Goal: Task Accomplishment & Management: Manage account settings

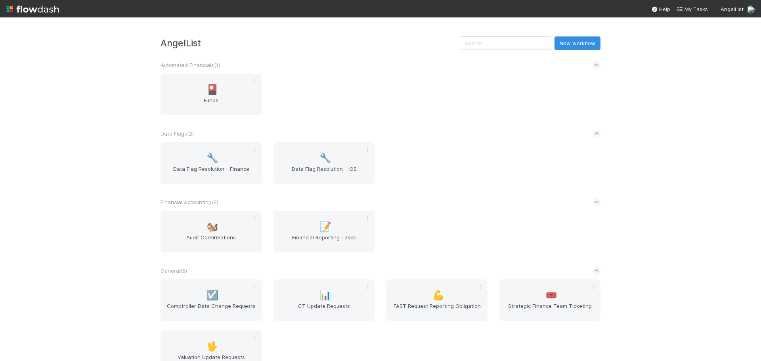
scroll to position [226, 0]
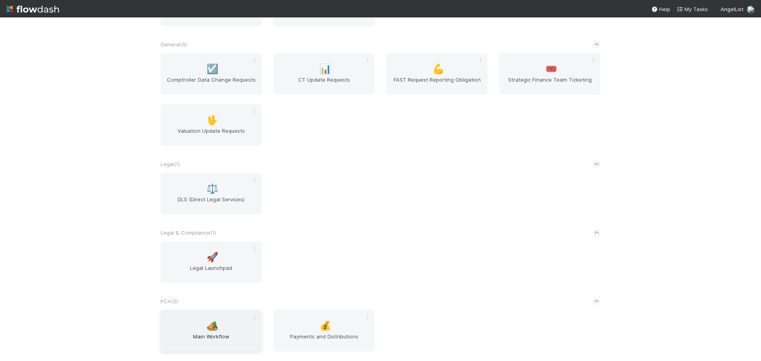
click at [212, 326] on span "🏕️" at bounding box center [212, 326] width 12 height 10
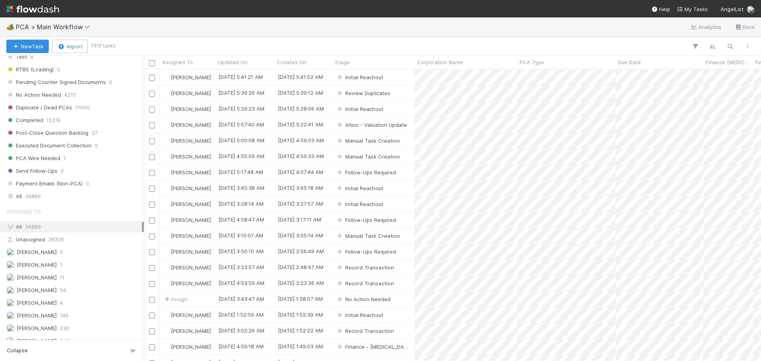
scroll to position [793, 0]
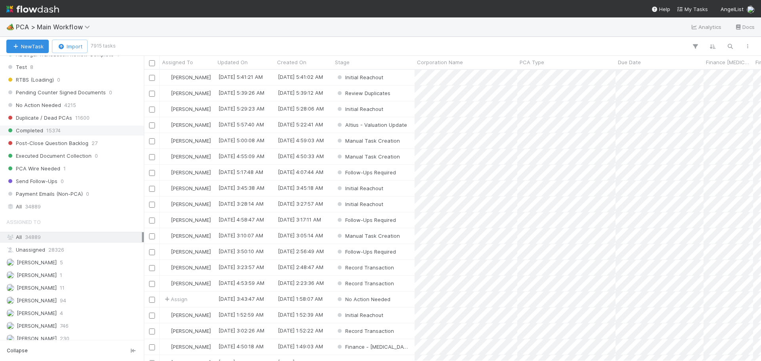
click at [32, 131] on span "Completed" at bounding box center [24, 131] width 37 height 10
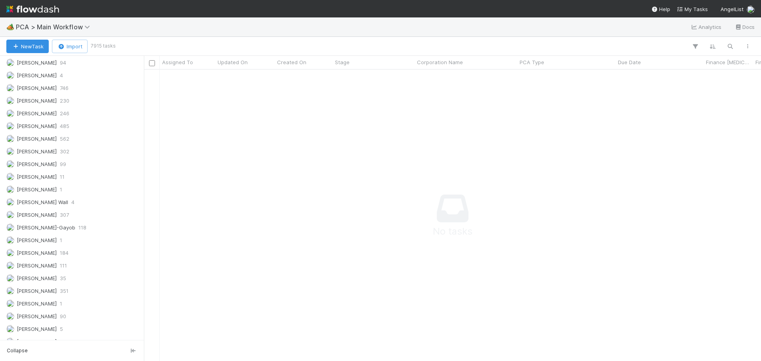
scroll to position [1128, 0]
click at [46, 155] on span "[PERSON_NAME]" at bounding box center [37, 155] width 40 height 6
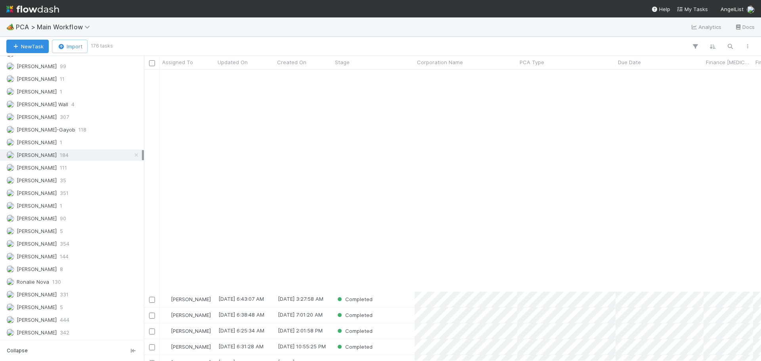
scroll to position [1902, 0]
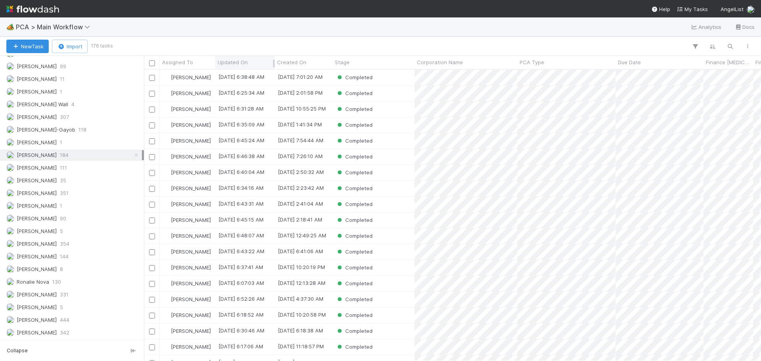
click at [241, 60] on span "Updated On" at bounding box center [233, 62] width 30 height 8
click at [255, 87] on div "Sort Newest → Oldest" at bounding box center [263, 89] width 90 height 12
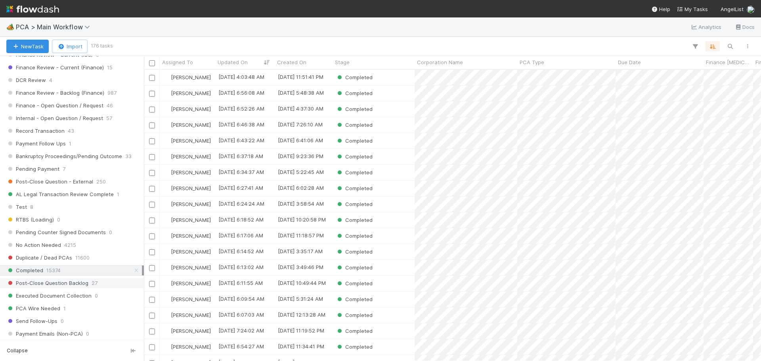
scroll to position [772, 0]
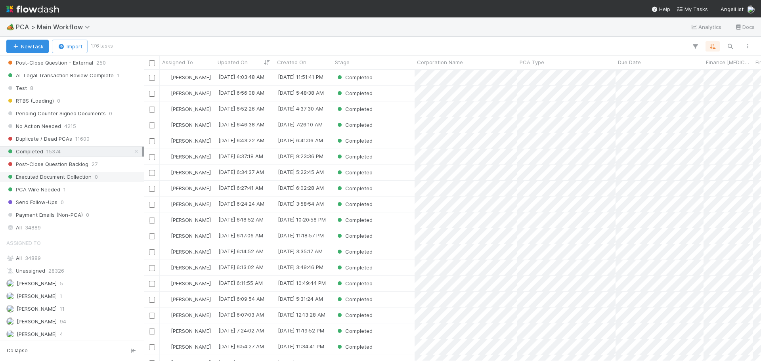
drag, startPoint x: 131, startPoint y: 152, endPoint x: 123, endPoint y: 179, distance: 28.5
click at [132, 152] on icon at bounding box center [136, 151] width 8 height 5
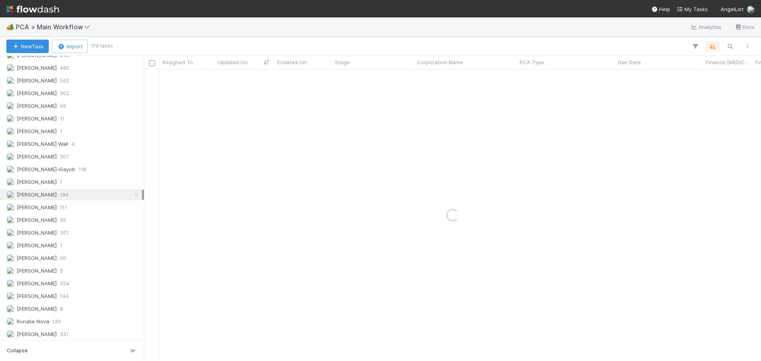
scroll to position [1128, 0]
click at [132, 155] on icon at bounding box center [136, 155] width 8 height 5
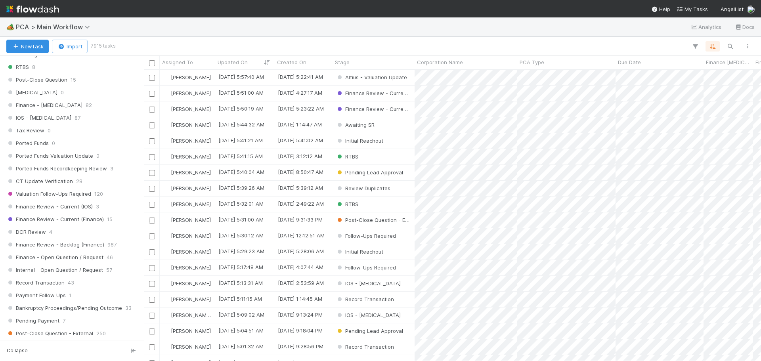
scroll to position [515, 0]
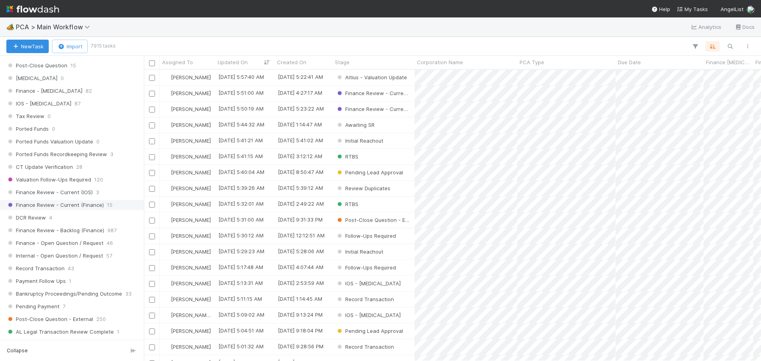
click at [77, 206] on span "Finance Review - Current (Finance)" at bounding box center [54, 205] width 97 height 10
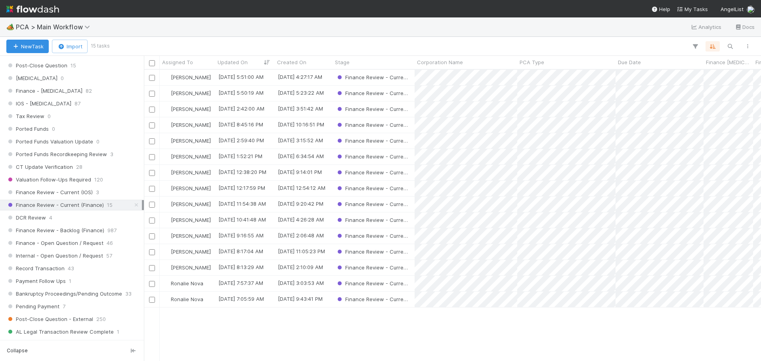
scroll to position [285, 611]
click at [94, 217] on div "DCR Review 4" at bounding box center [74, 218] width 136 height 10
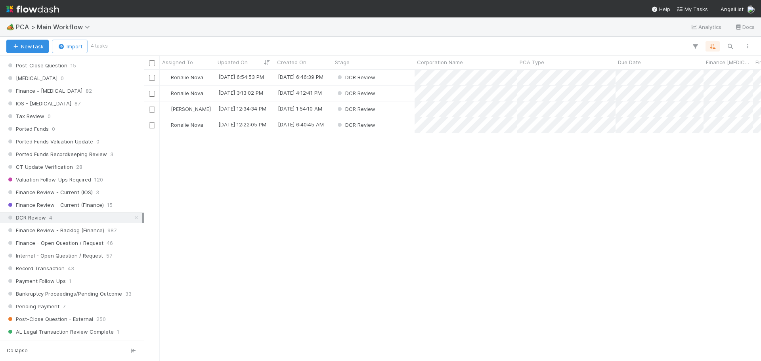
scroll to position [285, 611]
click at [79, 192] on span "Finance Review - Current (IOS)" at bounding box center [49, 192] width 86 height 10
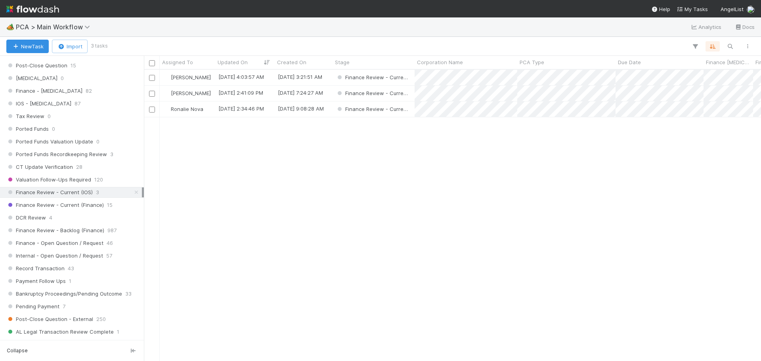
scroll to position [285, 611]
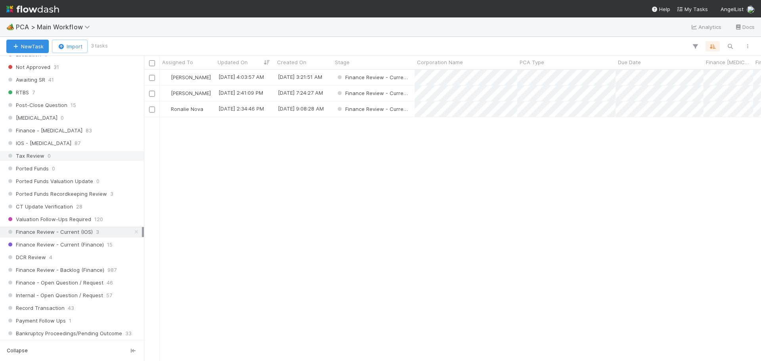
scroll to position [555, 0]
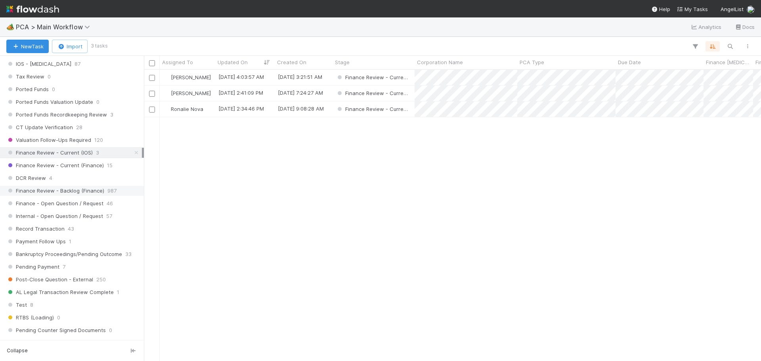
click at [84, 189] on span "Finance Review - Backlog (Finance)" at bounding box center [55, 191] width 98 height 10
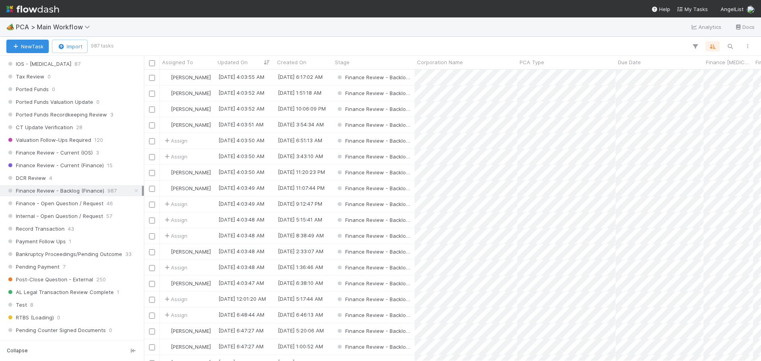
scroll to position [285, 611]
click at [696, 44] on icon "button" at bounding box center [695, 46] width 8 height 7
click at [558, 67] on button "Add Filter" at bounding box center [574, 70] width 238 height 11
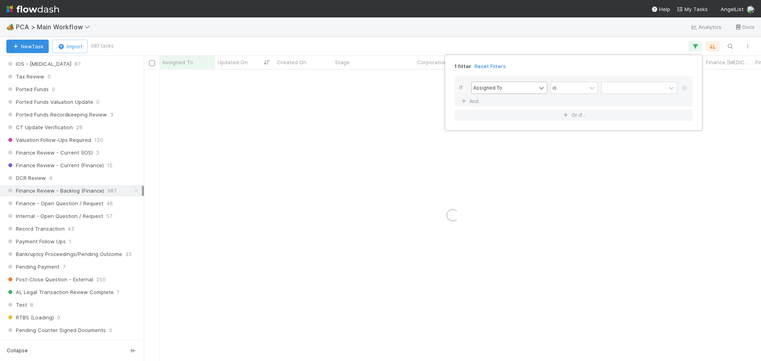
click at [539, 86] on icon at bounding box center [541, 88] width 8 height 8
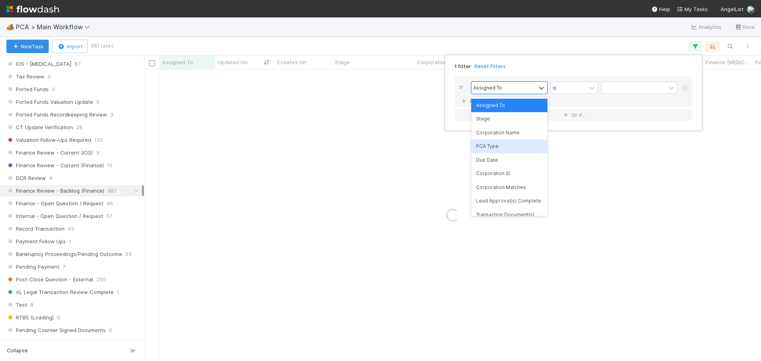
click at [510, 148] on div "PCA Type" at bounding box center [509, 145] width 76 height 13
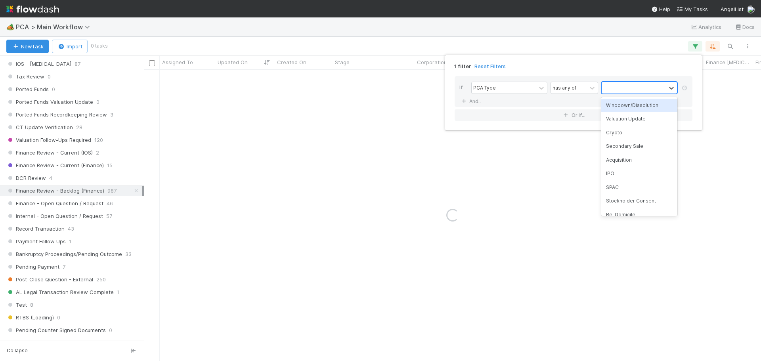
click at [648, 87] on div at bounding box center [634, 87] width 64 height 11
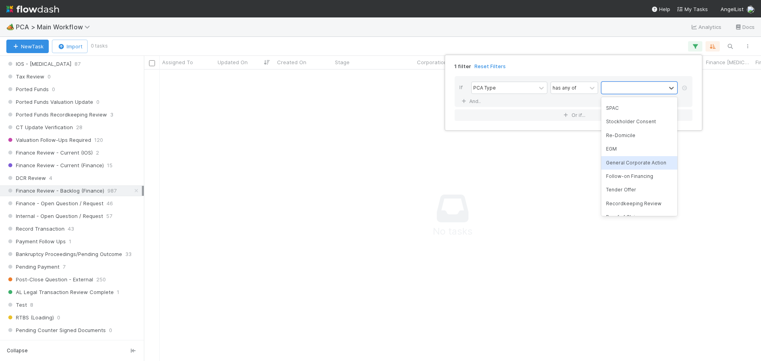
click at [638, 163] on div "General Corporate Action" at bounding box center [639, 162] width 76 height 13
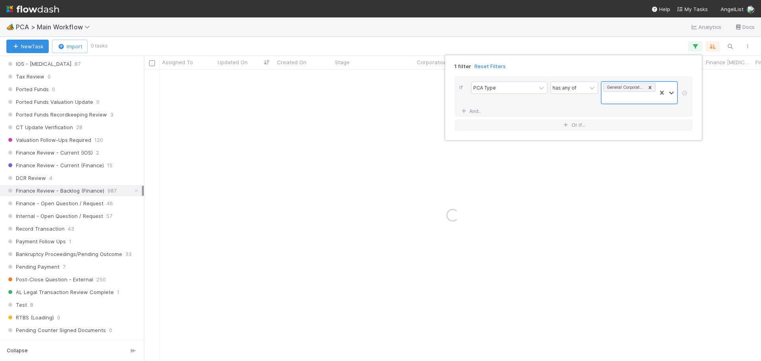
click at [549, 32] on div "1 filter Reset Filters If PCA Type has any of option General Corporate Action, …" at bounding box center [380, 180] width 761 height 361
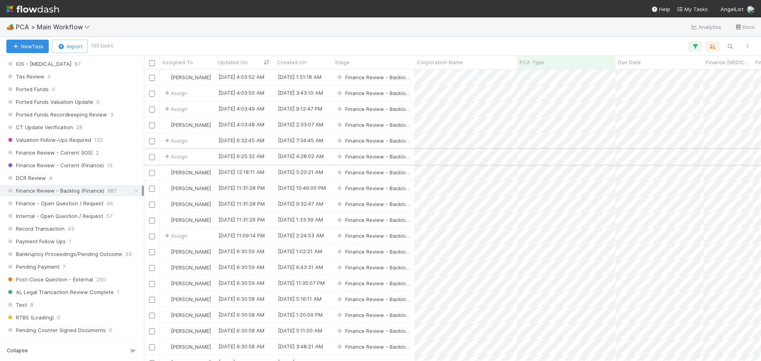
scroll to position [285, 611]
click at [185, 62] on span "Assigned To" at bounding box center [177, 62] width 31 height 8
click at [189, 76] on div "Sort A → Z" at bounding box center [207, 77] width 90 height 12
click at [99, 149] on div "Finance Review - Current (IOS) 2" at bounding box center [74, 153] width 136 height 10
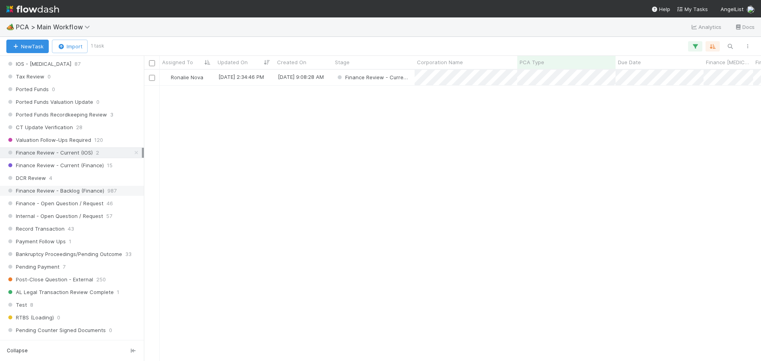
scroll to position [285, 611]
click at [90, 187] on span "Finance Review - Backlog (Finance)" at bounding box center [55, 191] width 98 height 10
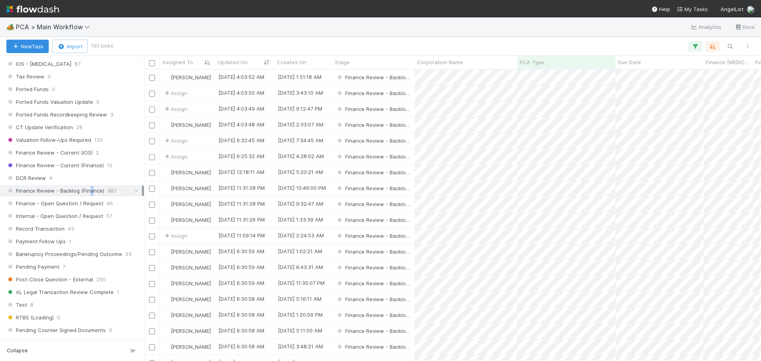
scroll to position [285, 611]
click at [188, 60] on span "Assigned To" at bounding box center [177, 62] width 31 height 8
click at [186, 78] on div "Sort A → Z" at bounding box center [207, 77] width 90 height 12
click at [175, 59] on span "Assigned To" at bounding box center [177, 62] width 31 height 8
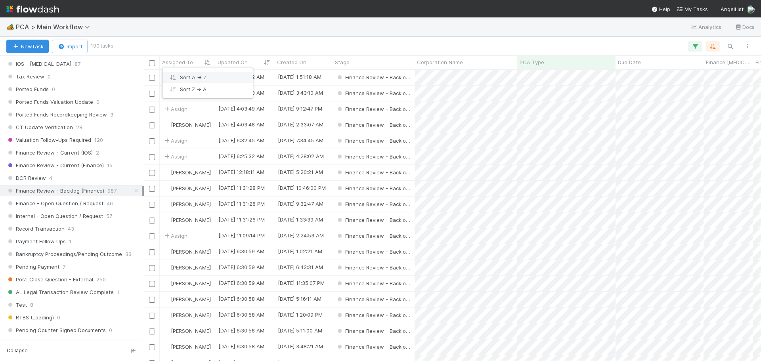
click at [181, 75] on div "Sort A → Z" at bounding box center [207, 77] width 90 height 12
click at [531, 60] on span "PCA Type" at bounding box center [532, 62] width 25 height 8
click at [248, 63] on div "Sort A → Z Sort Z → A" at bounding box center [380, 180] width 761 height 361
click at [241, 64] on span "Updated On" at bounding box center [233, 62] width 30 height 8
click at [695, 44] on div "Sort Oldest → Newest Sort Newest → Oldest" at bounding box center [380, 180] width 761 height 361
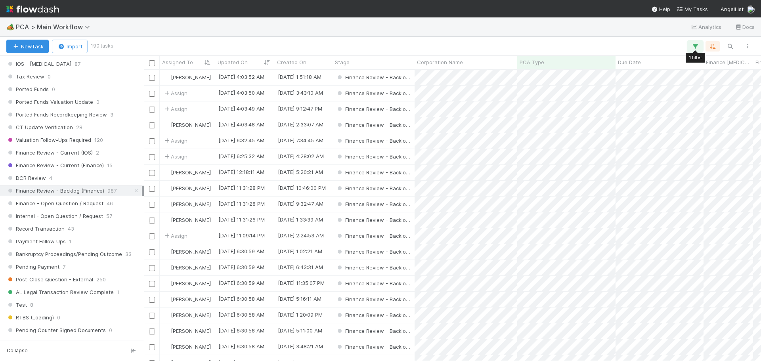
click at [695, 46] on icon "button" at bounding box center [695, 46] width 8 height 7
click at [480, 66] on link "Reset Filters" at bounding box center [489, 66] width 31 height 7
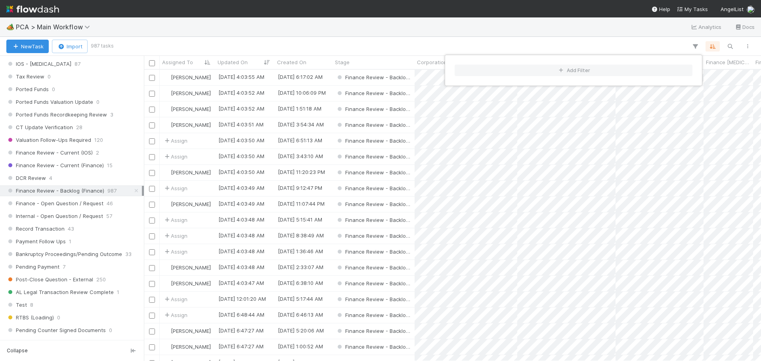
scroll to position [285, 611]
click at [564, 71] on icon "button" at bounding box center [561, 70] width 8 height 5
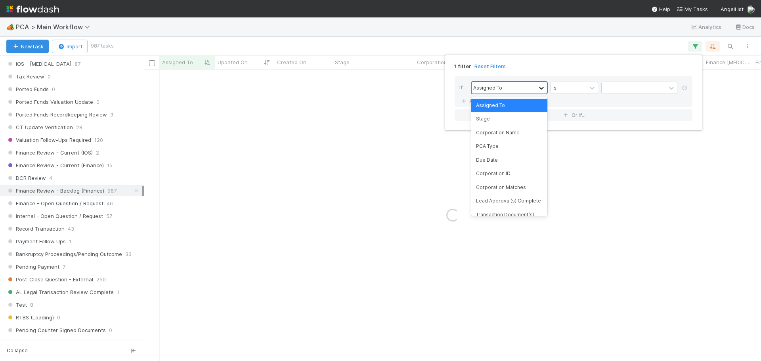
click at [540, 88] on icon at bounding box center [541, 88] width 5 height 3
click at [511, 145] on div "PCA Type" at bounding box center [509, 145] width 76 height 13
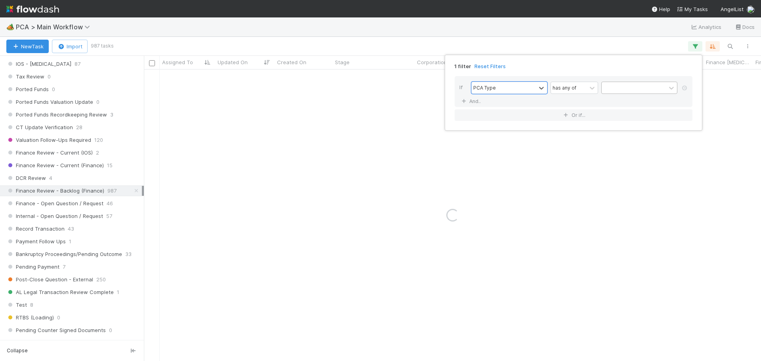
click at [641, 86] on div at bounding box center [634, 87] width 64 height 11
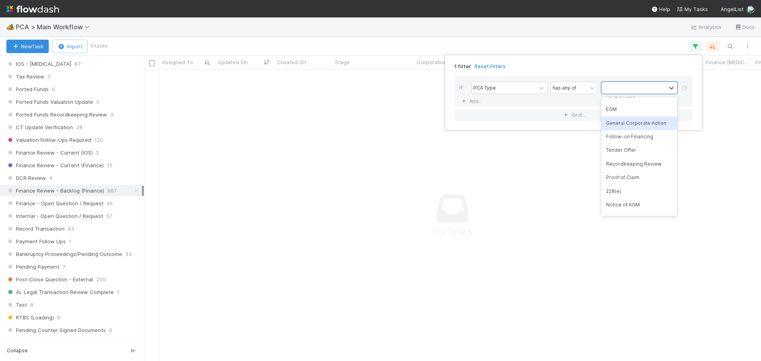
click at [630, 123] on div "General Corporate Action" at bounding box center [639, 123] width 76 height 13
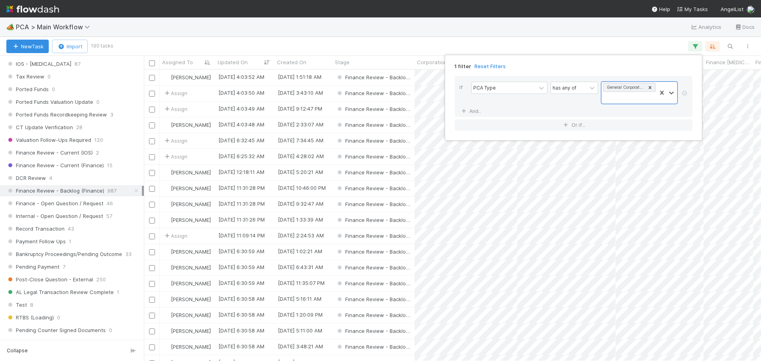
scroll to position [285, 611]
click at [194, 39] on div "1 filter Reset Filters If PCA Type has any of option General Corporate Action, …" at bounding box center [380, 180] width 761 height 361
click at [185, 62] on span "Assigned To" at bounding box center [177, 62] width 31 height 8
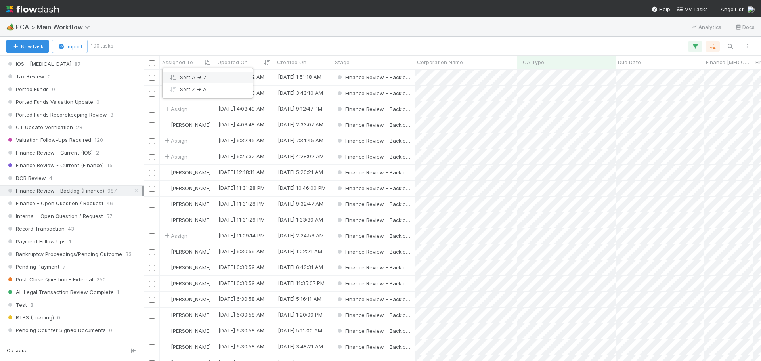
click at [187, 77] on div "Sort A → Z" at bounding box center [207, 77] width 90 height 12
click at [86, 151] on span "Finance Review - Current (IOS)" at bounding box center [49, 153] width 86 height 10
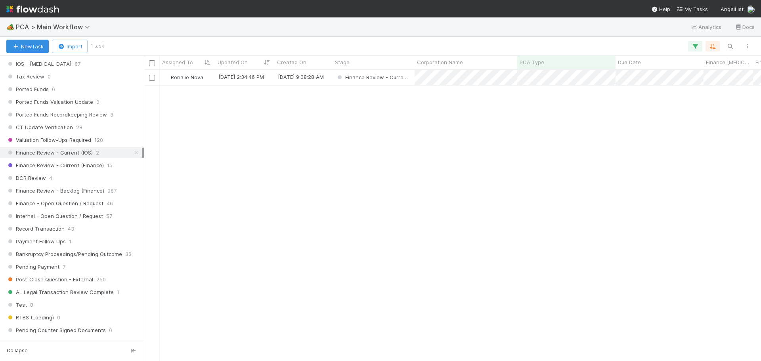
scroll to position [285, 611]
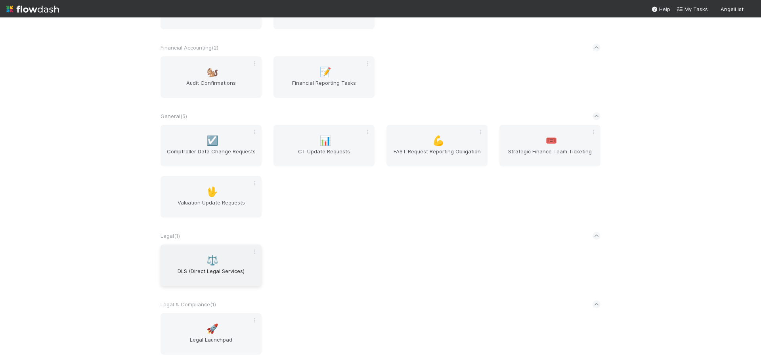
scroll to position [226, 0]
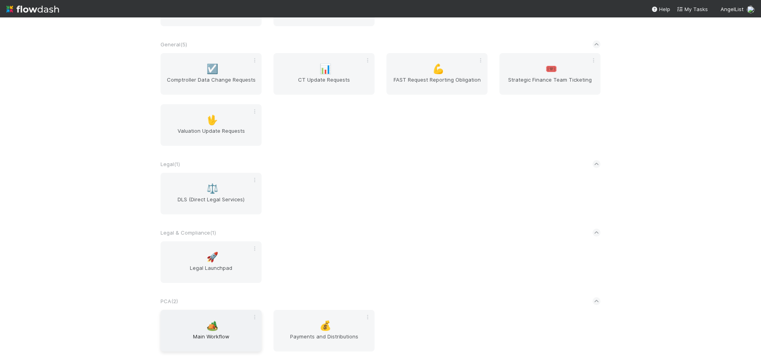
click at [213, 332] on div "🏕️ Main Workflow" at bounding box center [210, 331] width 101 height 42
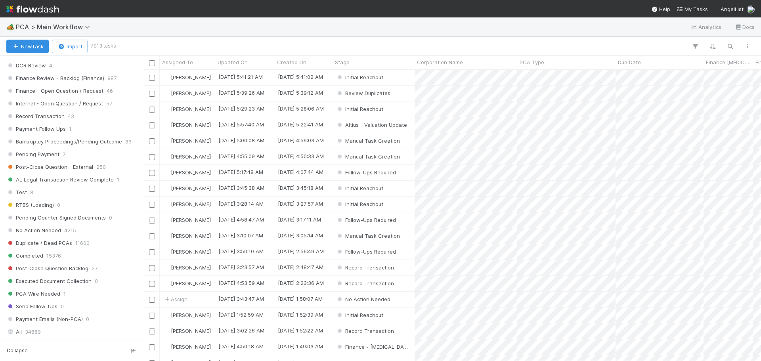
scroll to position [573, 0]
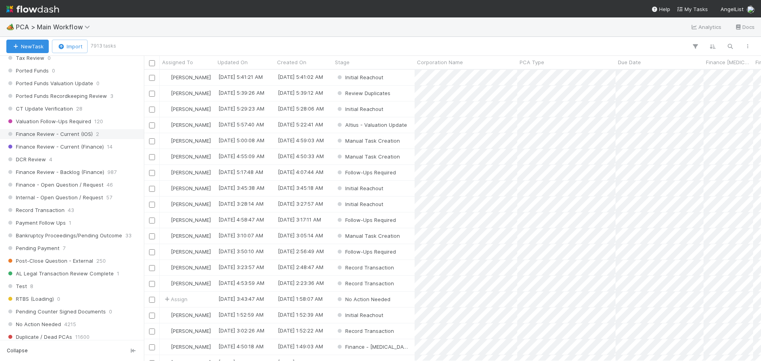
click at [86, 134] on span "Finance Review - Current (IOS)" at bounding box center [49, 134] width 86 height 10
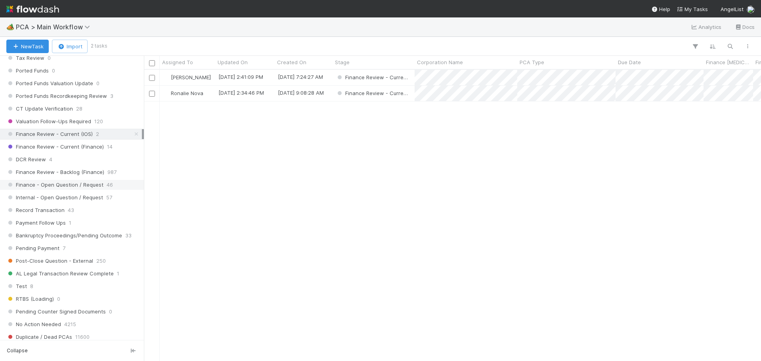
scroll to position [285, 611]
click at [99, 172] on span "Finance Review - Backlog (Finance)" at bounding box center [55, 172] width 98 height 10
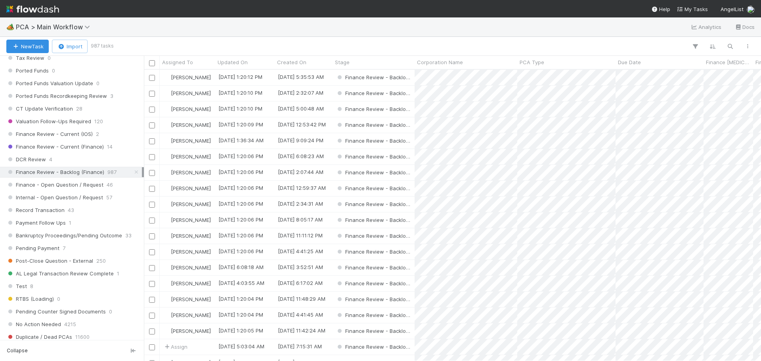
scroll to position [285, 611]
click at [94, 136] on div "Finance Review - Current (IOS) 2" at bounding box center [74, 134] width 136 height 10
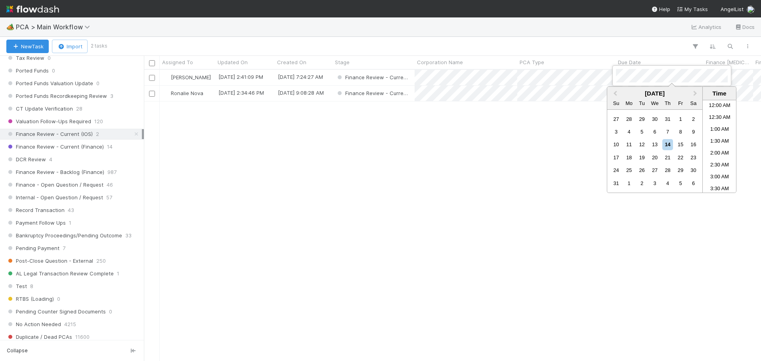
scroll to position [103, 0]
click at [521, 168] on div at bounding box center [380, 180] width 761 height 361
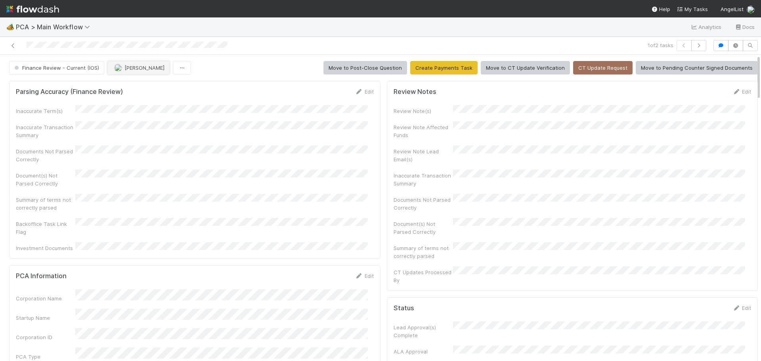
click at [133, 70] on span "[PERSON_NAME]" at bounding box center [144, 68] width 40 height 6
click at [187, 86] on div "[PERSON_NAME] you" at bounding box center [159, 87] width 112 height 14
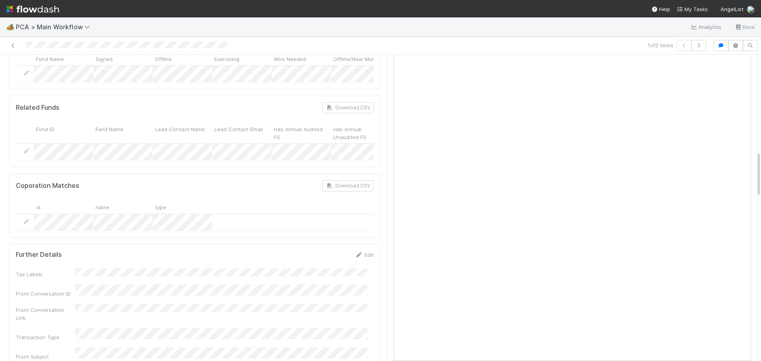
scroll to position [594, 0]
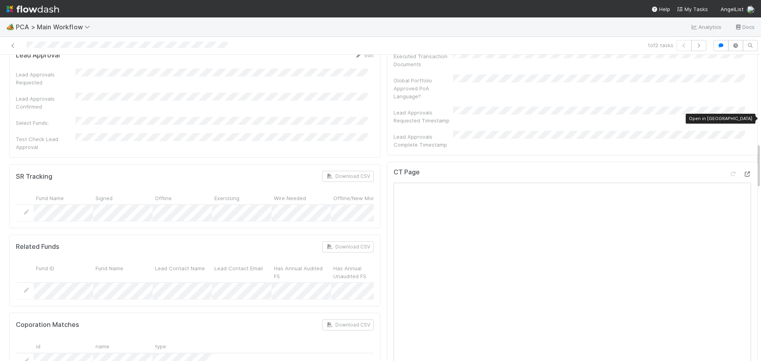
click at [743, 172] on icon at bounding box center [747, 174] width 8 height 5
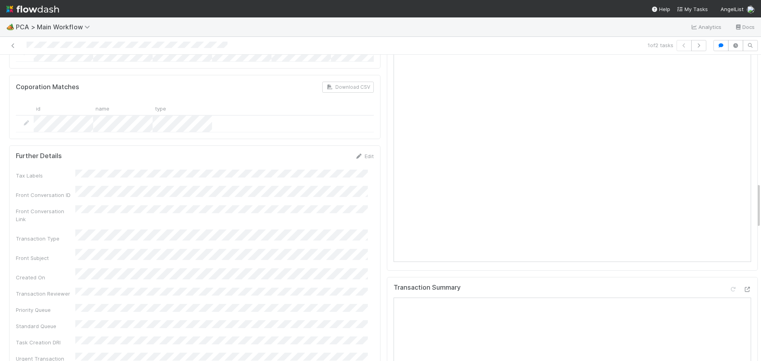
scroll to position [991, 0]
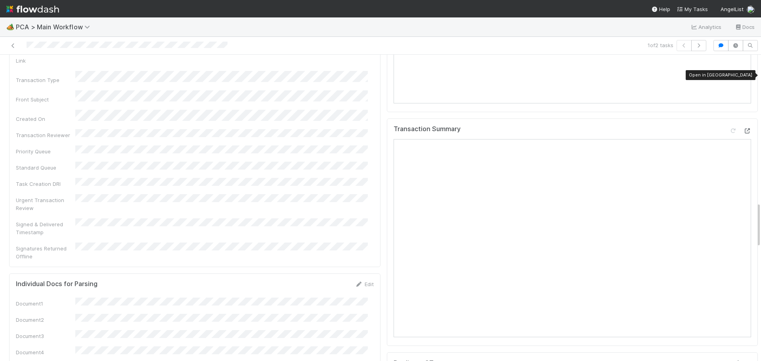
click at [743, 128] on icon at bounding box center [747, 130] width 8 height 5
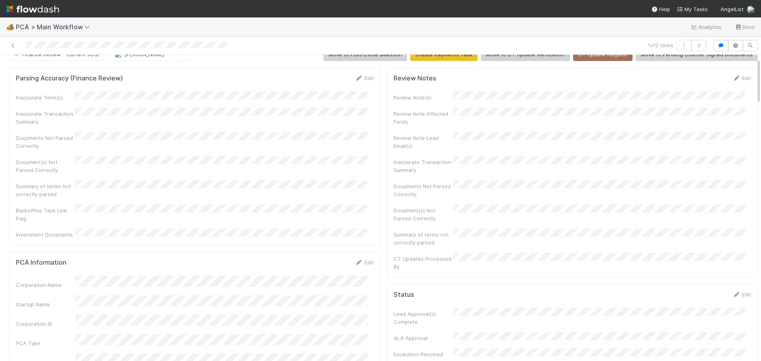
scroll to position [0, 0]
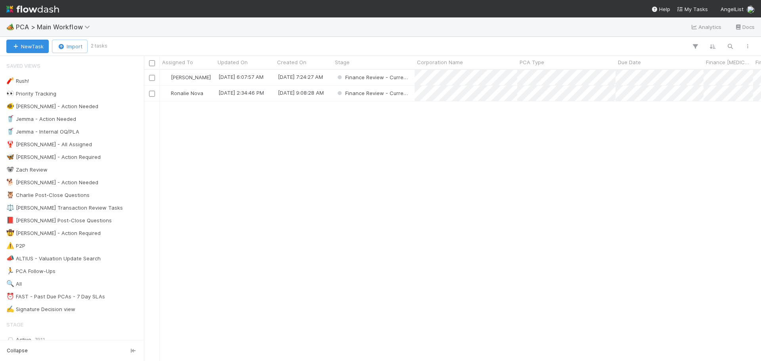
scroll to position [285, 611]
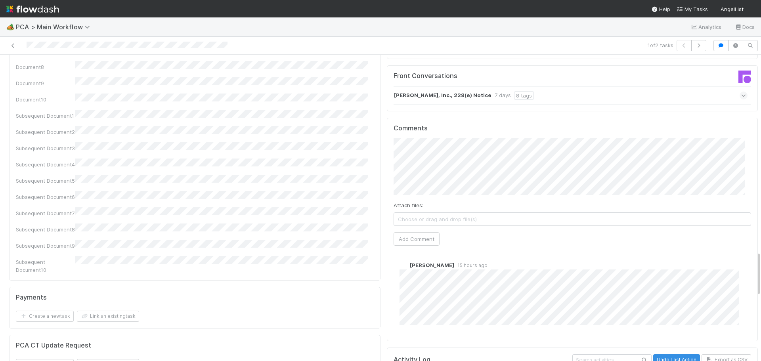
scroll to position [1308, 0]
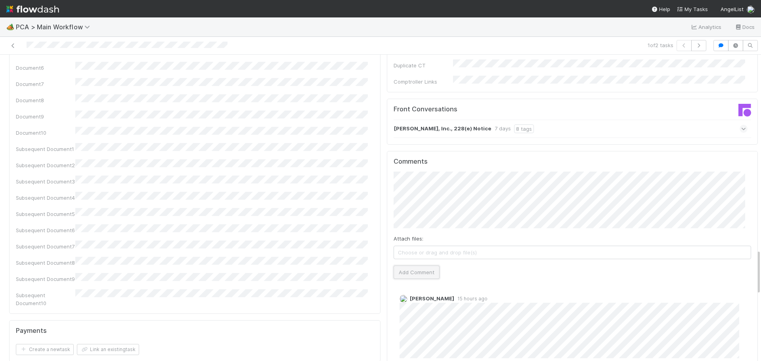
click at [400, 266] on button "Add Comment" at bounding box center [417, 272] width 46 height 13
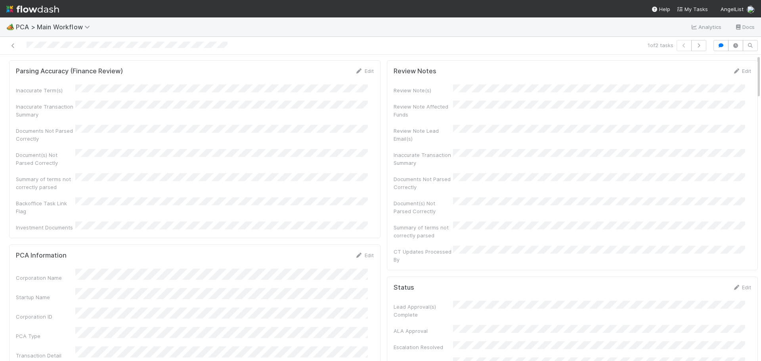
scroll to position [0, 0]
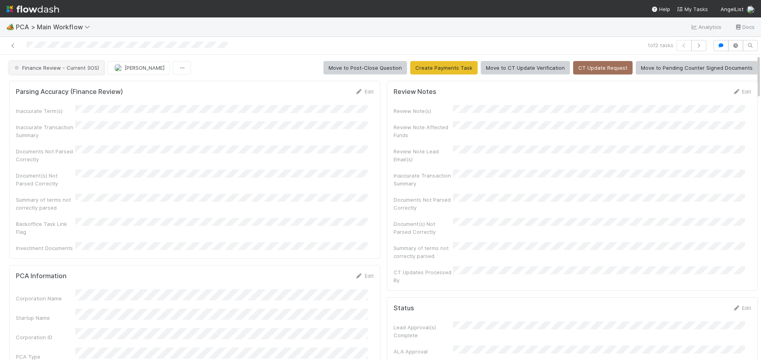
click at [84, 65] on span "Finance Review - Current (IOS)" at bounding box center [56, 68] width 86 height 6
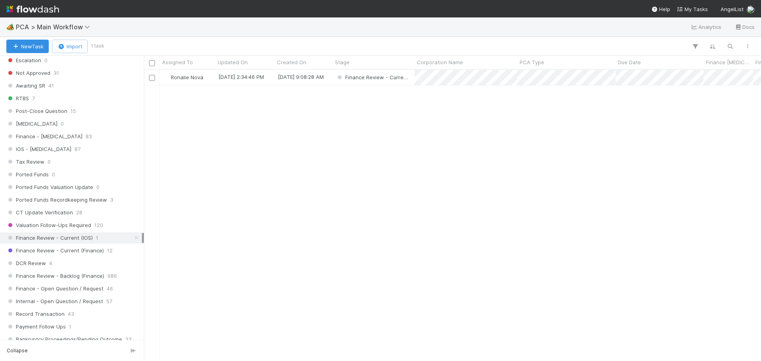
scroll to position [515, 0]
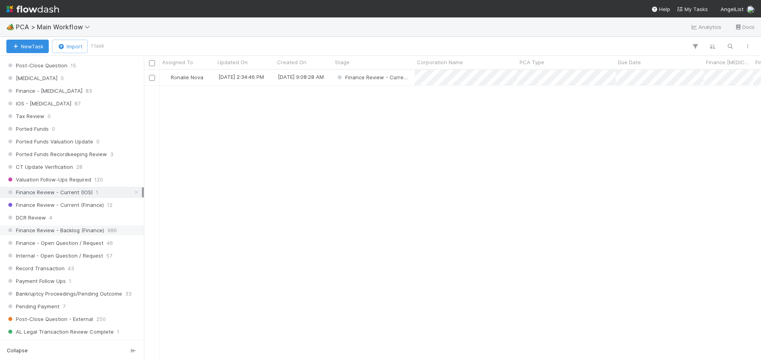
click at [71, 233] on span "Finance Review - Backlog (Finance)" at bounding box center [55, 230] width 98 height 10
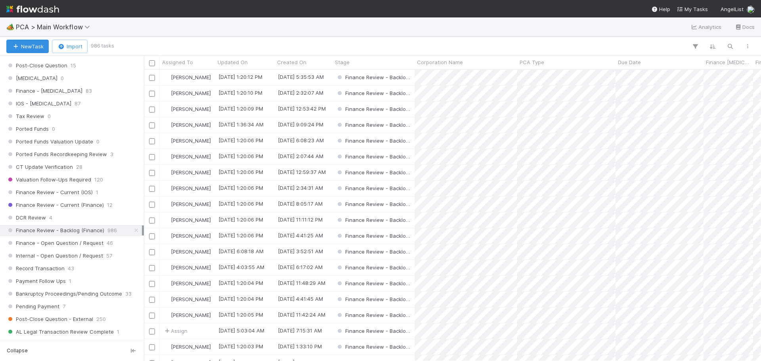
scroll to position [285, 611]
click at [697, 48] on icon "button" at bounding box center [695, 46] width 8 height 7
click at [562, 69] on icon "button" at bounding box center [561, 70] width 8 height 5
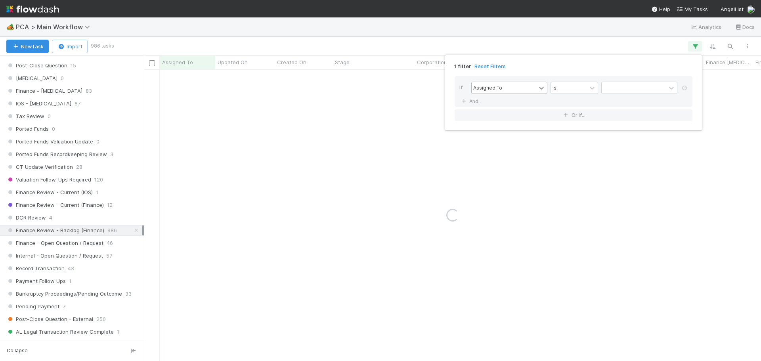
click at [540, 88] on icon at bounding box center [541, 88] width 5 height 3
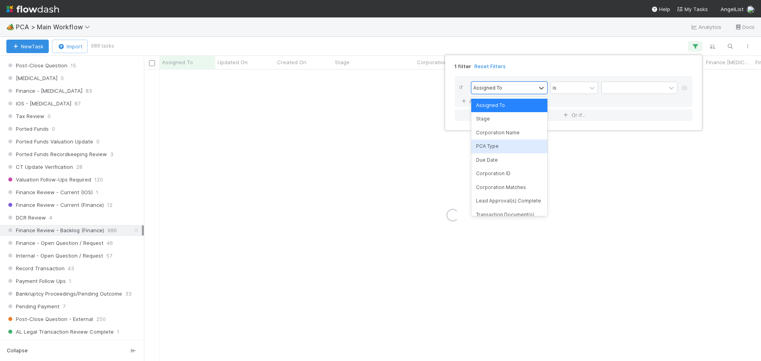
click at [488, 151] on div "PCA Type" at bounding box center [509, 145] width 76 height 13
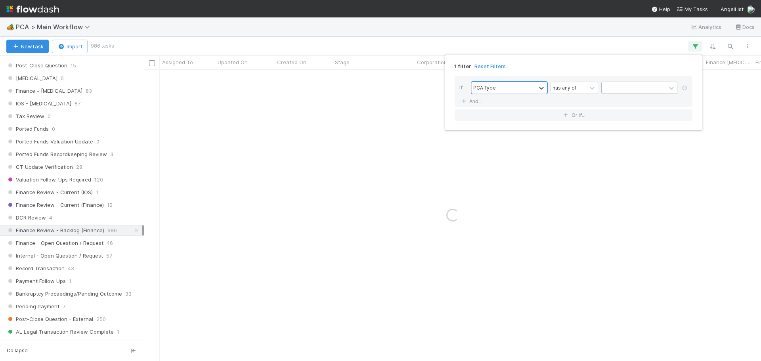
click at [641, 87] on div at bounding box center [634, 87] width 64 height 11
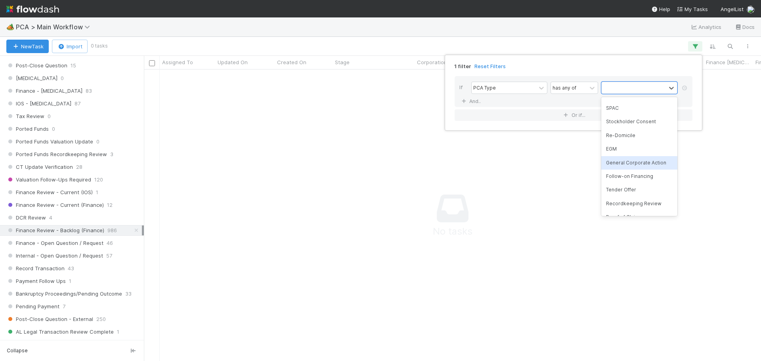
click at [638, 163] on div "General Corporate Action" at bounding box center [639, 162] width 76 height 13
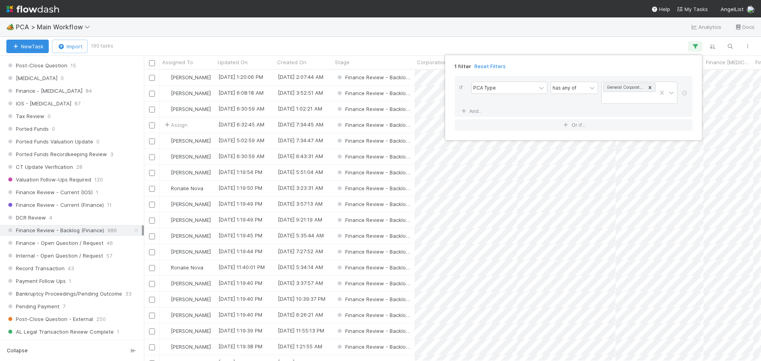
scroll to position [285, 611]
drag, startPoint x: 276, startPoint y: 28, endPoint x: 193, endPoint y: 66, distance: 91.9
click at [276, 28] on div "1 filter Reset Filters If PCA Type has any of General Corporate Action And.. Or…" at bounding box center [380, 180] width 761 height 361
click at [191, 66] on span "Assigned To" at bounding box center [177, 62] width 31 height 8
click at [195, 78] on div "Sort A → Z" at bounding box center [207, 77] width 90 height 12
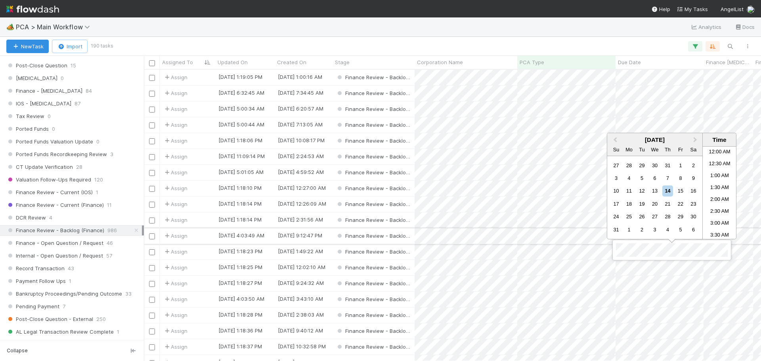
scroll to position [103, 0]
click at [601, 252] on div at bounding box center [380, 180] width 761 height 361
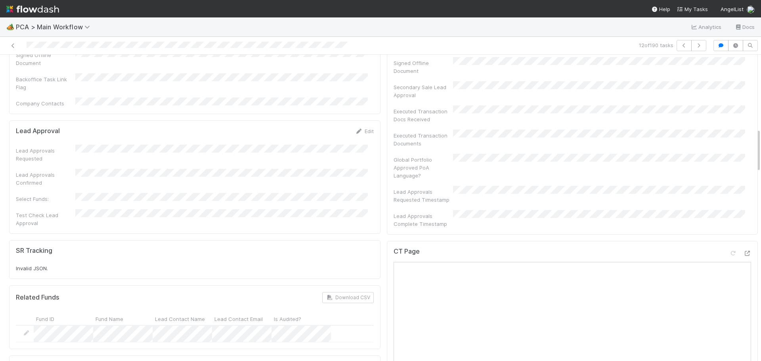
scroll to position [476, 0]
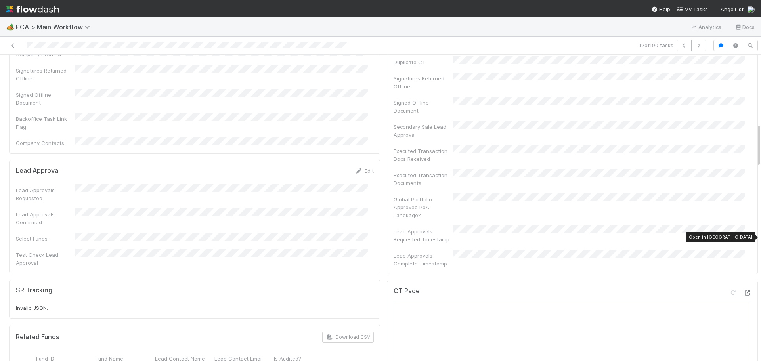
click at [743, 290] on icon at bounding box center [747, 292] width 8 height 5
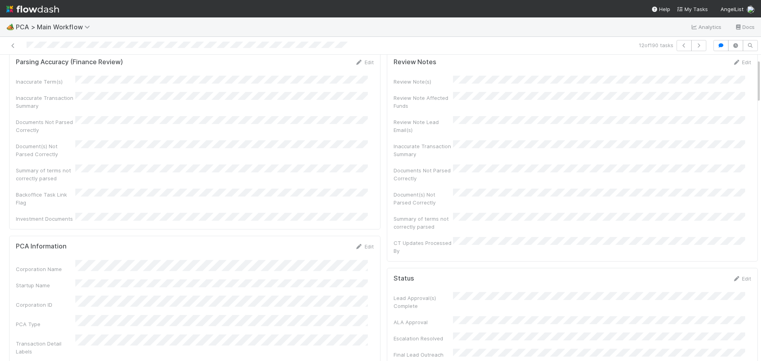
scroll to position [0, 0]
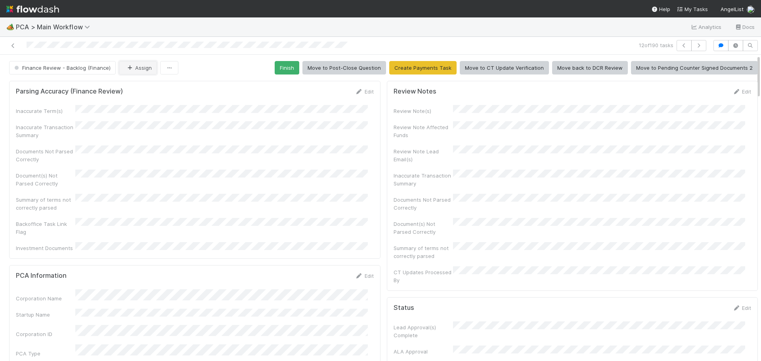
click at [131, 63] on button "Assign" at bounding box center [138, 67] width 38 height 13
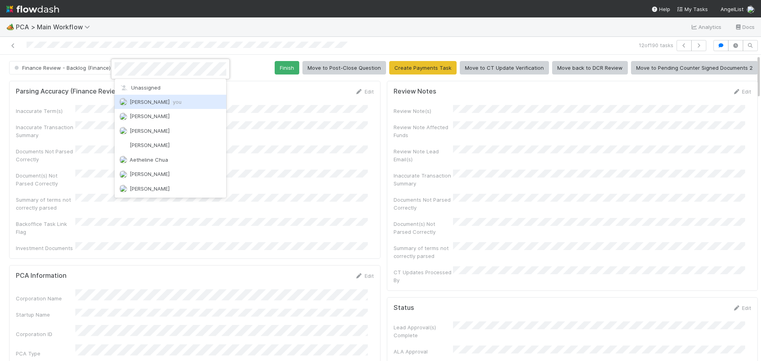
click at [149, 107] on div "[PERSON_NAME] you" at bounding box center [171, 102] width 112 height 14
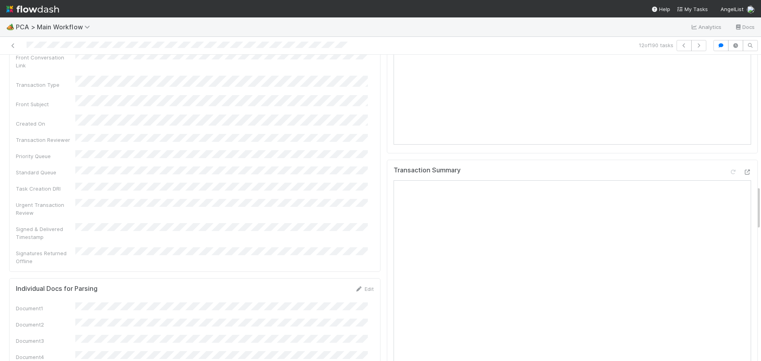
scroll to position [911, 0]
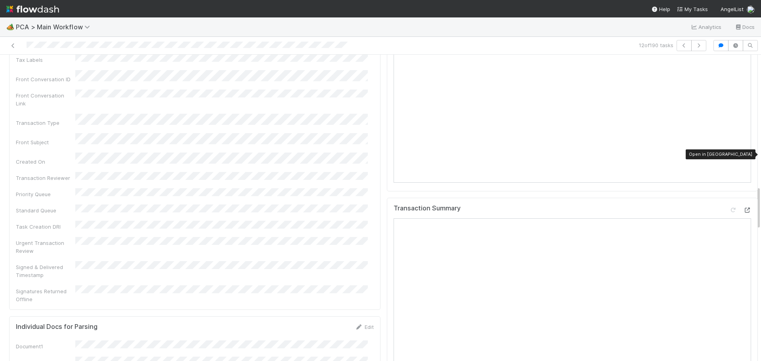
click at [743, 208] on icon at bounding box center [747, 210] width 8 height 5
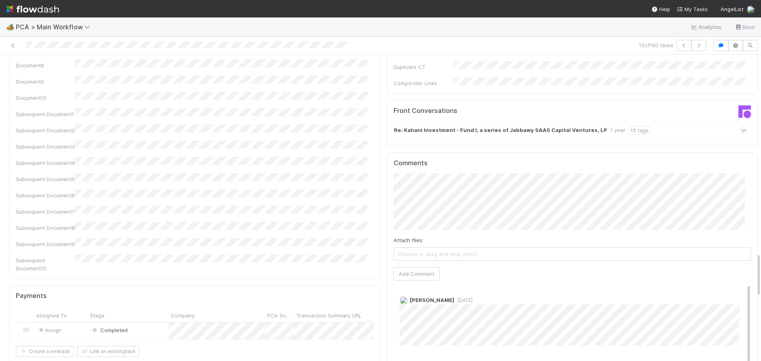
scroll to position [1268, 0]
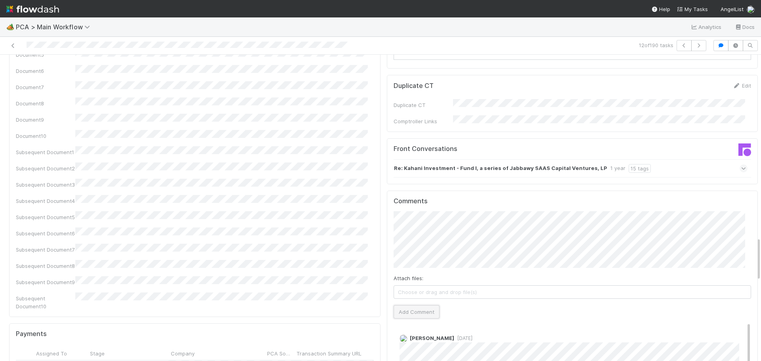
click at [414, 305] on button "Add Comment" at bounding box center [417, 311] width 46 height 13
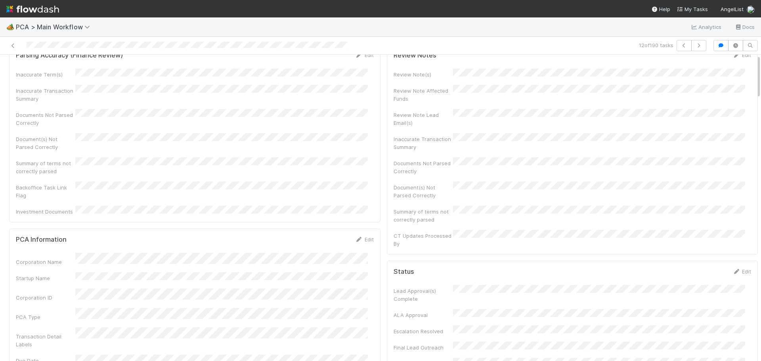
scroll to position [0, 0]
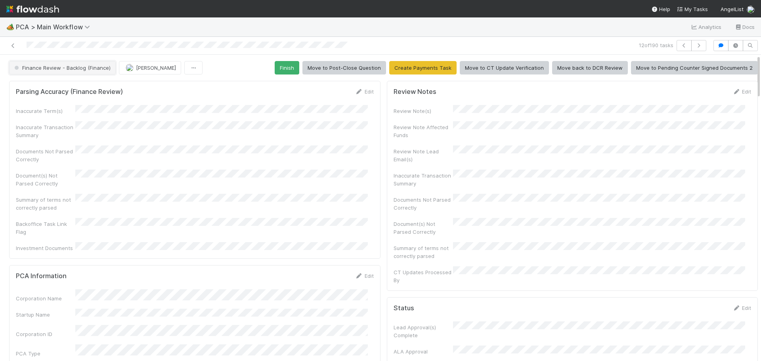
click at [85, 66] on span "Finance Review - Backlog (Finance)" at bounding box center [62, 68] width 98 height 6
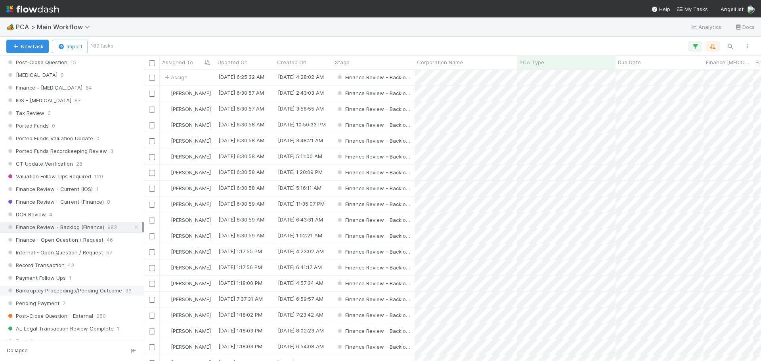
scroll to position [515, 0]
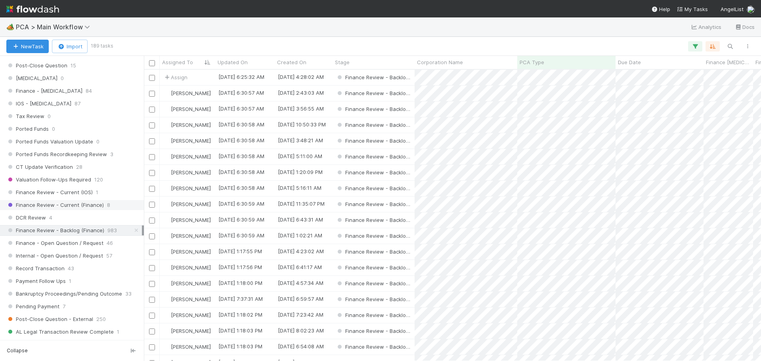
click at [70, 206] on span "Finance Review - Current (Finance)" at bounding box center [54, 205] width 97 height 10
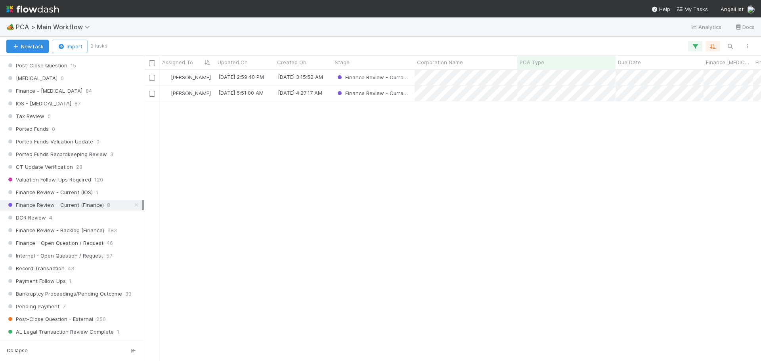
scroll to position [285, 611]
click at [72, 193] on span "Finance Review - Current (IOS)" at bounding box center [49, 192] width 86 height 10
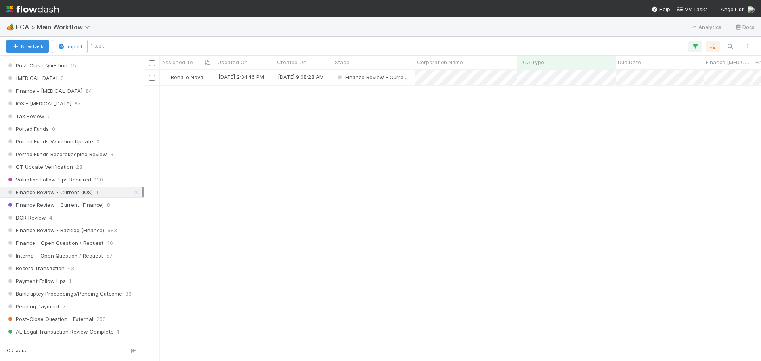
scroll to position [285, 611]
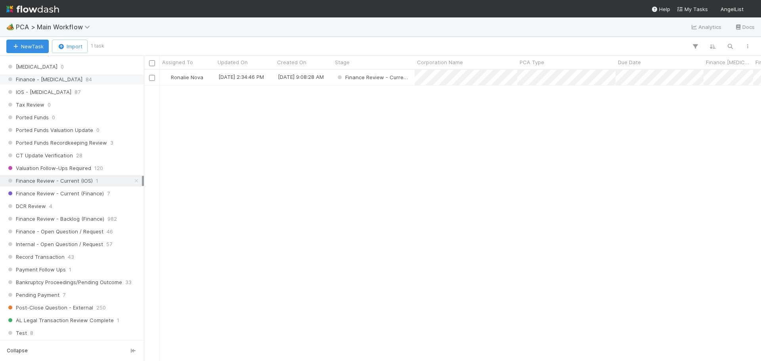
scroll to position [476, 0]
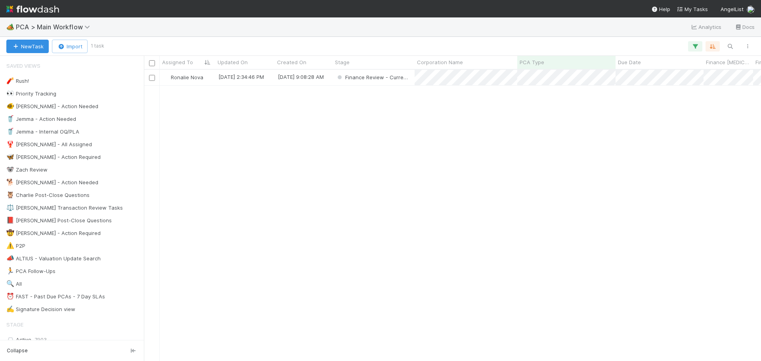
scroll to position [285, 611]
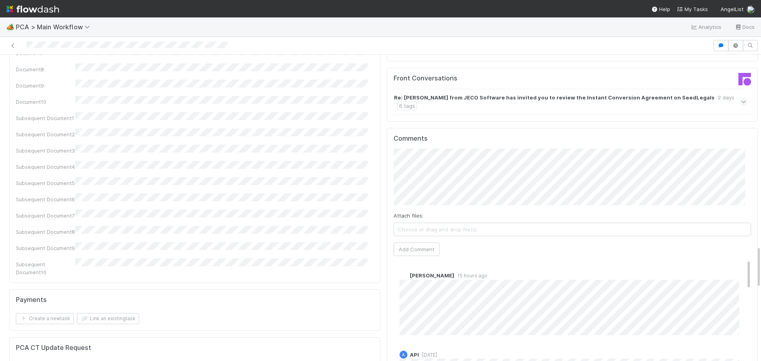
scroll to position [1387, 0]
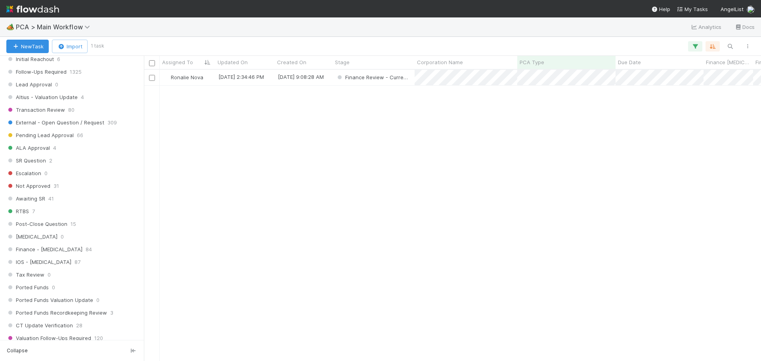
scroll to position [594, 0]
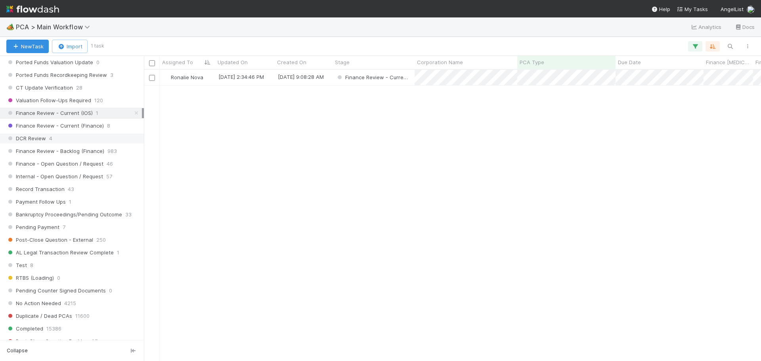
click at [50, 139] on span "4" at bounding box center [50, 139] width 3 height 10
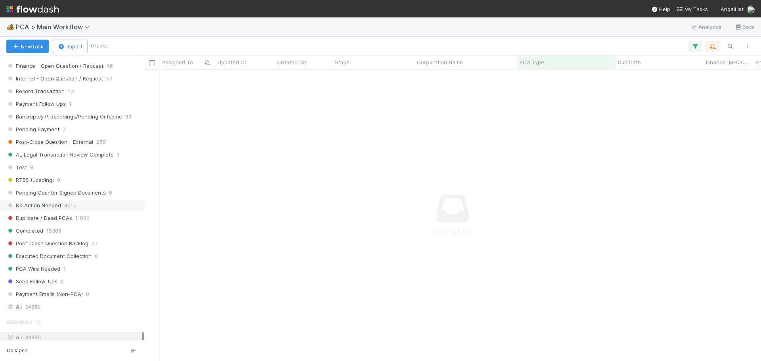
scroll to position [613, 0]
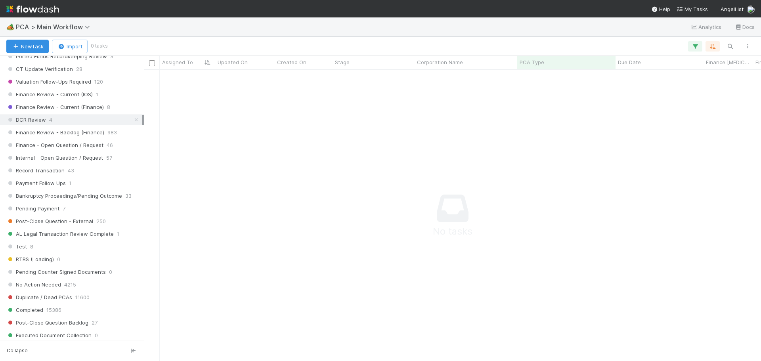
click at [76, 120] on div "DCR Review 4" at bounding box center [74, 120] width 136 height 10
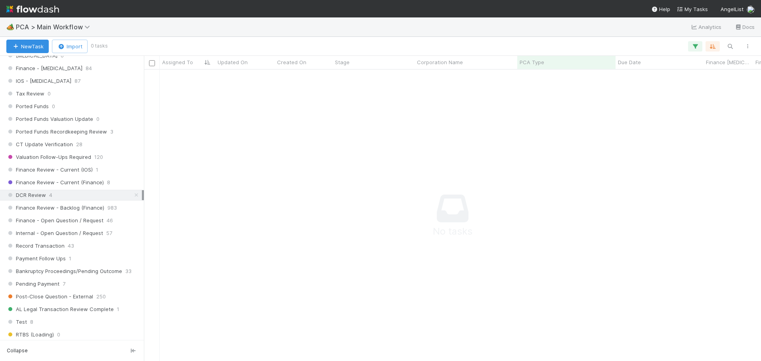
scroll to position [534, 0]
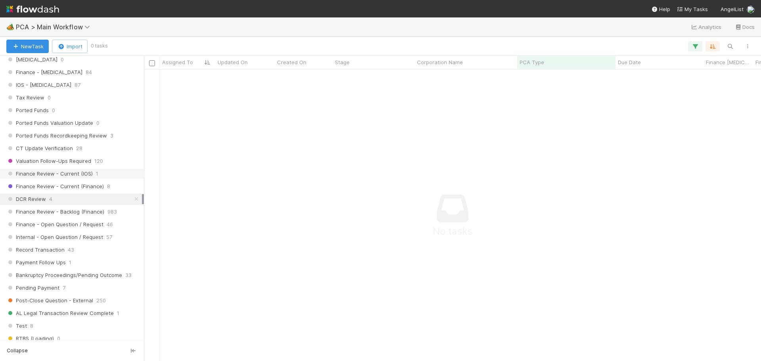
click at [71, 174] on span "Finance Review - Current (IOS)" at bounding box center [49, 174] width 86 height 10
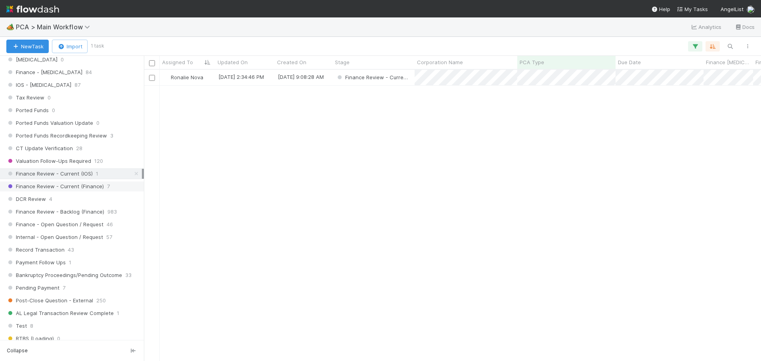
scroll to position [285, 611]
click at [73, 185] on span "Finance Review - Current (Finance)" at bounding box center [54, 187] width 97 height 10
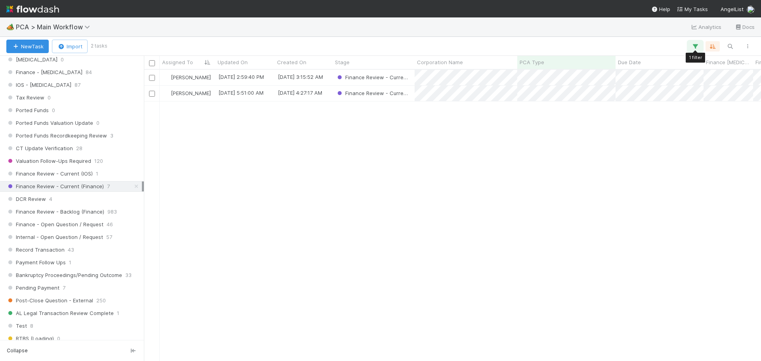
click at [694, 48] on icon "button" at bounding box center [695, 46] width 8 height 7
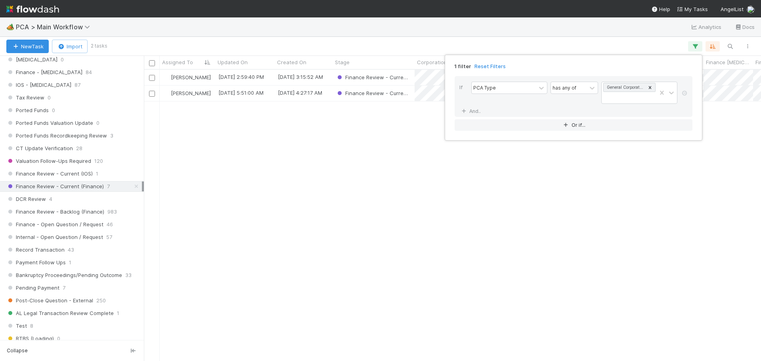
click at [491, 65] on link "Reset Filters" at bounding box center [489, 66] width 31 height 7
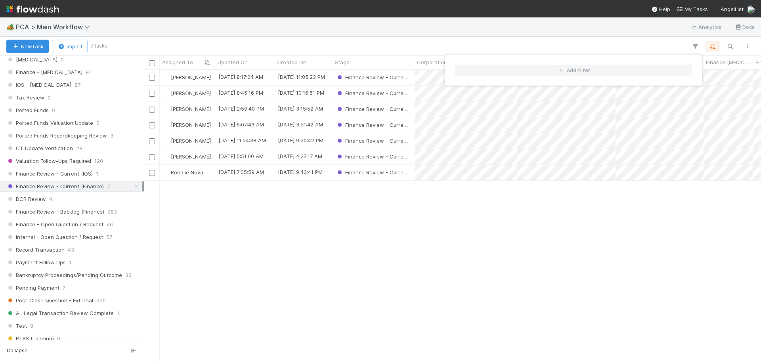
click at [266, 246] on div "Add Filter" at bounding box center [380, 180] width 761 height 361
click at [82, 174] on div "Add Filter" at bounding box center [380, 180] width 761 height 361
click at [71, 175] on span "Finance Review - Current (IOS)" at bounding box center [49, 174] width 86 height 10
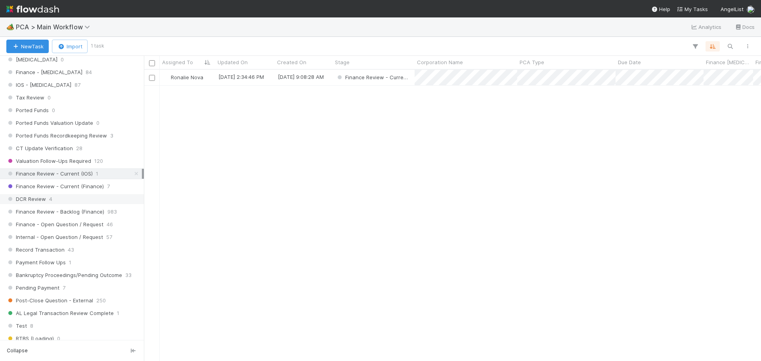
scroll to position [285, 611]
click at [64, 196] on div "DCR Review 4" at bounding box center [74, 199] width 136 height 10
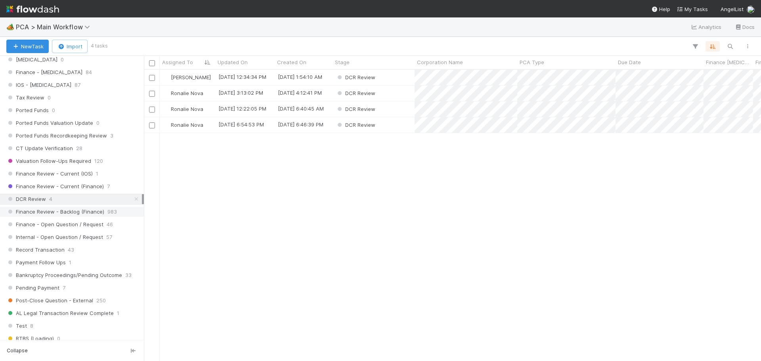
scroll to position [285, 611]
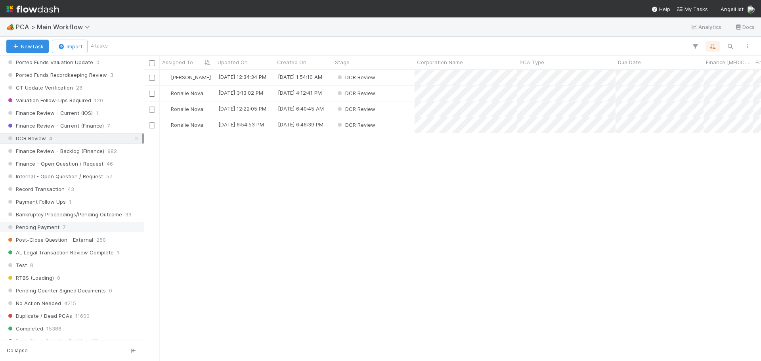
scroll to position [476, 0]
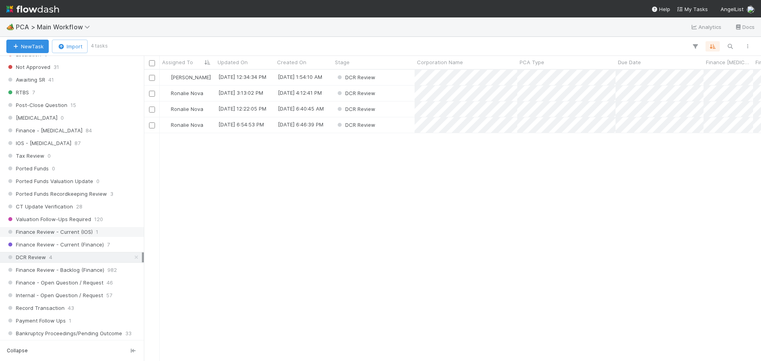
click at [78, 232] on span "Finance Review - Current (IOS)" at bounding box center [49, 232] width 86 height 10
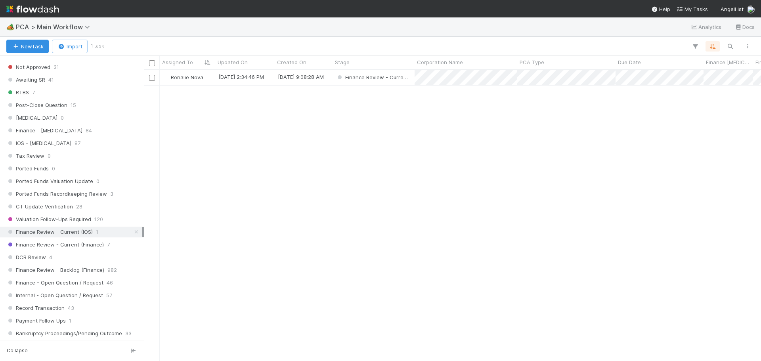
scroll to position [285, 611]
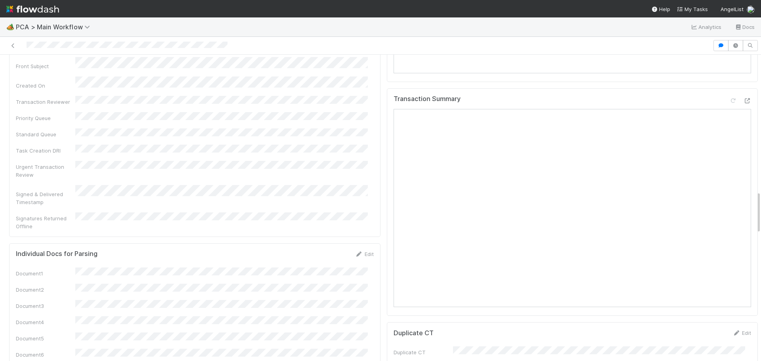
scroll to position [911, 0]
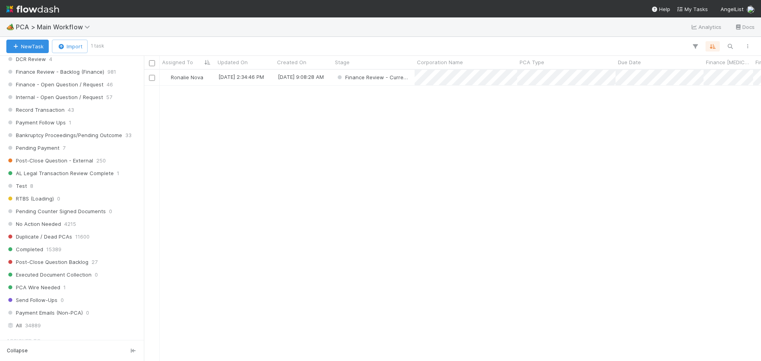
scroll to position [555, 0]
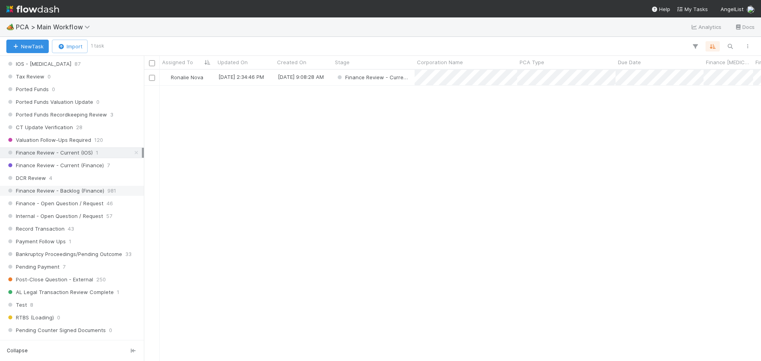
click at [88, 189] on span "Finance Review - Backlog (Finance)" at bounding box center [55, 191] width 98 height 10
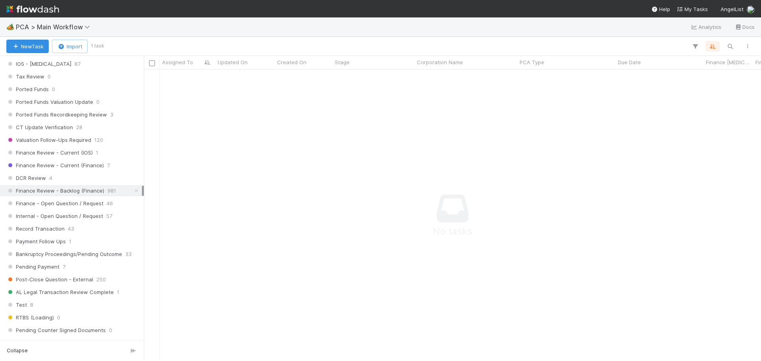
scroll to position [279, 611]
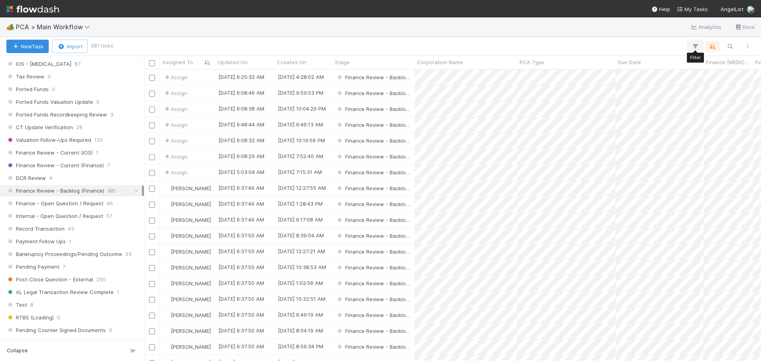
click at [695, 46] on icon "button" at bounding box center [695, 46] width 8 height 7
click at [560, 64] on div "Add Filter" at bounding box center [573, 70] width 250 height 24
click at [560, 68] on icon "button" at bounding box center [561, 70] width 8 height 5
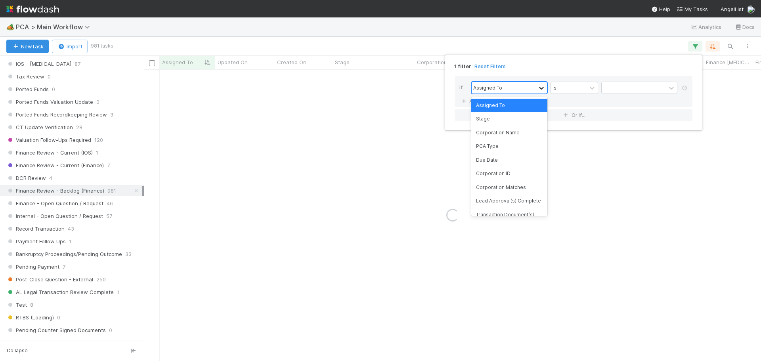
click at [542, 88] on icon at bounding box center [541, 88] width 8 height 8
click at [499, 147] on div "PCA Type" at bounding box center [509, 145] width 76 height 13
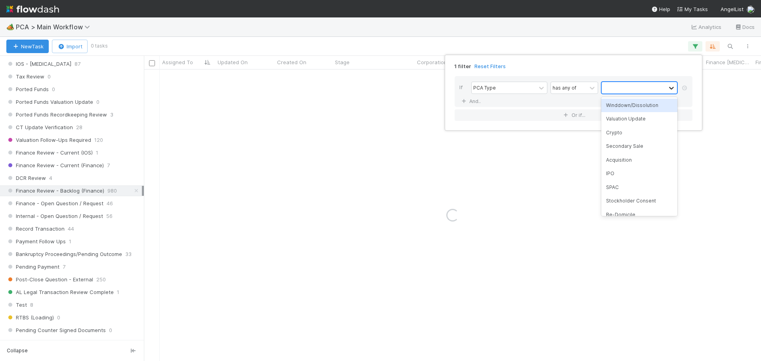
click at [667, 91] on div at bounding box center [672, 88] width 10 height 8
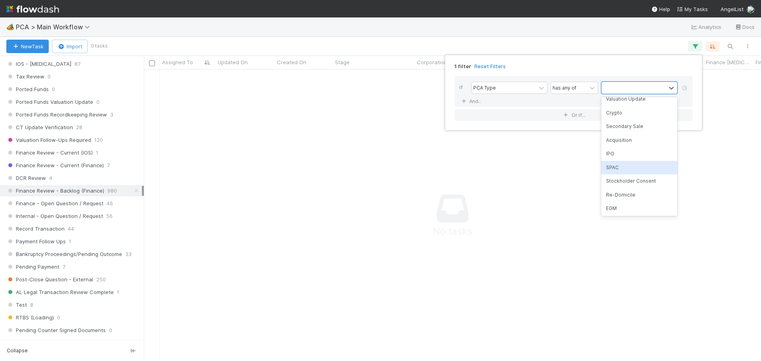
scroll to position [79, 0]
click at [647, 163] on div "General Corporate Action" at bounding box center [639, 162] width 76 height 13
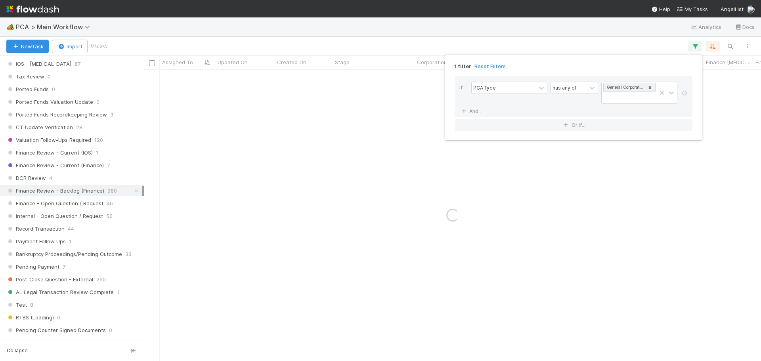
click at [354, 34] on div "1 filter Reset Filters If PCA Type has any of General Corporate Action And.. Or…" at bounding box center [380, 180] width 761 height 361
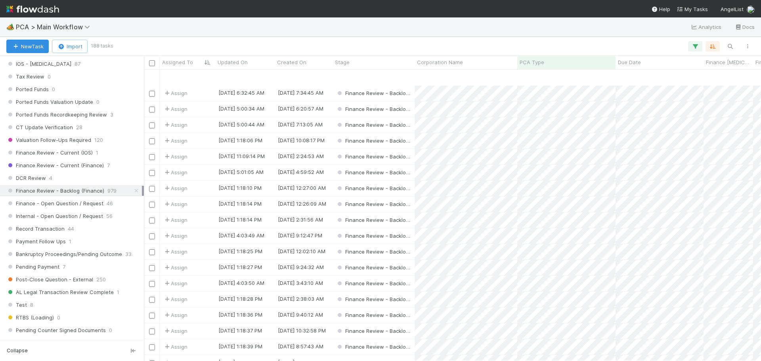
scroll to position [40, 0]
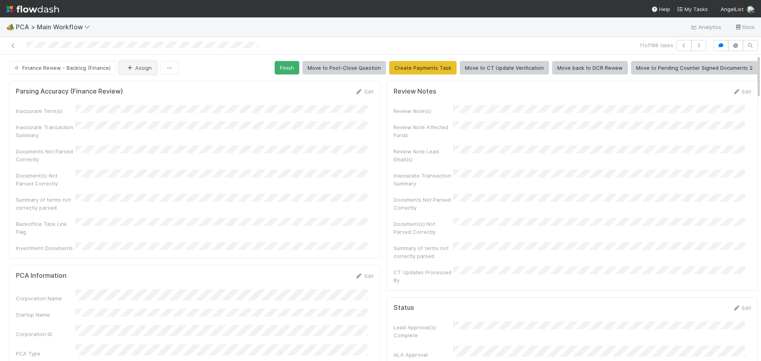
click at [130, 66] on icon "button" at bounding box center [130, 67] width 8 height 5
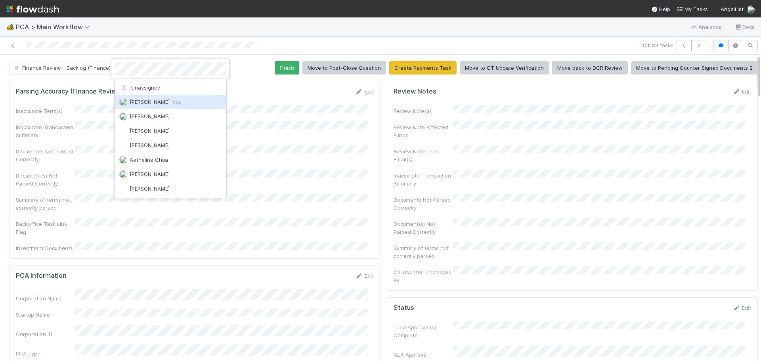
click at [140, 104] on span "Marenz Trajano you" at bounding box center [156, 102] width 52 height 6
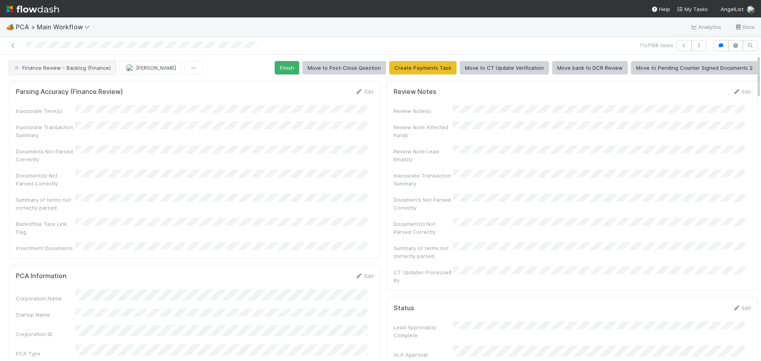
click at [71, 68] on span "Finance Review - Backlog (Finance)" at bounding box center [62, 68] width 98 height 6
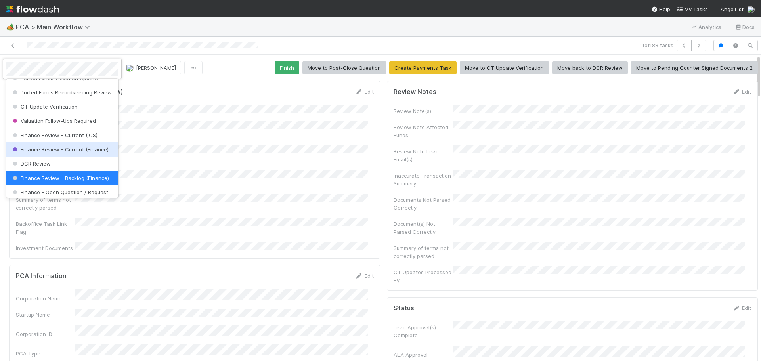
click at [274, 172] on div at bounding box center [380, 180] width 761 height 361
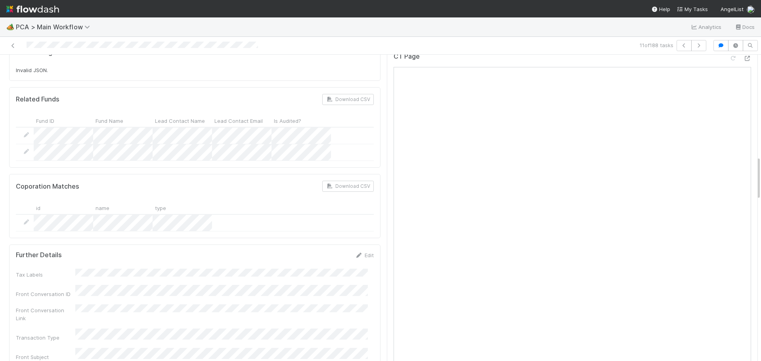
scroll to position [594, 0]
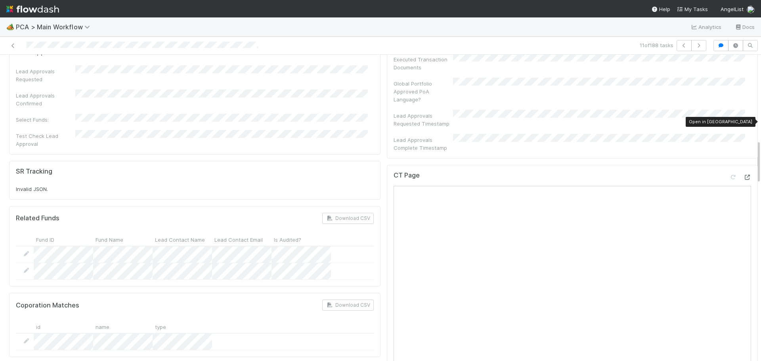
click at [743, 175] on icon at bounding box center [747, 177] width 8 height 5
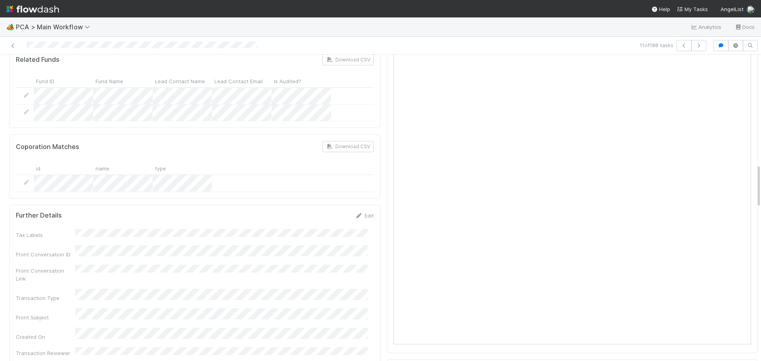
scroll to position [911, 0]
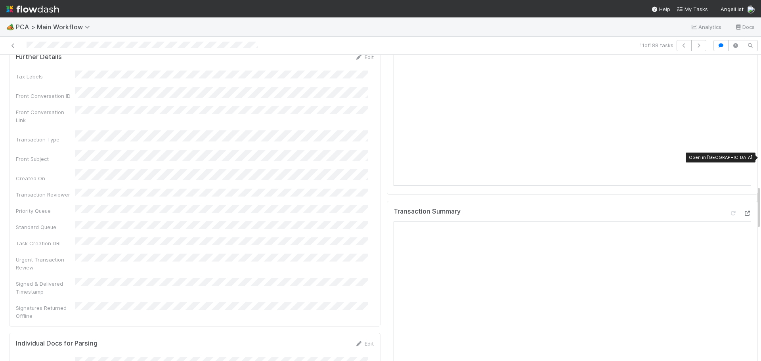
click at [743, 211] on icon at bounding box center [747, 213] width 8 height 5
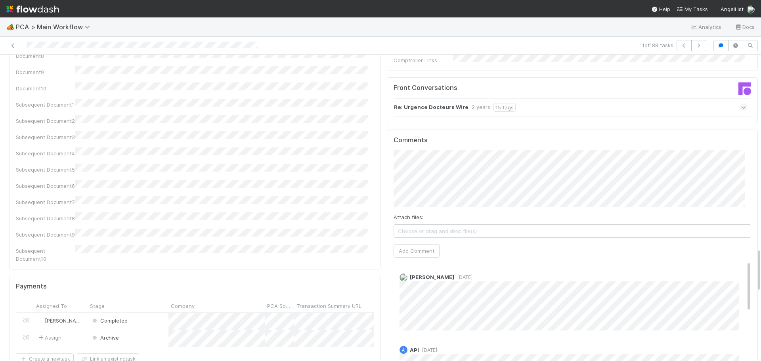
scroll to position [1268, 0]
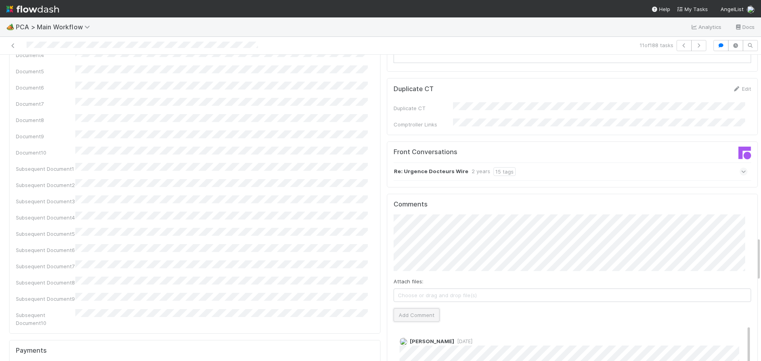
click at [419, 308] on button "Add Comment" at bounding box center [417, 314] width 46 height 13
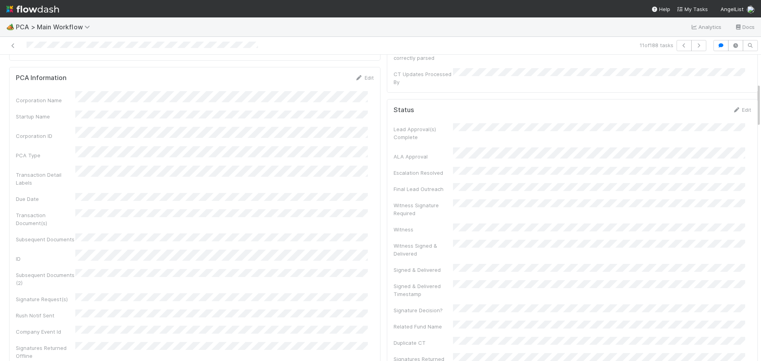
scroll to position [0, 0]
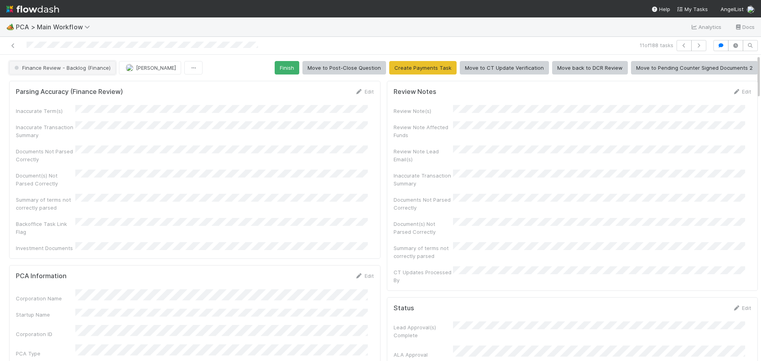
click at [57, 66] on span "Finance Review - Backlog (Finance)" at bounding box center [62, 68] width 98 height 6
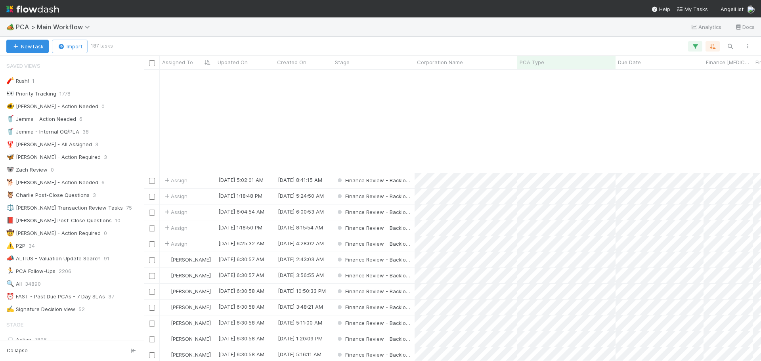
scroll to position [317, 0]
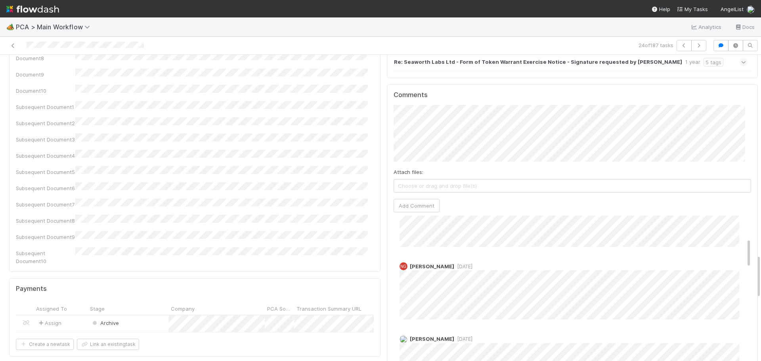
scroll to position [1387, 0]
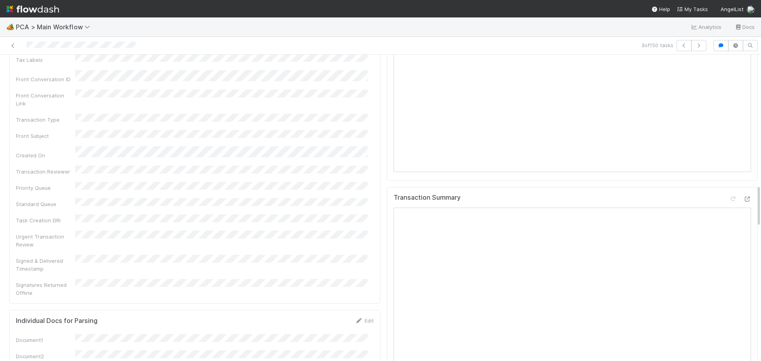
scroll to position [911, 0]
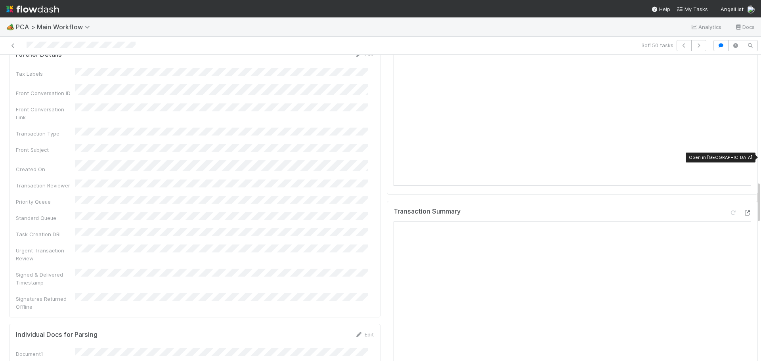
click at [743, 210] on icon at bounding box center [747, 212] width 8 height 5
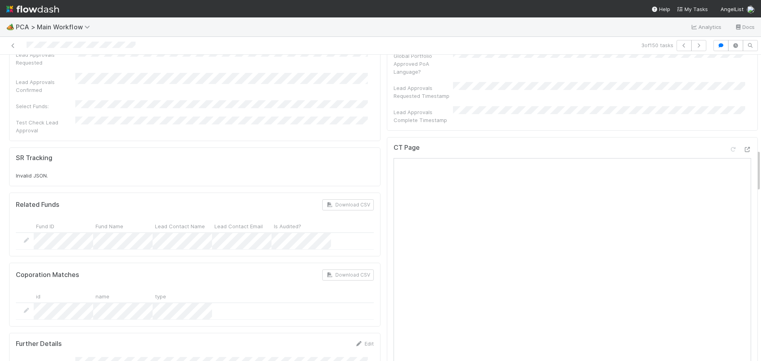
scroll to position [555, 0]
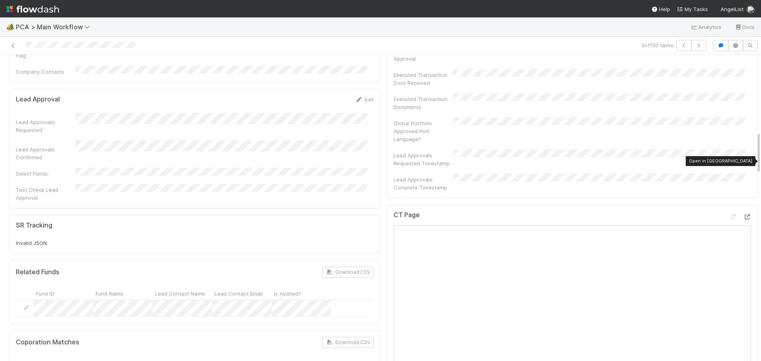
click at [743, 214] on icon at bounding box center [747, 216] width 8 height 5
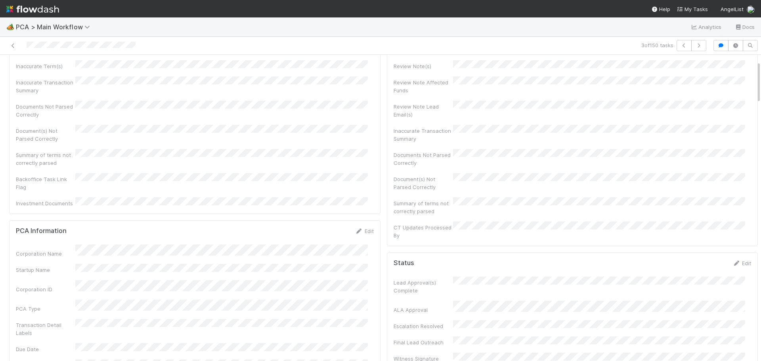
scroll to position [0, 0]
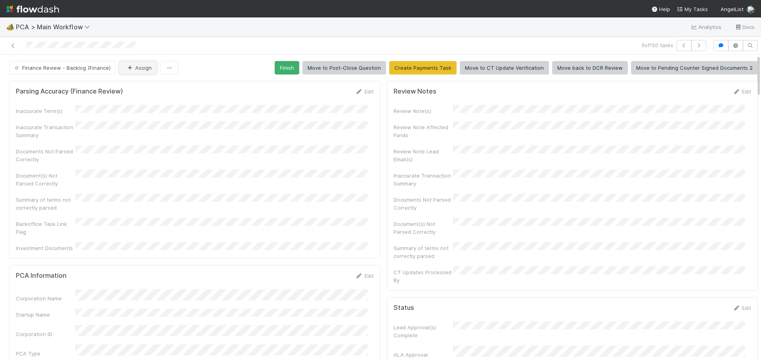
click at [130, 68] on icon "button" at bounding box center [130, 67] width 8 height 5
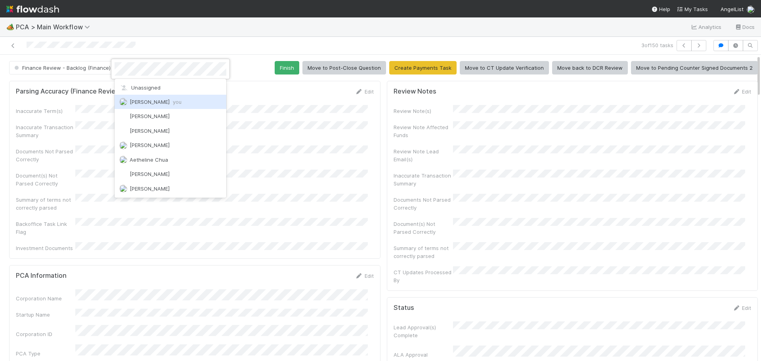
click at [141, 102] on span "[PERSON_NAME] you" at bounding box center [156, 102] width 52 height 6
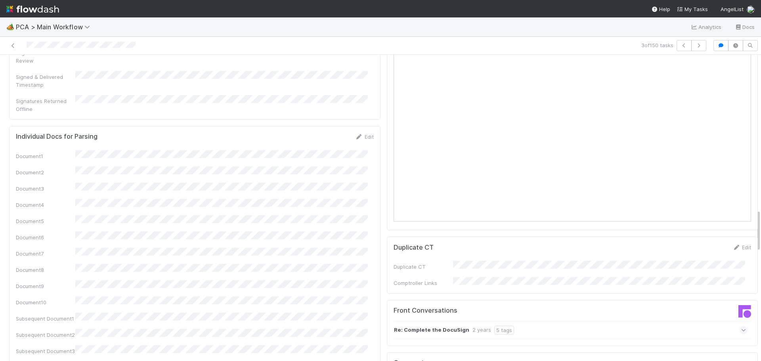
scroll to position [1229, 0]
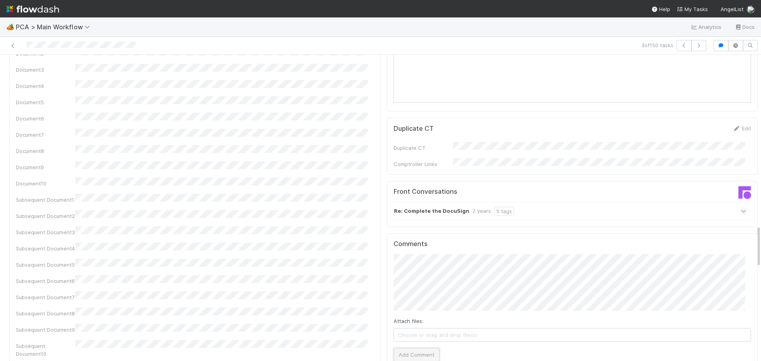
click at [407, 348] on button "Add Comment" at bounding box center [417, 354] width 46 height 13
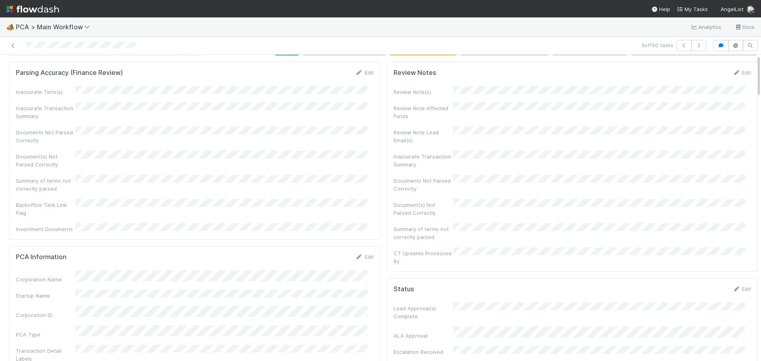
scroll to position [0, 0]
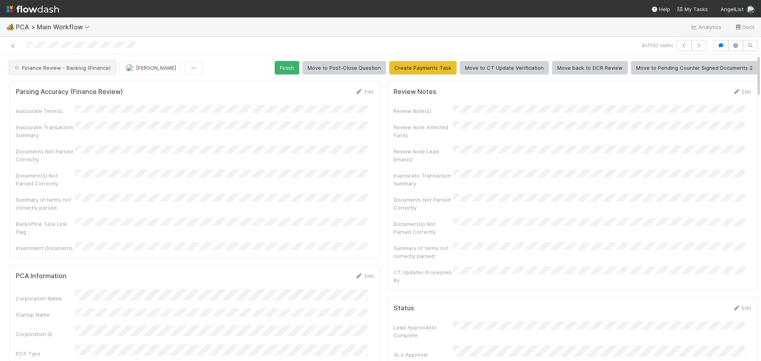
click at [84, 69] on span "Finance Review - Backlog (Finance)" at bounding box center [62, 68] width 98 height 6
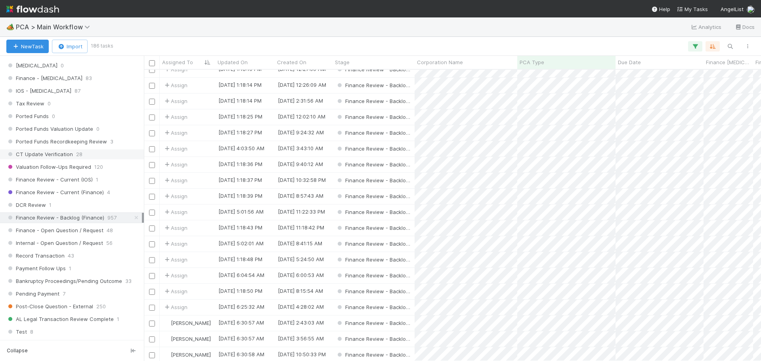
scroll to position [555, 0]
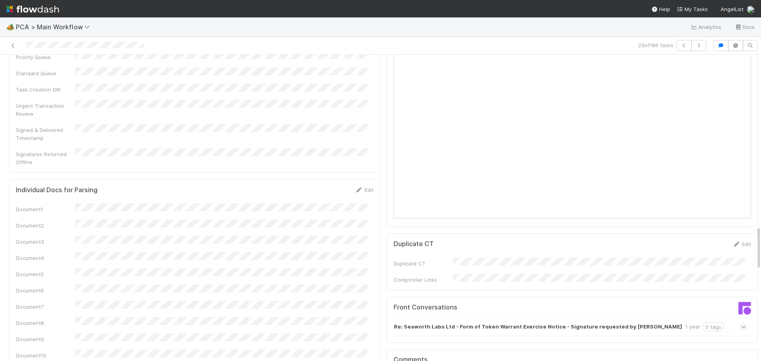
scroll to position [1347, 0]
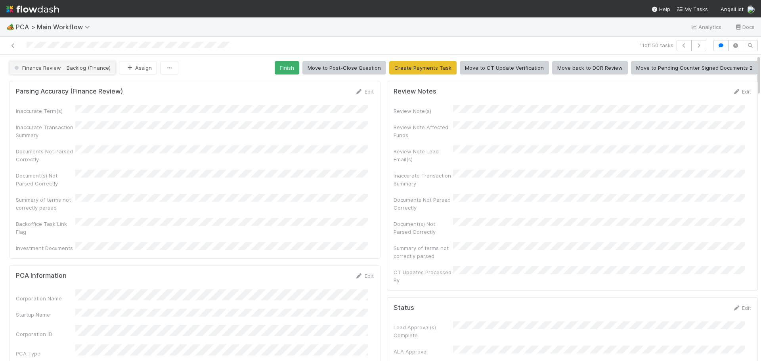
click at [90, 71] on button "Finance Review - Backlog (Finance)" at bounding box center [62, 67] width 107 height 13
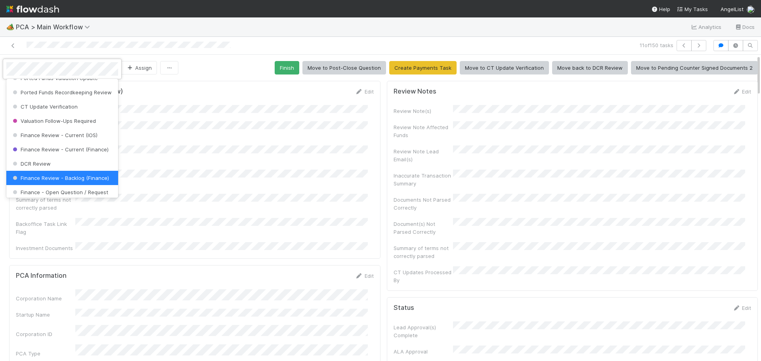
click at [349, 22] on div at bounding box center [380, 180] width 761 height 361
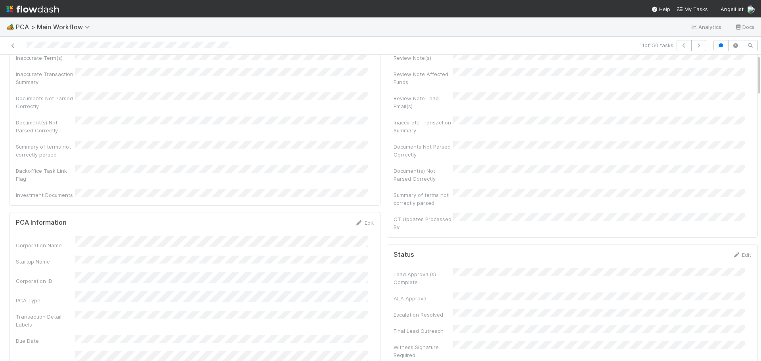
scroll to position [0, 0]
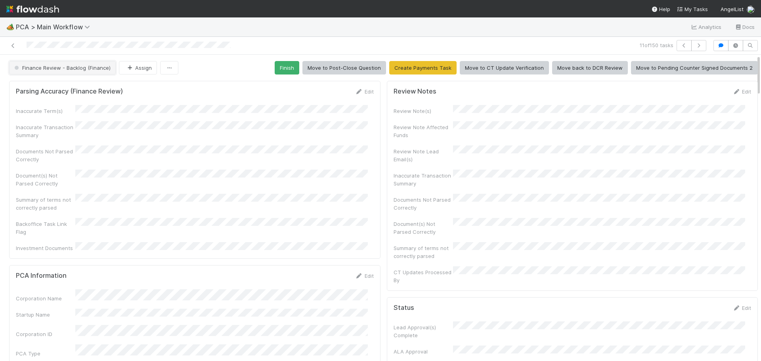
click at [84, 67] on span "Finance Review - Backlog (Finance)" at bounding box center [62, 68] width 98 height 6
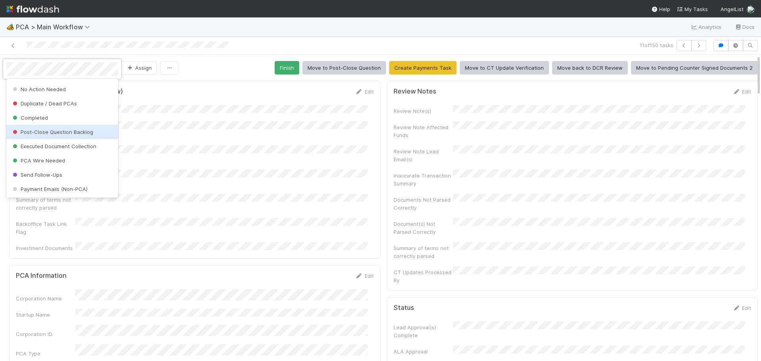
scroll to position [644, 0]
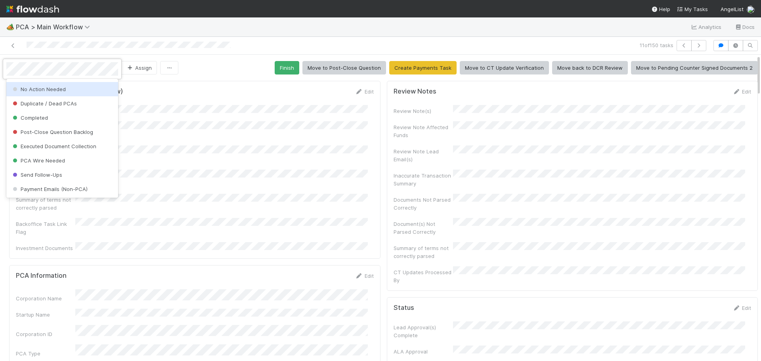
click at [82, 92] on div "No Action Needed" at bounding box center [62, 89] width 112 height 14
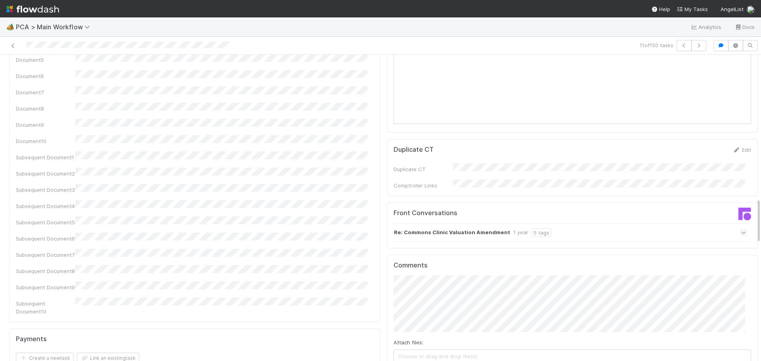
scroll to position [753, 0]
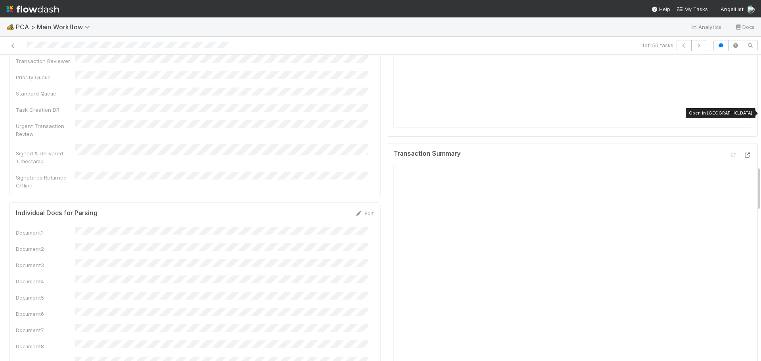
click at [743, 153] on icon at bounding box center [747, 155] width 8 height 5
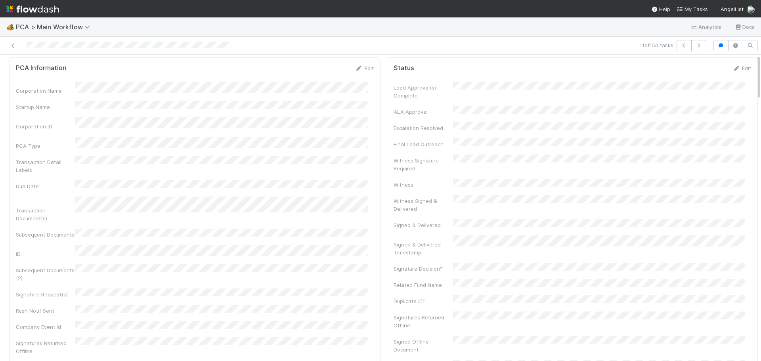
scroll to position [0, 0]
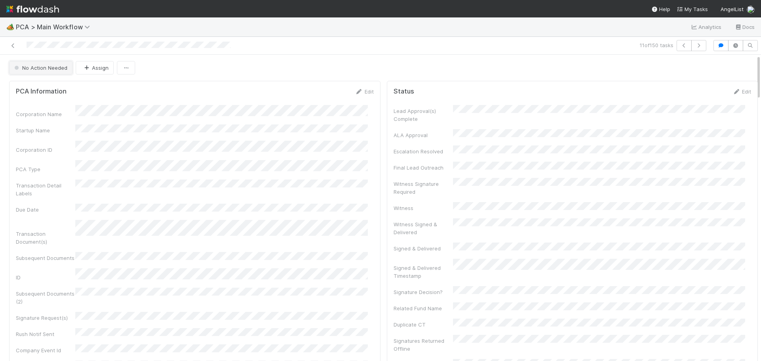
click at [53, 72] on button "No Action Needed" at bounding box center [40, 67] width 63 height 13
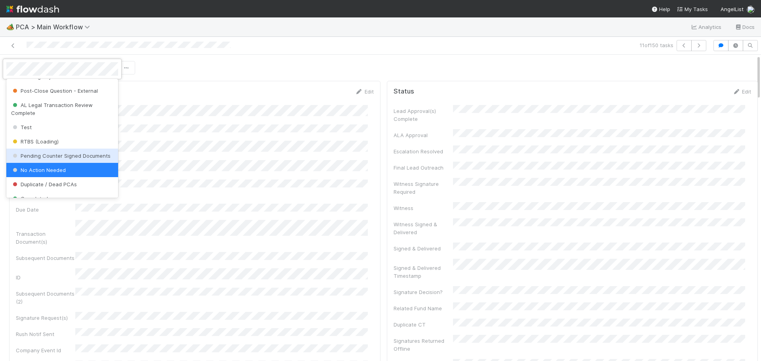
click at [260, 91] on div at bounding box center [380, 180] width 761 height 361
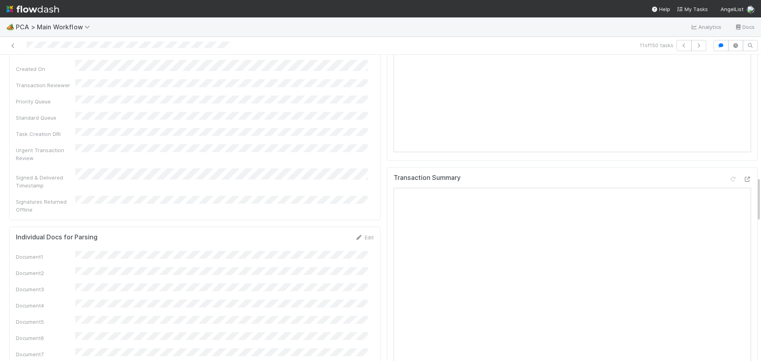
scroll to position [515, 0]
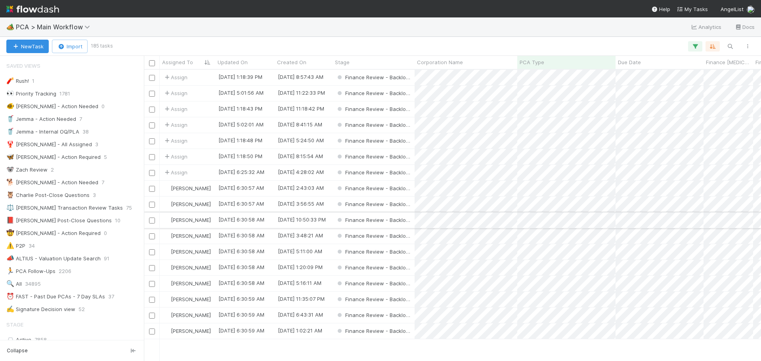
scroll to position [198, 0]
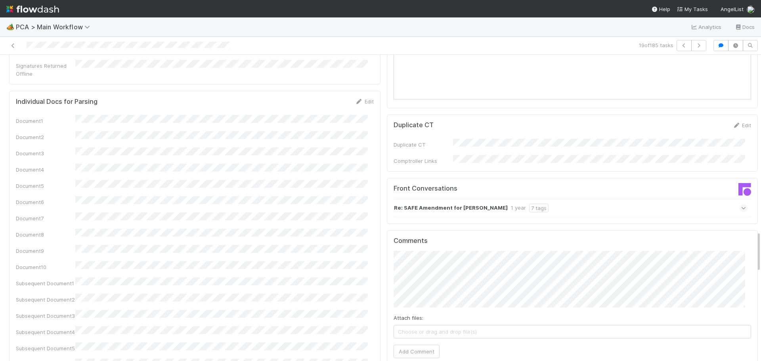
scroll to position [1427, 0]
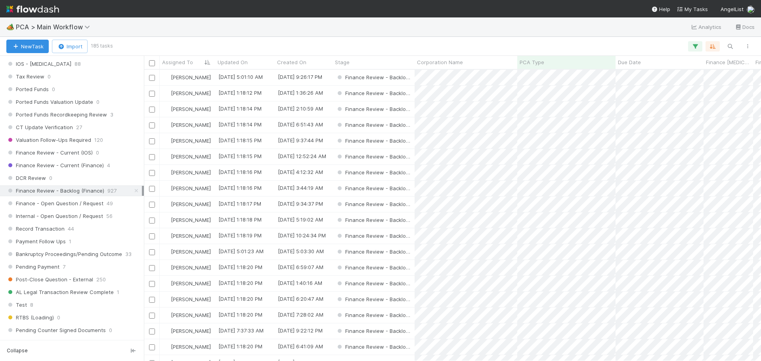
scroll to position [594, 0]
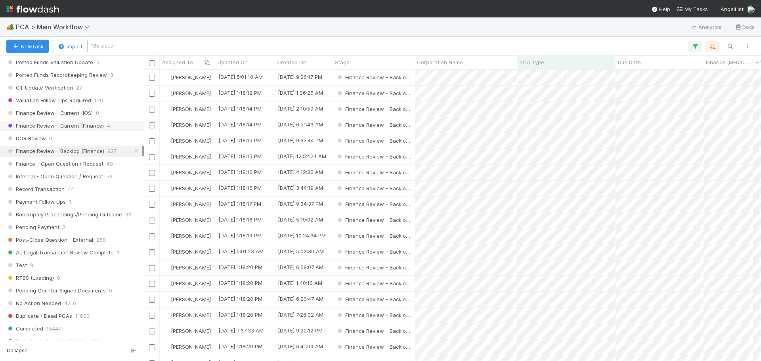
click at [71, 130] on span "Finance Review - Current (Finance)" at bounding box center [54, 126] width 97 height 10
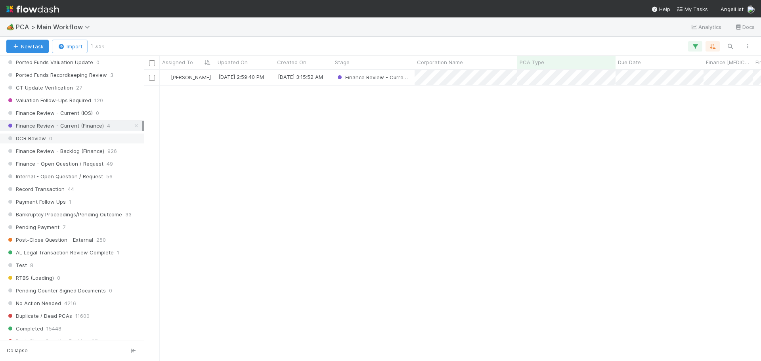
scroll to position [285, 611]
click at [86, 147] on span "Finance Review - Backlog (Finance)" at bounding box center [55, 151] width 98 height 10
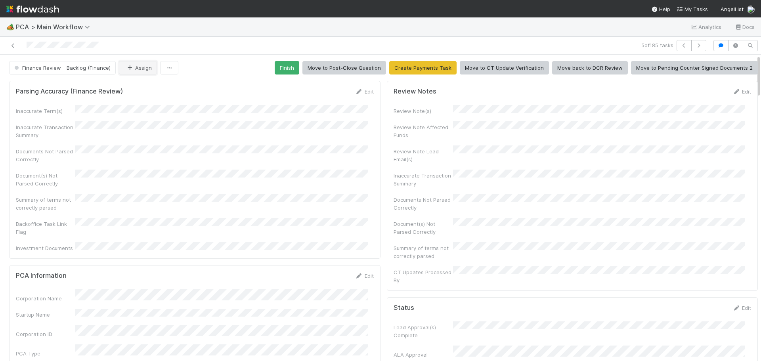
click at [141, 67] on button "Assign" at bounding box center [138, 67] width 38 height 13
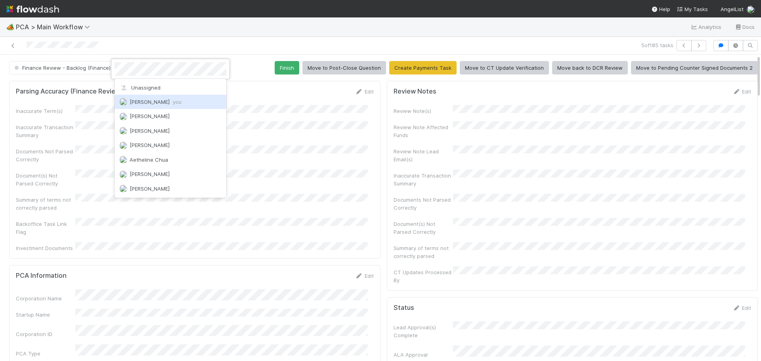
click at [166, 98] on div "Marenz Trajano you" at bounding box center [171, 102] width 112 height 14
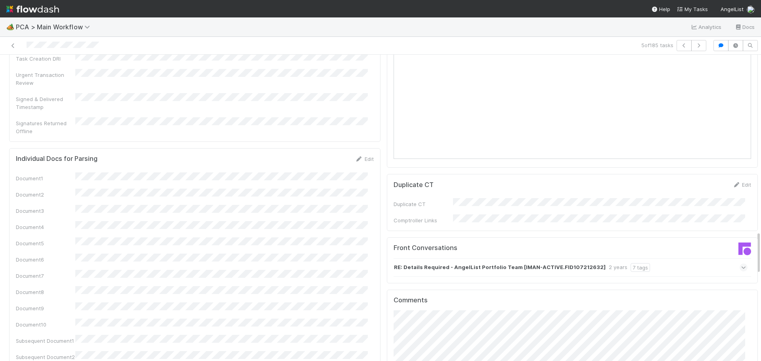
scroll to position [1268, 0]
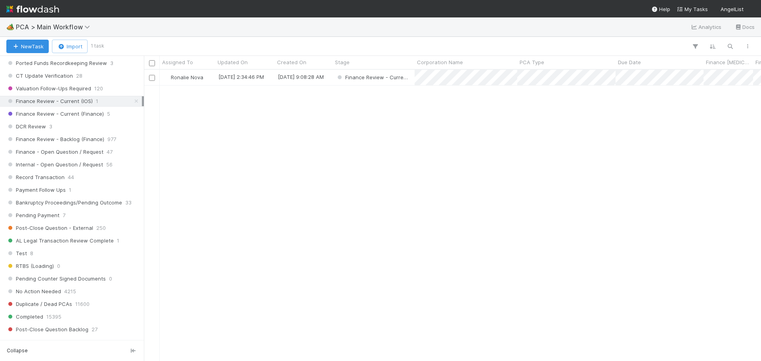
scroll to position [594, 0]
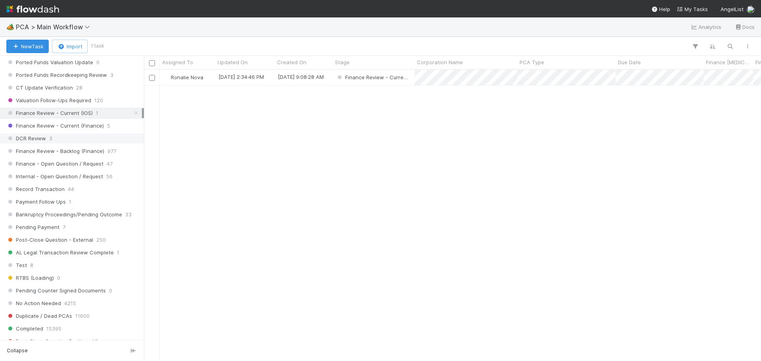
click at [82, 138] on div "DCR Review 3" at bounding box center [74, 139] width 136 height 10
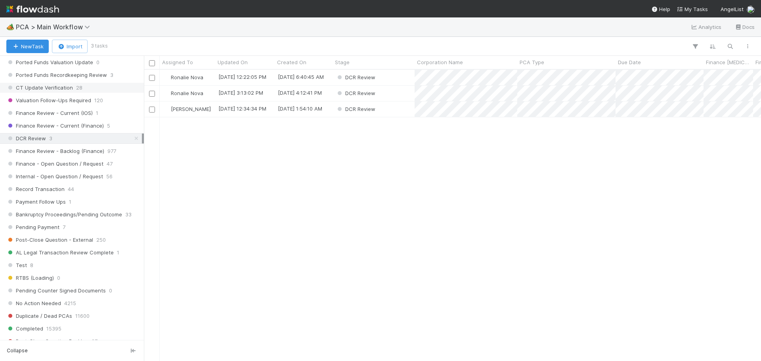
scroll to position [285, 611]
click at [77, 129] on span "Finance Review - Current (Finance)" at bounding box center [54, 126] width 97 height 10
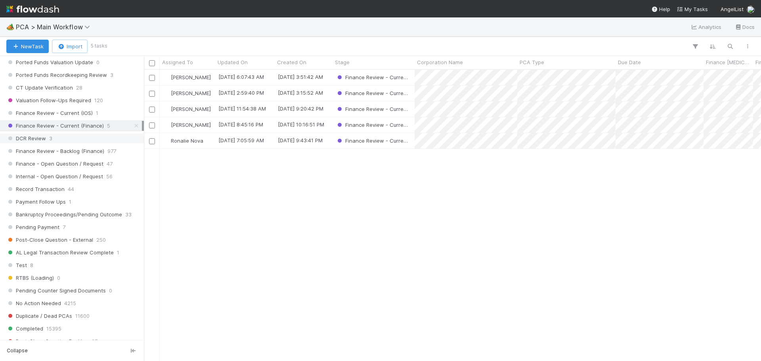
scroll to position [285, 611]
click at [99, 116] on div "Finance Review - Current (IOS) 1" at bounding box center [74, 113] width 136 height 10
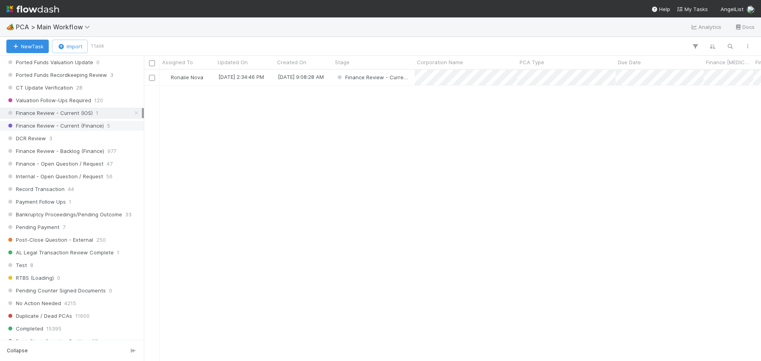
scroll to position [285, 611]
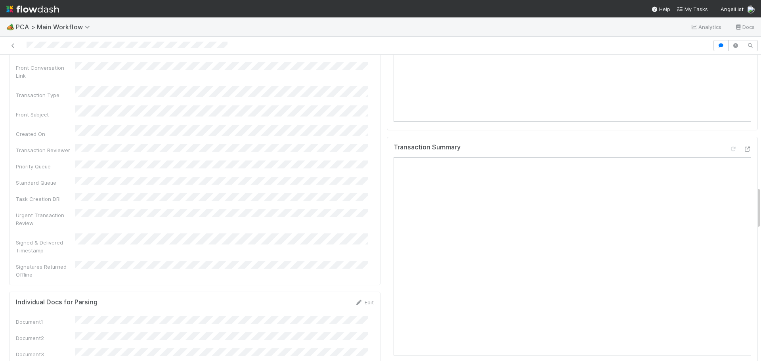
scroll to position [951, 0]
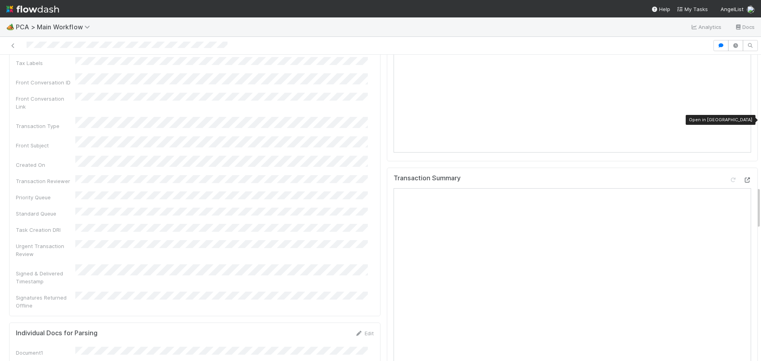
click at [743, 178] on icon at bounding box center [747, 180] width 8 height 5
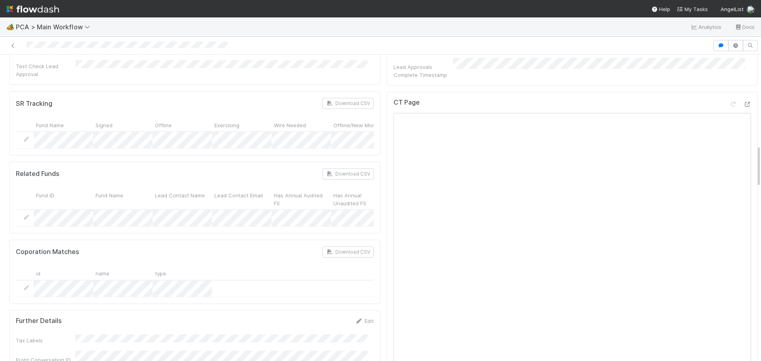
scroll to position [594, 0]
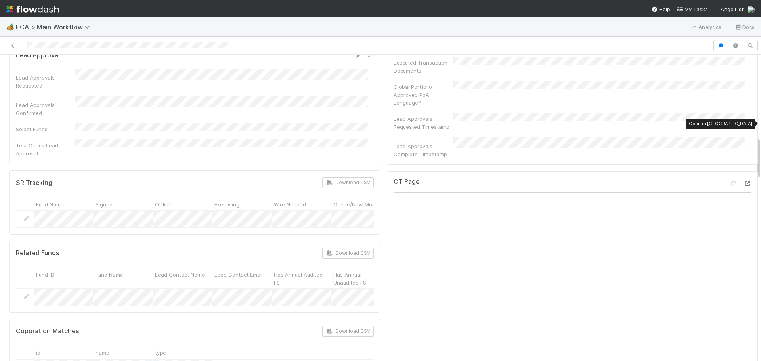
click at [743, 180] on div at bounding box center [747, 184] width 8 height 8
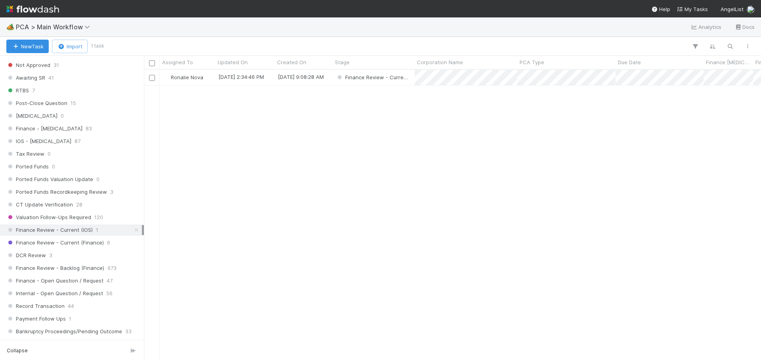
scroll to position [515, 0]
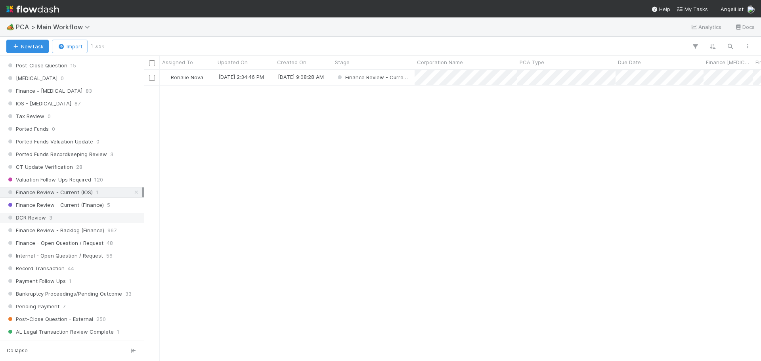
click at [76, 216] on div "DCR Review 3" at bounding box center [74, 218] width 136 height 10
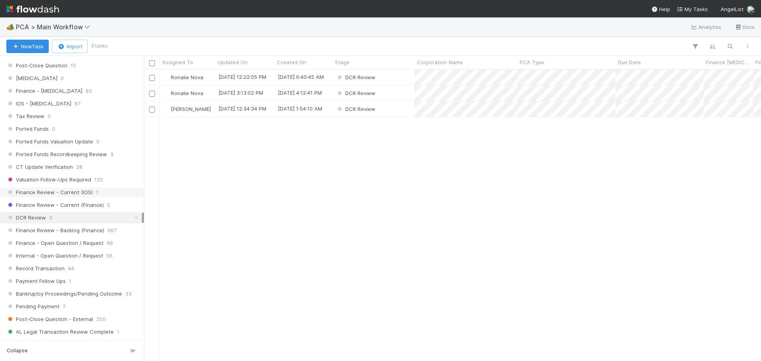
scroll to position [285, 611]
click at [73, 195] on span "Finance Review - Current (IOS)" at bounding box center [49, 192] width 86 height 10
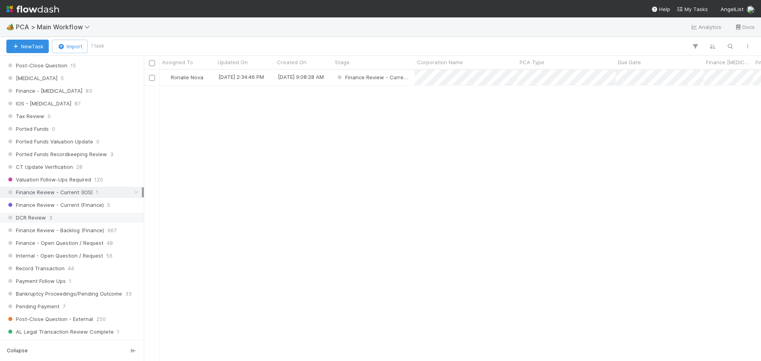
scroll to position [285, 611]
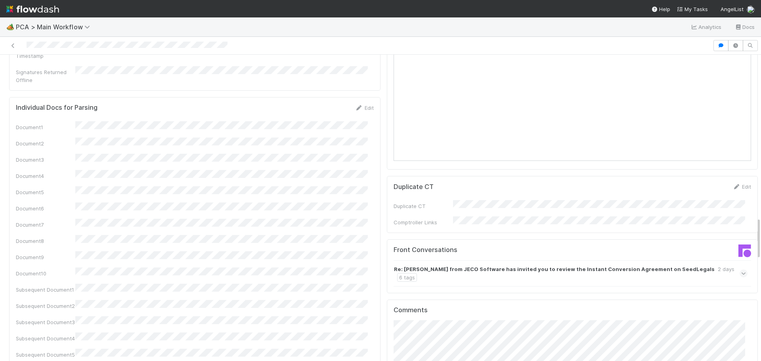
scroll to position [1189, 0]
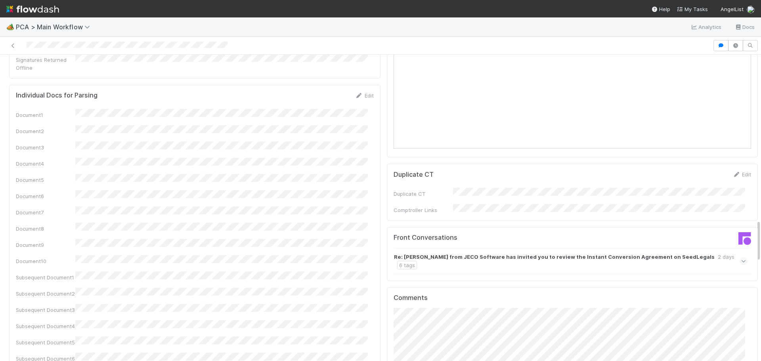
click at [741, 257] on icon at bounding box center [743, 261] width 5 height 8
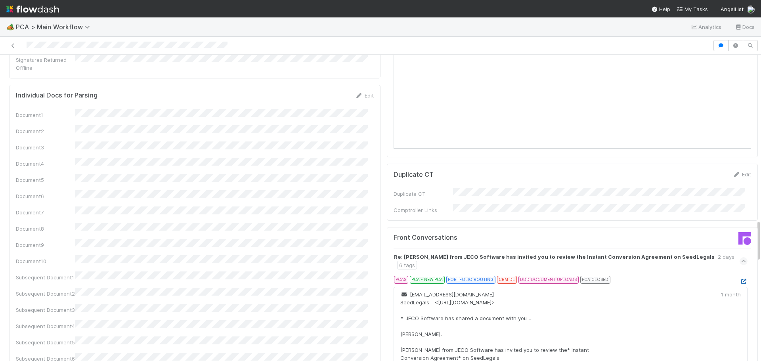
click at [739, 279] on icon at bounding box center [743, 281] width 8 height 5
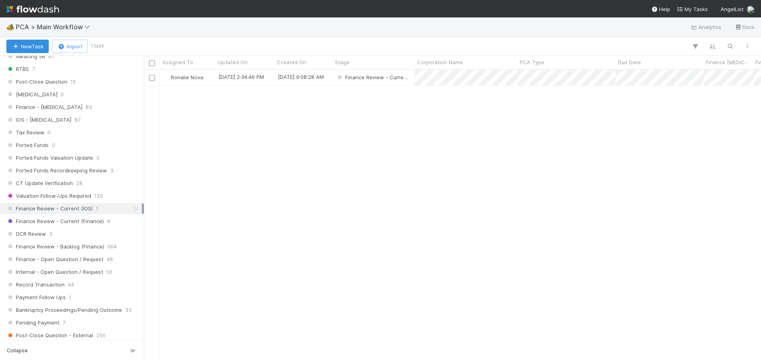
scroll to position [594, 0]
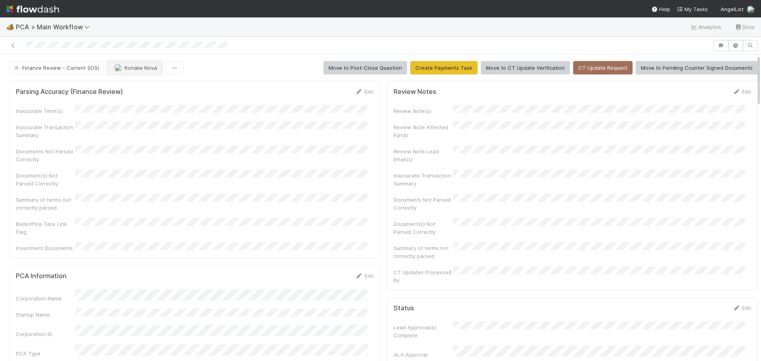
click at [131, 68] on span "Ronalie Nova" at bounding box center [140, 68] width 32 height 6
click at [166, 88] on span "you" at bounding box center [165, 87] width 9 height 6
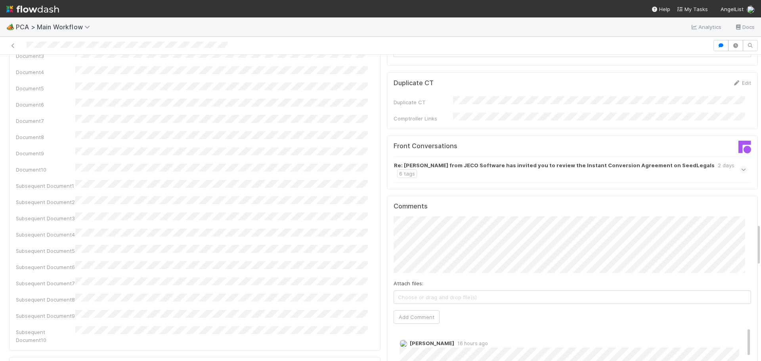
scroll to position [1308, 0]
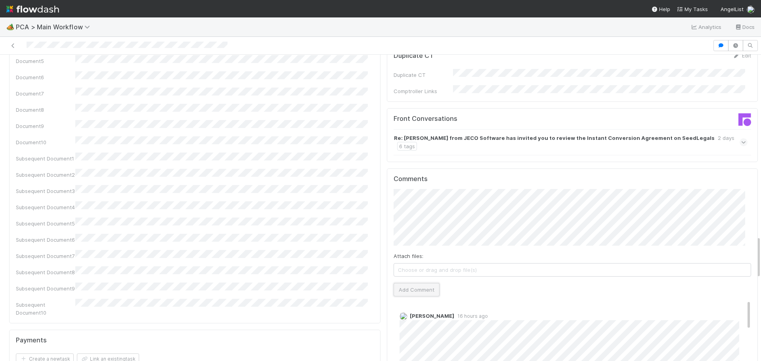
click at [413, 283] on button "Add Comment" at bounding box center [417, 289] width 46 height 13
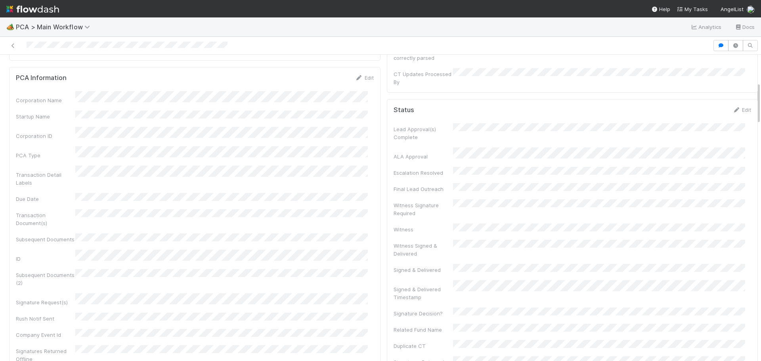
scroll to position [0, 0]
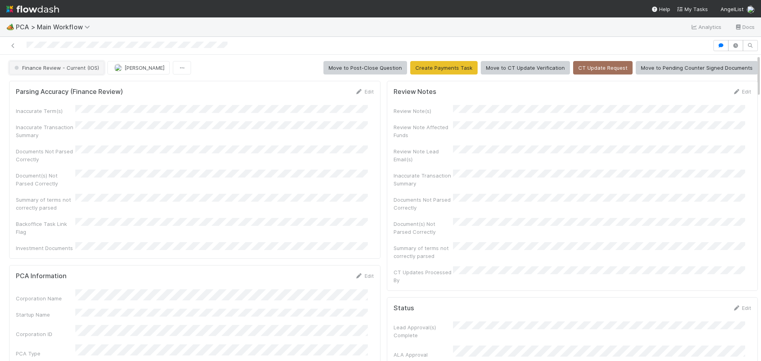
click at [73, 69] on span "Finance Review - Current (IOS)" at bounding box center [56, 68] width 86 height 6
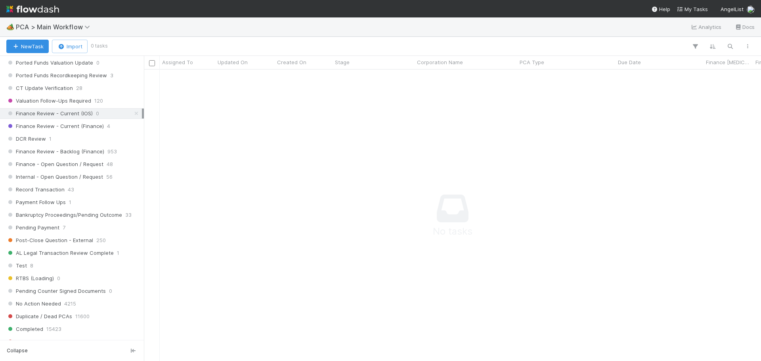
scroll to position [594, 0]
click at [73, 139] on div "DCR Review 1" at bounding box center [74, 139] width 136 height 10
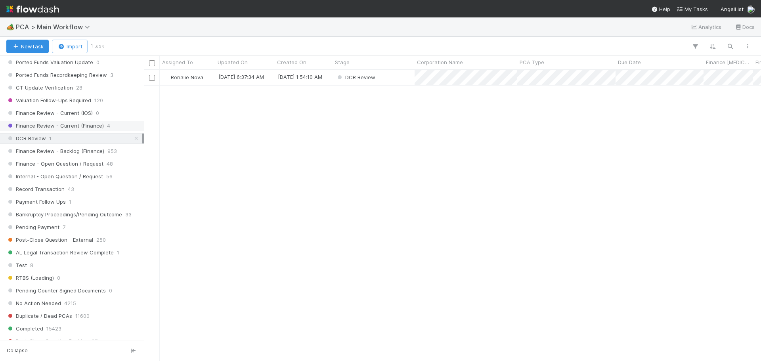
scroll to position [285, 611]
click at [82, 123] on span "Finance Review - Current (Finance)" at bounding box center [54, 126] width 97 height 10
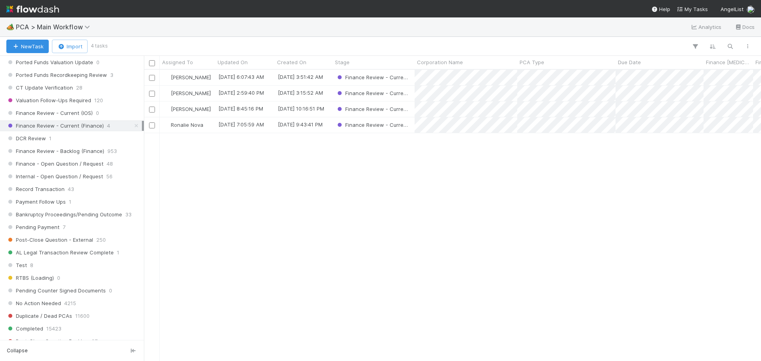
scroll to position [285, 611]
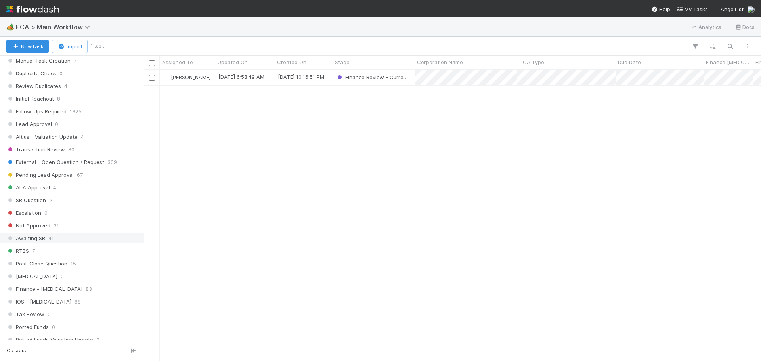
scroll to position [119, 0]
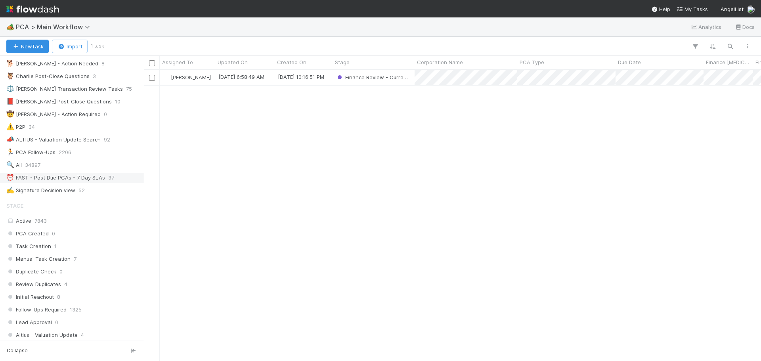
click at [73, 180] on div "⏰ FAST - Past Due PCAs - 7 Day SLAs" at bounding box center [55, 178] width 99 height 10
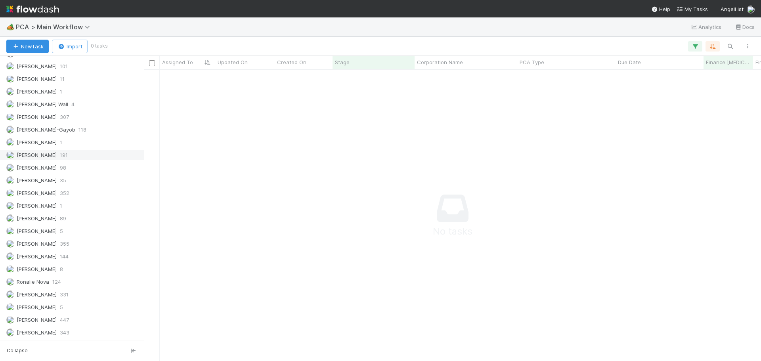
scroll to position [279, 611]
click at [73, 158] on div "Marenz Trajano 191" at bounding box center [74, 155] width 136 height 10
click at [699, 46] on button "button" at bounding box center [695, 46] width 14 height 10
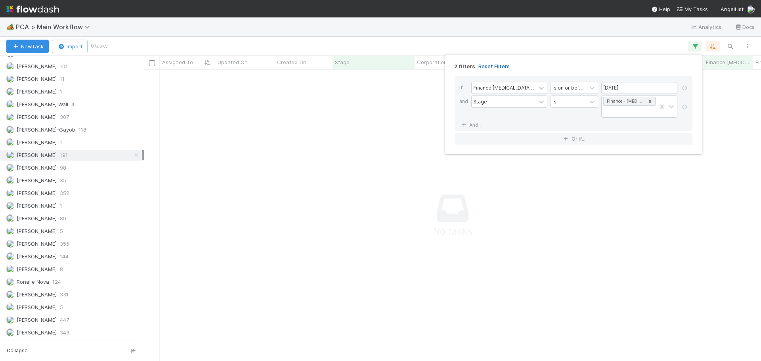
click at [486, 66] on link "Reset Filters" at bounding box center [493, 66] width 31 height 7
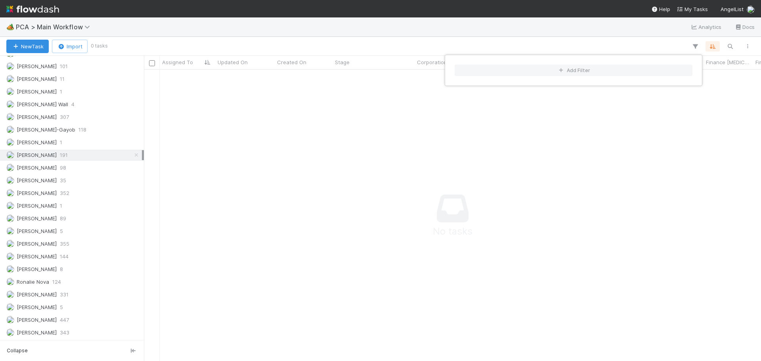
scroll to position [279, 611]
click at [375, 32] on div "Add Filter" at bounding box center [380, 180] width 761 height 361
click at [294, 31] on div "Add Filter" at bounding box center [380, 180] width 761 height 361
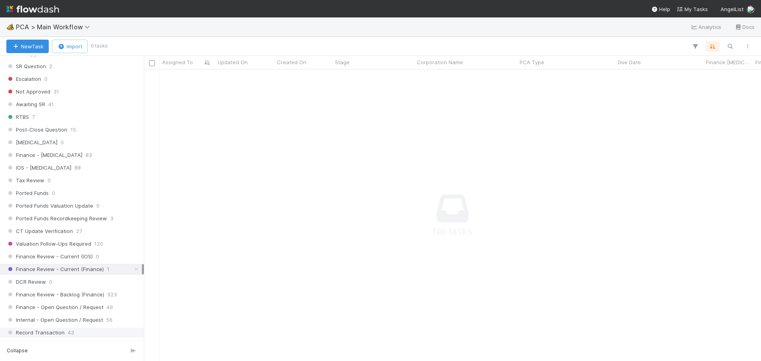
scroll to position [573, 0]
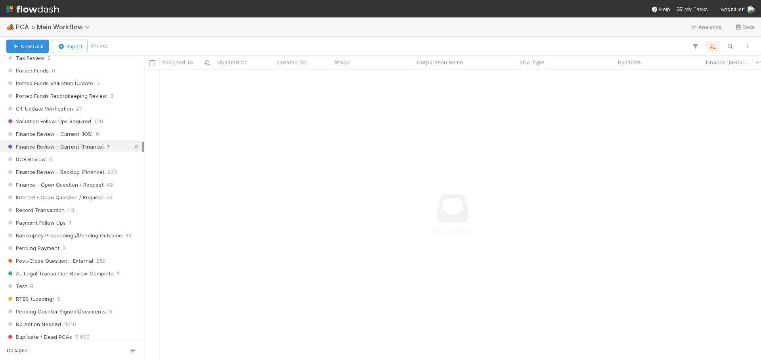
click at [132, 147] on icon at bounding box center [136, 146] width 8 height 5
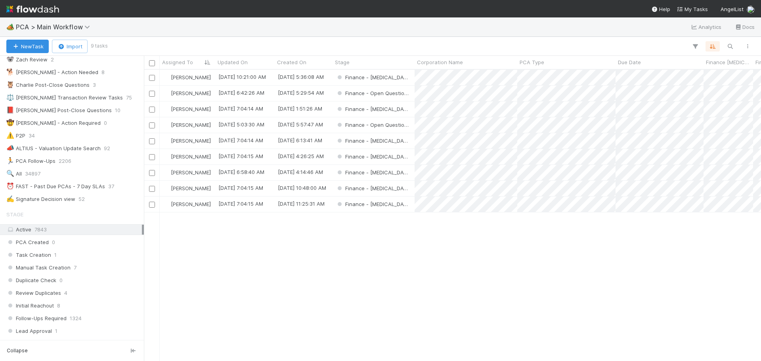
scroll to position [98, 0]
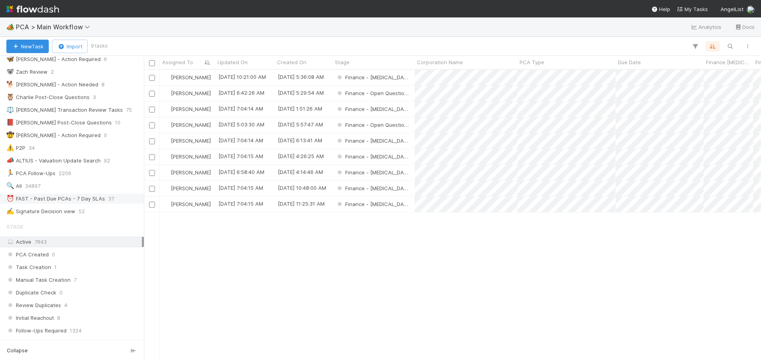
click at [87, 197] on div "⏰ FAST - Past Due PCAs - 7 Day SLAs" at bounding box center [55, 199] width 99 height 10
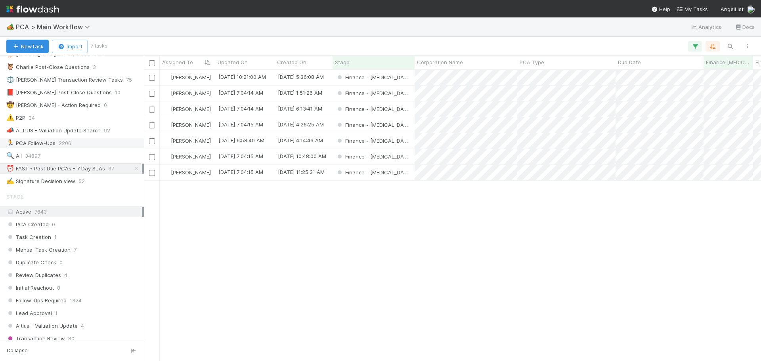
scroll to position [58, 0]
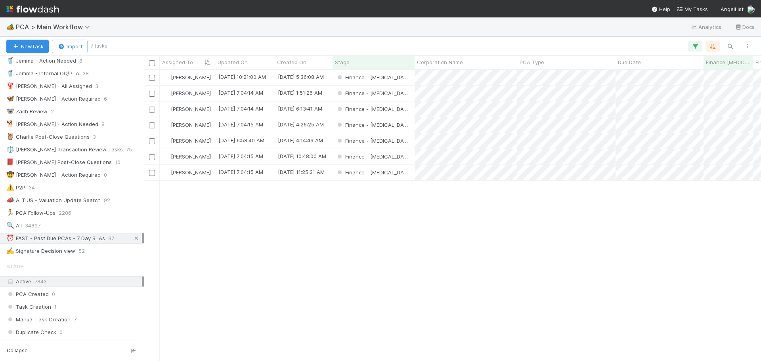
click at [132, 238] on icon at bounding box center [136, 238] width 8 height 5
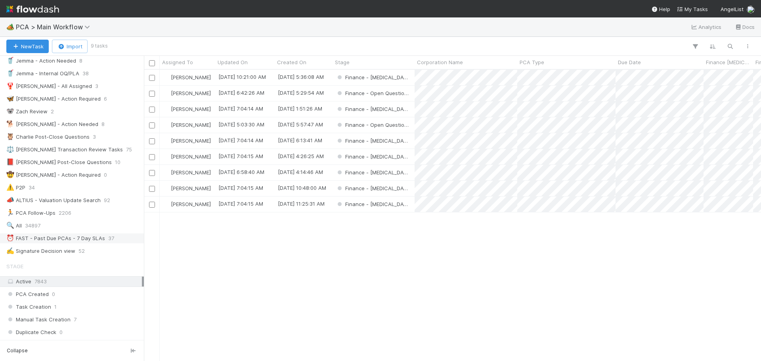
scroll to position [285, 611]
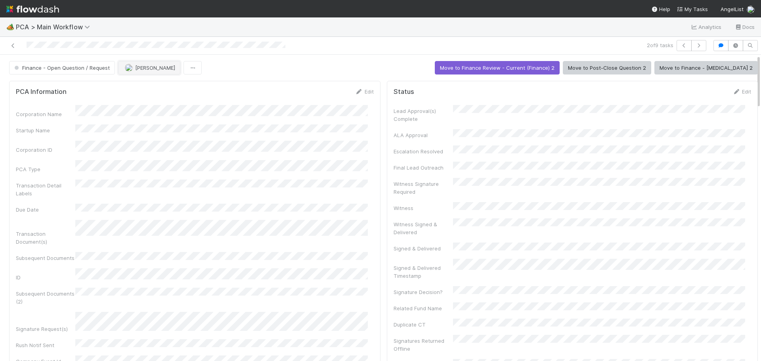
click at [144, 64] on button "[PERSON_NAME]" at bounding box center [149, 67] width 62 height 13
click at [141, 115] on span "[PERSON_NAME]" at bounding box center [148, 116] width 40 height 6
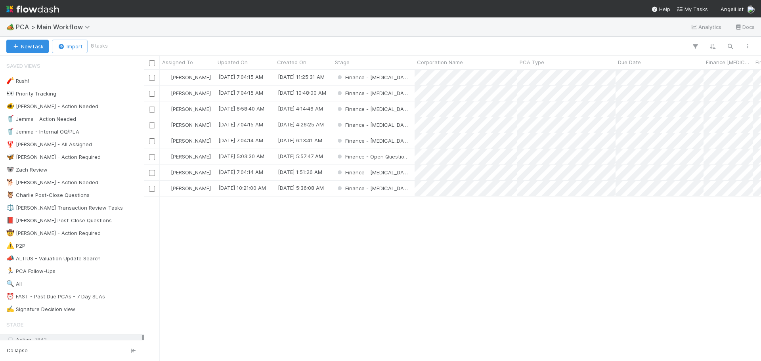
scroll to position [285, 611]
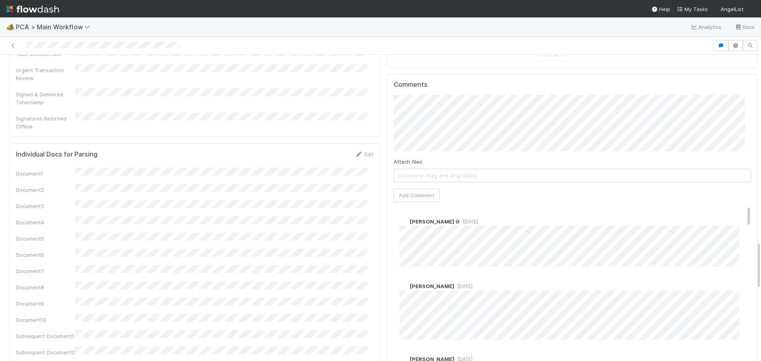
scroll to position [1189, 0]
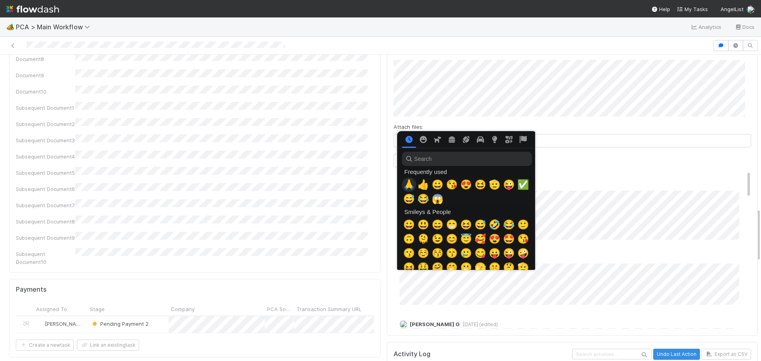
scroll to position [0, 3]
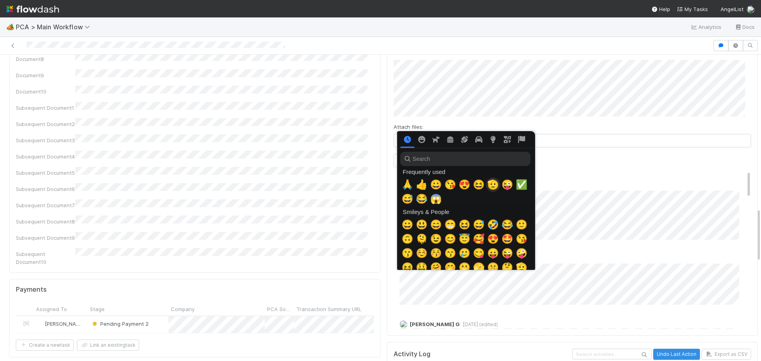
click at [493, 187] on span "🫡" at bounding box center [493, 184] width 12 height 11
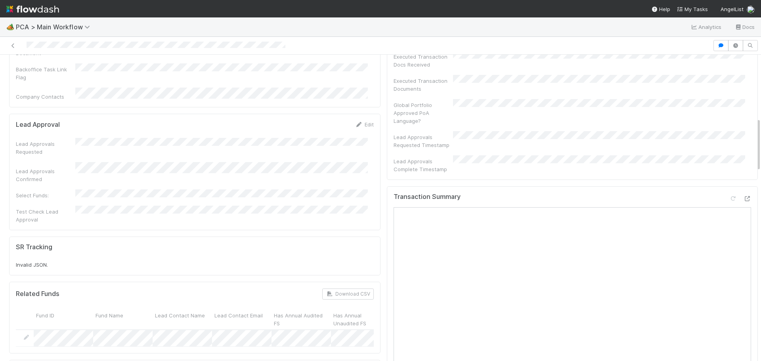
scroll to position [396, 0]
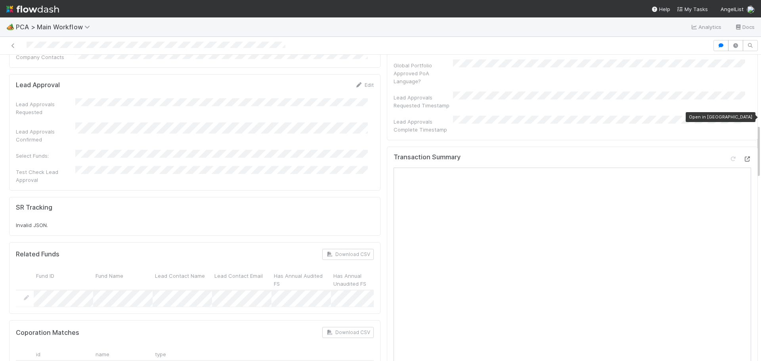
click at [743, 157] on icon at bounding box center [747, 159] width 8 height 5
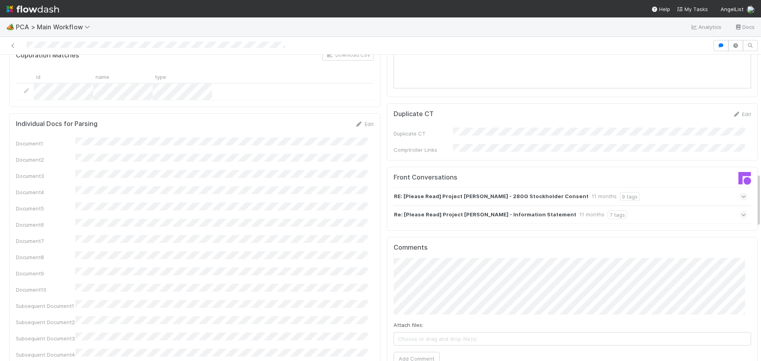
scroll to position [793, 0]
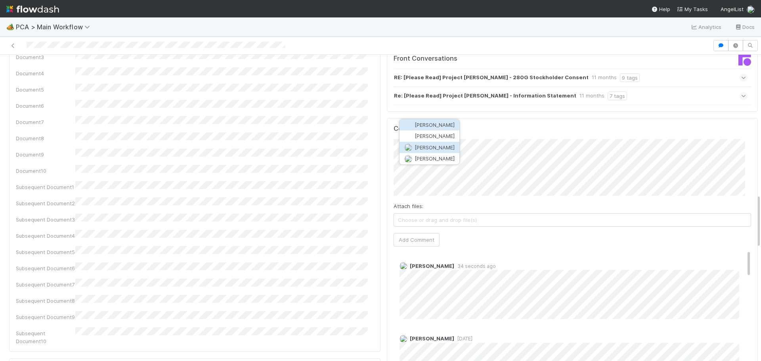
click at [440, 151] on button "Don Walker" at bounding box center [429, 147] width 60 height 11
click at [413, 233] on button "Add Comment" at bounding box center [417, 239] width 46 height 13
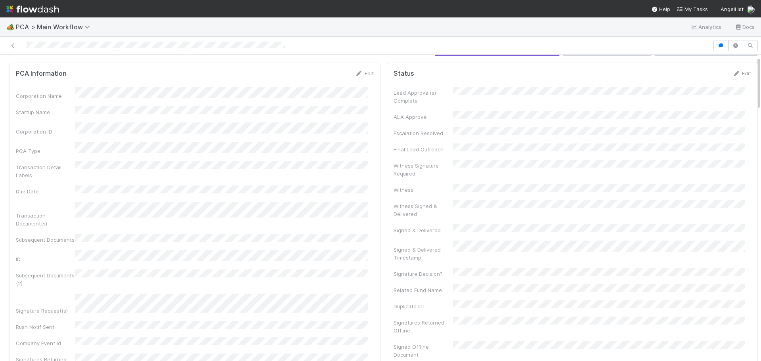
scroll to position [0, 0]
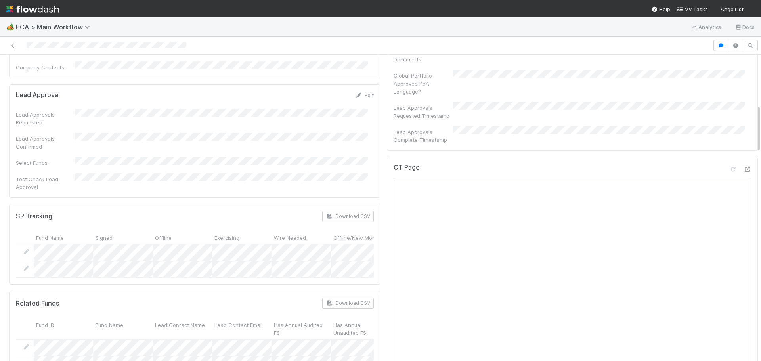
scroll to position [317, 0]
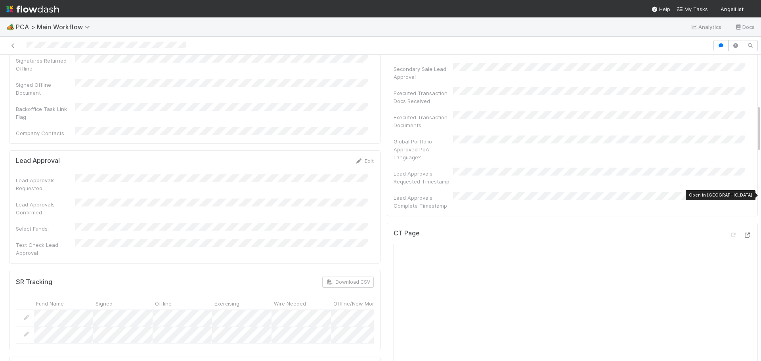
click at [743, 233] on icon at bounding box center [747, 235] width 8 height 5
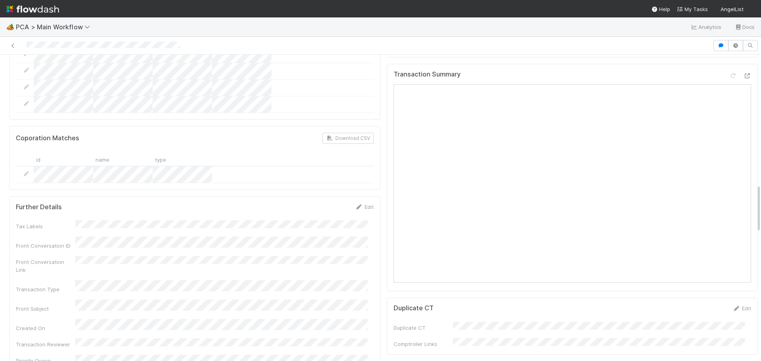
scroll to position [793, 0]
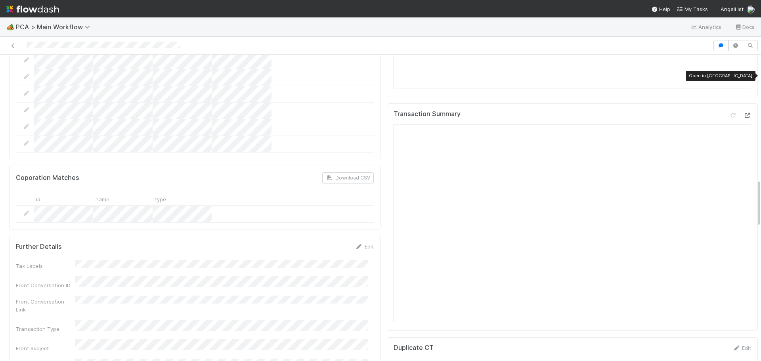
click at [743, 113] on icon at bounding box center [747, 115] width 8 height 5
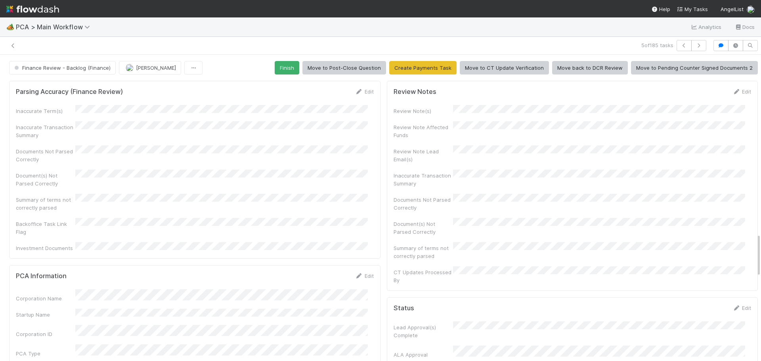
scroll to position [1809, 0]
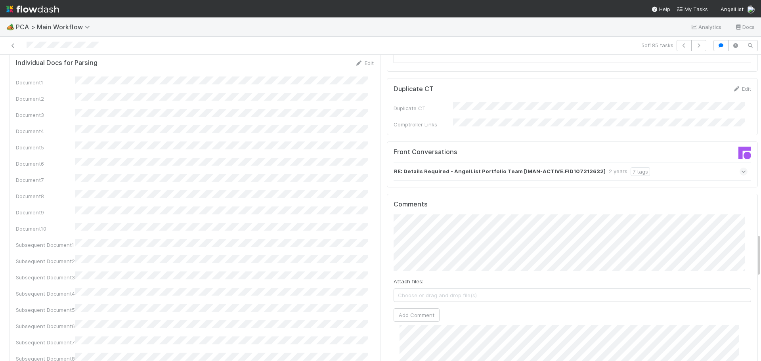
click at [419, 308] on button "Add Comment" at bounding box center [417, 314] width 46 height 13
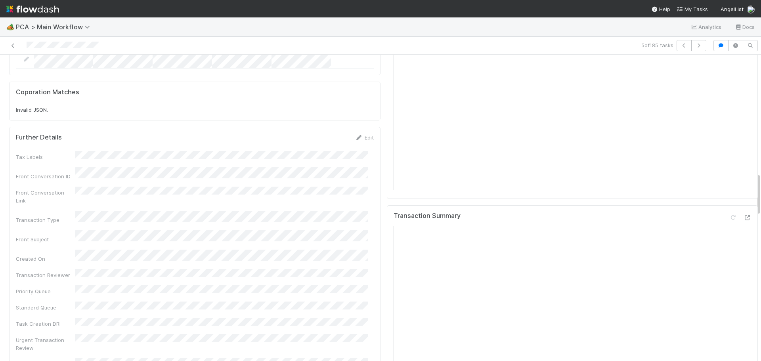
scroll to position [832, 0]
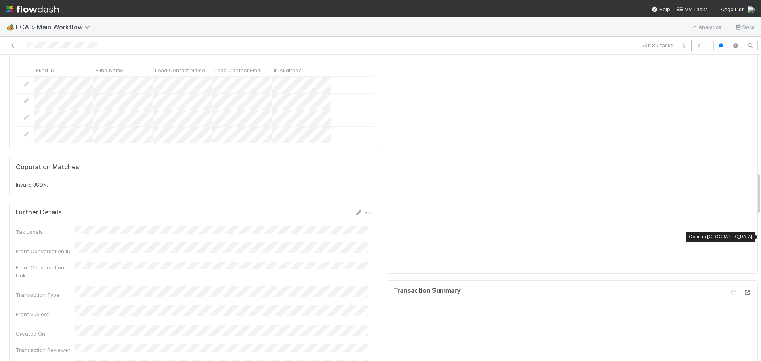
click at [743, 290] on icon at bounding box center [747, 292] width 8 height 5
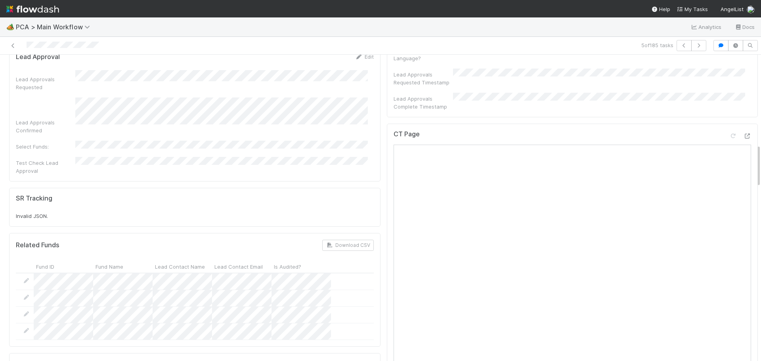
scroll to position [634, 0]
click at [743, 135] on icon at bounding box center [747, 137] width 8 height 5
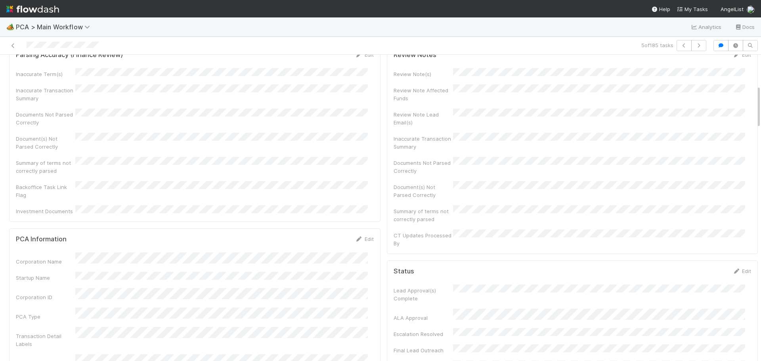
scroll to position [0, 0]
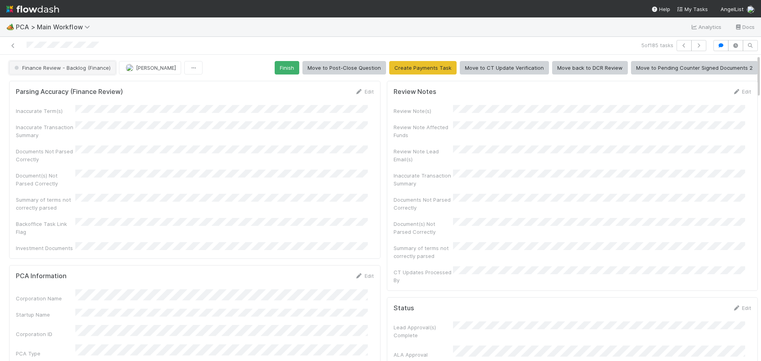
click at [81, 67] on span "Finance Review - Backlog (Finance)" at bounding box center [62, 68] width 98 height 6
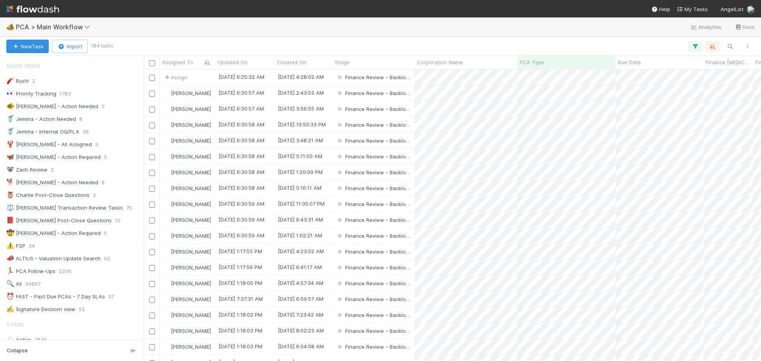
scroll to position [79, 0]
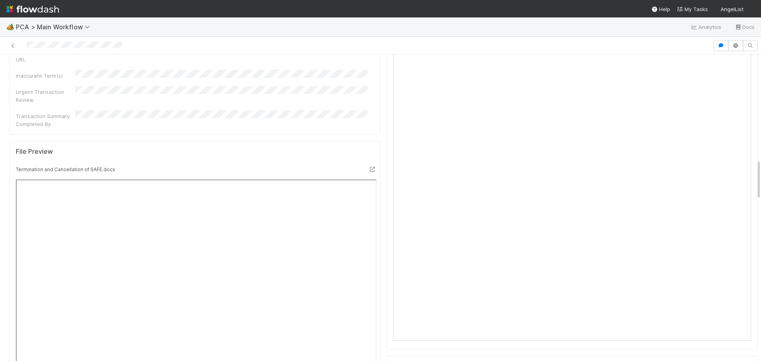
scroll to position [594, 0]
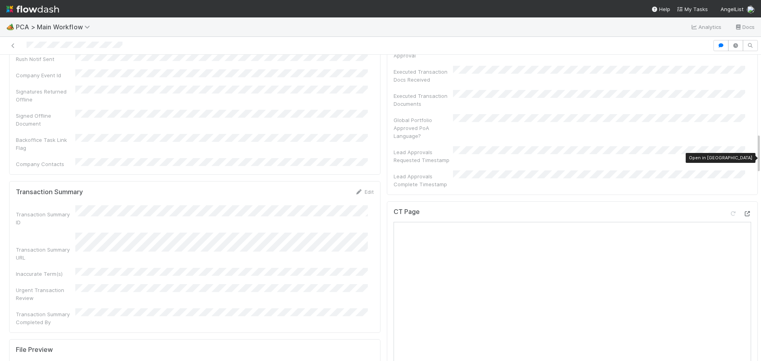
click at [743, 210] on div at bounding box center [747, 214] width 8 height 8
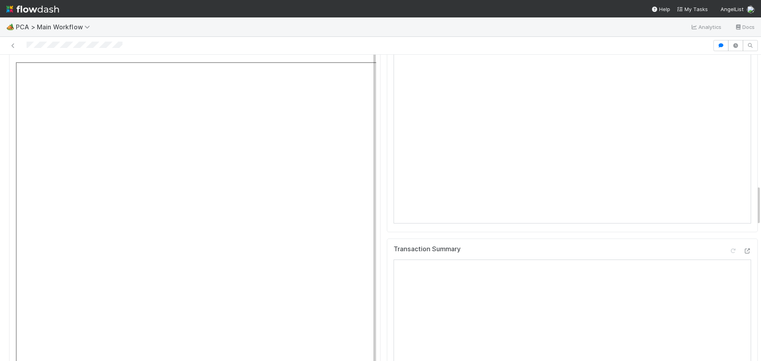
scroll to position [991, 0]
click at [743, 168] on icon at bounding box center [747, 170] width 8 height 5
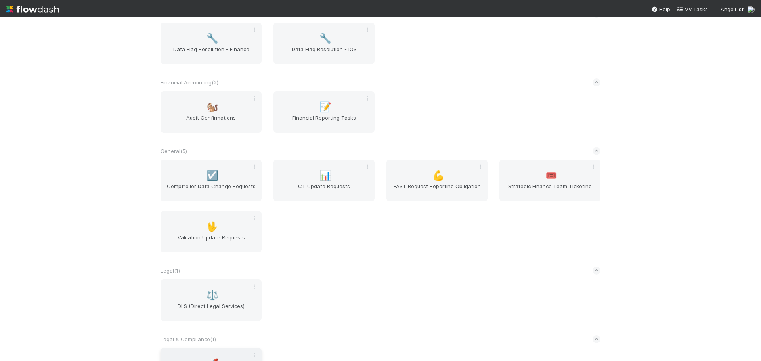
scroll to position [226, 0]
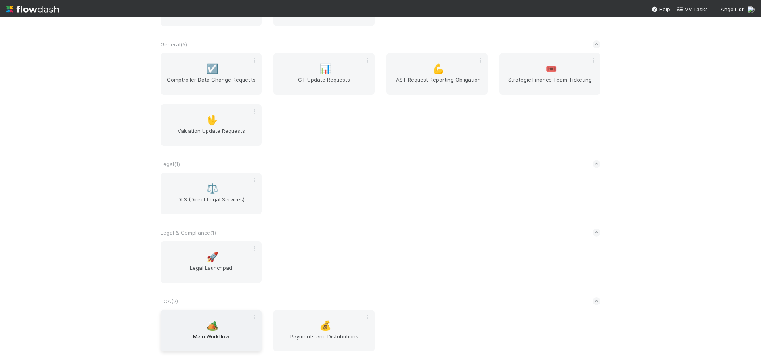
click at [225, 323] on div "🏕️ Main Workflow" at bounding box center [210, 331] width 101 height 42
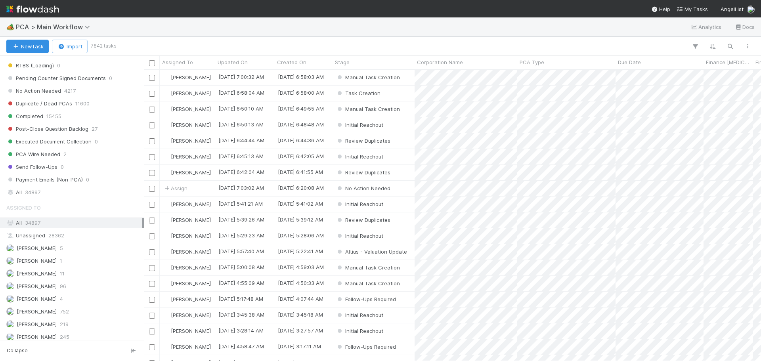
scroll to position [872, 0]
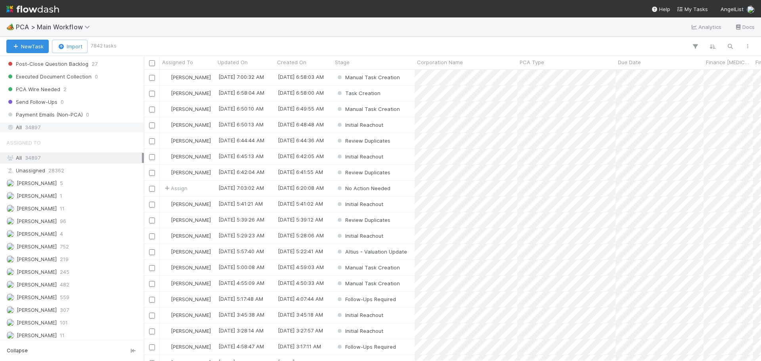
click at [44, 130] on div "All 34897" at bounding box center [74, 127] width 136 height 10
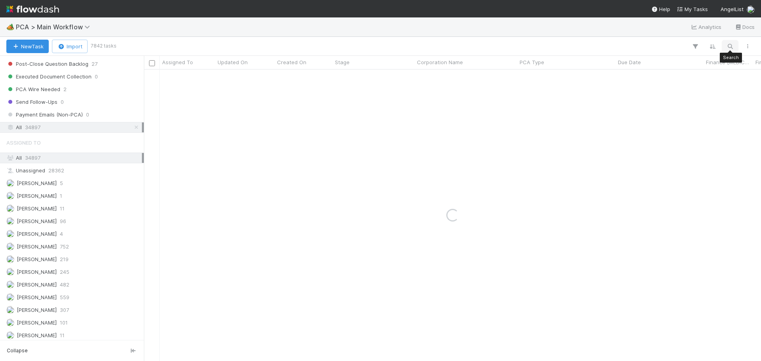
click at [732, 46] on icon "button" at bounding box center [730, 46] width 8 height 7
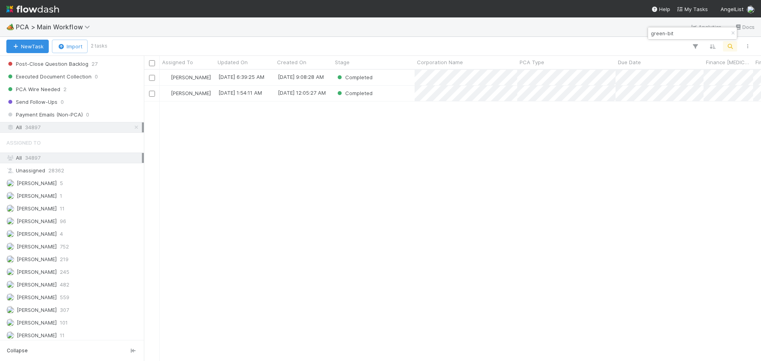
scroll to position [285, 611]
type input "green-bit"
click at [395, 96] on div "Completed" at bounding box center [373, 93] width 82 height 15
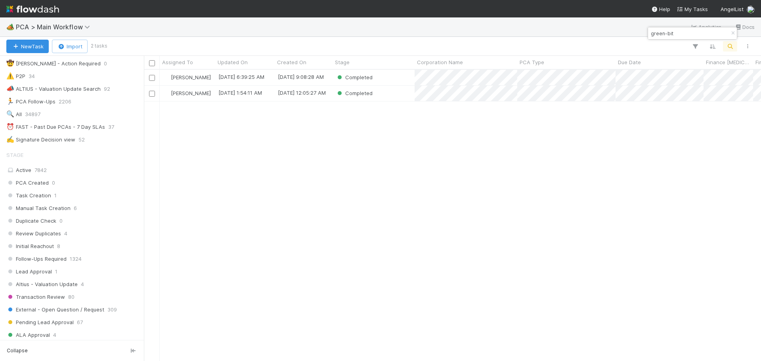
scroll to position [238, 0]
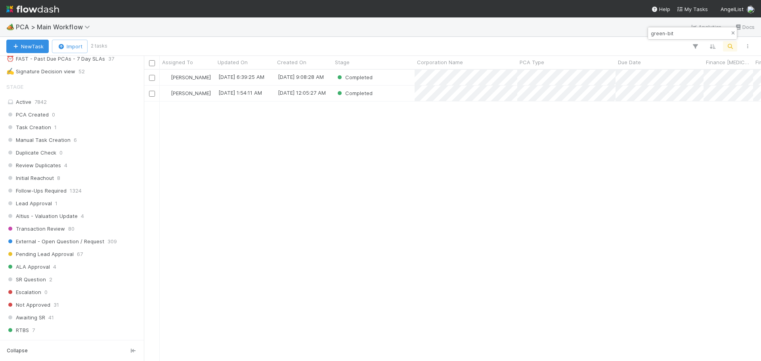
click at [733, 34] on icon "button" at bounding box center [733, 33] width 8 height 5
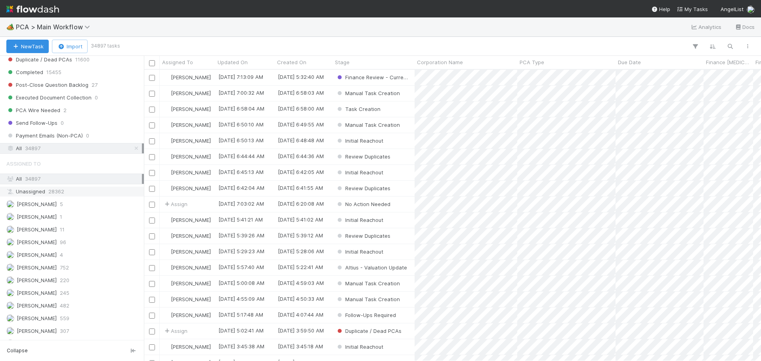
scroll to position [772, 0]
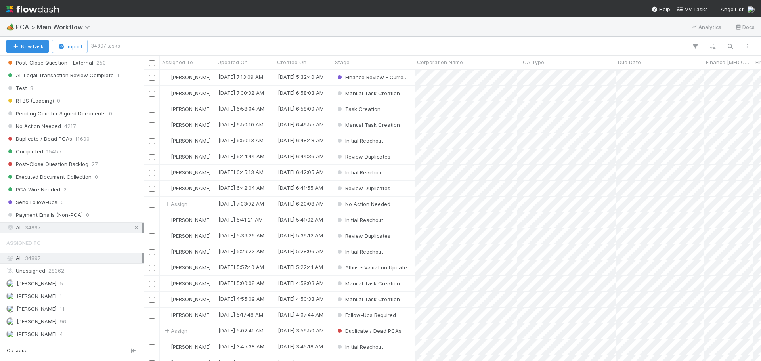
click at [132, 229] on icon at bounding box center [136, 227] width 8 height 5
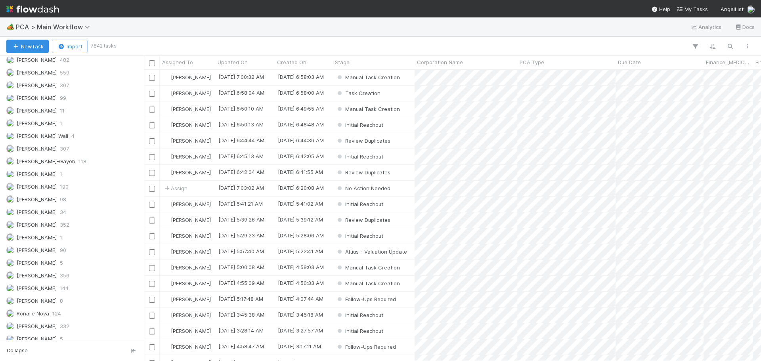
scroll to position [1089, 0]
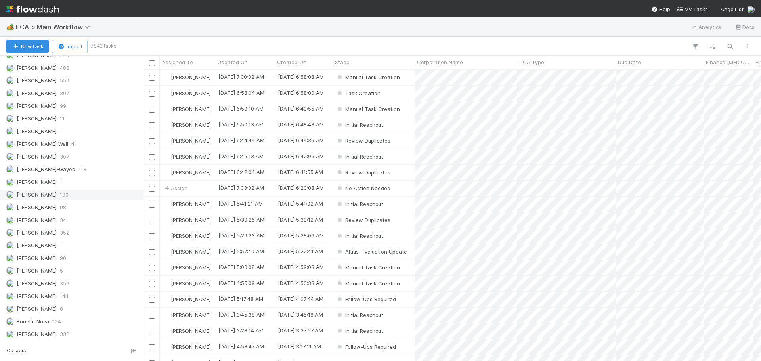
click at [68, 195] on div "Marenz Trajano 190" at bounding box center [74, 195] width 136 height 10
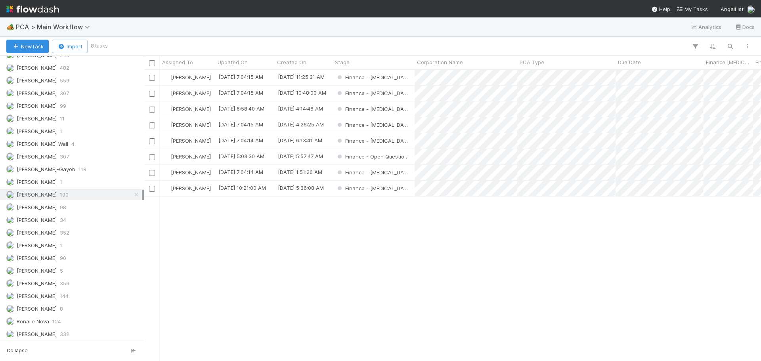
scroll to position [285, 611]
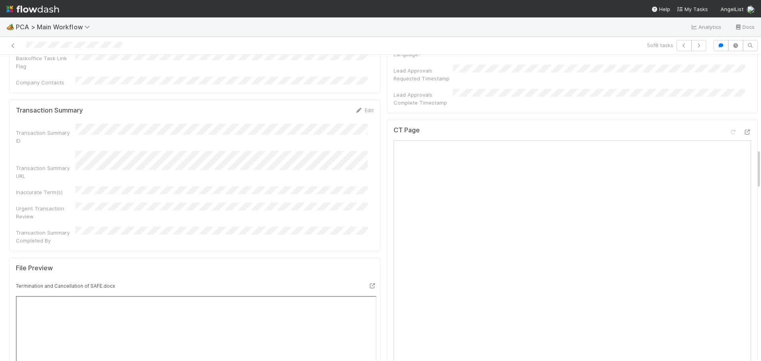
scroll to position [634, 0]
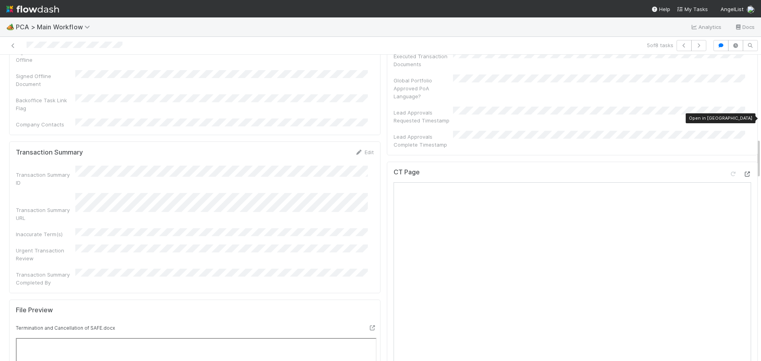
click at [743, 172] on icon at bounding box center [747, 174] width 8 height 5
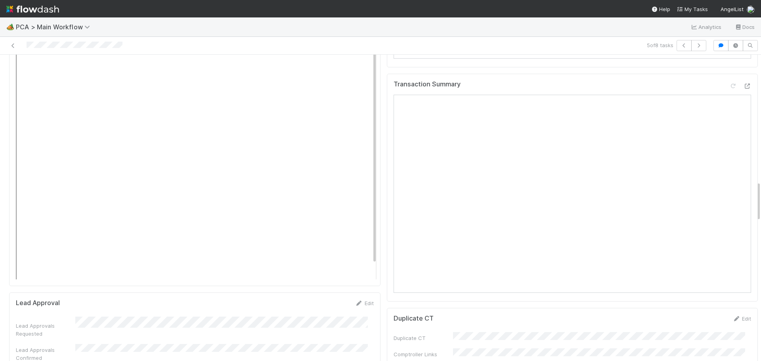
scroll to position [951, 0]
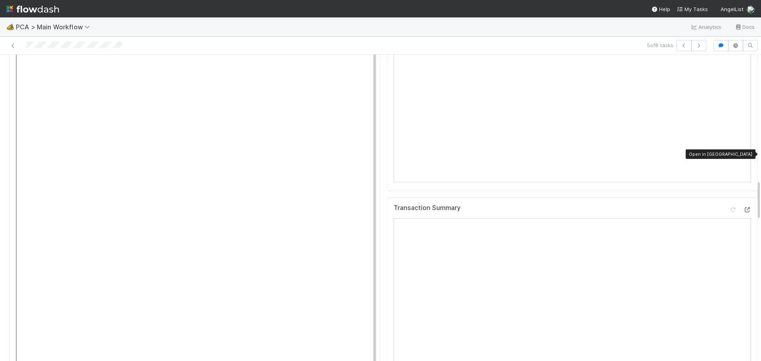
click at [743, 207] on icon at bounding box center [747, 209] width 8 height 5
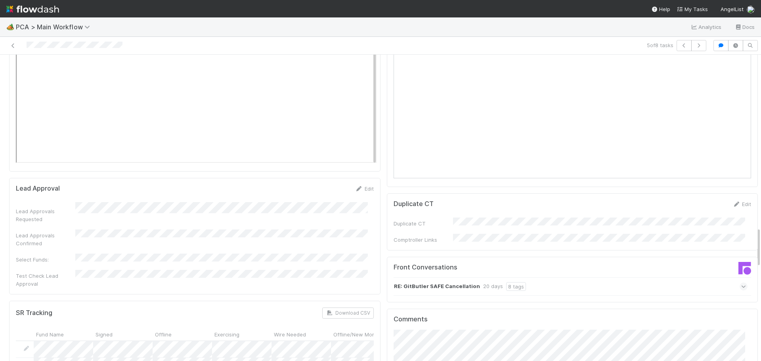
scroll to position [1308, 0]
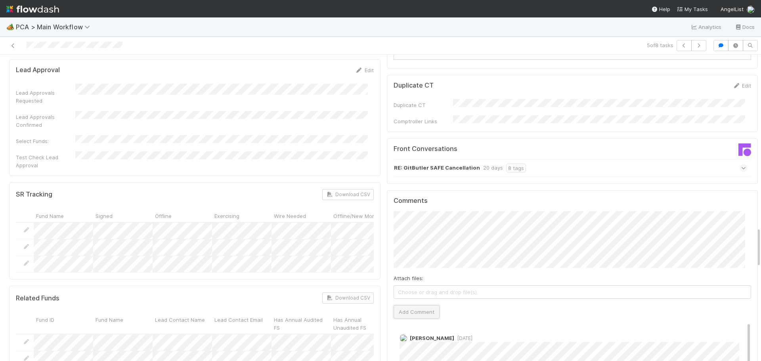
click at [419, 305] on button "Add Comment" at bounding box center [417, 311] width 46 height 13
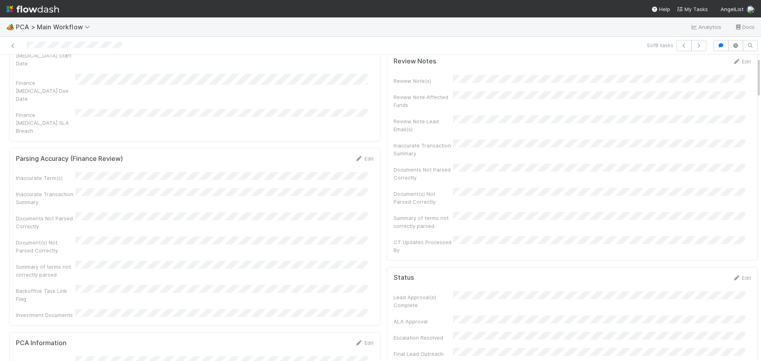
scroll to position [0, 0]
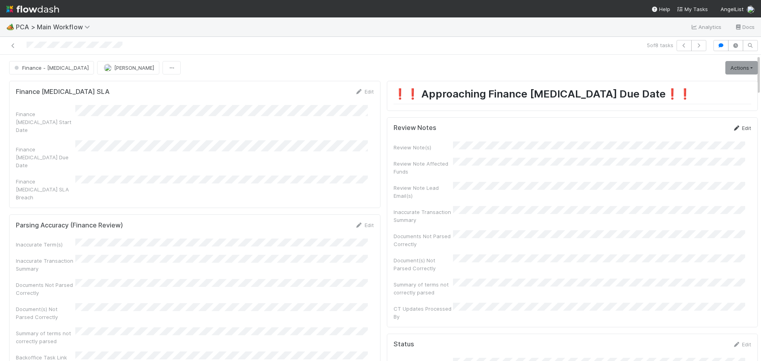
click at [736, 132] on div "Edit" at bounding box center [741, 128] width 19 height 8
click at [736, 126] on link "Edit" at bounding box center [741, 128] width 19 height 6
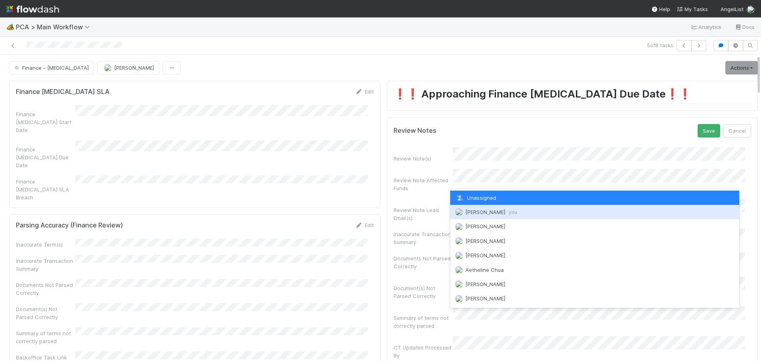
click at [483, 214] on span "Marenz Trajano you" at bounding box center [491, 212] width 52 height 6
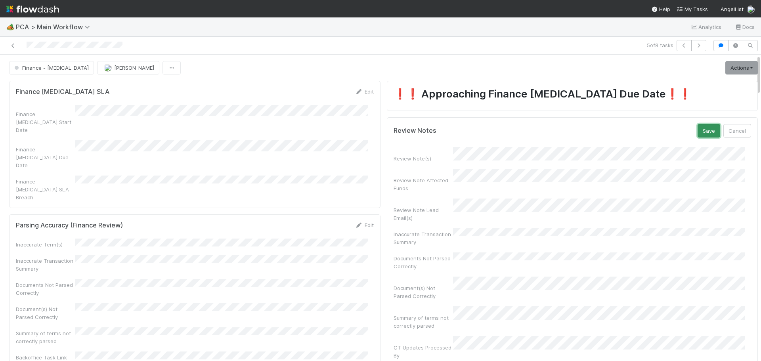
click at [697, 132] on button "Save" at bounding box center [708, 130] width 23 height 13
click at [733, 67] on link "Actions" at bounding box center [741, 67] width 32 height 13
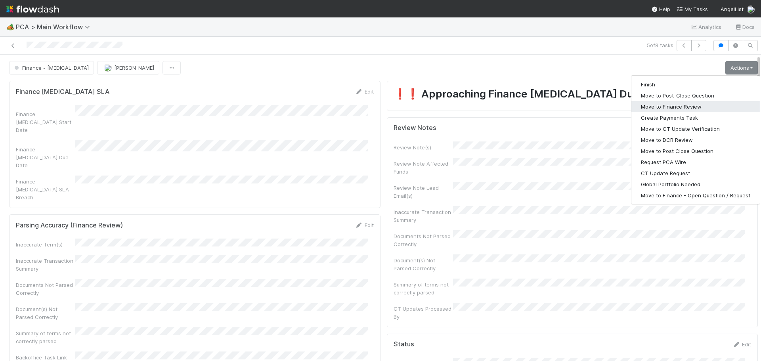
click at [684, 108] on button "Move to Finance Review" at bounding box center [695, 106] width 128 height 11
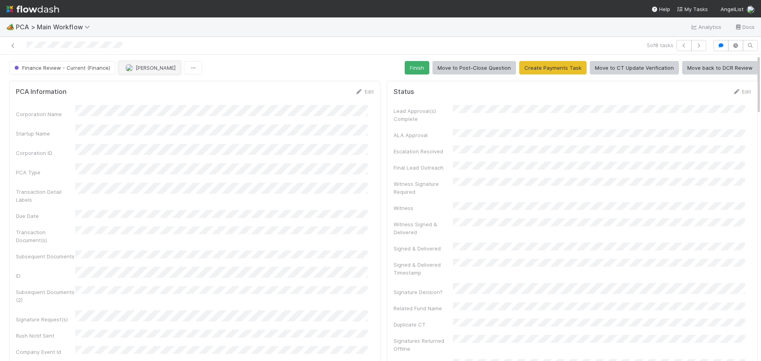
click at [154, 72] on button "[PERSON_NAME]" at bounding box center [149, 67] width 62 height 13
drag, startPoint x: 157, startPoint y: 86, endPoint x: 165, endPoint y: 76, distance: 12.7
click at [158, 85] on span "Ronalie Nova" at bounding box center [144, 87] width 32 height 6
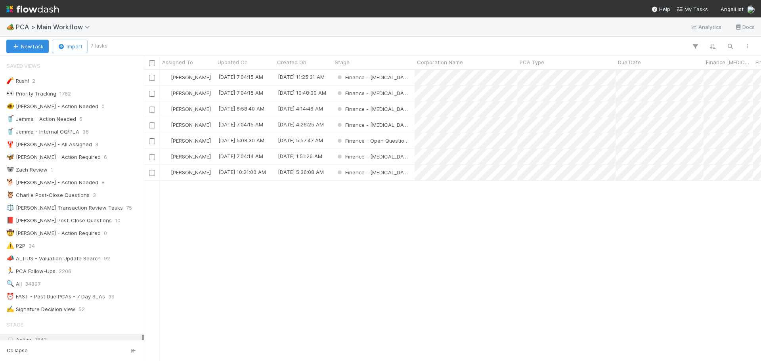
scroll to position [6, 6]
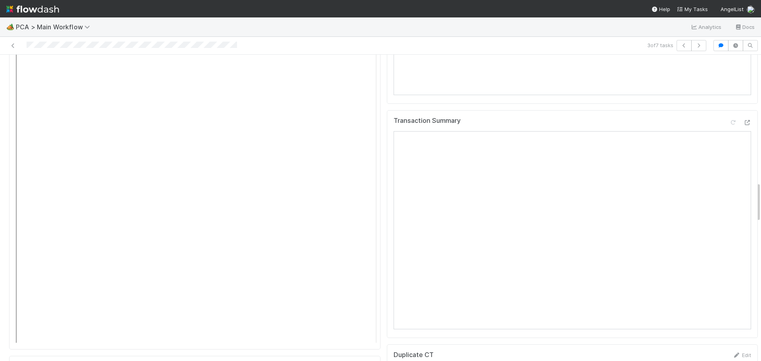
scroll to position [925, 0]
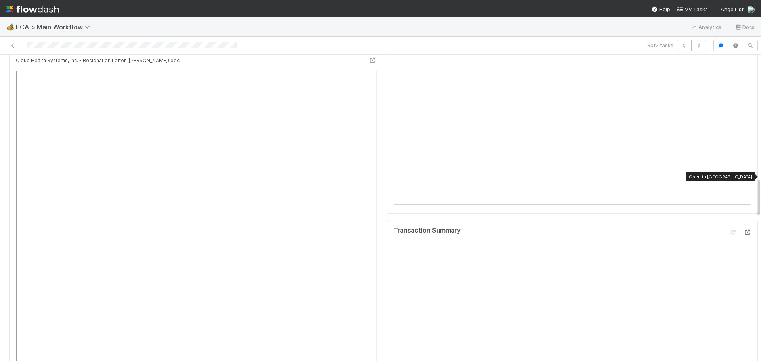
click at [743, 230] on icon at bounding box center [747, 232] width 8 height 5
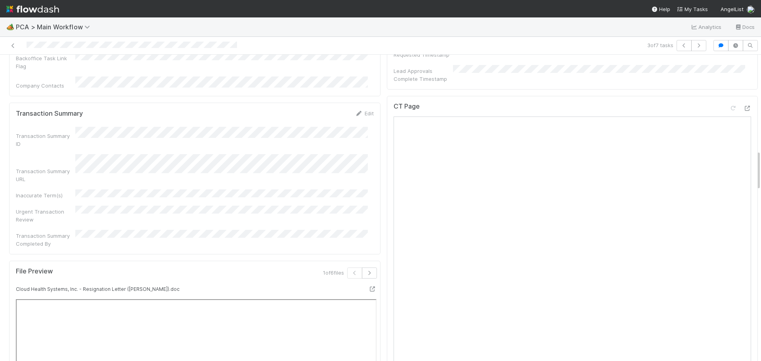
scroll to position [648, 0]
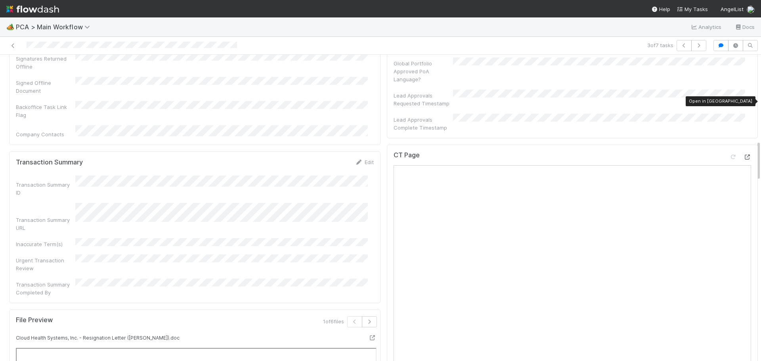
click at [743, 155] on icon at bounding box center [747, 157] width 8 height 5
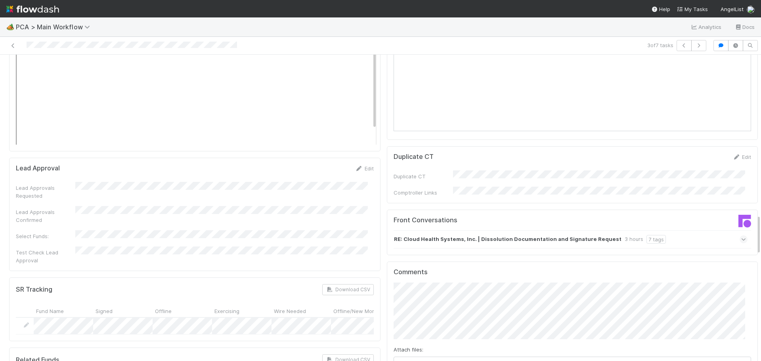
scroll to position [1361, 0]
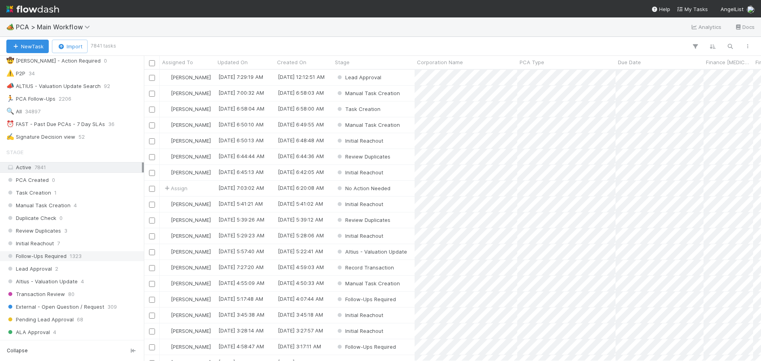
scroll to position [238, 0]
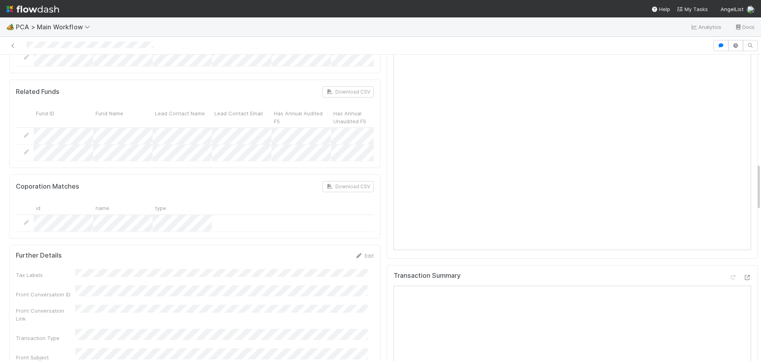
scroll to position [793, 0]
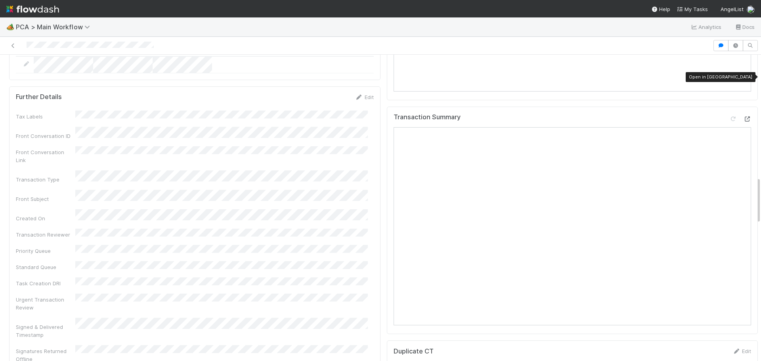
click at [743, 117] on icon at bounding box center [747, 119] width 8 height 5
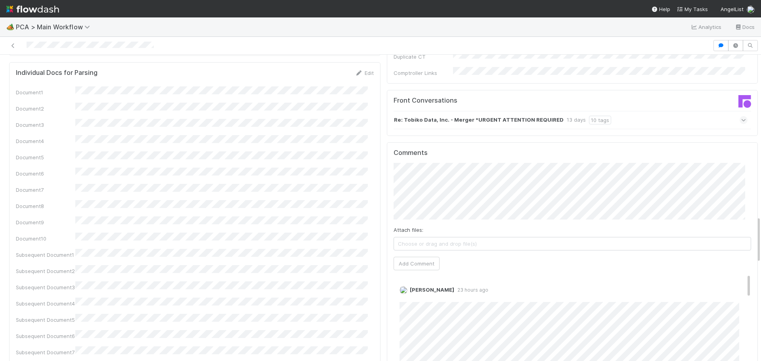
scroll to position [1189, 0]
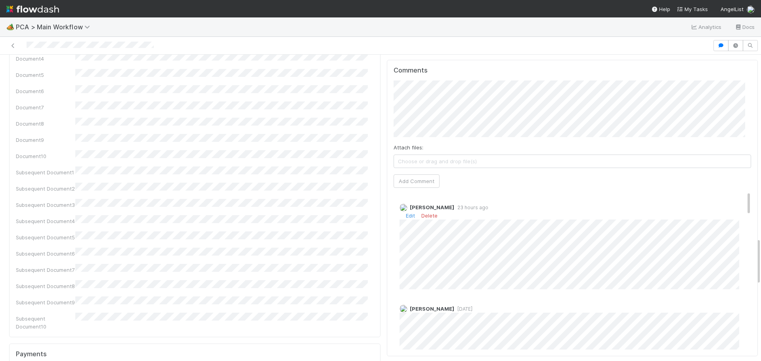
click at [394, 197] on div "Marenz Trajano 23 hours ago Edit Delete" at bounding box center [576, 243] width 364 height 92
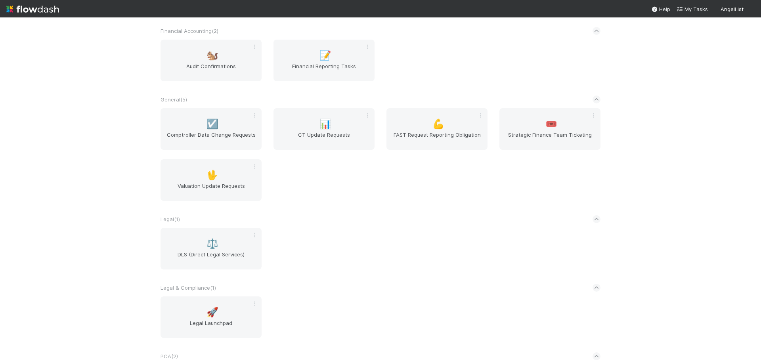
scroll to position [226, 0]
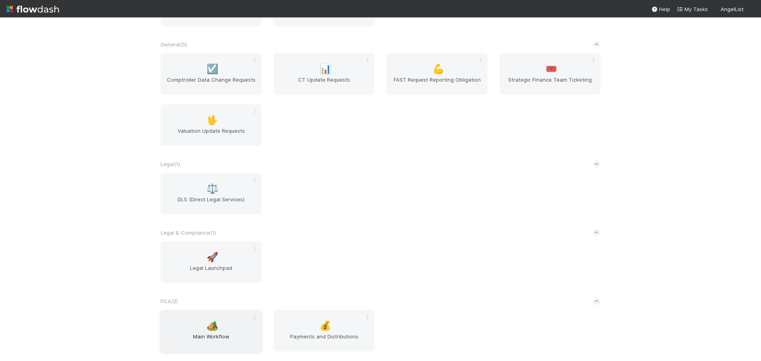
click at [206, 333] on span "Main Workflow" at bounding box center [211, 340] width 95 height 16
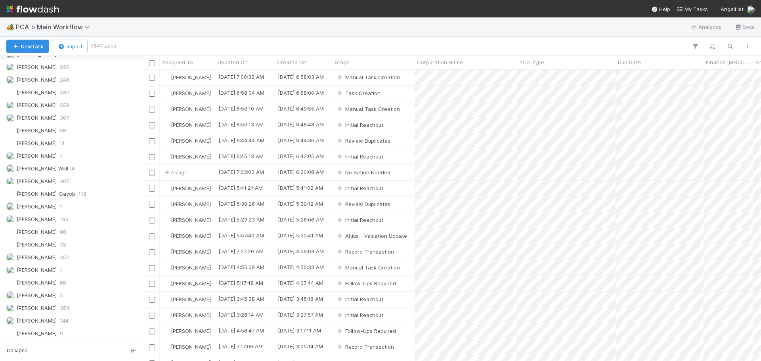
scroll to position [1128, 0]
click at [49, 157] on span "[PERSON_NAME]" at bounding box center [37, 155] width 40 height 6
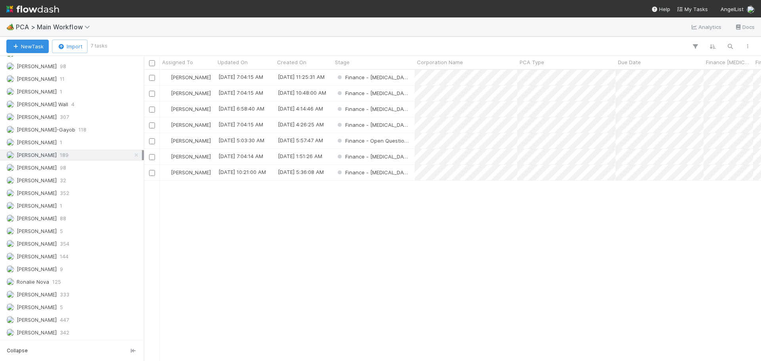
scroll to position [285, 611]
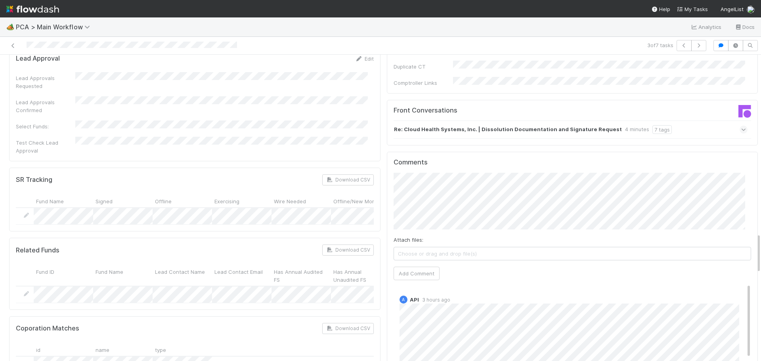
scroll to position [1347, 0]
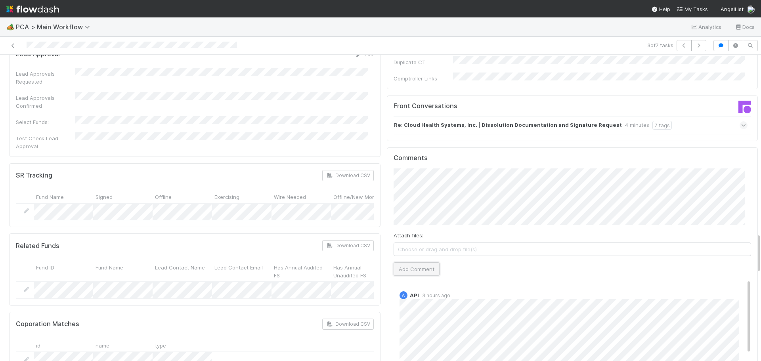
click at [416, 262] on button "Add Comment" at bounding box center [417, 268] width 46 height 13
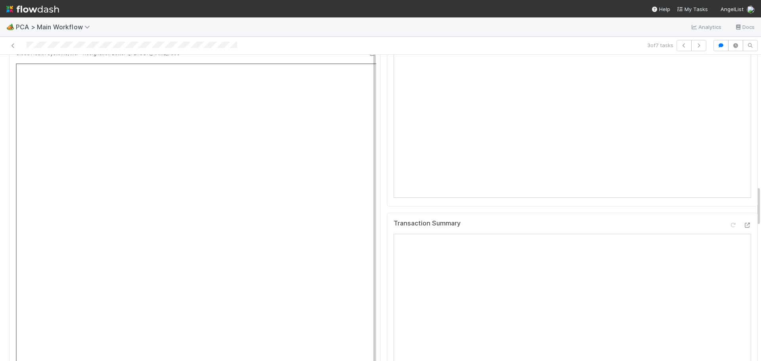
scroll to position [991, 0]
click at [743, 164] on icon at bounding box center [747, 166] width 8 height 5
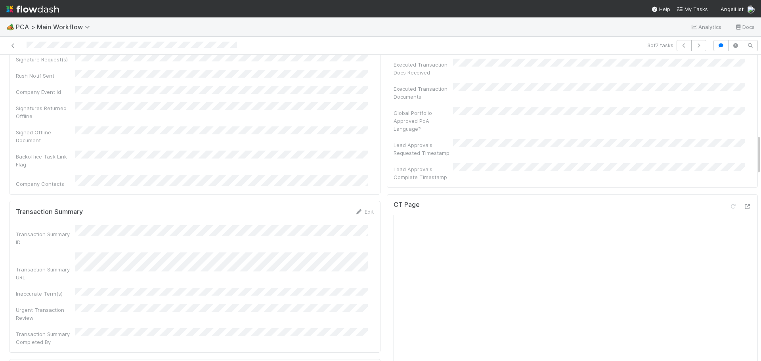
scroll to position [594, 0]
click at [743, 208] on icon at bounding box center [747, 210] width 8 height 5
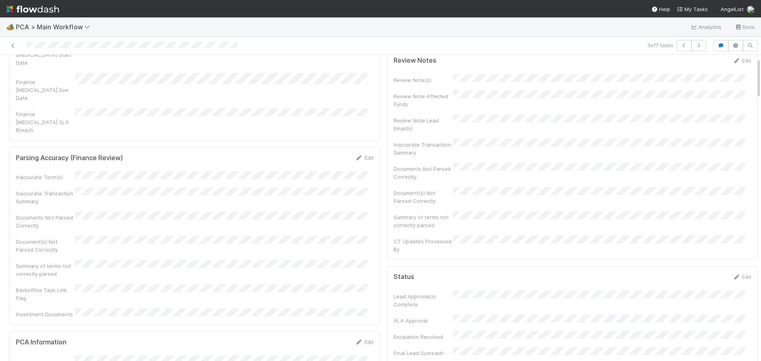
scroll to position [0, 0]
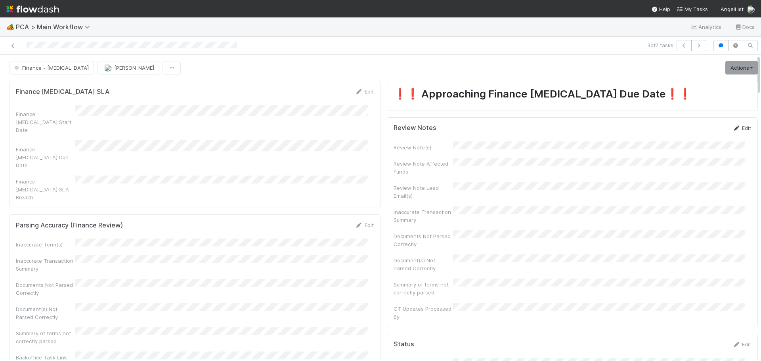
click at [732, 126] on link "Edit" at bounding box center [741, 128] width 19 height 6
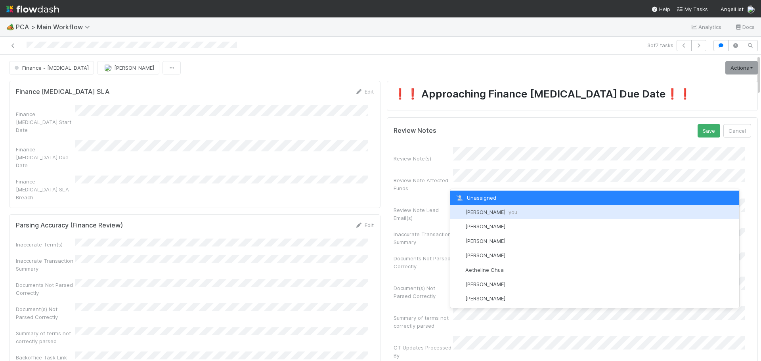
click at [480, 213] on span "[PERSON_NAME] you" at bounding box center [491, 212] width 52 height 6
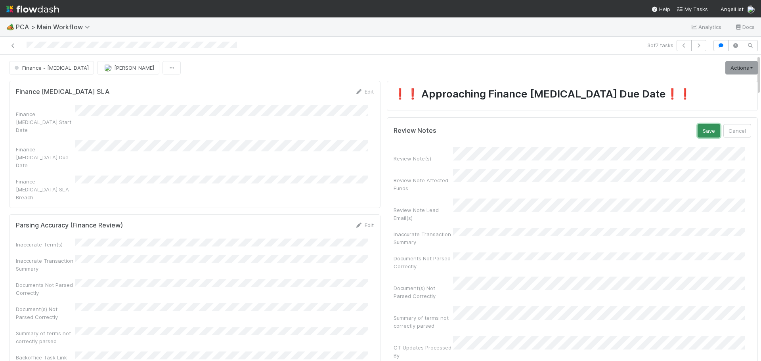
click at [697, 128] on button "Save" at bounding box center [708, 130] width 23 height 13
click at [725, 70] on link "Actions" at bounding box center [741, 67] width 32 height 13
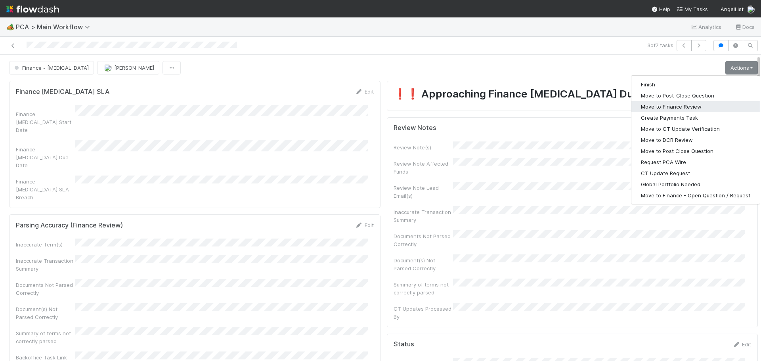
click at [669, 105] on button "Move to Finance Review" at bounding box center [695, 106] width 128 height 11
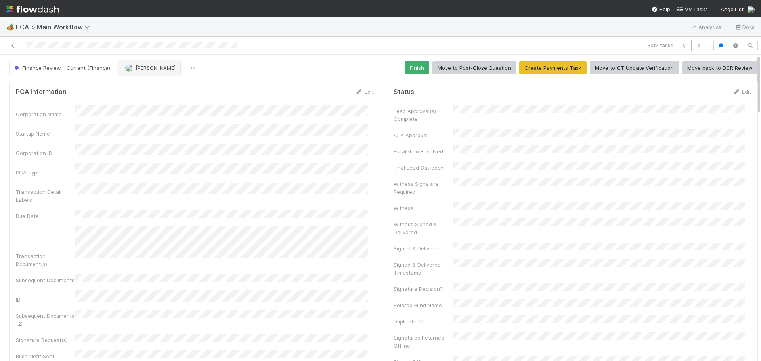
click at [150, 70] on span "[PERSON_NAME]" at bounding box center [156, 68] width 40 height 6
click at [174, 85] on div "Ronalie Nova" at bounding box center [169, 87] width 112 height 14
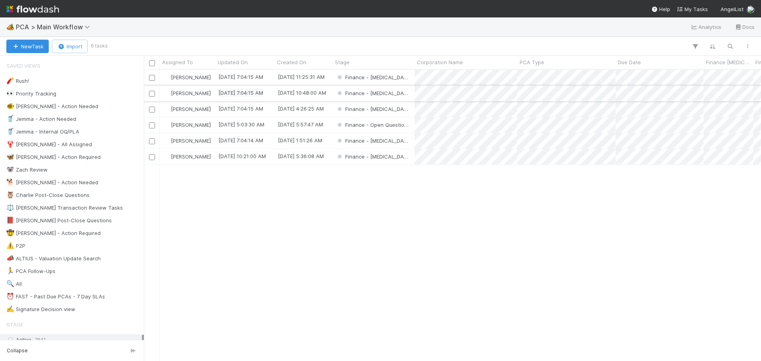
scroll to position [285, 611]
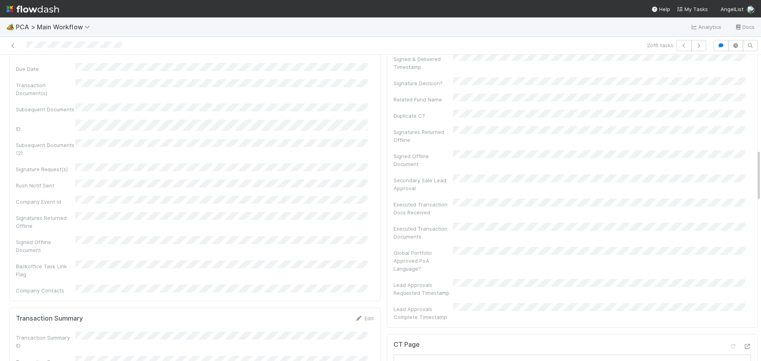
scroll to position [634, 0]
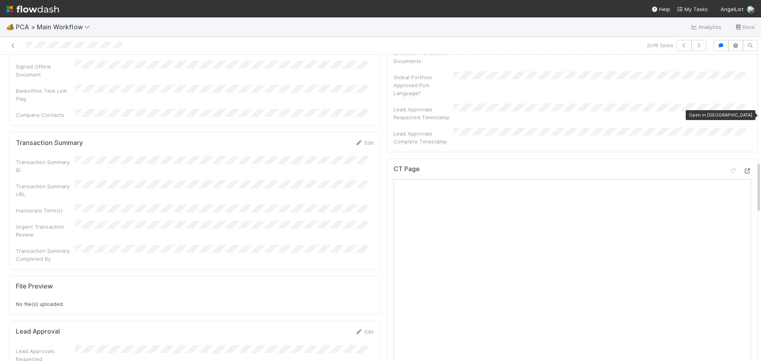
click at [743, 168] on icon at bounding box center [747, 170] width 8 height 5
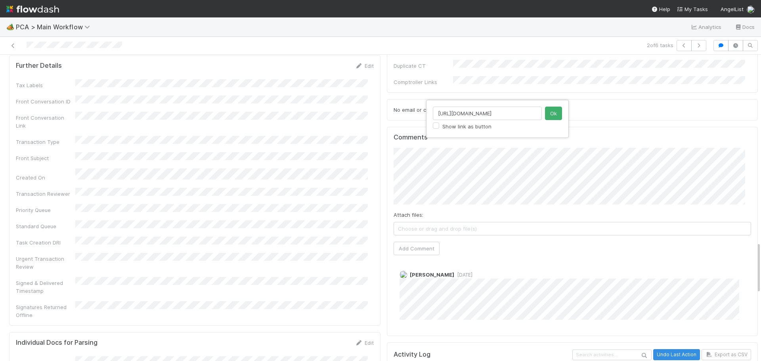
scroll to position [0, 225]
type input "https://comptroller.internal.angellist.com/v/review_data_change_requests?compan…"
click at [553, 111] on button "Ok" at bounding box center [553, 113] width 17 height 13
click at [414, 242] on button "Add Comment" at bounding box center [417, 248] width 46 height 13
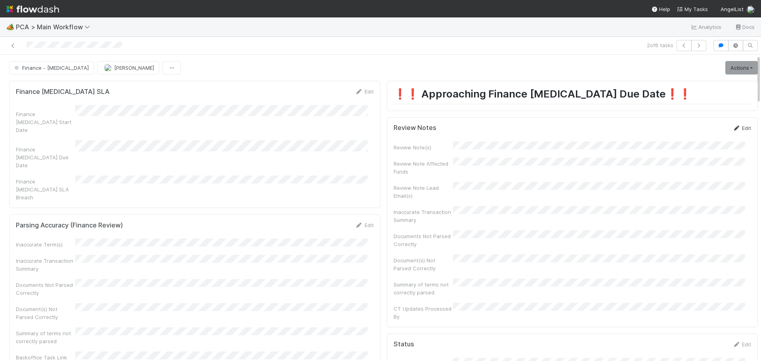
click at [732, 129] on link "Edit" at bounding box center [741, 128] width 19 height 6
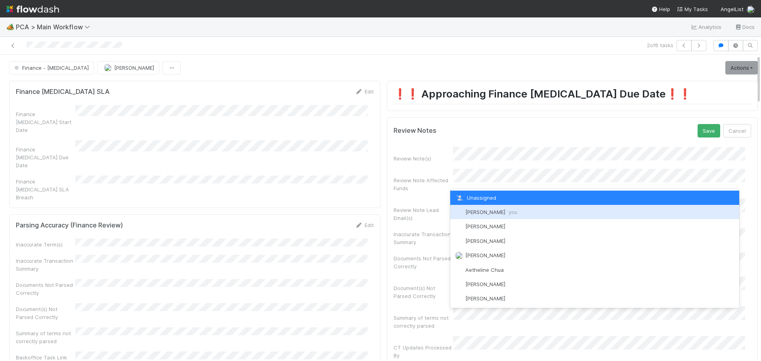
click at [492, 215] on span "[PERSON_NAME] you" at bounding box center [491, 212] width 52 height 6
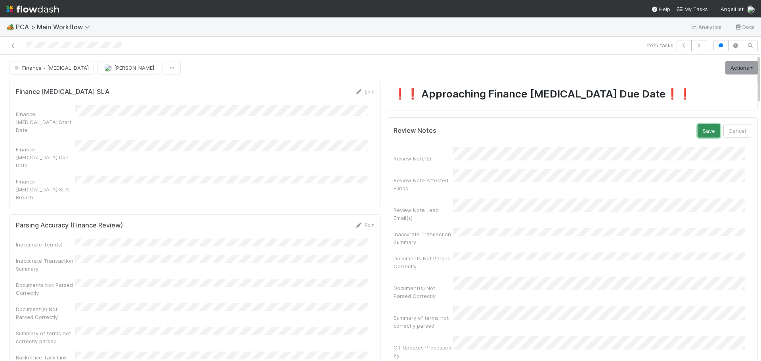
click at [697, 130] on button "Save" at bounding box center [708, 130] width 23 height 13
click at [743, 63] on link "Actions" at bounding box center [741, 67] width 32 height 13
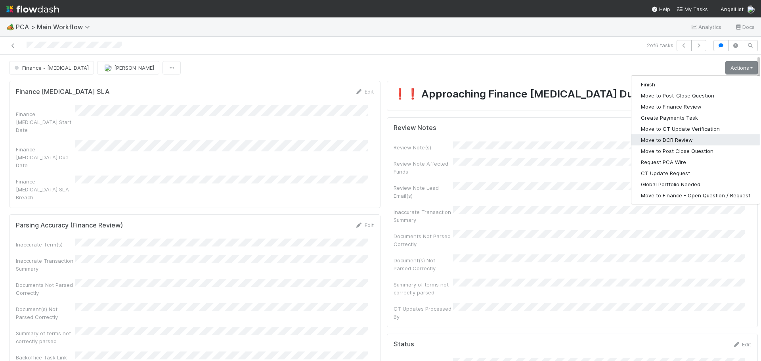
click at [661, 142] on button "Move to DCR Review" at bounding box center [695, 139] width 128 height 11
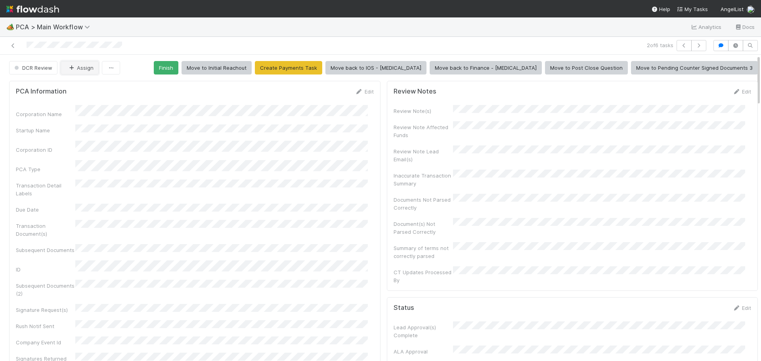
click at [73, 68] on icon "button" at bounding box center [71, 67] width 8 height 5
click at [95, 89] on span "Ronalie Nova" at bounding box center [88, 87] width 32 height 6
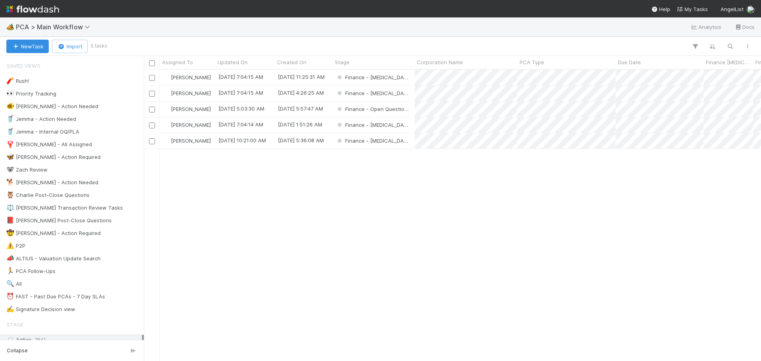
scroll to position [6, 6]
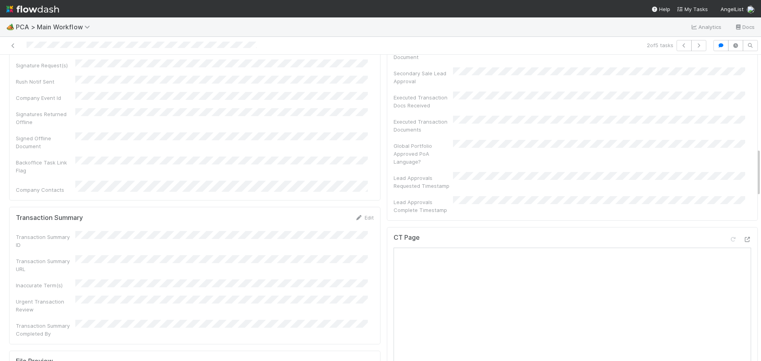
scroll to position [515, 0]
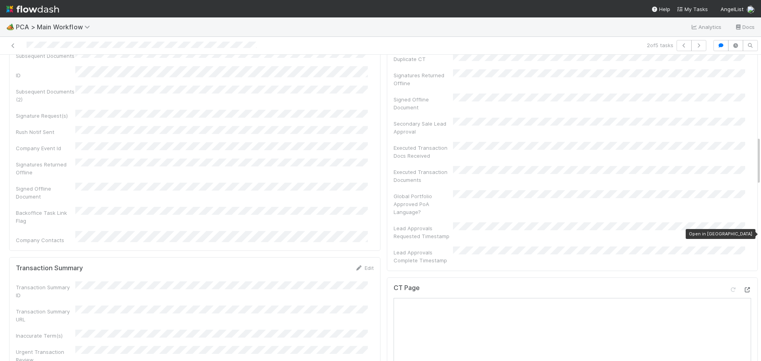
click at [743, 287] on icon at bounding box center [747, 289] width 8 height 5
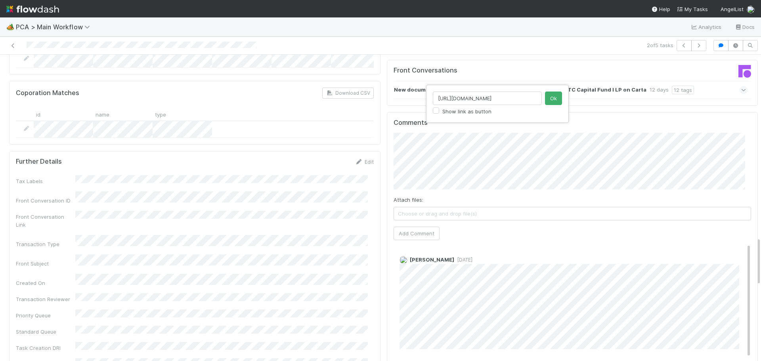
scroll to position [0, 225]
type input "[URL][DOMAIN_NAME]"
click at [555, 102] on button "Ok" at bounding box center [553, 98] width 17 height 13
drag, startPoint x: 415, startPoint y: 174, endPoint x: 421, endPoint y: 173, distance: 6.4
click at [415, 227] on button "Add Comment" at bounding box center [417, 233] width 46 height 13
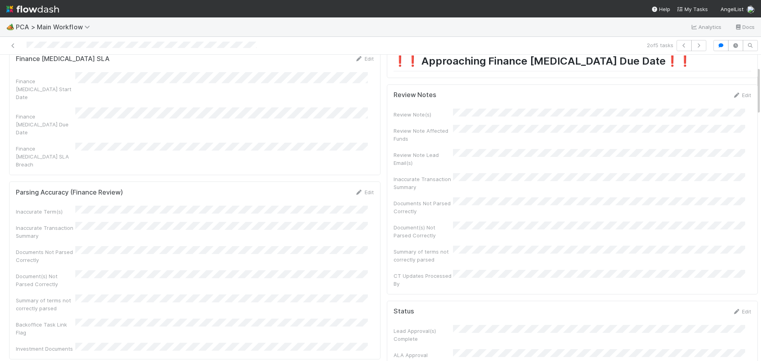
scroll to position [0, 0]
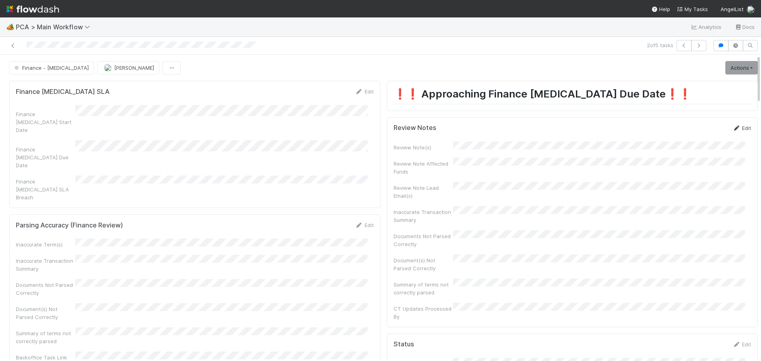
click at [732, 125] on link "Edit" at bounding box center [741, 128] width 19 height 6
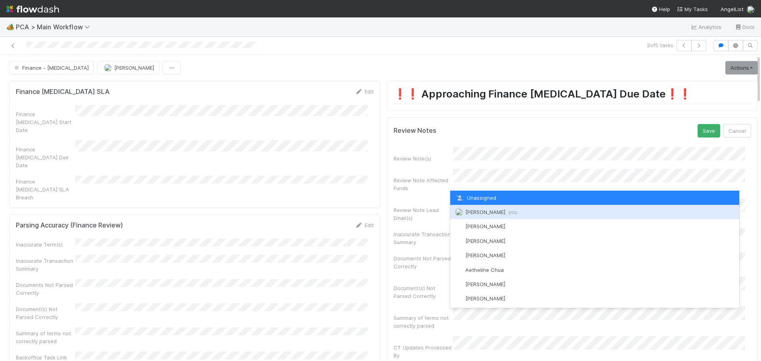
drag, startPoint x: 489, startPoint y: 216, endPoint x: 511, endPoint y: 214, distance: 22.3
click at [489, 216] on div "[PERSON_NAME] you" at bounding box center [594, 212] width 289 height 14
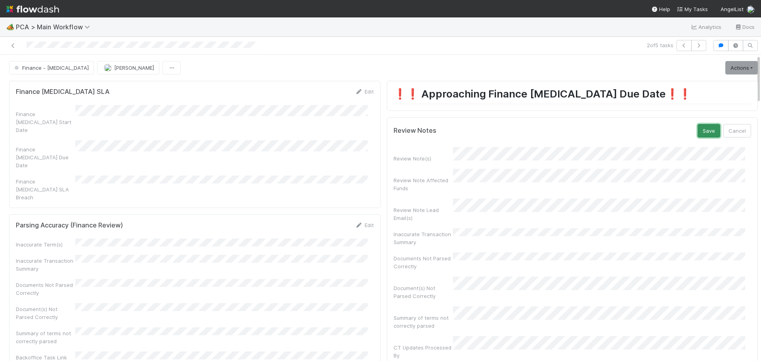
click at [697, 134] on button "Save" at bounding box center [708, 130] width 23 height 13
click at [726, 65] on link "Actions" at bounding box center [741, 67] width 32 height 13
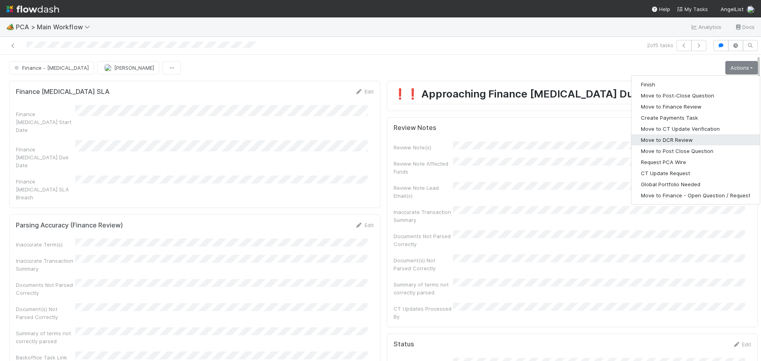
click at [658, 140] on button "Move to DCR Review" at bounding box center [695, 139] width 128 height 11
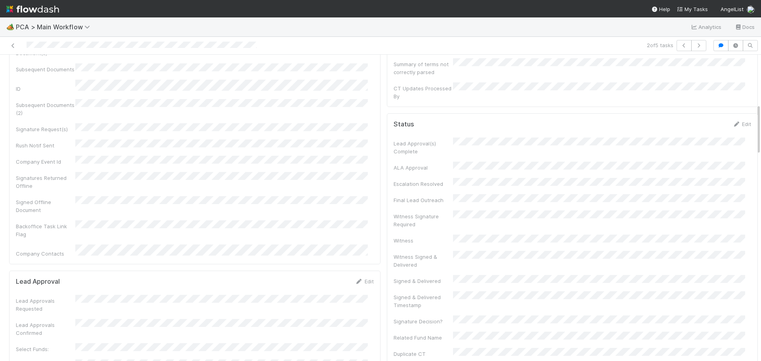
scroll to position [119, 0]
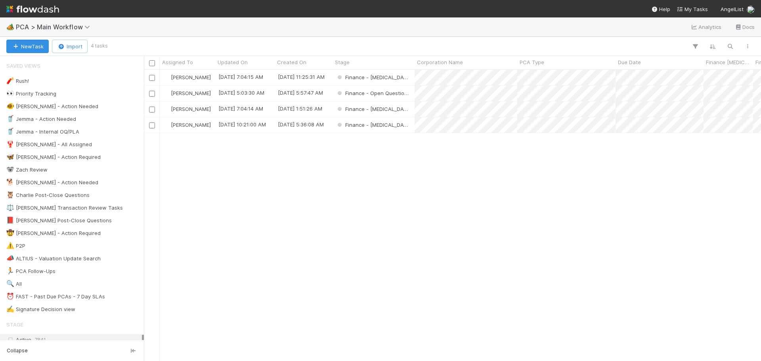
scroll to position [285, 611]
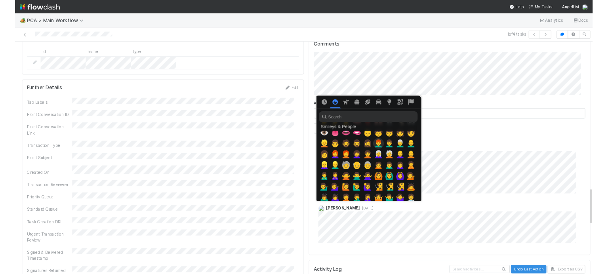
scroll to position [277, 0]
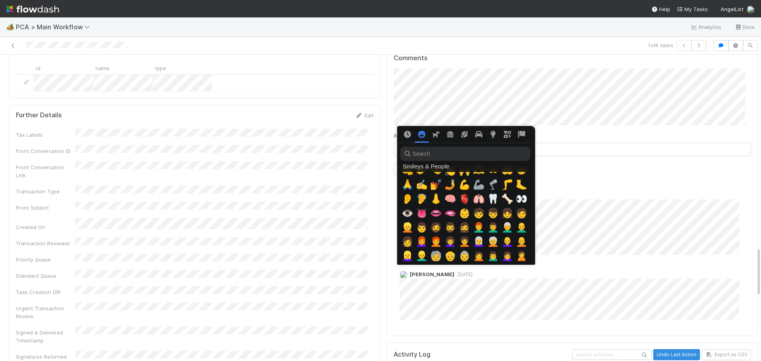
drag, startPoint x: 380, startPoint y: 166, endPoint x: 396, endPoint y: 170, distance: 16.0
click at [396, 170] on div at bounding box center [380, 180] width 761 height 361
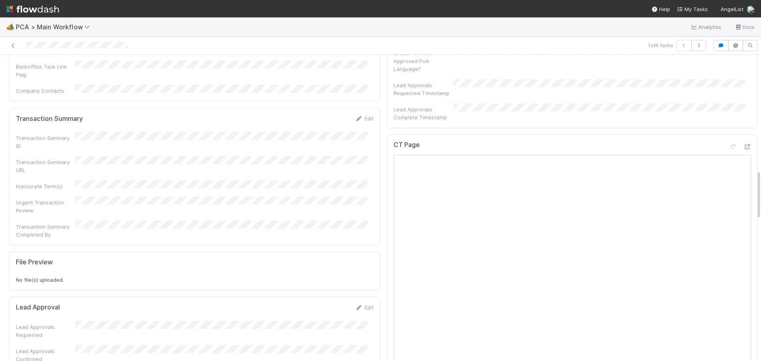
scroll to position [634, 0]
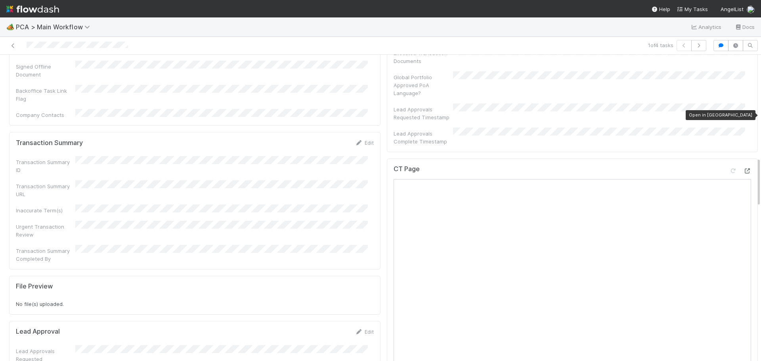
click at [743, 168] on icon at bounding box center [747, 170] width 8 height 5
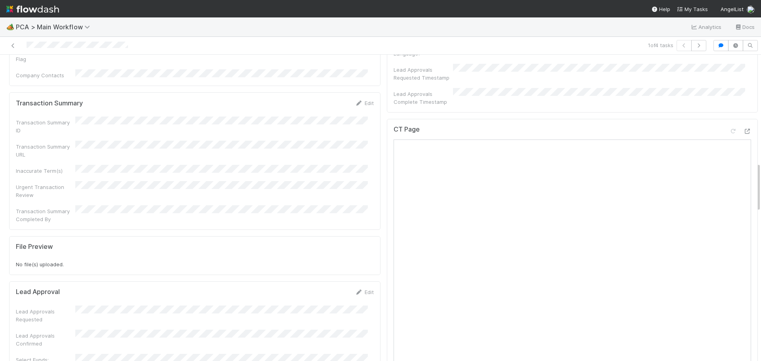
scroll to position [594, 0]
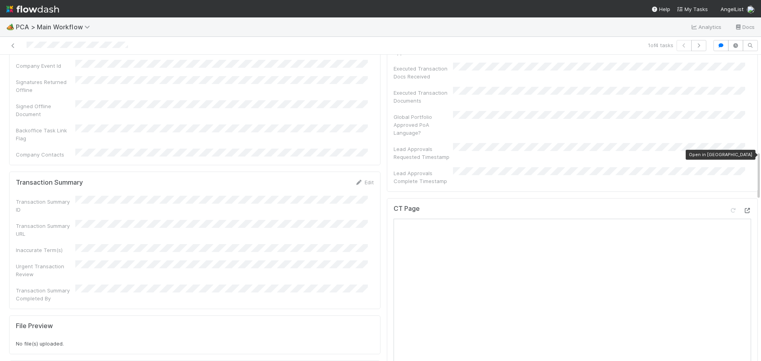
click at [743, 208] on icon at bounding box center [747, 210] width 8 height 5
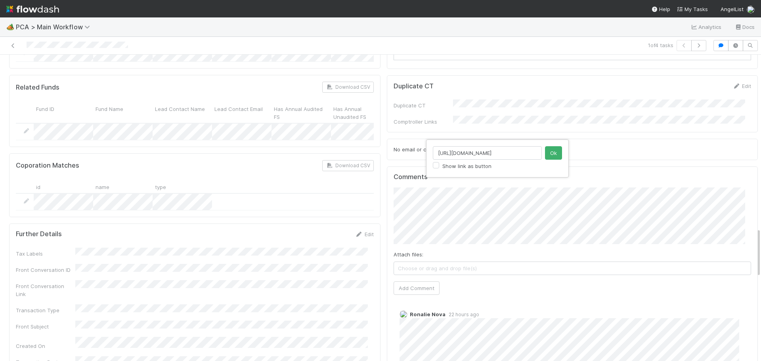
scroll to position [0, 227]
type input "[URL][DOMAIN_NAME]"
click at [551, 153] on button "Ok" at bounding box center [553, 152] width 17 height 13
type input "[URL][DOMAIN_NAME]"
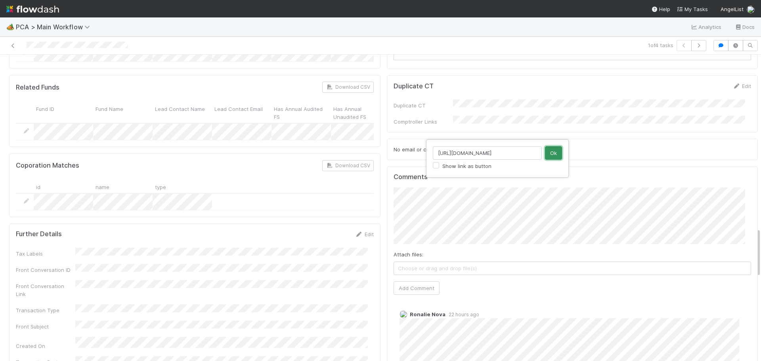
click at [546, 151] on button "Ok" at bounding box center [553, 152] width 17 height 13
click at [413, 281] on button "Add Comment" at bounding box center [417, 287] width 46 height 13
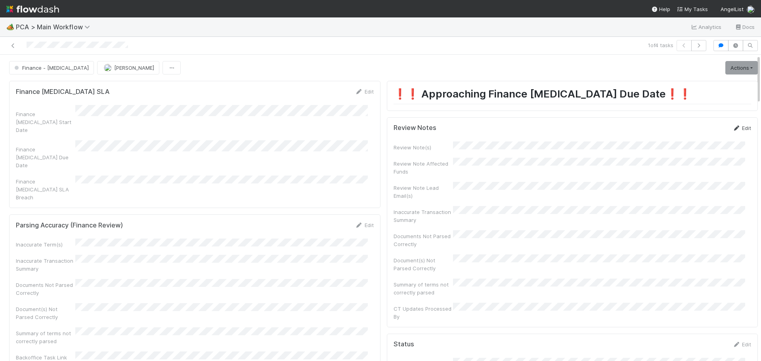
click at [737, 128] on link "Edit" at bounding box center [741, 128] width 19 height 6
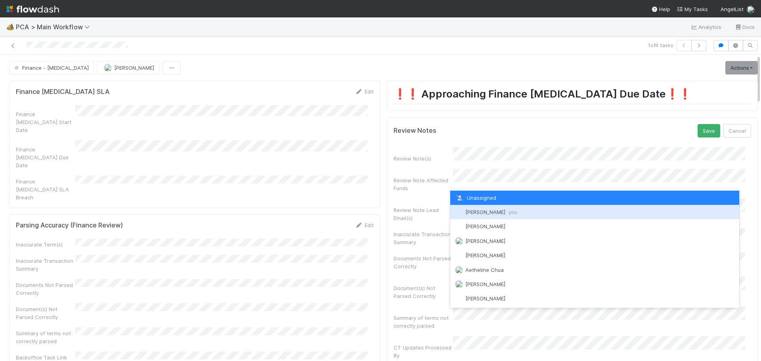
drag, startPoint x: 490, startPoint y: 212, endPoint x: 495, endPoint y: 212, distance: 4.4
click at [490, 212] on span "Marenz Trajano you" at bounding box center [491, 212] width 52 height 6
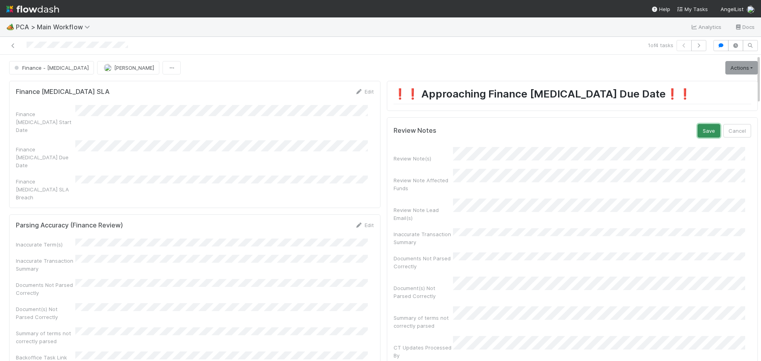
click at [697, 136] on button "Save" at bounding box center [708, 130] width 23 height 13
click at [730, 70] on link "Actions" at bounding box center [741, 67] width 32 height 13
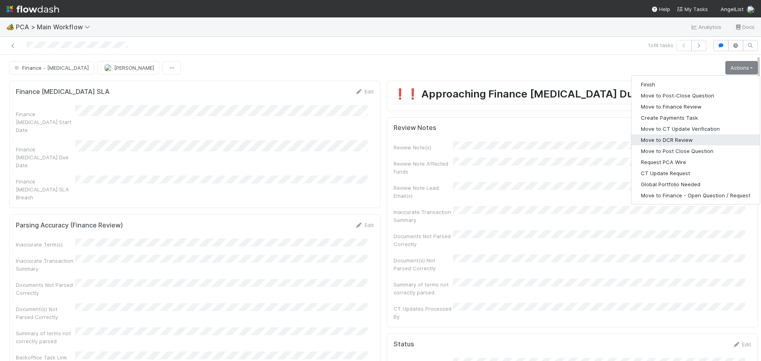
click at [676, 139] on button "Move to DCR Review" at bounding box center [695, 139] width 128 height 11
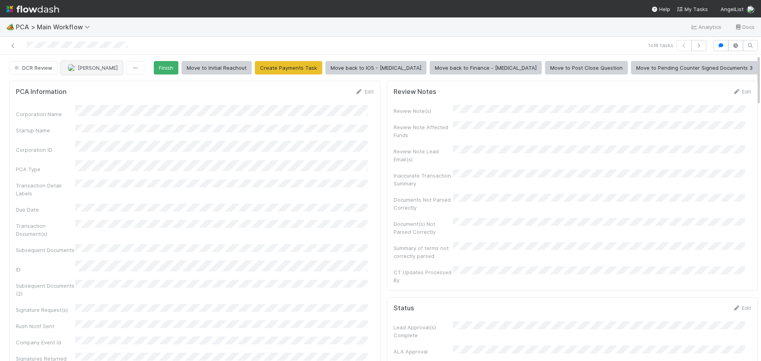
click at [76, 68] on span "[PERSON_NAME]" at bounding box center [92, 68] width 50 height 6
click at [125, 85] on div "Ronalie Nova" at bounding box center [113, 87] width 112 height 14
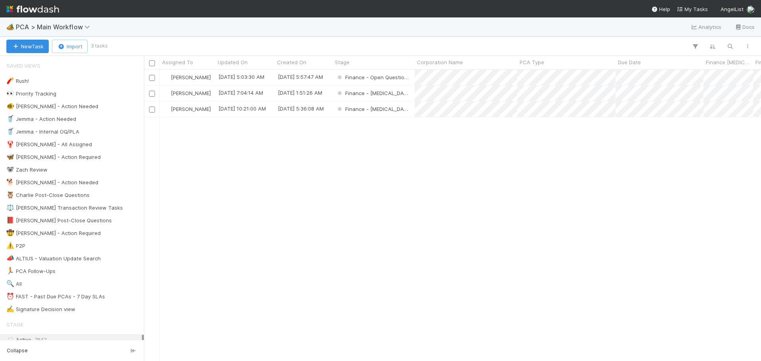
scroll to position [285, 611]
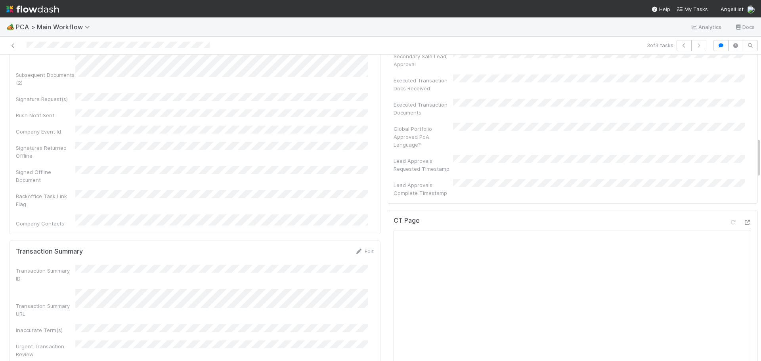
scroll to position [634, 0]
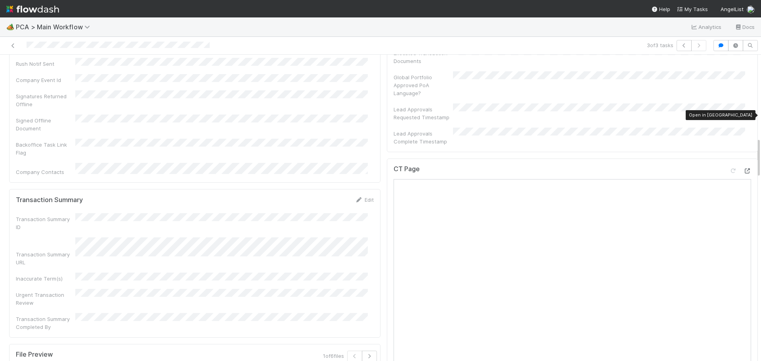
click at [743, 168] on icon at bounding box center [747, 170] width 8 height 5
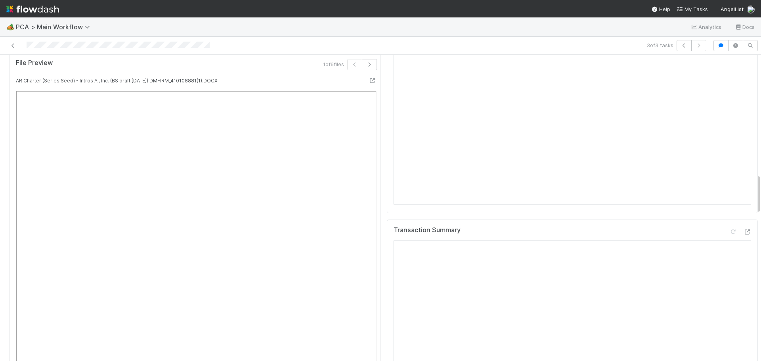
scroll to position [991, 0]
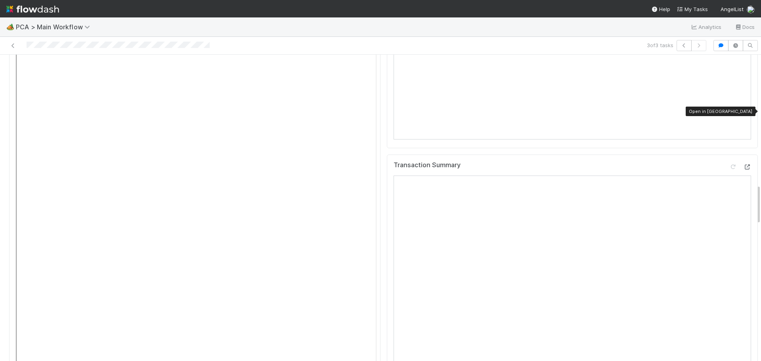
click at [743, 164] on icon at bounding box center [747, 166] width 8 height 5
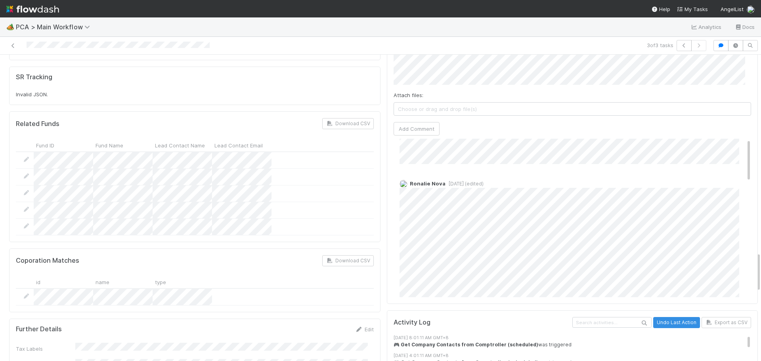
scroll to position [0, 0]
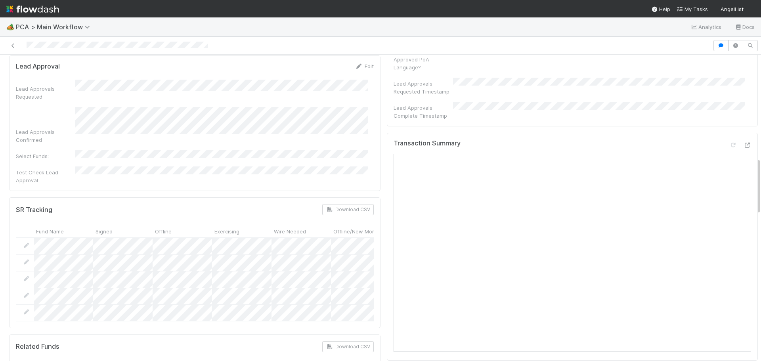
scroll to position [396, 0]
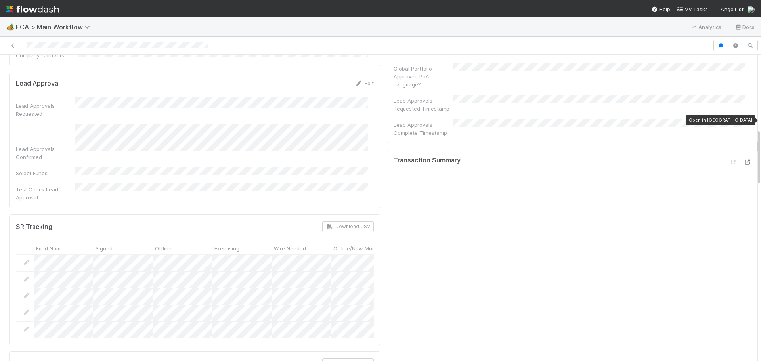
click at [743, 160] on icon at bounding box center [747, 162] width 8 height 5
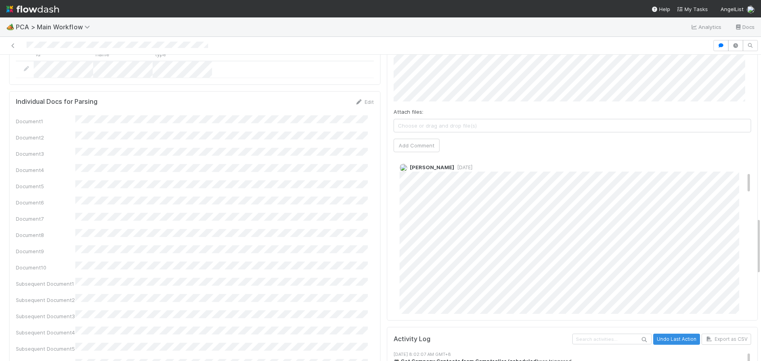
scroll to position [119, 0]
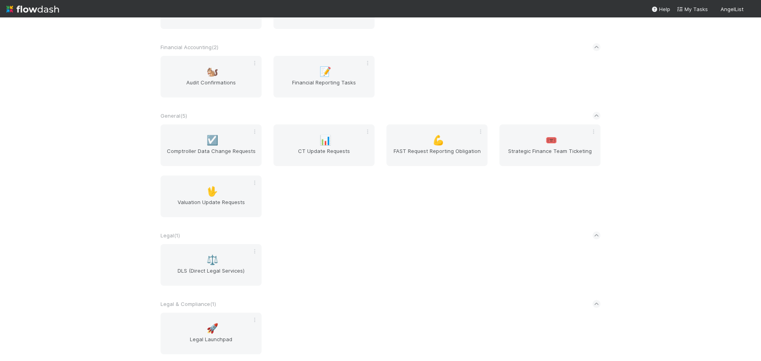
scroll to position [226, 0]
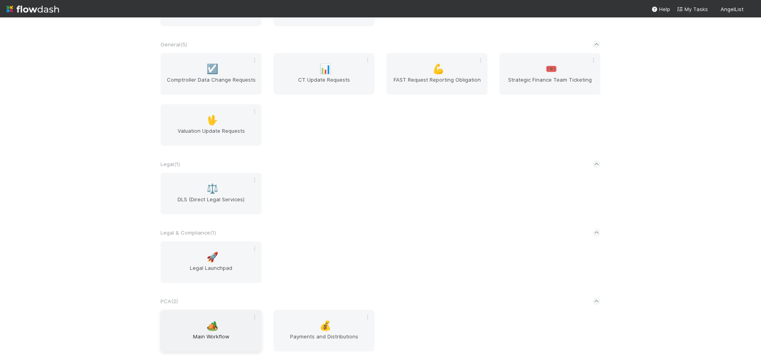
click at [212, 330] on span "🏕️" at bounding box center [212, 326] width 12 height 10
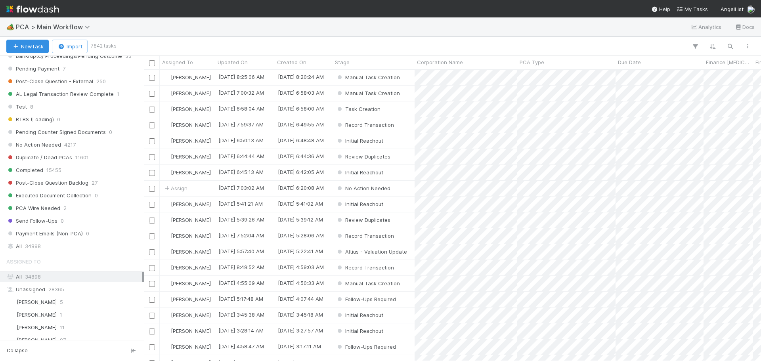
scroll to position [1030, 0]
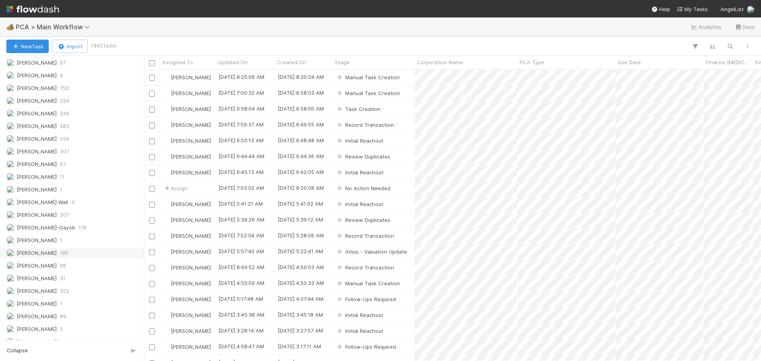
click at [88, 257] on div "[PERSON_NAME] 185" at bounding box center [74, 253] width 136 height 10
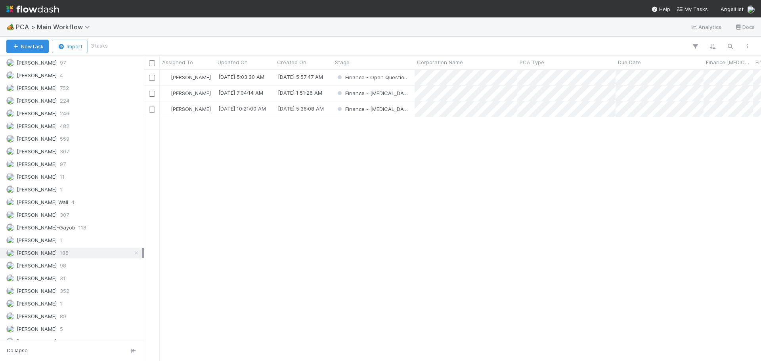
scroll to position [285, 611]
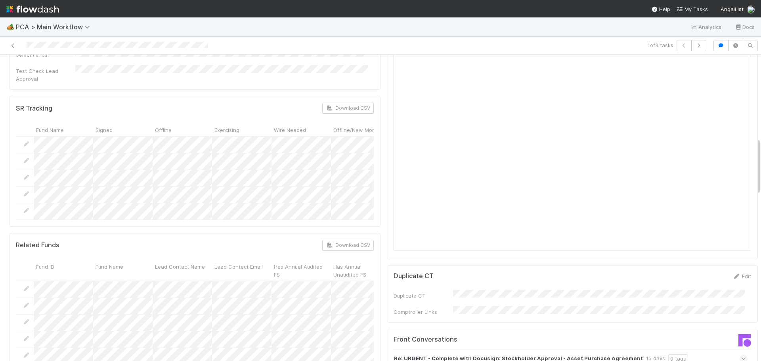
scroll to position [436, 0]
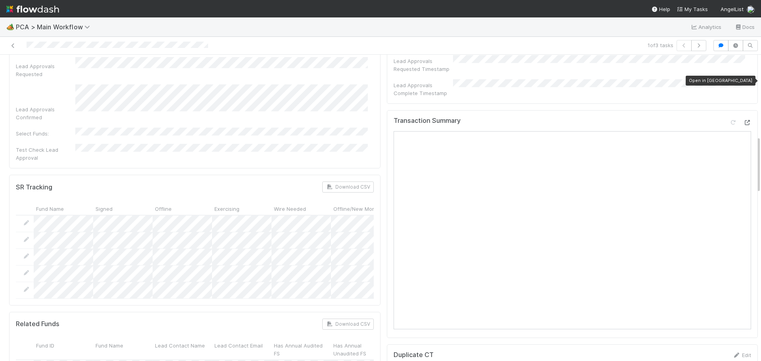
click at [743, 120] on icon at bounding box center [747, 122] width 8 height 5
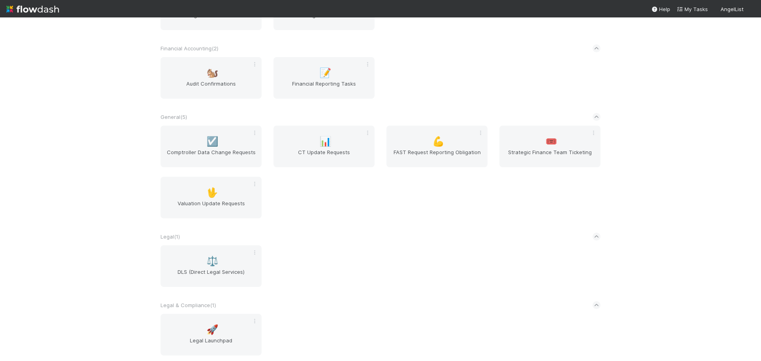
scroll to position [226, 0]
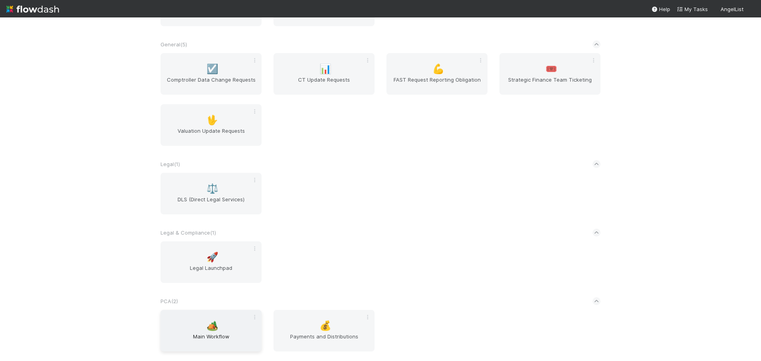
click at [216, 323] on span "🏕️" at bounding box center [212, 326] width 12 height 10
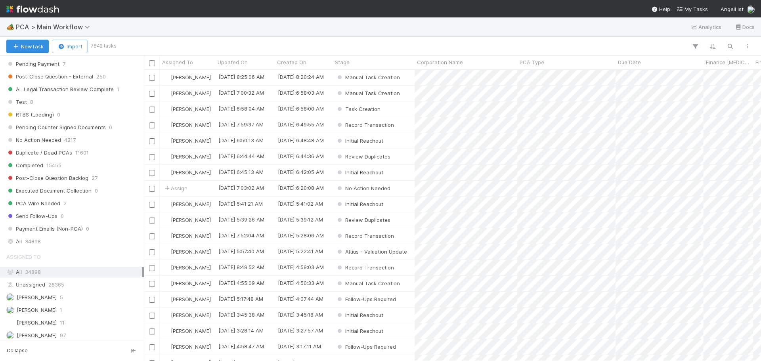
scroll to position [753, 0]
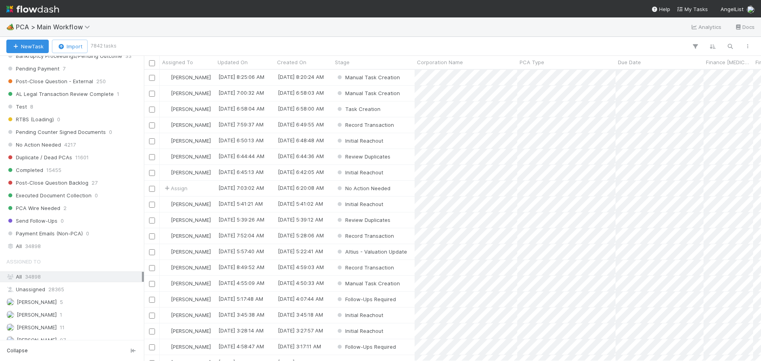
click at [11, 8] on img at bounding box center [32, 8] width 53 height 13
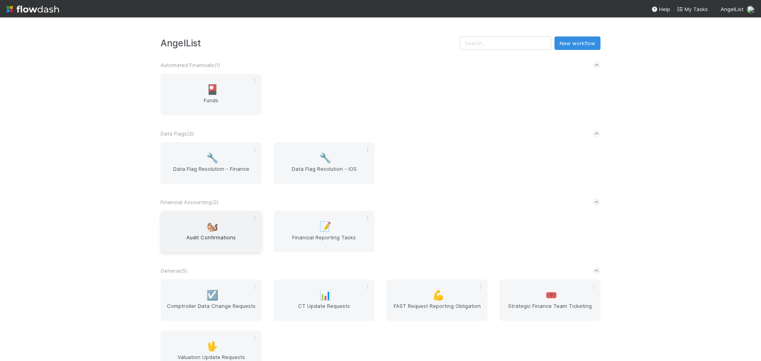
scroll to position [159, 0]
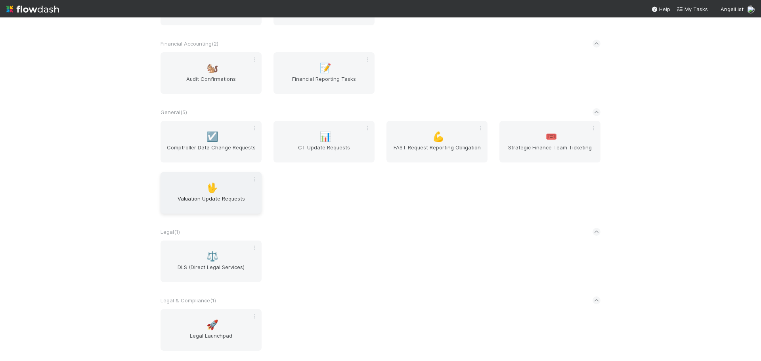
click at [207, 192] on span "🖖" at bounding box center [212, 188] width 12 height 10
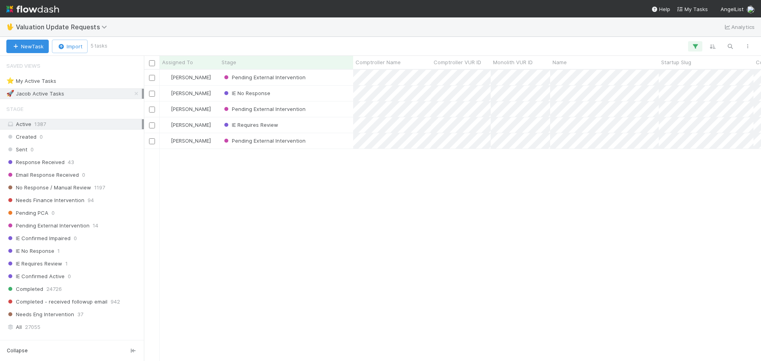
scroll to position [285, 611]
click at [132, 95] on icon at bounding box center [136, 93] width 8 height 5
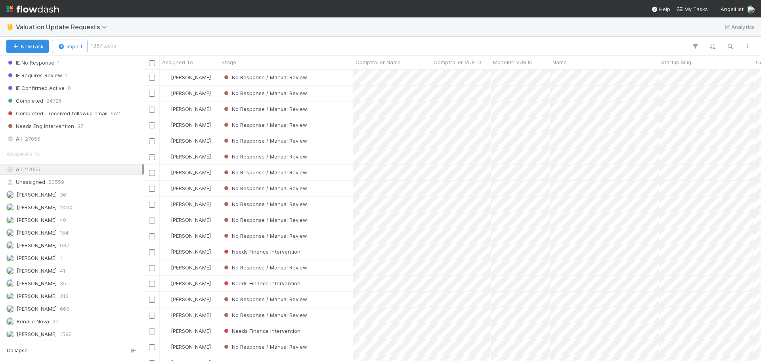
scroll to position [190, 0]
click at [61, 270] on span "41" at bounding box center [63, 269] width 6 height 10
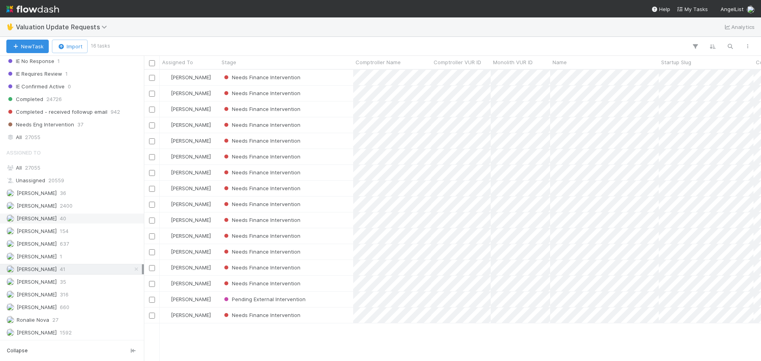
scroll to position [71, 0]
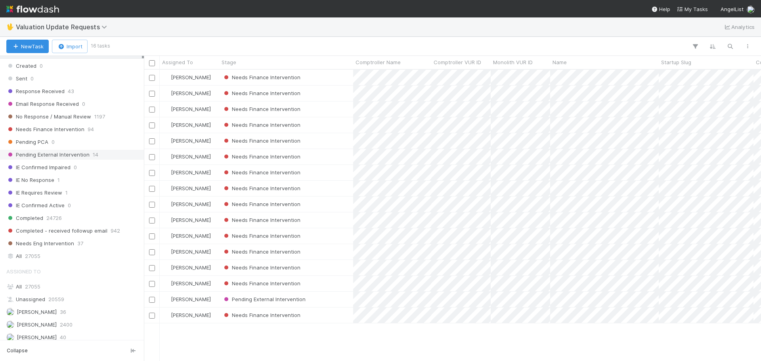
click at [88, 157] on div "Pending External Intervention 14" at bounding box center [74, 155] width 136 height 10
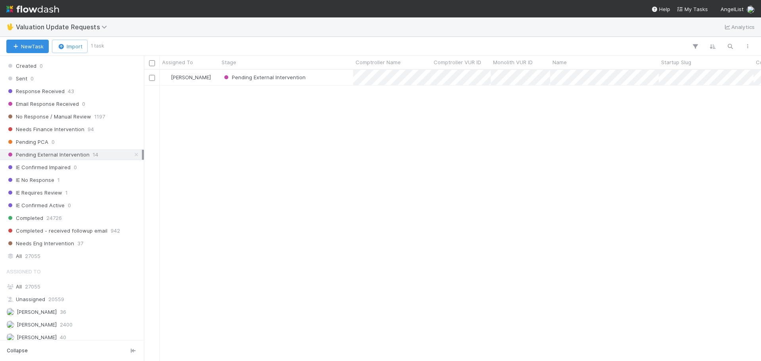
scroll to position [285, 611]
click at [345, 76] on div "Pending External Intervention" at bounding box center [286, 77] width 134 height 15
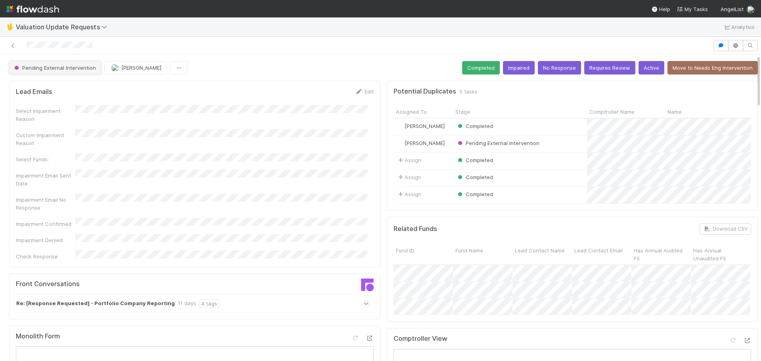
click at [51, 66] on span "Pending External Intervention" at bounding box center [54, 68] width 83 height 6
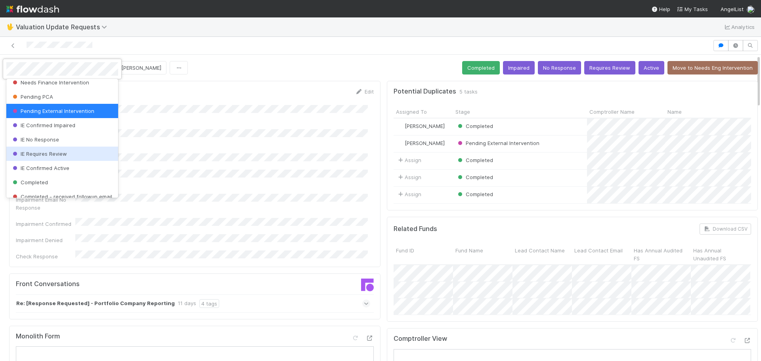
scroll to position [106, 0]
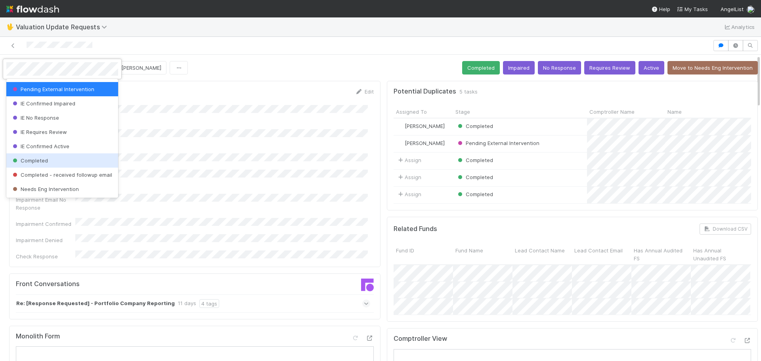
click at [72, 153] on div "Completed" at bounding box center [62, 160] width 112 height 14
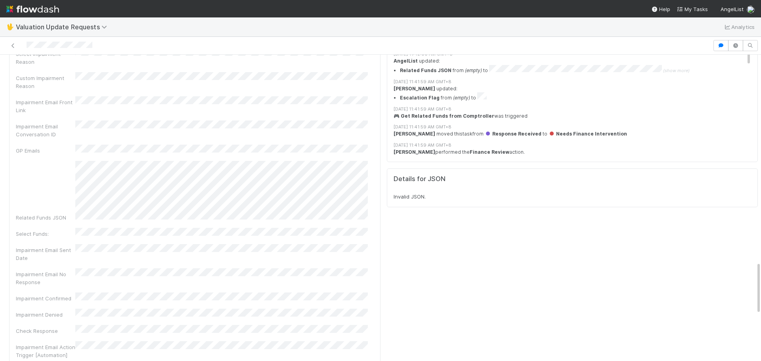
scroll to position [1464, 0]
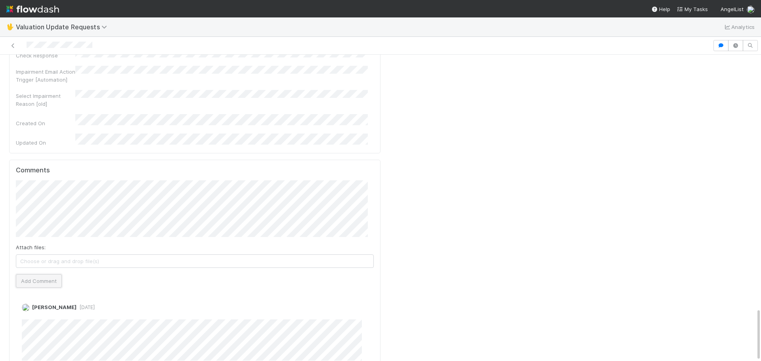
click at [43, 274] on button "Add Comment" at bounding box center [39, 280] width 46 height 13
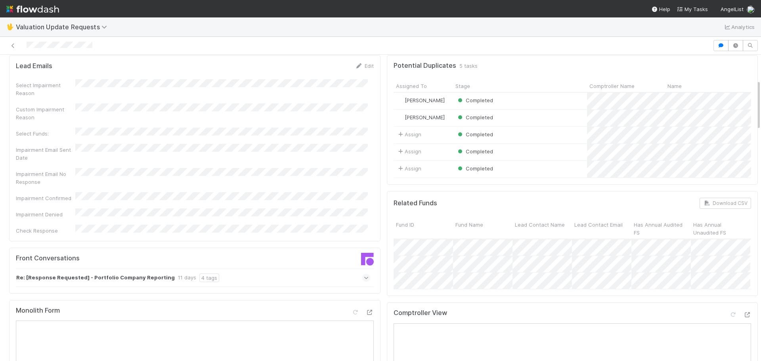
scroll to position [0, 0]
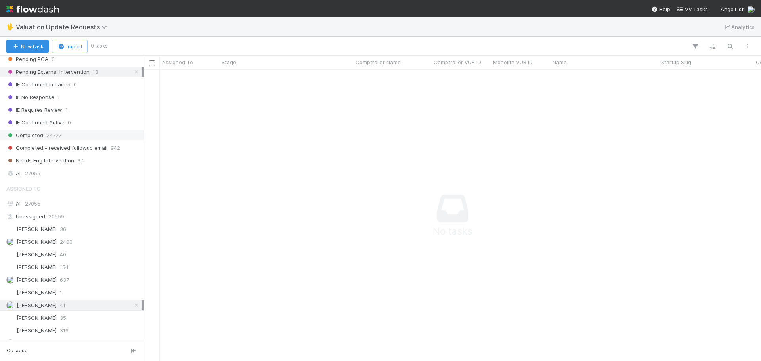
scroll to position [190, 0]
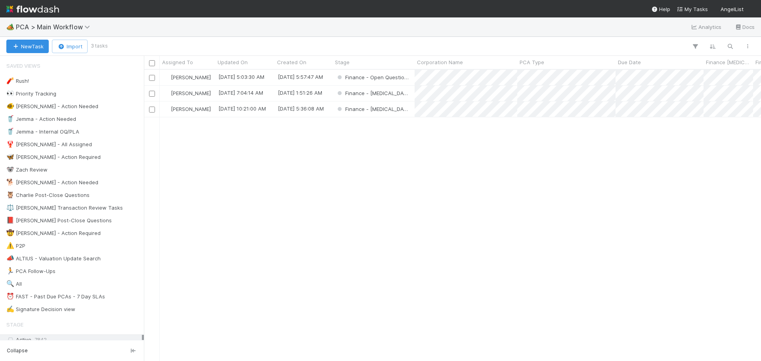
scroll to position [285, 611]
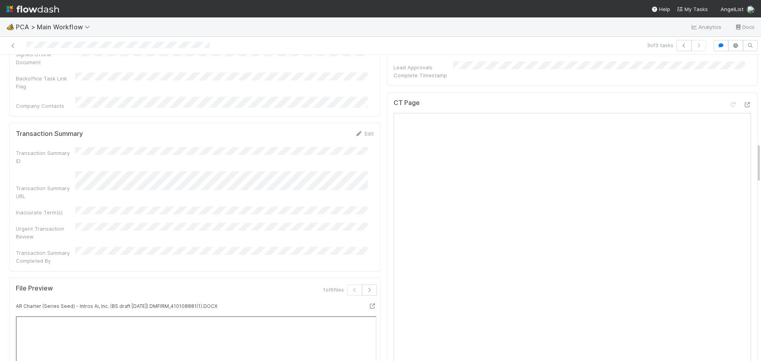
scroll to position [674, 0]
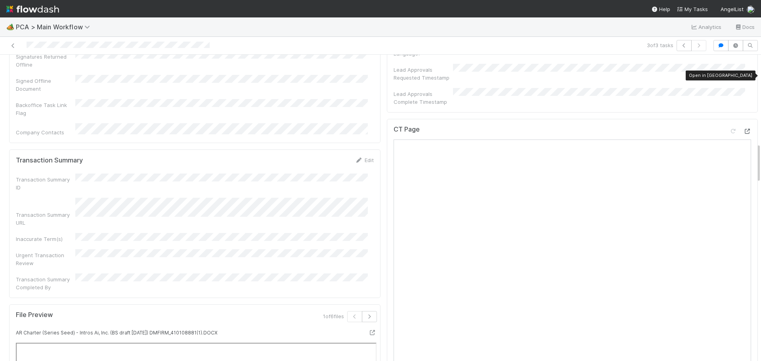
click at [743, 129] on icon at bounding box center [747, 131] width 8 height 5
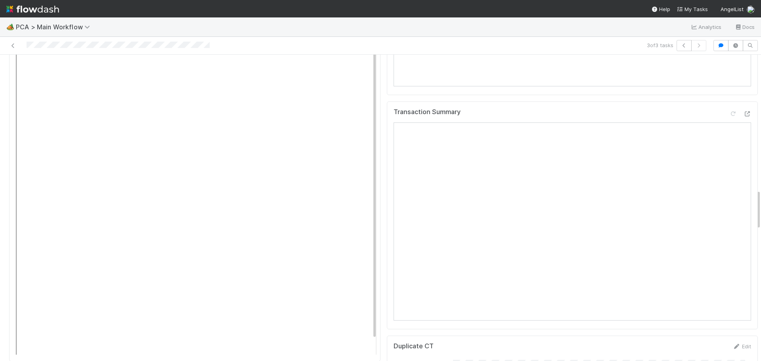
scroll to position [1030, 0]
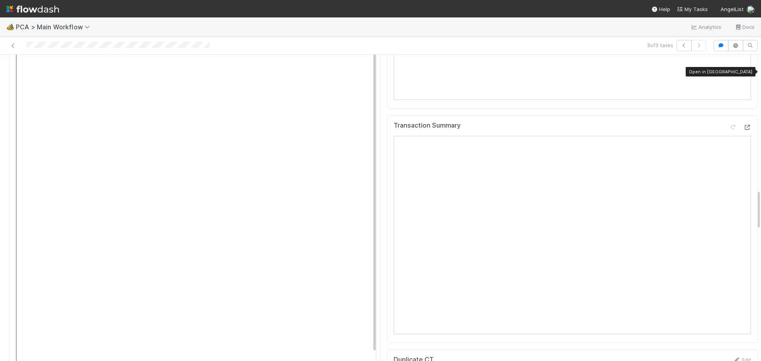
click at [743, 125] on icon at bounding box center [747, 127] width 8 height 5
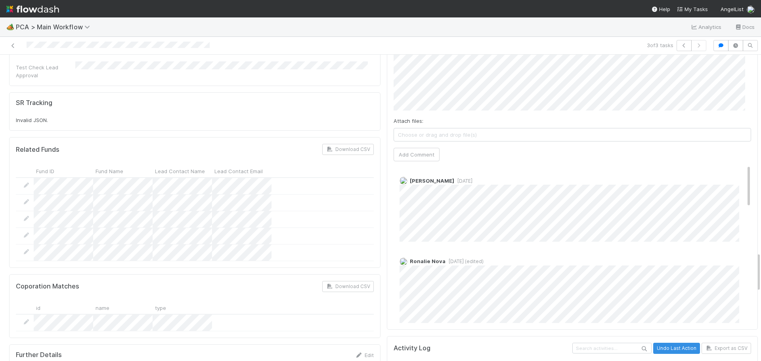
scroll to position [1466, 0]
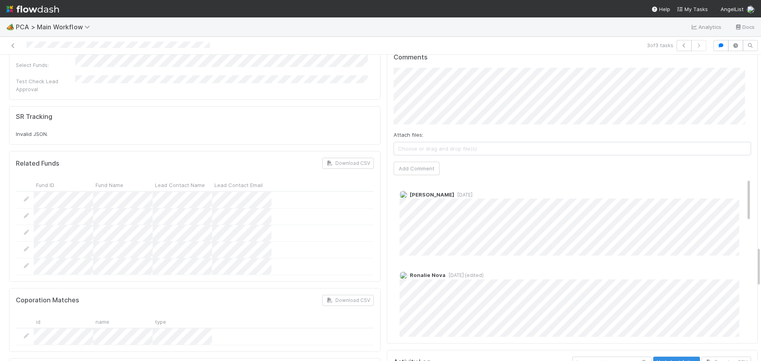
click at [462, 192] on span "[DATE]" at bounding box center [463, 195] width 18 height 6
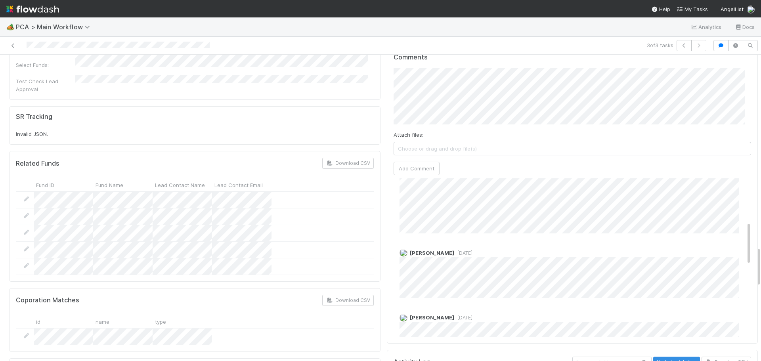
click at [454, 250] on span "1 year ago" at bounding box center [463, 253] width 18 height 6
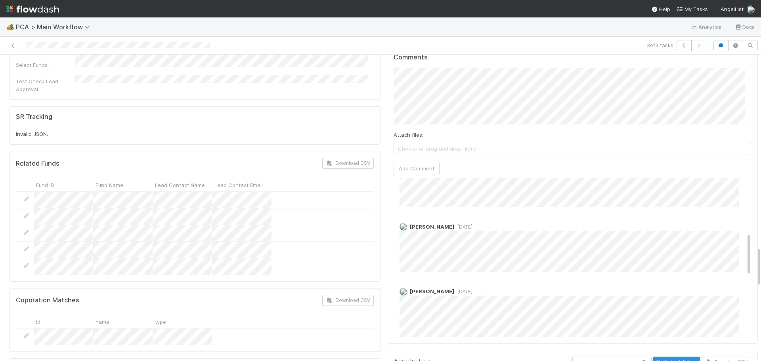
scroll to position [198, 0]
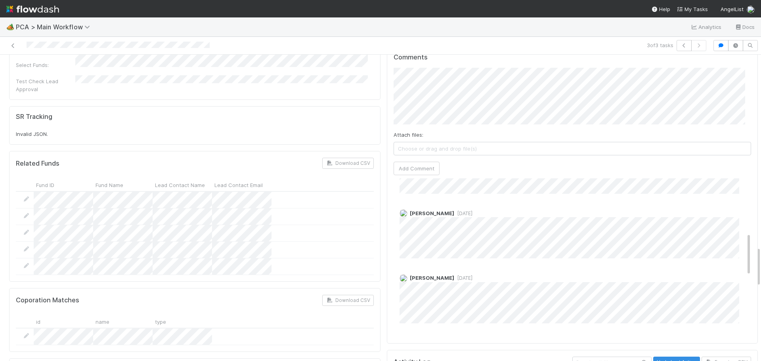
click at [470, 275] on span "1 year ago" at bounding box center [463, 278] width 18 height 6
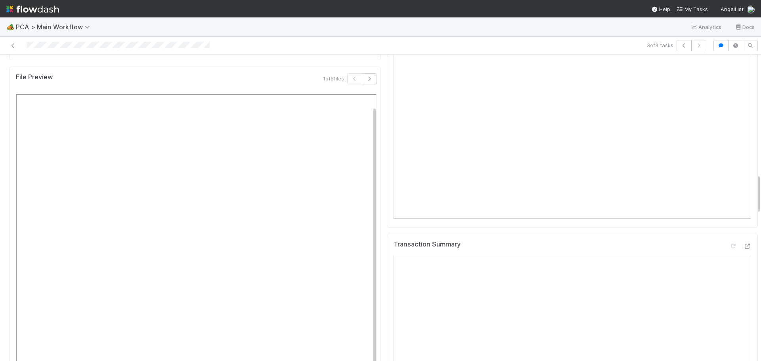
scroll to position [16, 0]
click at [743, 244] on icon at bounding box center [747, 246] width 8 height 5
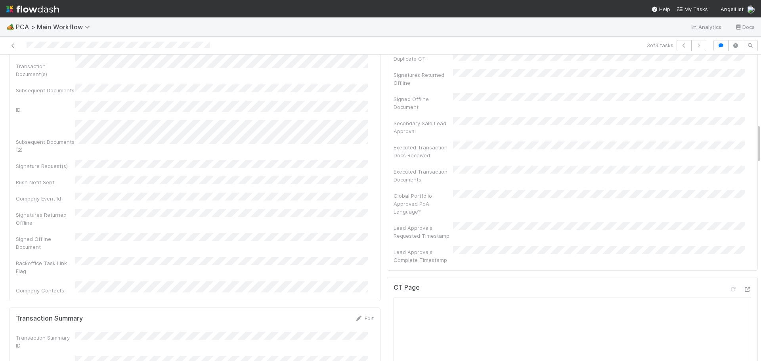
scroll to position [515, 0]
click at [731, 286] on div at bounding box center [740, 291] width 22 height 11
click at [743, 287] on icon at bounding box center [747, 289] width 8 height 5
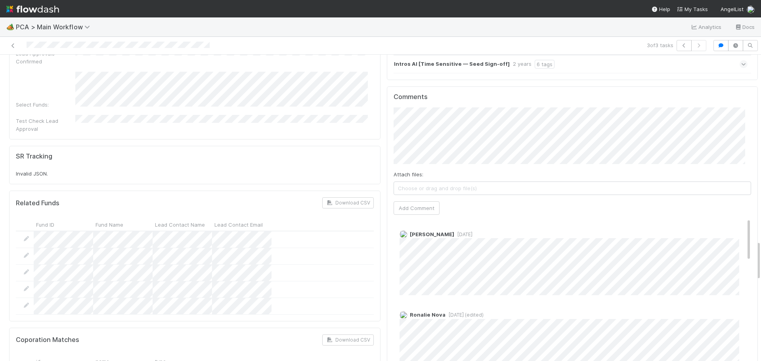
scroll to position [1347, 0]
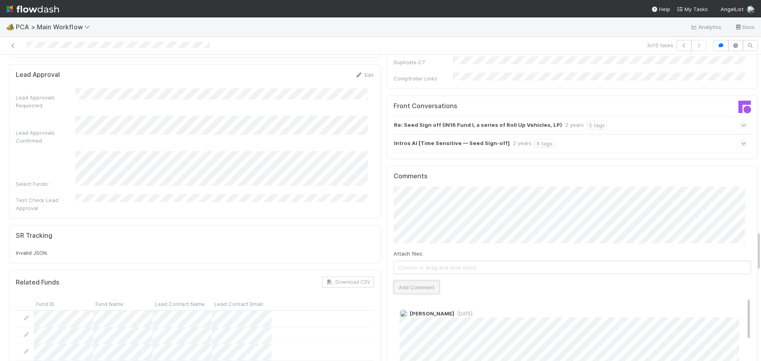
click at [412, 281] on button "Add Comment" at bounding box center [417, 287] width 46 height 13
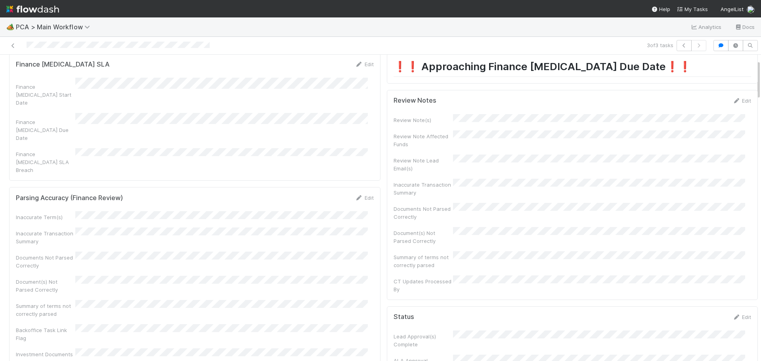
scroll to position [40, 0]
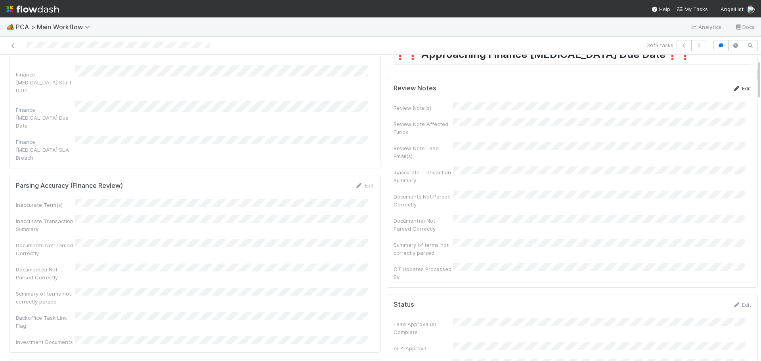
click at [735, 86] on link "Edit" at bounding box center [741, 88] width 19 height 6
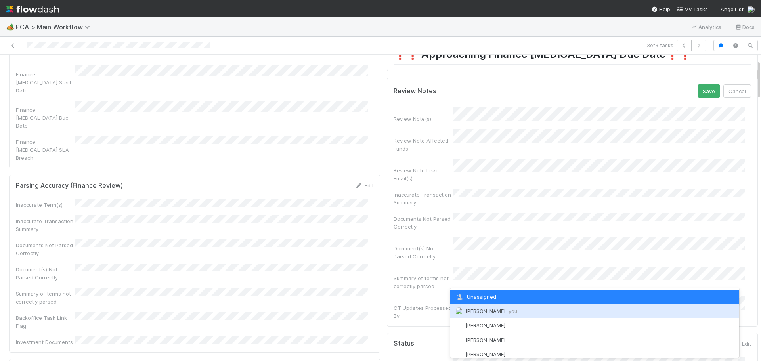
drag, startPoint x: 493, startPoint y: 308, endPoint x: 496, endPoint y: 303, distance: 5.9
click at [492, 308] on div "[PERSON_NAME] you" at bounding box center [594, 311] width 289 height 14
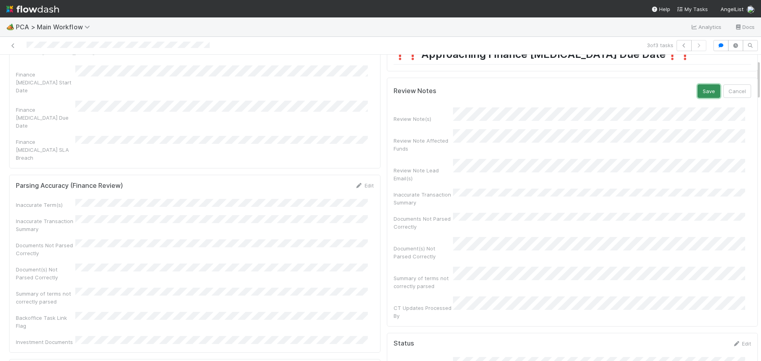
click at [697, 90] on button "Save" at bounding box center [708, 90] width 23 height 13
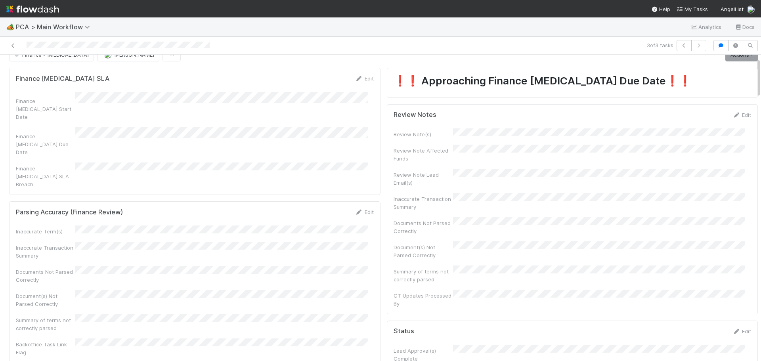
scroll to position [0, 0]
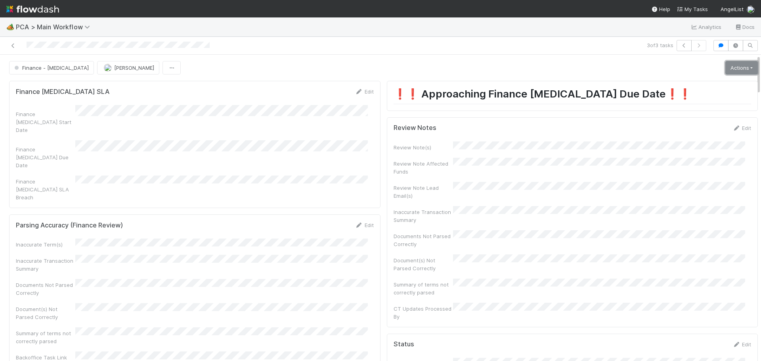
click at [736, 63] on link "Actions" at bounding box center [741, 67] width 32 height 13
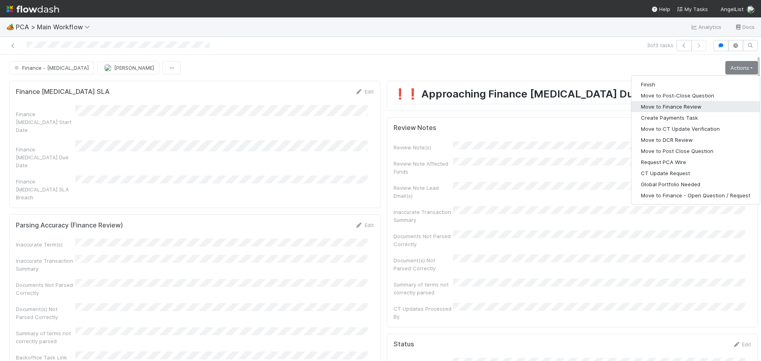
click at [676, 106] on button "Move to Finance Review" at bounding box center [695, 106] width 128 height 11
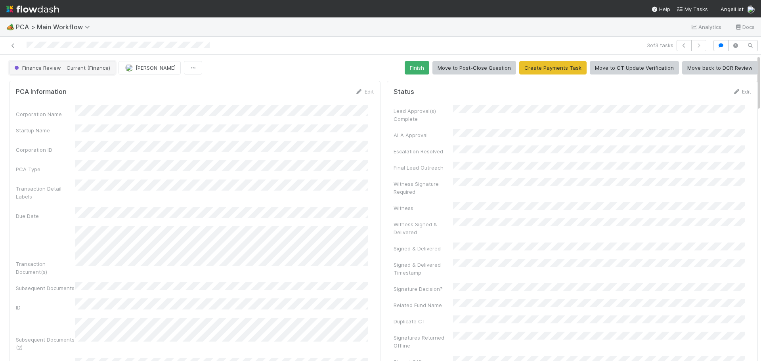
click at [91, 70] on span "Finance Review - Current (Finance)" at bounding box center [61, 68] width 97 height 6
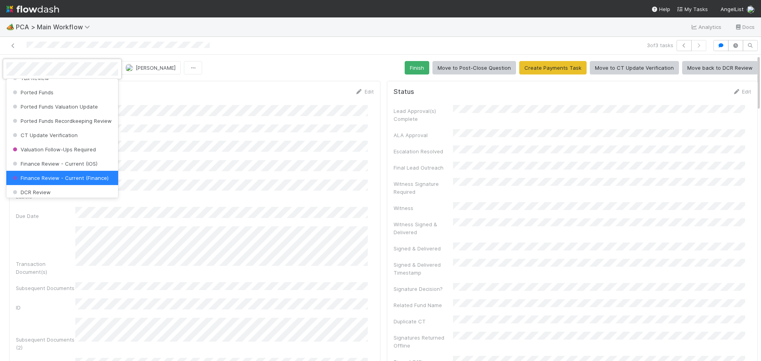
click at [266, 70] on div at bounding box center [380, 180] width 761 height 361
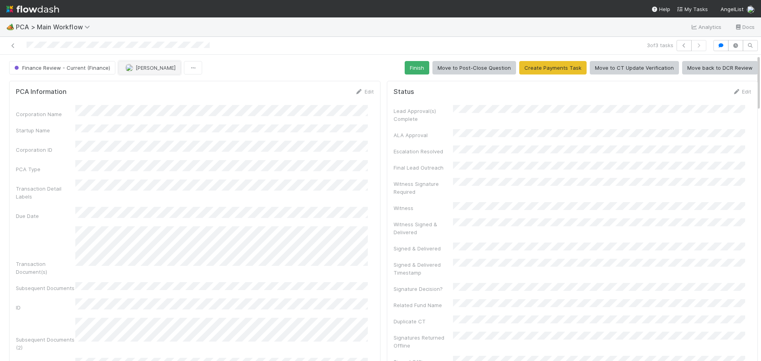
click at [154, 69] on span "[PERSON_NAME]" at bounding box center [156, 68] width 40 height 6
click at [182, 84] on div "Ronalie Nova" at bounding box center [169, 87] width 112 height 14
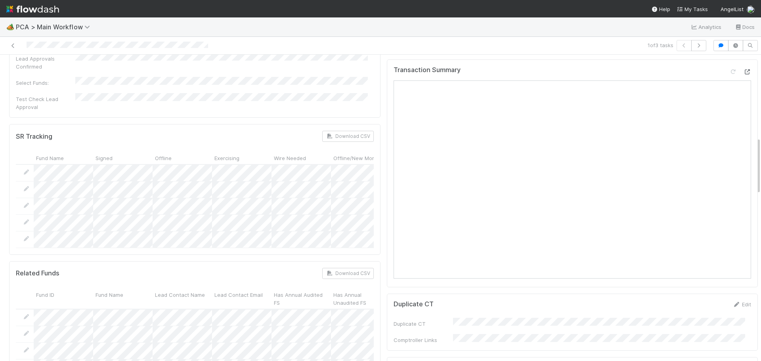
scroll to position [436, 0]
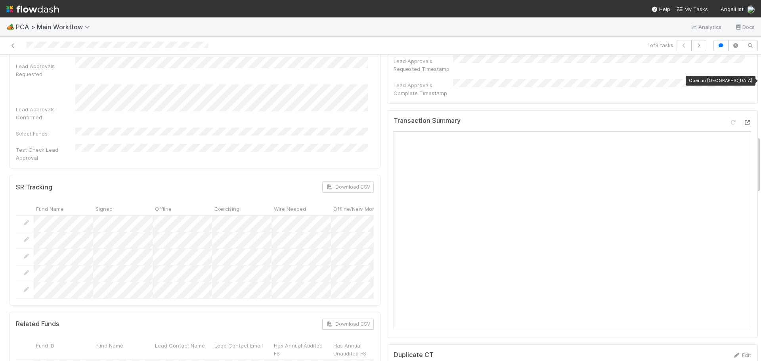
click at [743, 120] on icon at bounding box center [747, 122] width 8 height 5
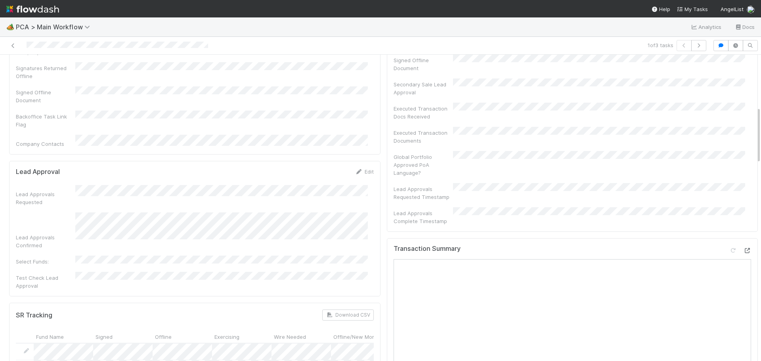
scroll to position [277, 0]
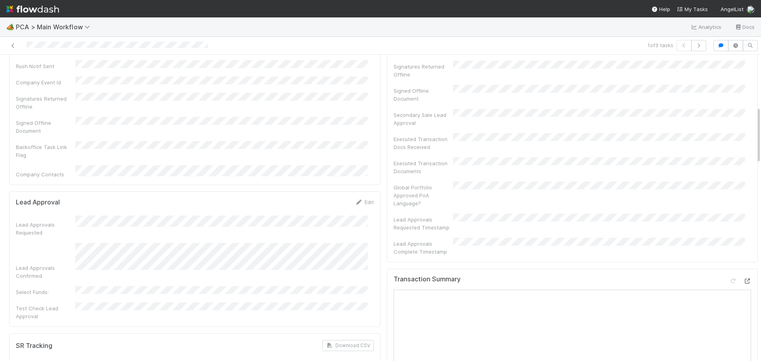
click at [743, 279] on icon at bounding box center [747, 281] width 8 height 5
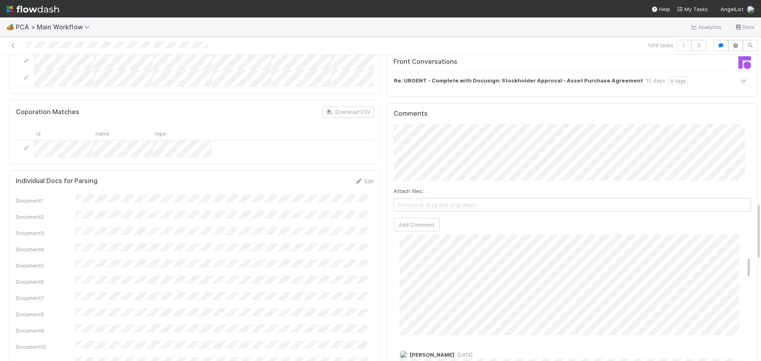
scroll to position [674, 0]
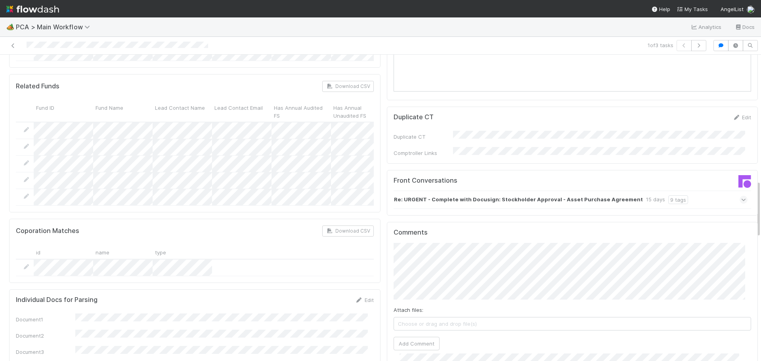
click at [741, 196] on icon at bounding box center [743, 200] width 5 height 8
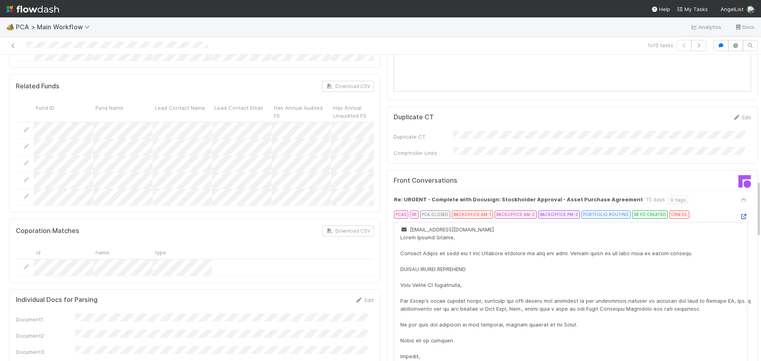
click at [739, 214] on icon at bounding box center [743, 216] width 8 height 5
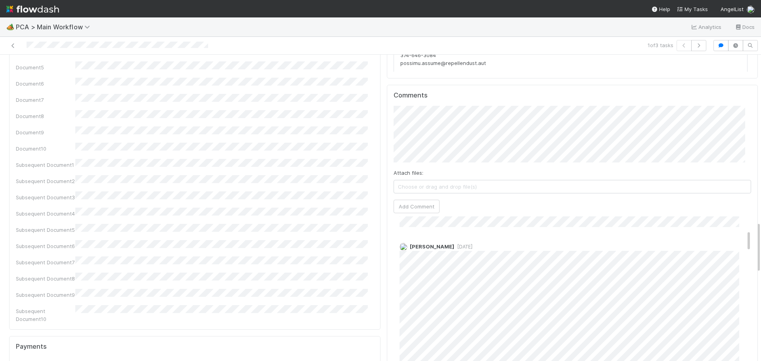
scroll to position [119, 0]
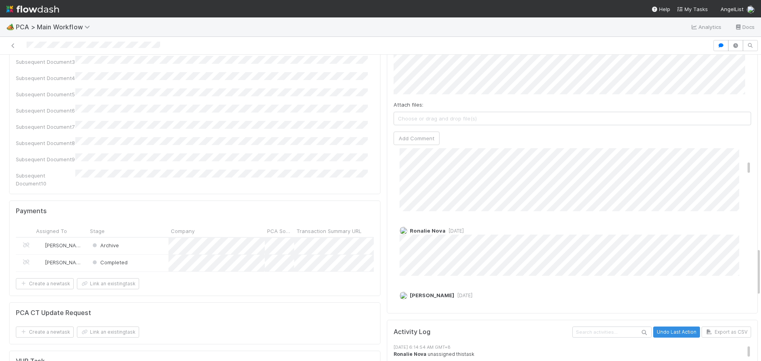
scroll to position [277, 0]
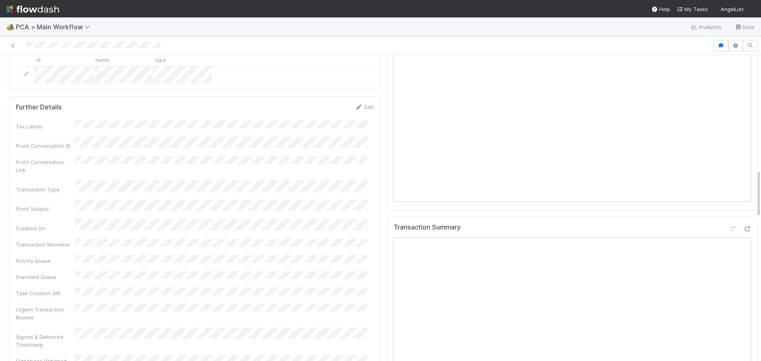
scroll to position [753, 0]
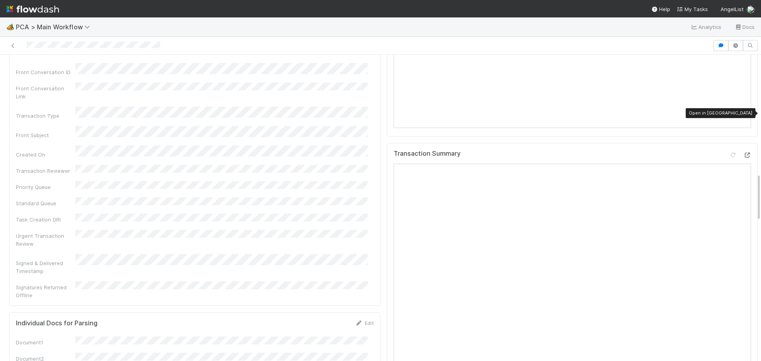
click at [743, 153] on icon at bounding box center [747, 155] width 8 height 5
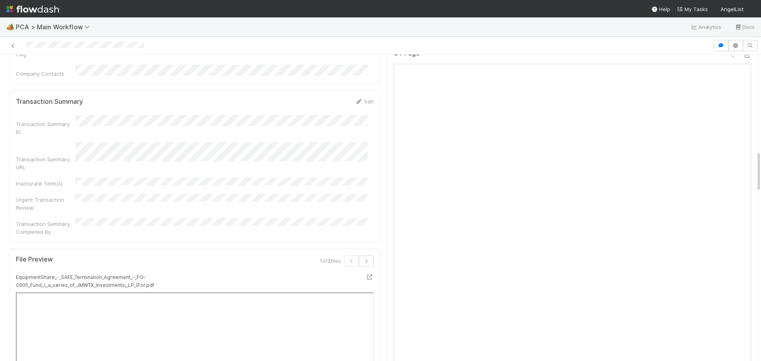
scroll to position [634, 0]
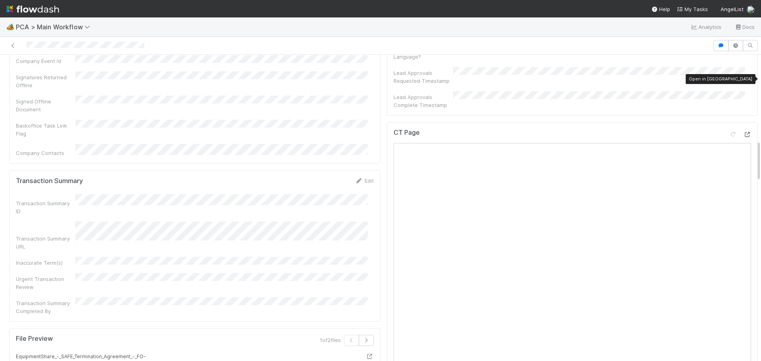
click at [743, 132] on icon at bounding box center [747, 134] width 8 height 5
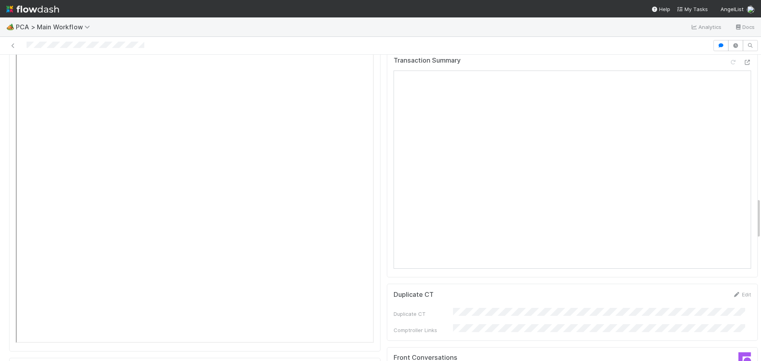
scroll to position [991, 0]
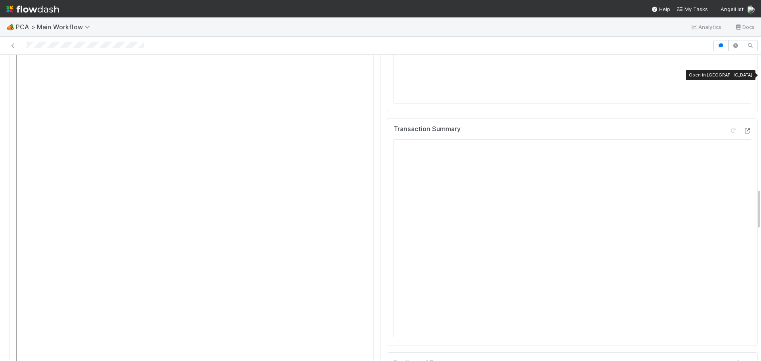
click at [743, 128] on icon at bounding box center [747, 130] width 8 height 5
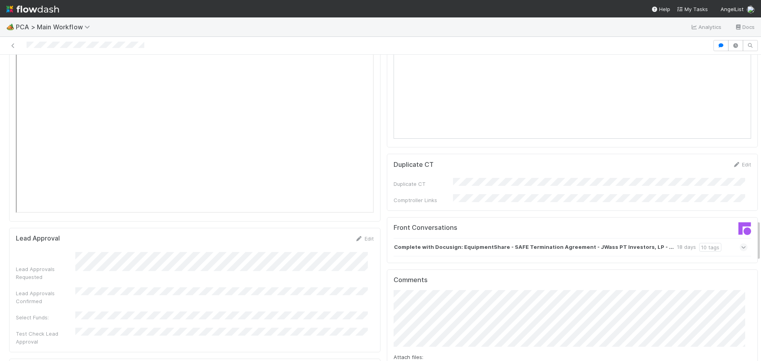
scroll to position [1268, 0]
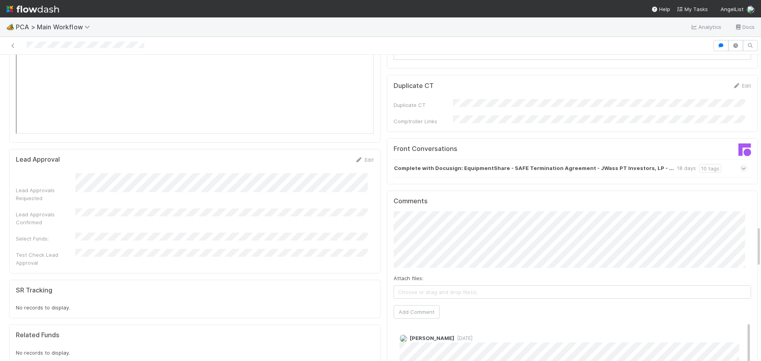
click at [730, 159] on div "Complete with Docusign: EquipmentShare - SAFE Termination Agreement - JWass PT …" at bounding box center [576, 168] width 364 height 18
click at [741, 164] on icon at bounding box center [743, 168] width 5 height 8
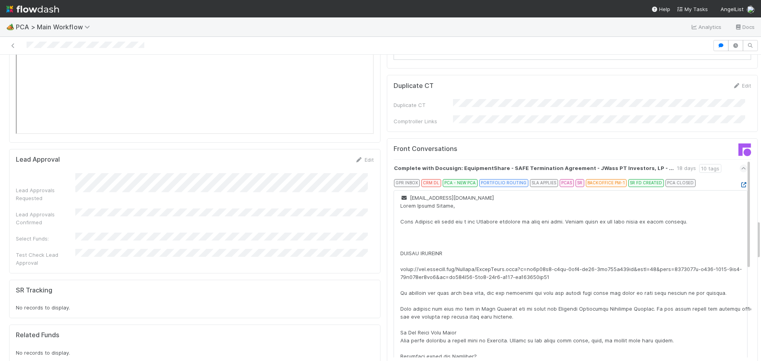
click at [739, 182] on icon at bounding box center [743, 184] width 8 height 5
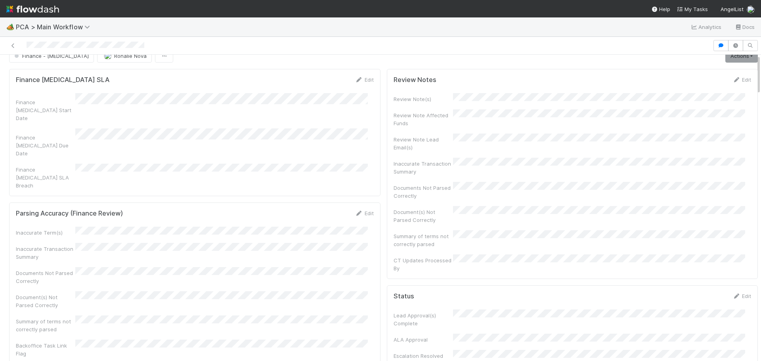
scroll to position [0, 0]
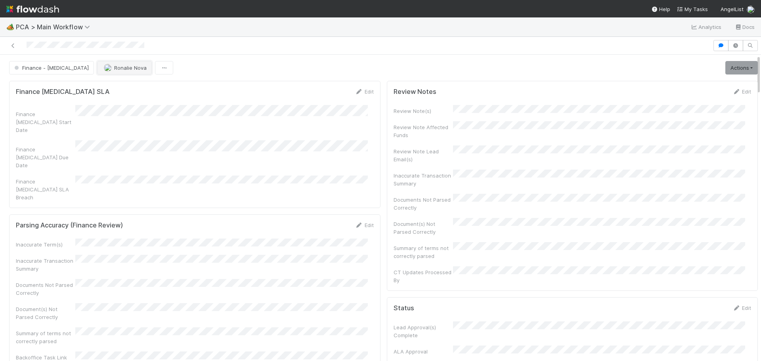
click at [97, 71] on button "Ronalie Nova" at bounding box center [124, 67] width 55 height 13
click at [116, 92] on div "[PERSON_NAME] you" at bounding box center [117, 87] width 112 height 14
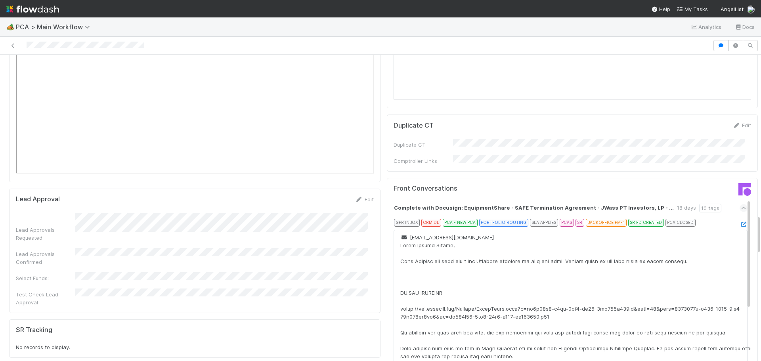
click at [741, 204] on icon at bounding box center [743, 208] width 5 height 8
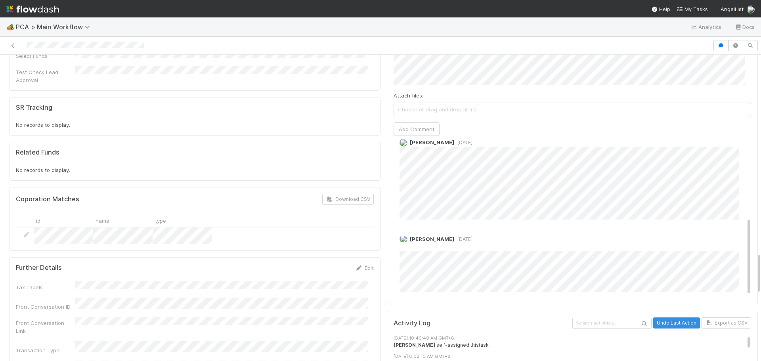
scroll to position [1449, 0]
click at [75, 299] on div "Front Conversation ID" at bounding box center [195, 305] width 358 height 13
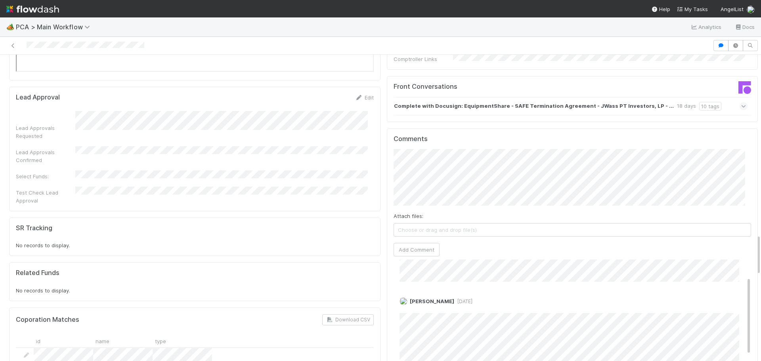
scroll to position [0, 0]
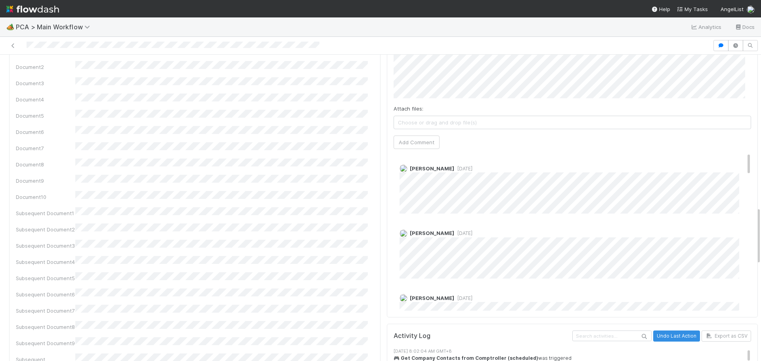
scroll to position [674, 0]
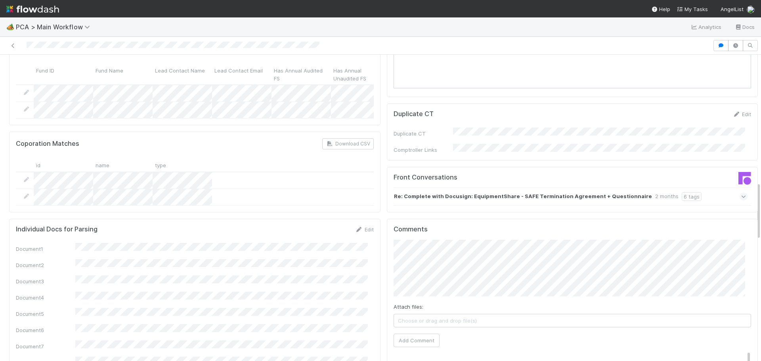
click at [741, 193] on icon at bounding box center [743, 197] width 5 height 8
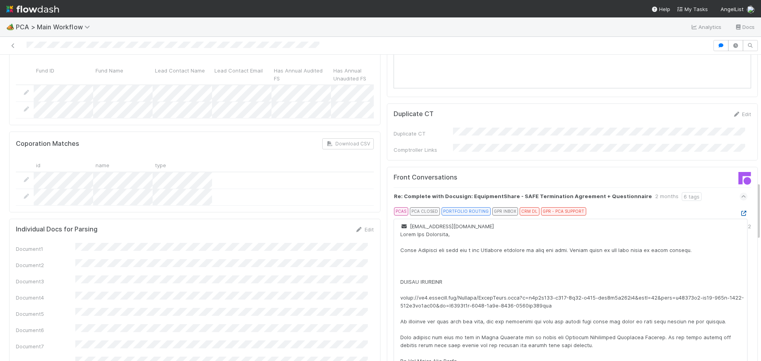
click at [739, 211] on icon at bounding box center [743, 213] width 8 height 5
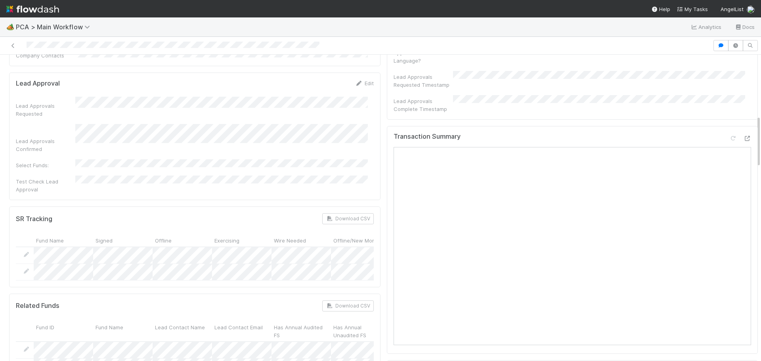
scroll to position [357, 0]
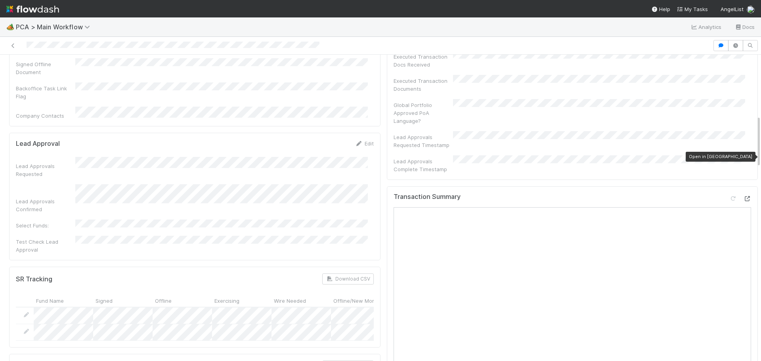
click at [743, 196] on icon at bounding box center [747, 198] width 8 height 5
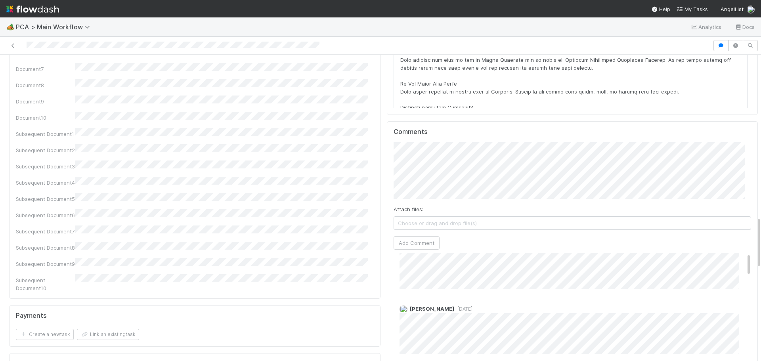
scroll to position [0, 0]
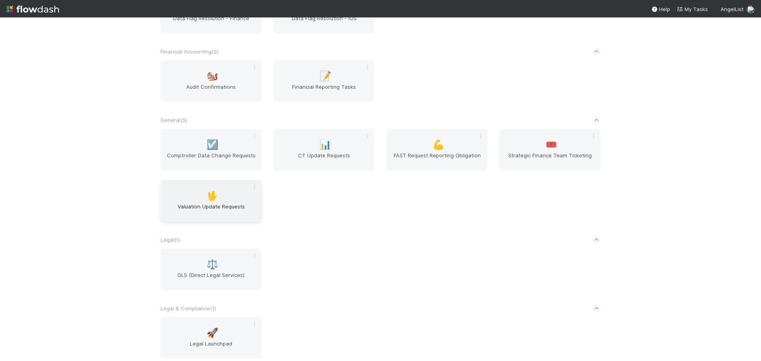
scroll to position [147, 0]
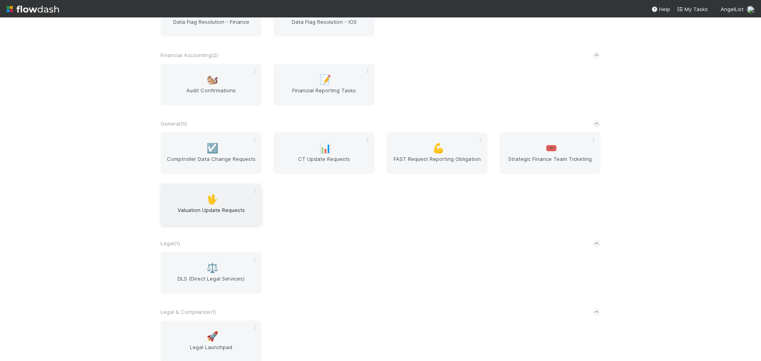
click at [193, 202] on div "🖖 Valuation Update Requests" at bounding box center [210, 204] width 101 height 42
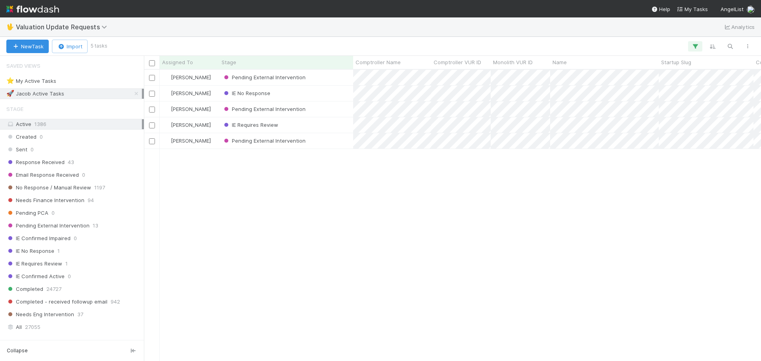
scroll to position [285, 611]
click at [132, 96] on icon at bounding box center [136, 93] width 8 height 5
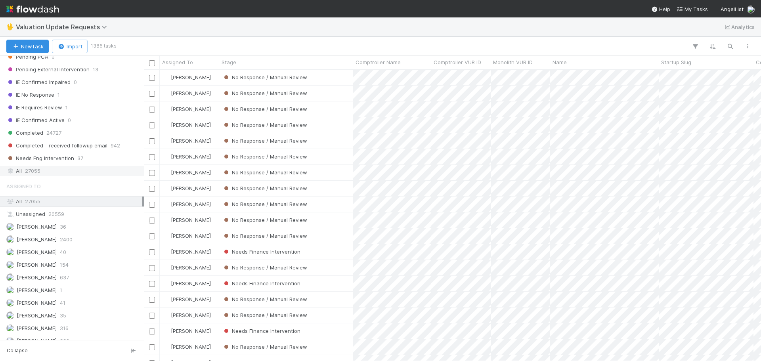
scroll to position [190, 0]
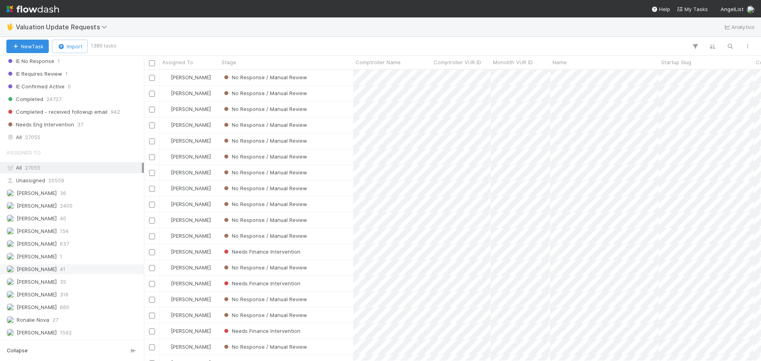
click at [61, 268] on span "41" at bounding box center [63, 269] width 6 height 10
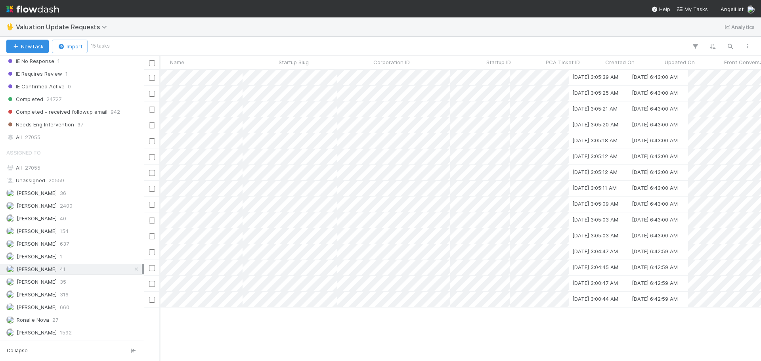
scroll to position [0, 382]
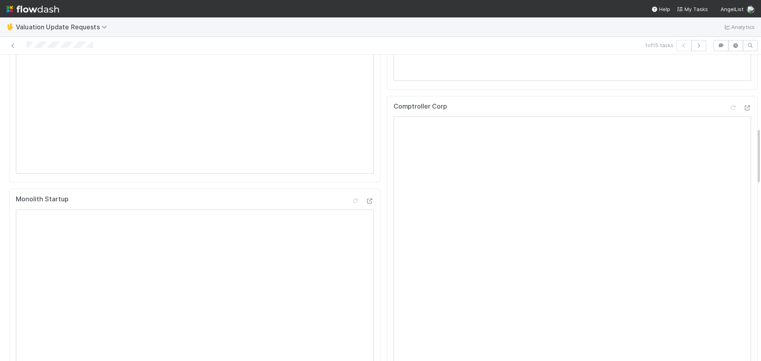
scroll to position [393, 0]
click at [743, 179] on icon at bounding box center [747, 176] width 8 height 5
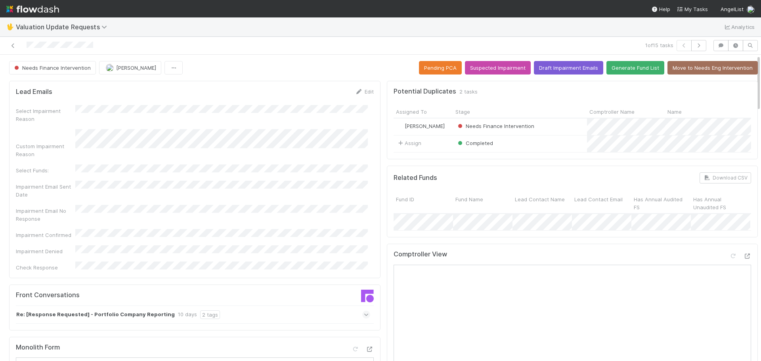
scroll to position [0, 0]
click at [96, 46] on div at bounding box center [180, 45] width 355 height 11
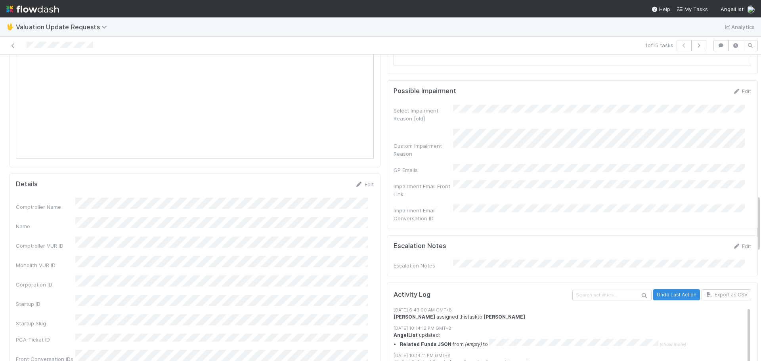
scroll to position [793, 0]
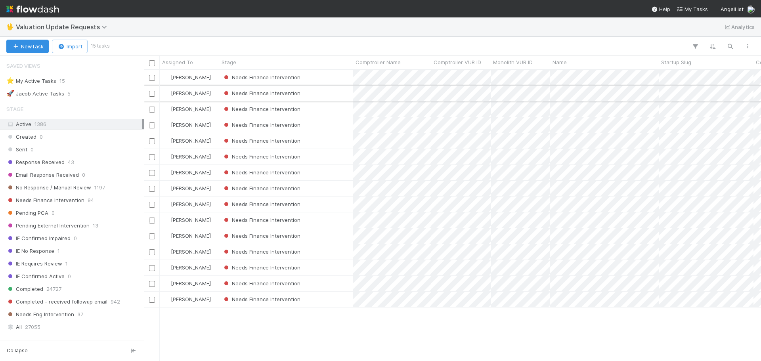
click at [331, 95] on div "Needs Finance Intervention" at bounding box center [286, 93] width 134 height 15
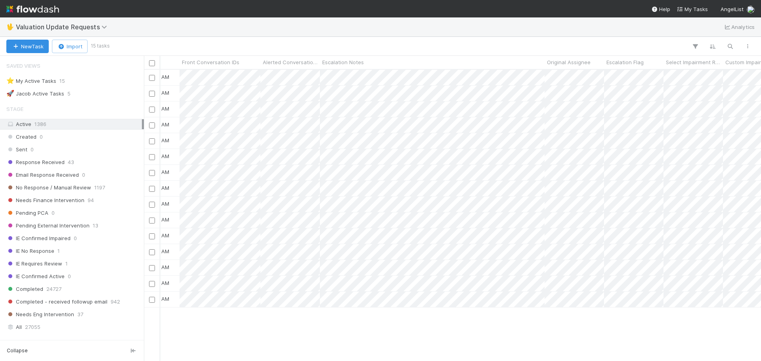
scroll to position [0, 919]
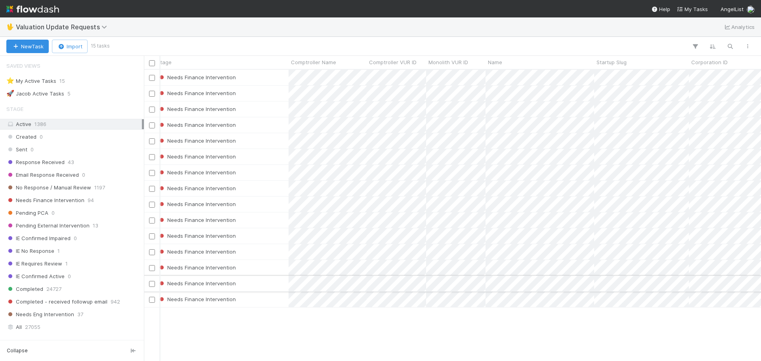
click at [273, 286] on div "Needs Finance Intervention" at bounding box center [222, 283] width 134 height 15
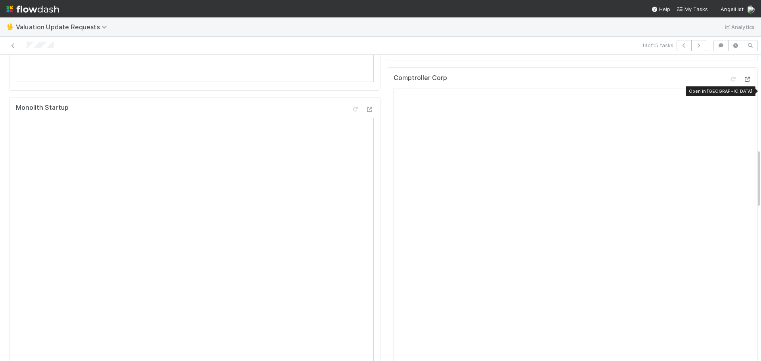
click at [743, 82] on icon at bounding box center [747, 79] width 8 height 5
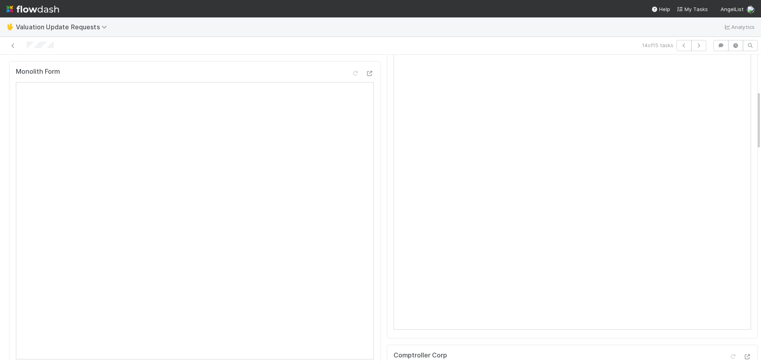
scroll to position [133, 0]
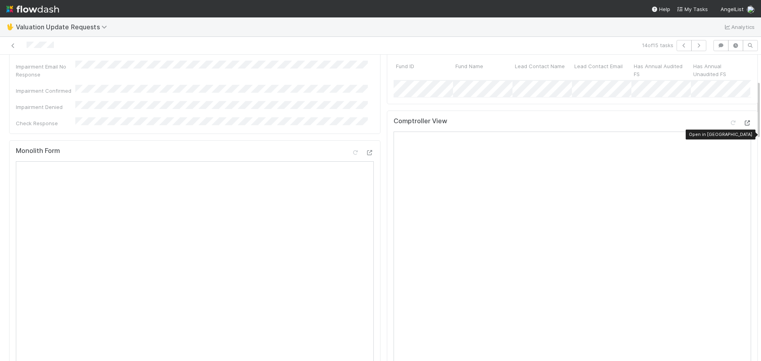
click at [743, 126] on icon at bounding box center [747, 122] width 8 height 5
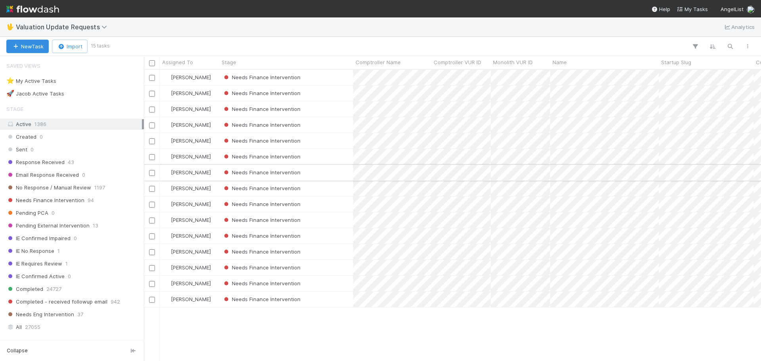
scroll to position [285, 611]
click at [325, 278] on div "Needs Finance Intervention" at bounding box center [286, 283] width 134 height 15
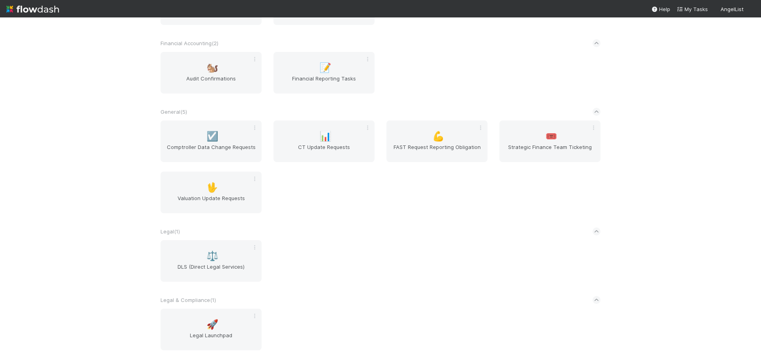
scroll to position [226, 0]
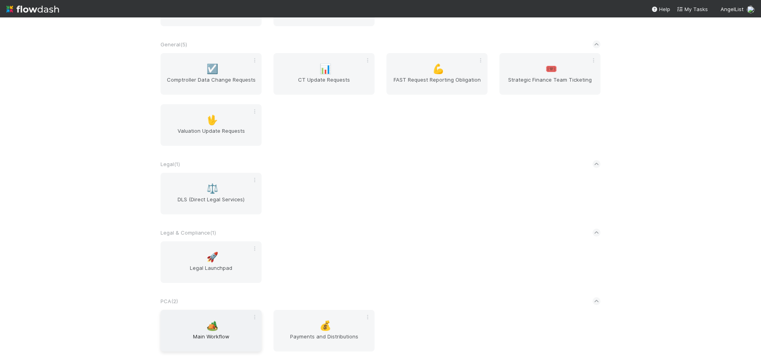
click at [201, 326] on div "🏕️ Main Workflow" at bounding box center [210, 331] width 101 height 42
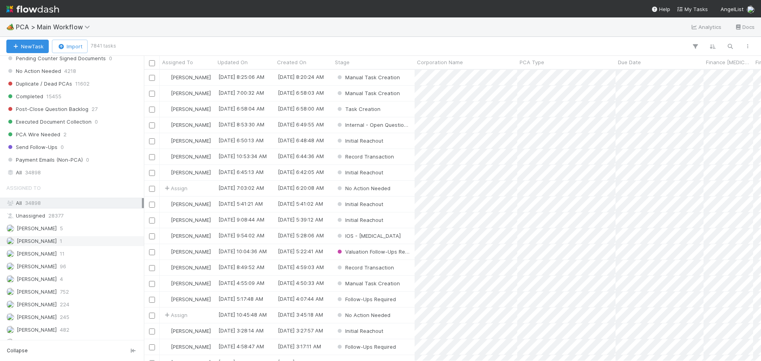
scroll to position [872, 0]
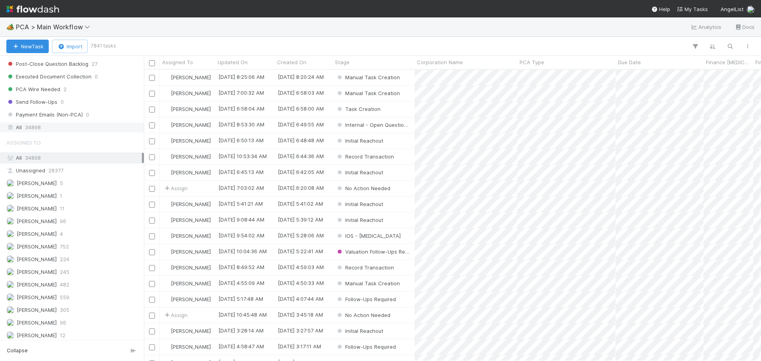
click at [48, 127] on div "All 34898" at bounding box center [74, 127] width 136 height 10
click at [730, 46] on icon "button" at bounding box center [730, 46] width 8 height 7
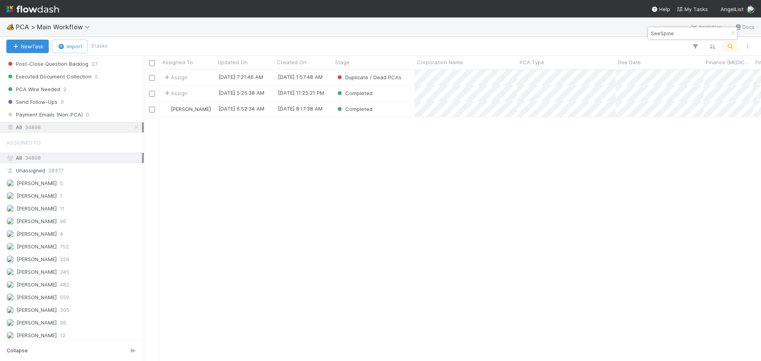
click at [646, 28] on body "🏕️ PCA > Main Workflow Analytics Docs New Task Import 3 tasks Assigned To Updat…" at bounding box center [380, 180] width 761 height 361
drag, startPoint x: 678, startPoint y: 35, endPoint x: 632, endPoint y: 31, distance: 46.1
click at [632, 32] on body "🏕️ PCA > Main Workflow Analytics Docs New Task Import 3 tasks Assigned To Updat…" at bounding box center [380, 180] width 761 height 361
drag, startPoint x: 675, startPoint y: 35, endPoint x: 648, endPoint y: 34, distance: 27.8
click at [648, 34] on div "SeeSpine" at bounding box center [693, 33] width 90 height 13
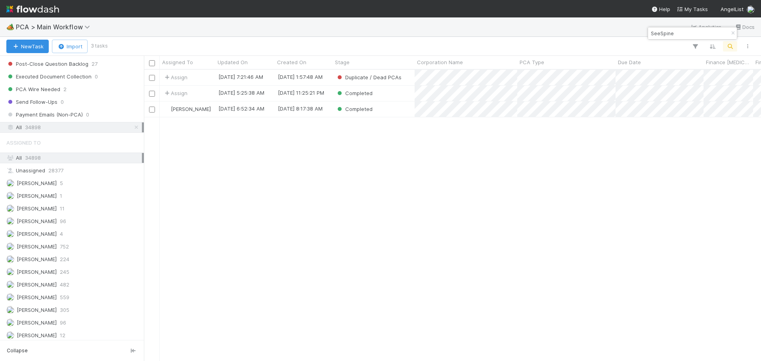
paste input "Managemen"
type input "SeeSpine Managemen"
click at [732, 32] on icon "button" at bounding box center [733, 33] width 8 height 5
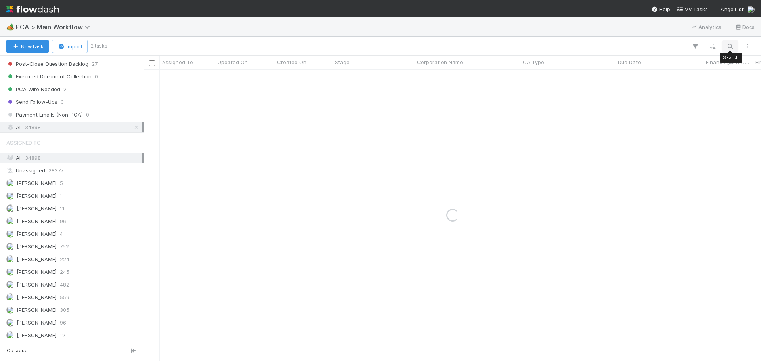
click at [730, 47] on icon "button" at bounding box center [730, 46] width 8 height 7
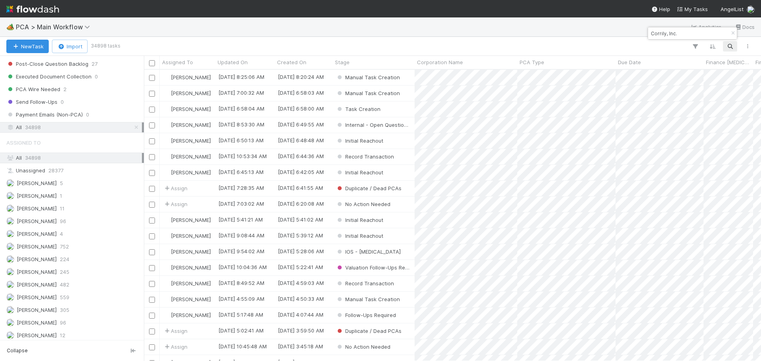
click at [667, 33] on input "Corrily, Inc." at bounding box center [688, 34] width 79 height 10
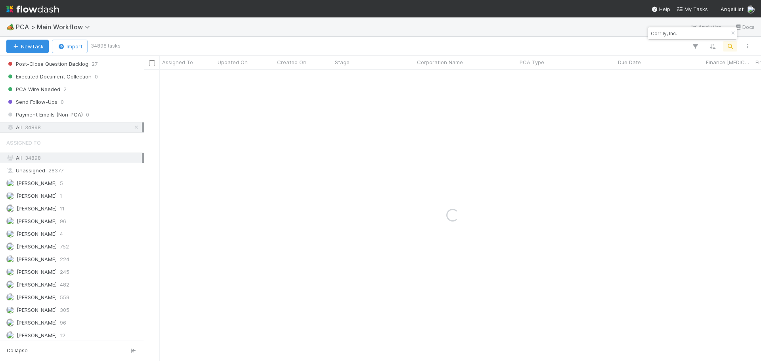
click at [687, 35] on input "Corrily, Inc." at bounding box center [688, 34] width 79 height 10
type input "Corrily"
click at [33, 45] on button "New Task" at bounding box center [27, 46] width 42 height 13
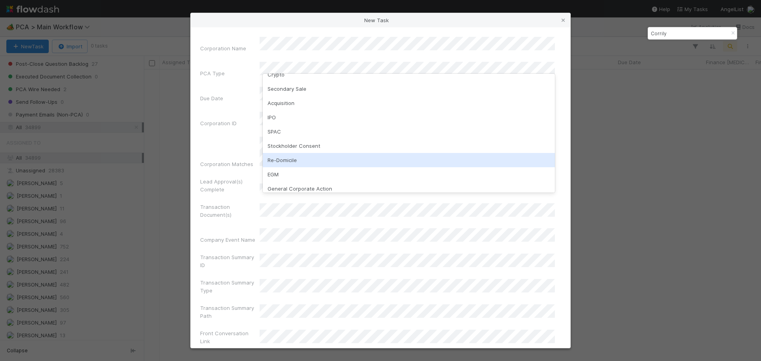
scroll to position [0, 0]
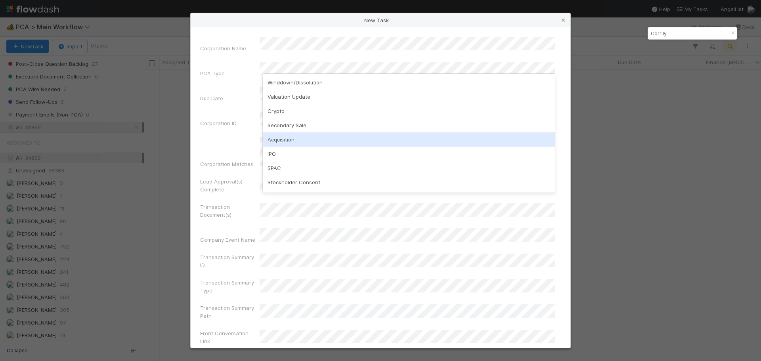
click at [335, 135] on div "Acquisition" at bounding box center [409, 139] width 292 height 14
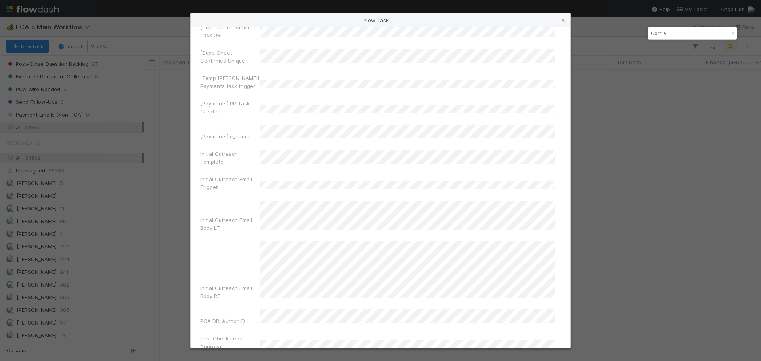
scroll to position [5248, 0]
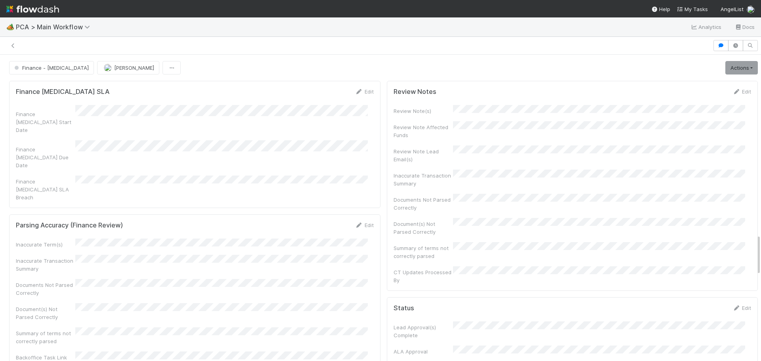
scroll to position [1330, 0]
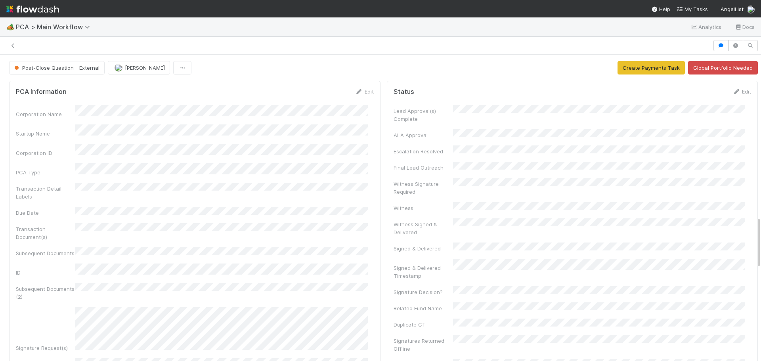
scroll to position [951, 0]
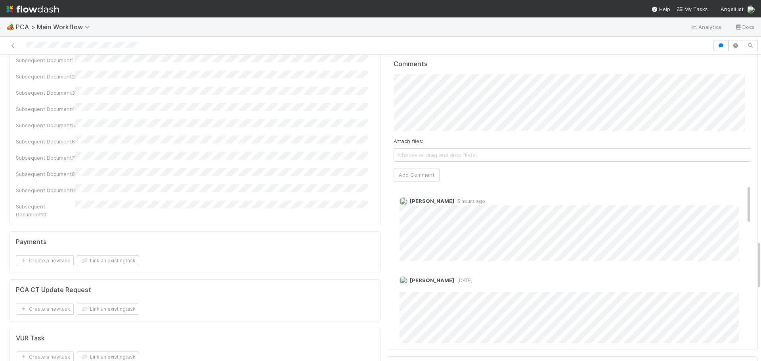
scroll to position [1149, 0]
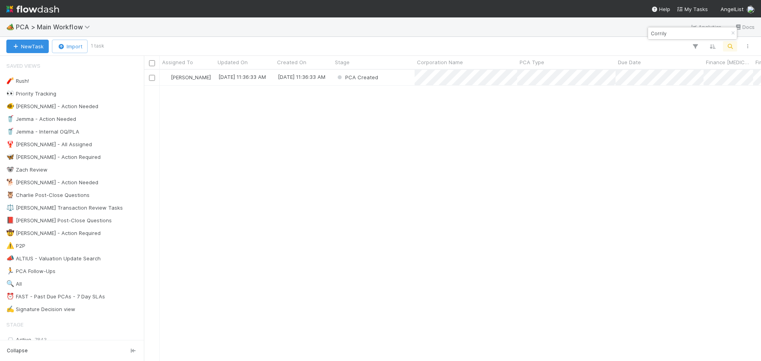
scroll to position [285, 611]
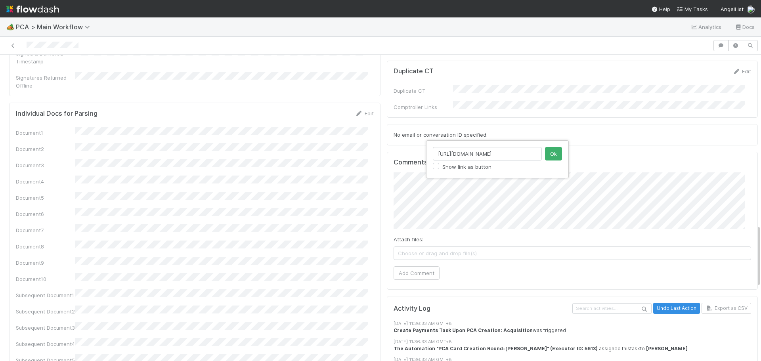
scroll to position [0, 53]
type input "https://pitchbook.com/profiles/company/462808-81#overview"
click at [550, 155] on button "Ok" at bounding box center [553, 153] width 17 height 13
click at [416, 266] on button "Add Comment" at bounding box center [417, 272] width 46 height 13
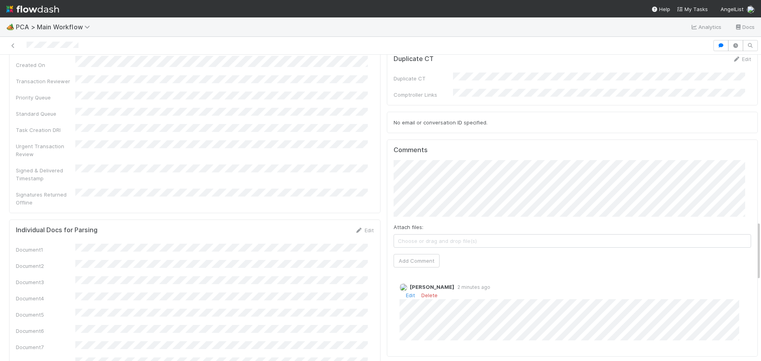
scroll to position [924, 0]
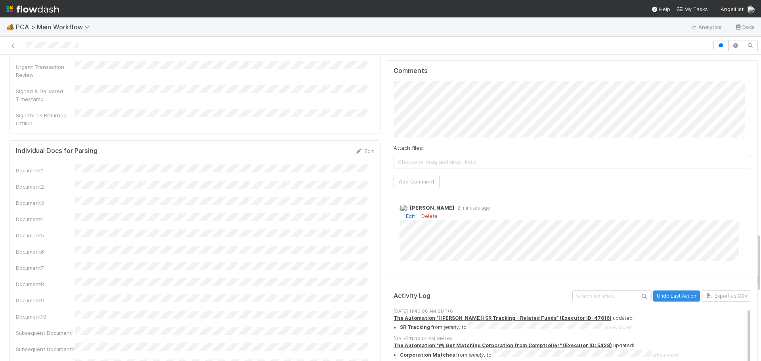
click at [406, 213] on link "Edit" at bounding box center [410, 216] width 9 height 6
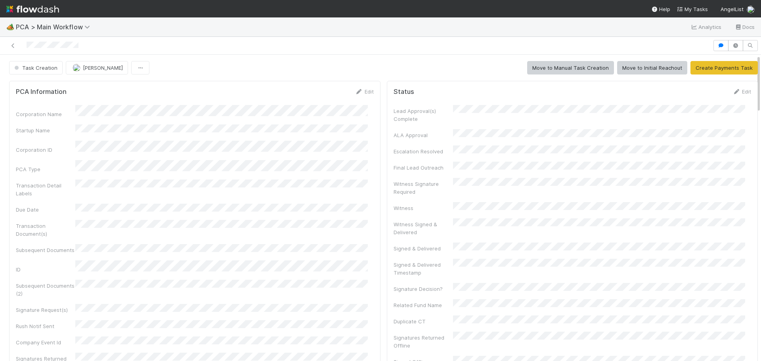
scroll to position [0, 0]
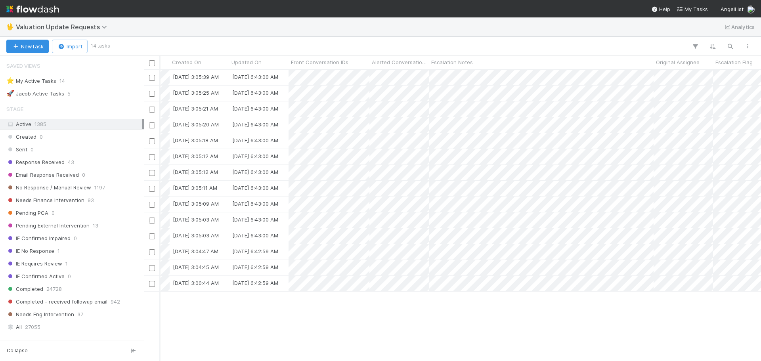
scroll to position [0, 822]
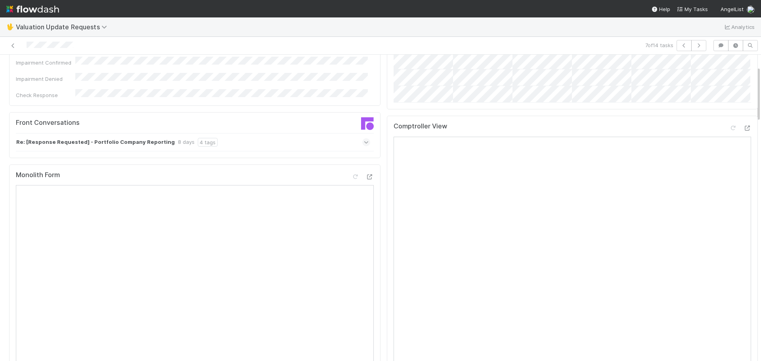
scroll to position [62, 0]
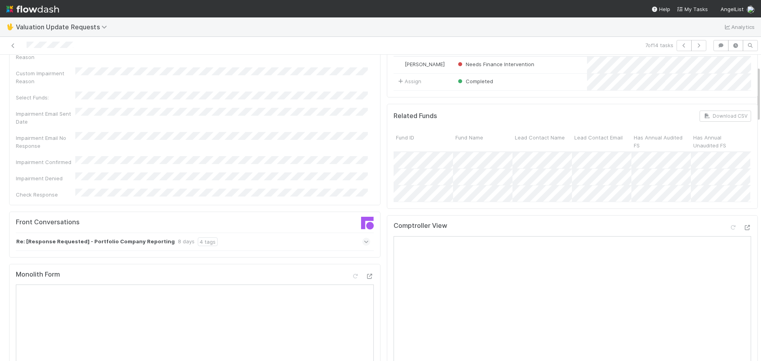
click at [363, 238] on icon at bounding box center [365, 242] width 5 height 8
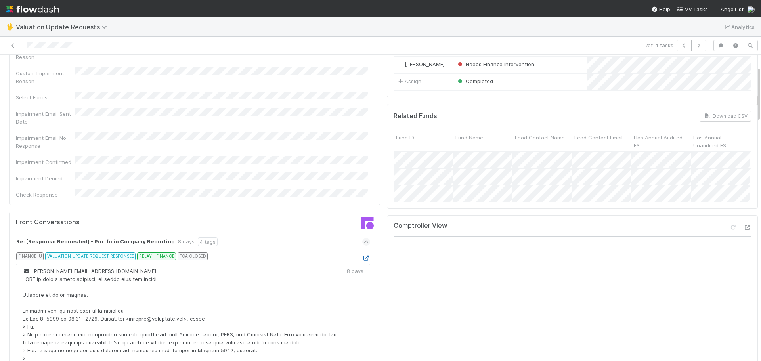
click at [362, 256] on icon at bounding box center [366, 258] width 8 height 5
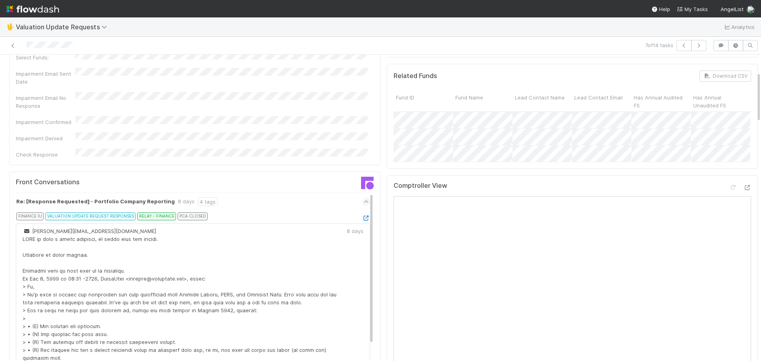
scroll to position [101, 0]
drag, startPoint x: 27, startPoint y: 183, endPoint x: 160, endPoint y: 191, distance: 133.0
click at [160, 193] on div "Re: [Response Requested] - Portfolio Company Reporting 8 days 4 tags" at bounding box center [193, 202] width 354 height 18
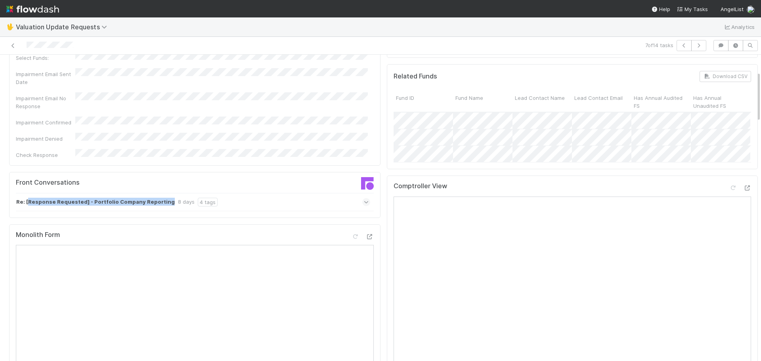
copy strong "Response Requested] - Portfolio Company Reporting"
click at [363, 198] on icon at bounding box center [365, 202] width 5 height 8
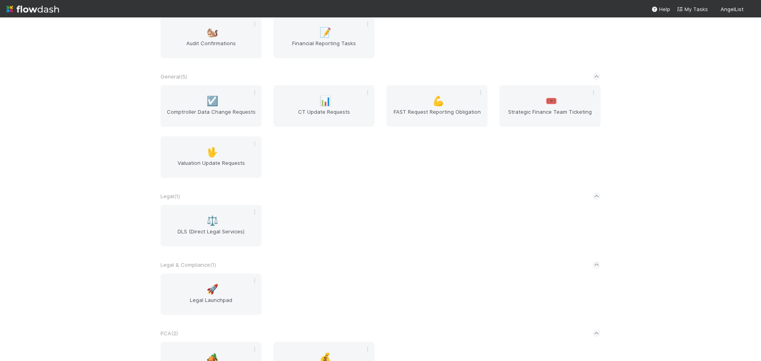
scroll to position [226, 0]
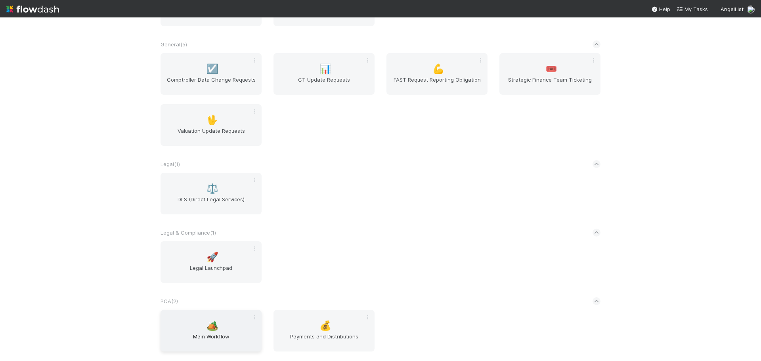
click at [211, 322] on span "🏕️" at bounding box center [212, 326] width 12 height 10
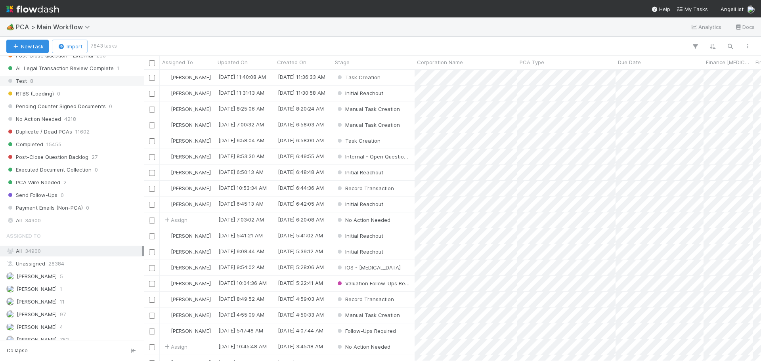
scroll to position [872, 0]
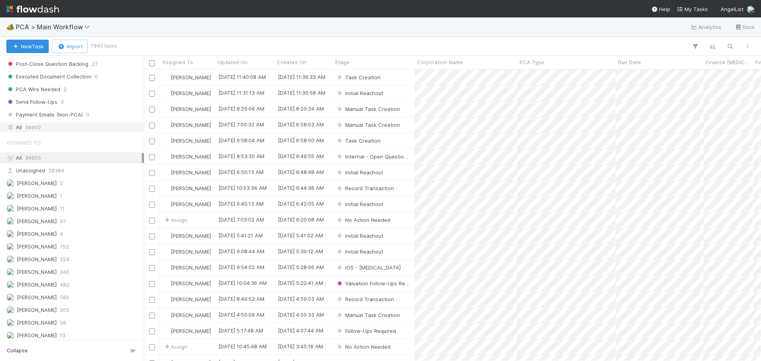
click at [48, 128] on div "All 34900" at bounding box center [74, 127] width 136 height 10
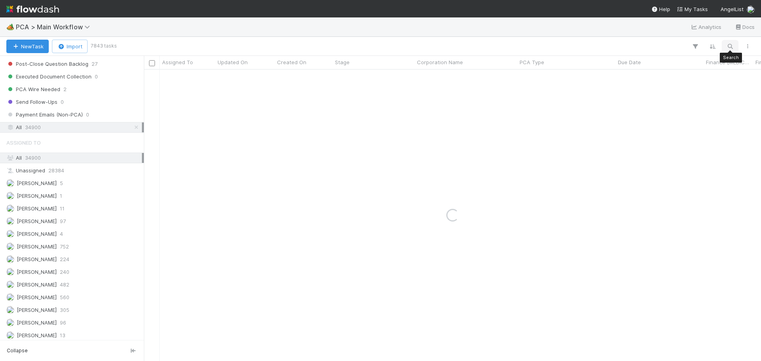
click at [727, 44] on icon "button" at bounding box center [730, 46] width 8 height 7
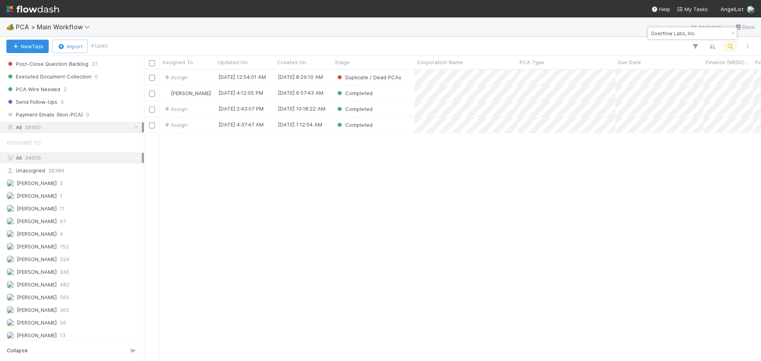
scroll to position [285, 611]
click at [703, 36] on input "Overflow Labs, Inc." at bounding box center [688, 34] width 79 height 10
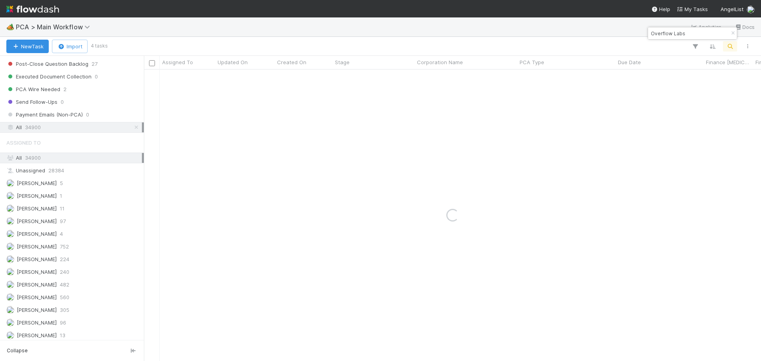
type input "Overflow Labs"
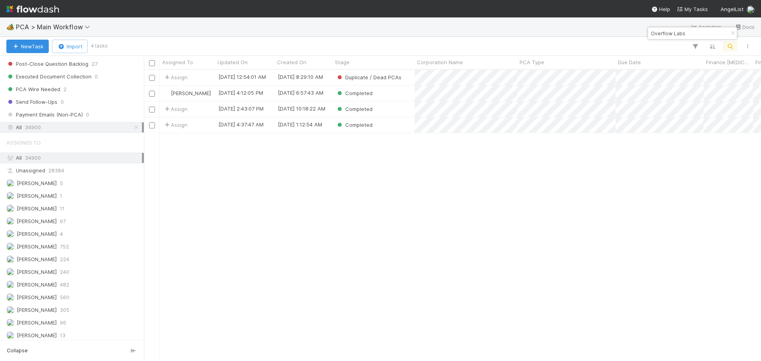
scroll to position [6, 6]
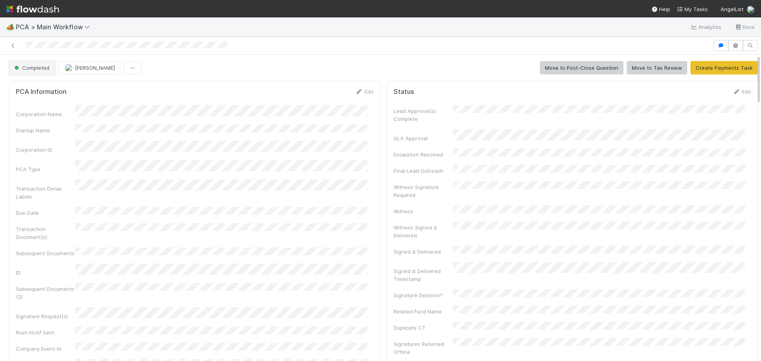
click at [33, 68] on span "Completed" at bounding box center [31, 68] width 37 height 6
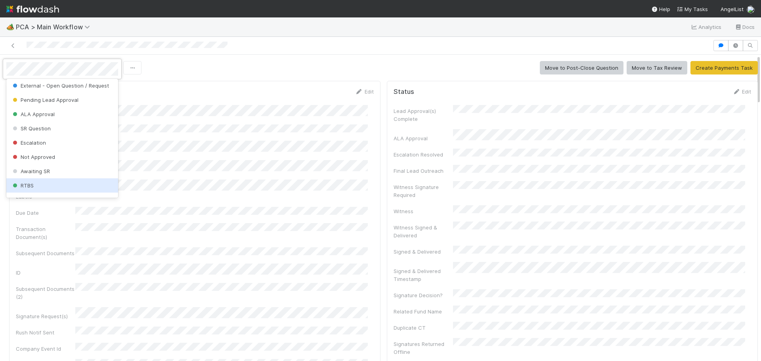
scroll to position [100, 0]
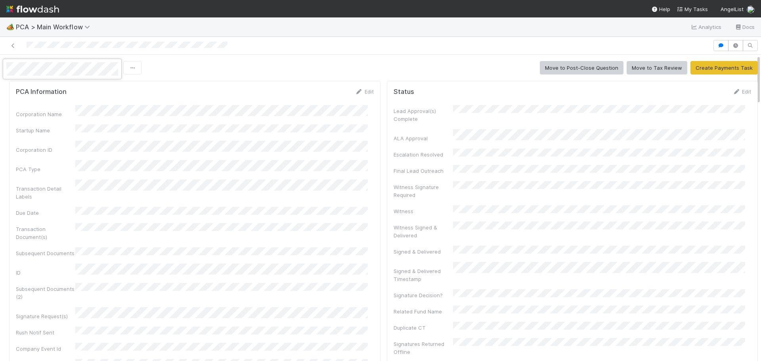
click at [327, 69] on div at bounding box center [380, 180] width 761 height 361
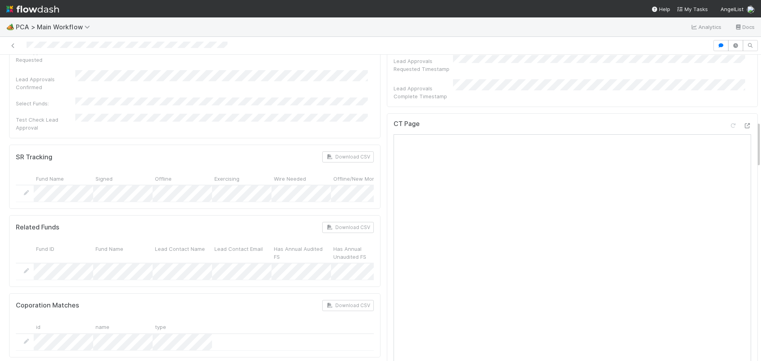
scroll to position [396, 0]
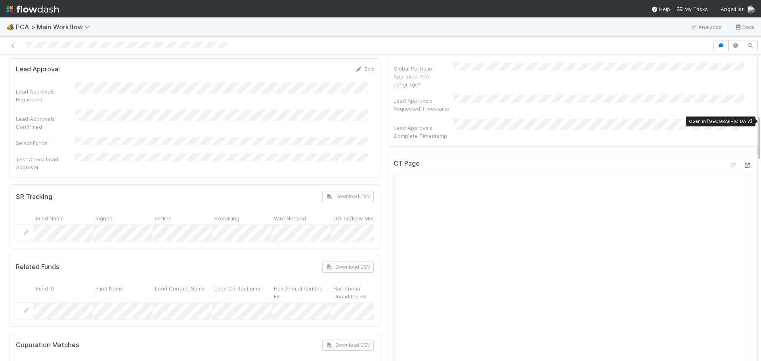
click at [743, 163] on icon at bounding box center [747, 165] width 8 height 5
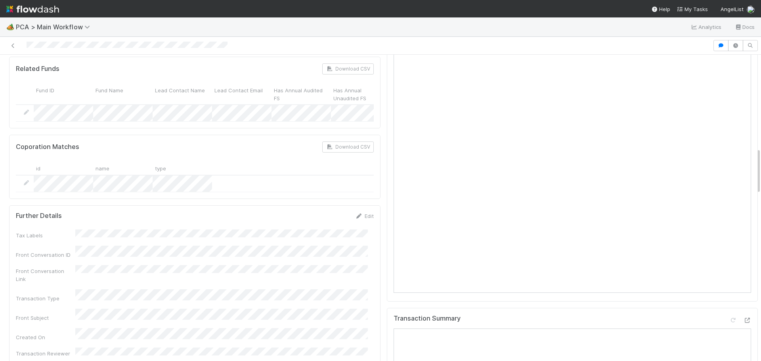
scroll to position [753, 0]
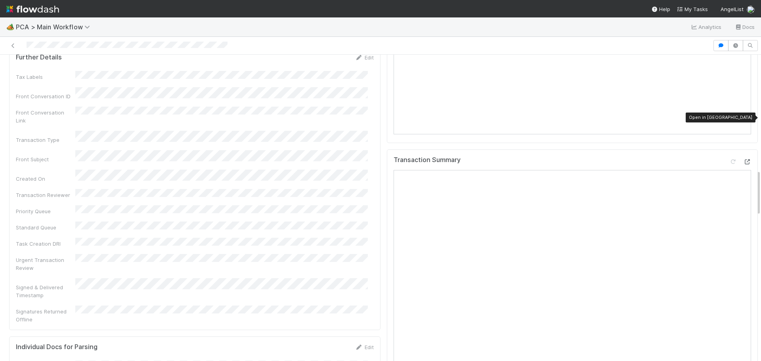
click at [743, 158] on div at bounding box center [747, 162] width 8 height 8
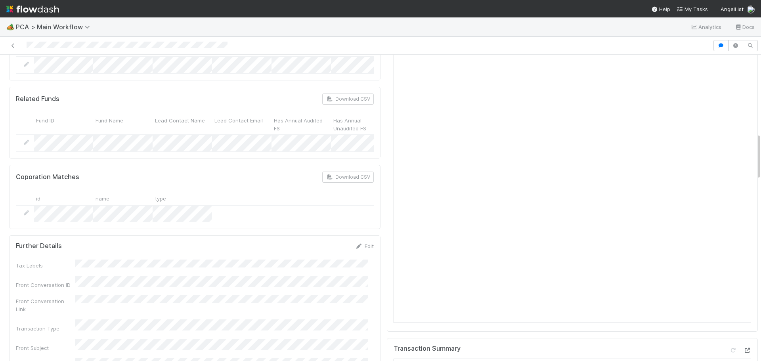
scroll to position [515, 0]
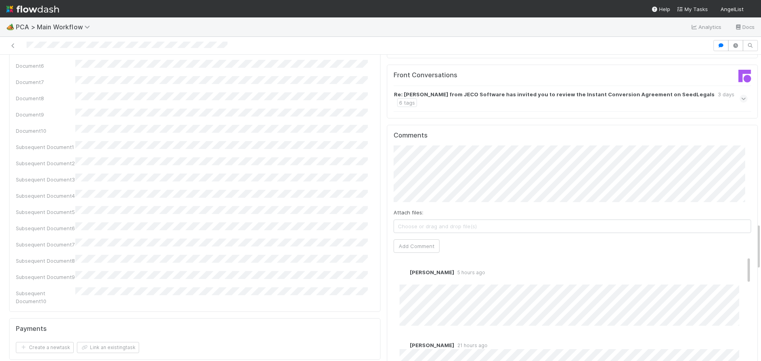
scroll to position [1070, 0]
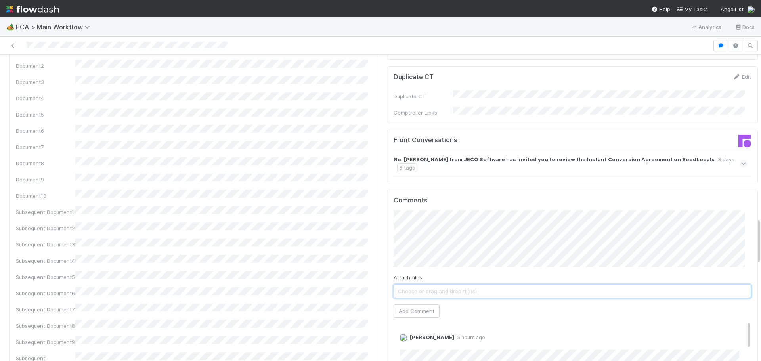
click at [417, 285] on span "Choose or drag and drop file(s)" at bounding box center [572, 291] width 357 height 13
click at [412, 305] on button "Add Comment" at bounding box center [417, 311] width 46 height 13
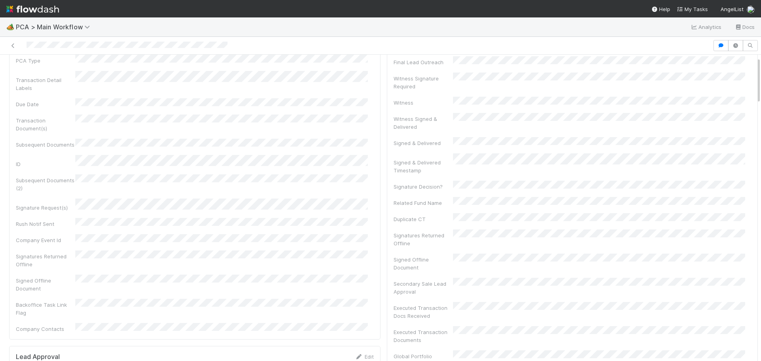
scroll to position [0, 0]
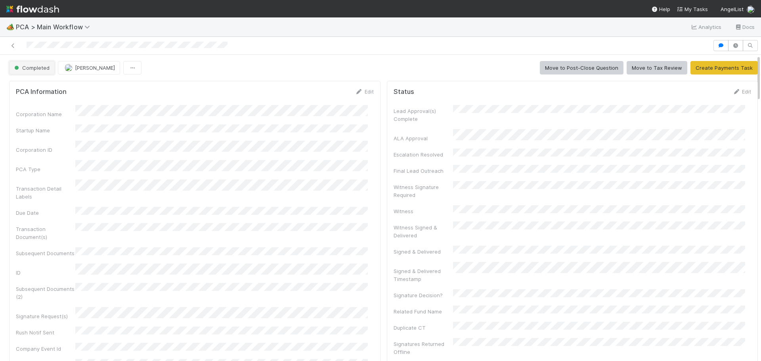
click at [34, 71] on button "Completed" at bounding box center [32, 67] width 46 height 13
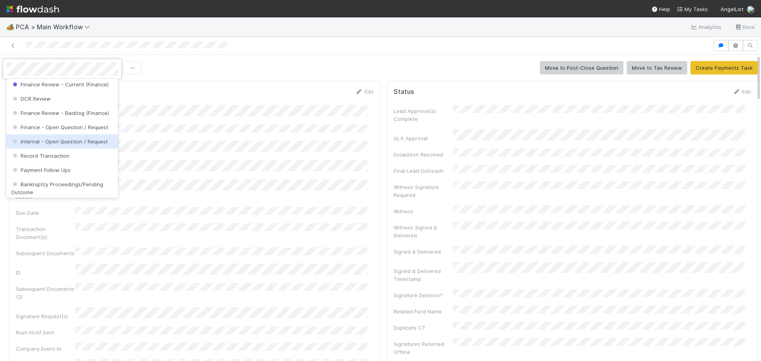
scroll to position [377, 0]
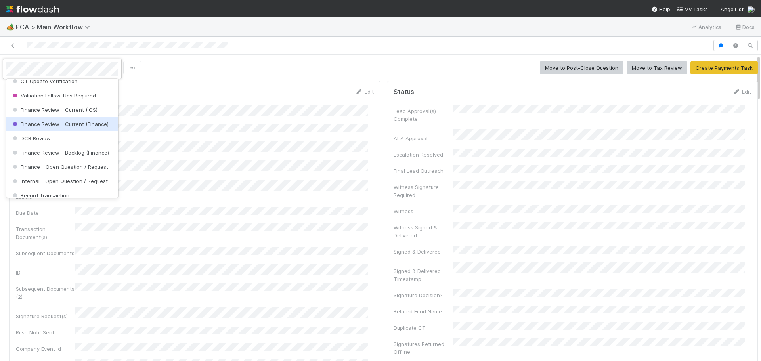
click at [70, 127] on span "Finance Review - Current (Finance)" at bounding box center [59, 124] width 97 height 6
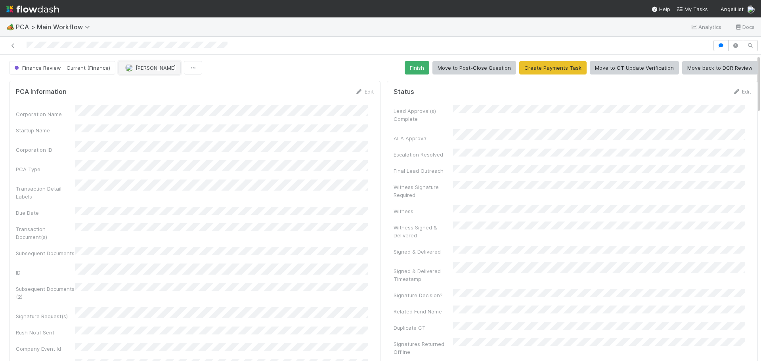
click at [144, 67] on span "[PERSON_NAME]" at bounding box center [156, 68] width 40 height 6
click at [145, 85] on span "Ronalie Nova" at bounding box center [144, 87] width 32 height 6
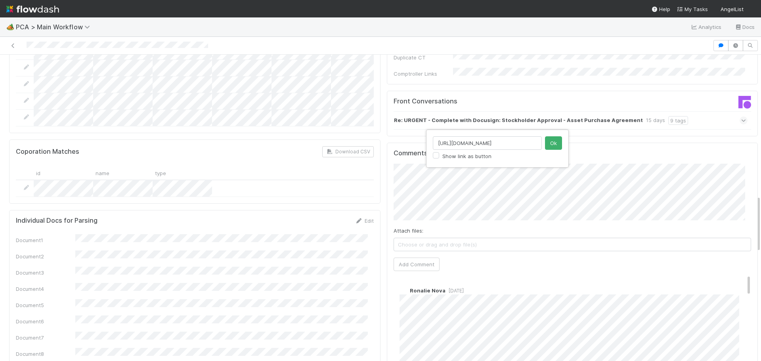
scroll to position [0, 132]
type input "[URL][DOMAIN_NAME]"
click at [552, 143] on button "Ok" at bounding box center [553, 142] width 17 height 13
type input "https://comptroller.internal.angellist.com/v/corporations/ae9257ed56b0434dbee71…"
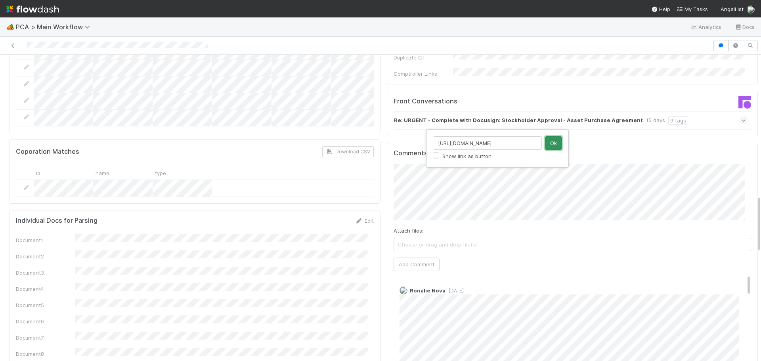
click at [554, 147] on button "Ok" at bounding box center [553, 142] width 17 height 13
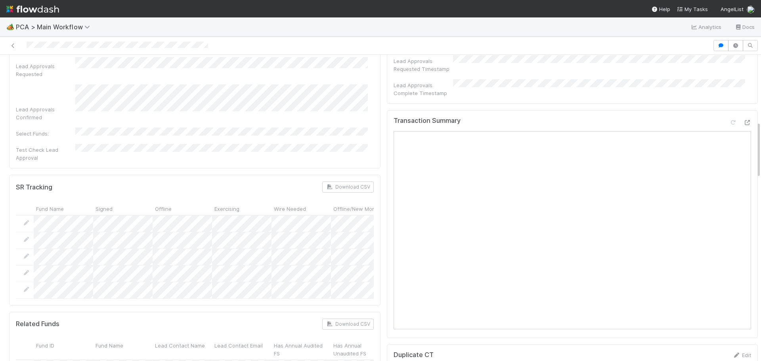
scroll to position [357, 0]
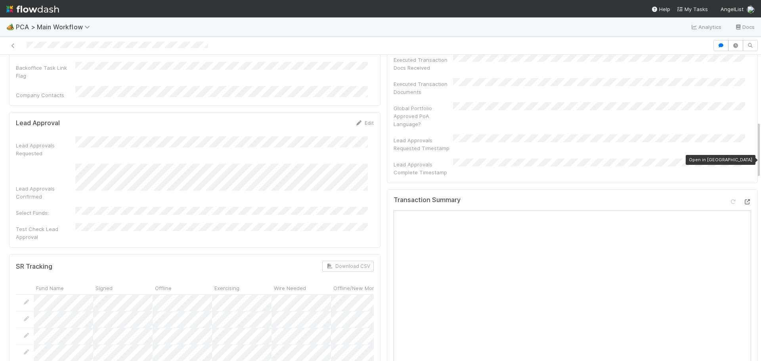
click at [743, 199] on icon at bounding box center [747, 201] width 8 height 5
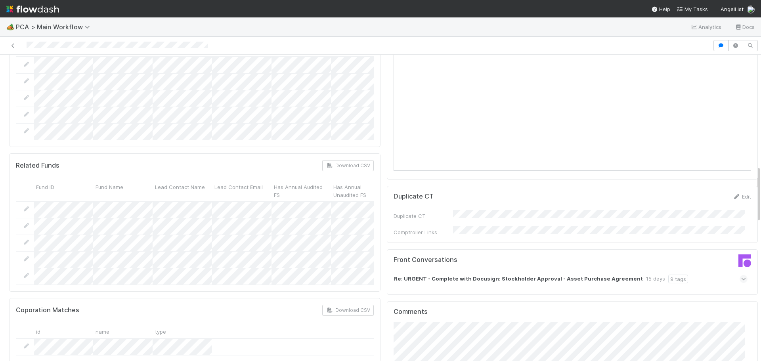
scroll to position [793, 0]
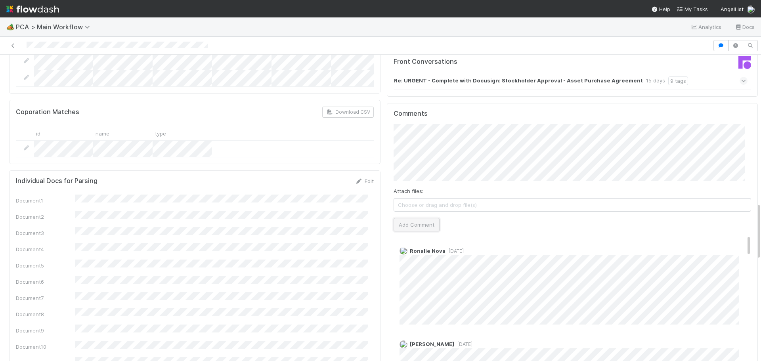
click at [415, 218] on button "Add Comment" at bounding box center [417, 224] width 46 height 13
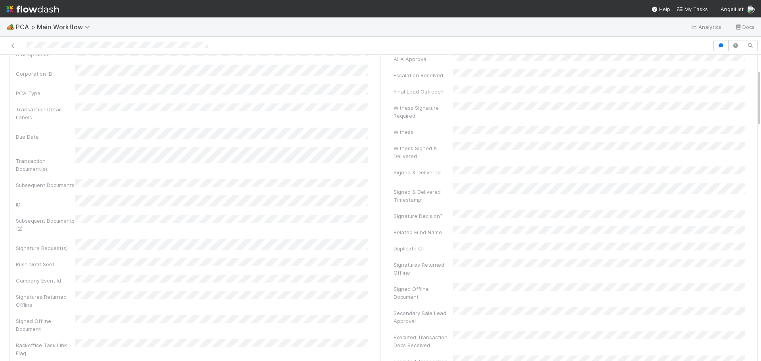
scroll to position [0, 0]
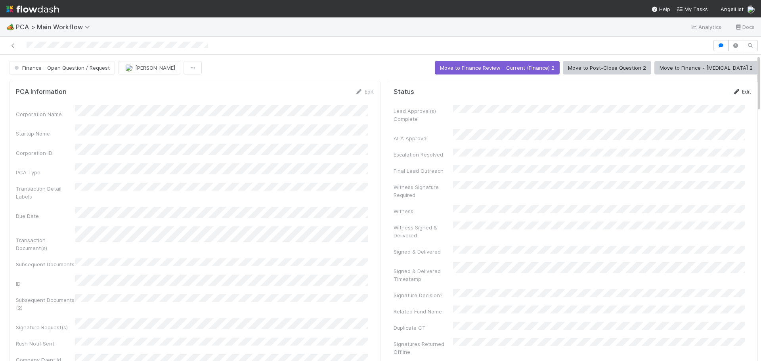
click at [735, 91] on link "Edit" at bounding box center [741, 91] width 19 height 6
click at [83, 68] on span "Finance - Open Question / Request" at bounding box center [61, 68] width 97 height 6
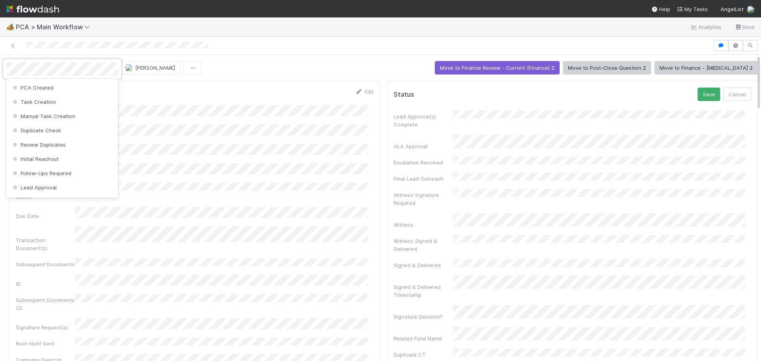
scroll to position [366, 0]
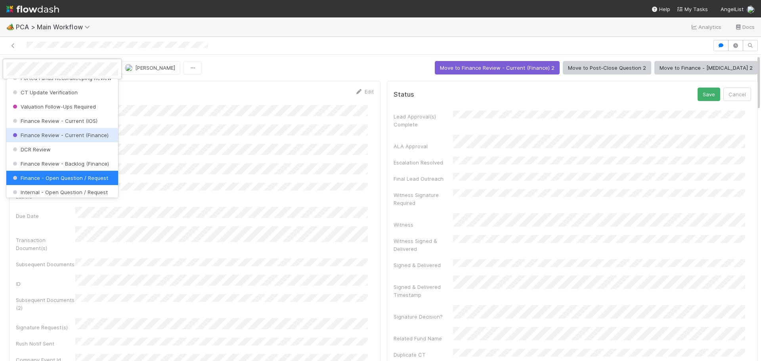
click at [69, 142] on div "Finance Review - Current (Finance)" at bounding box center [62, 135] width 112 height 14
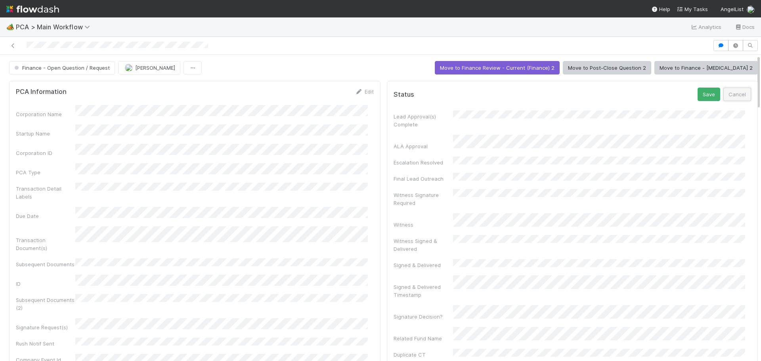
click at [723, 97] on button "Cancel" at bounding box center [737, 94] width 28 height 13
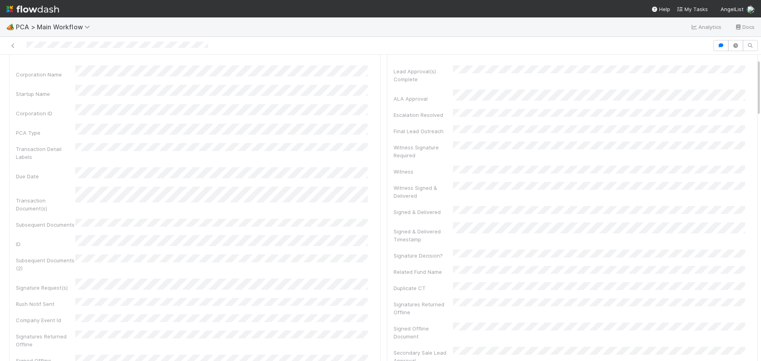
scroll to position [0, 0]
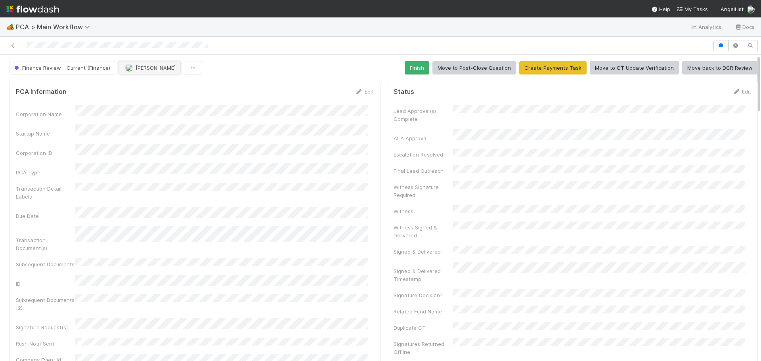
click at [158, 71] on span "[PERSON_NAME]" at bounding box center [156, 68] width 40 height 6
click at [164, 85] on div "Ronalie Nova" at bounding box center [169, 87] width 112 height 14
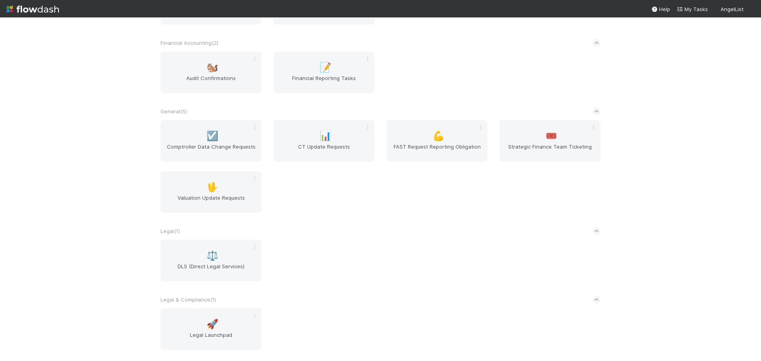
scroll to position [226, 0]
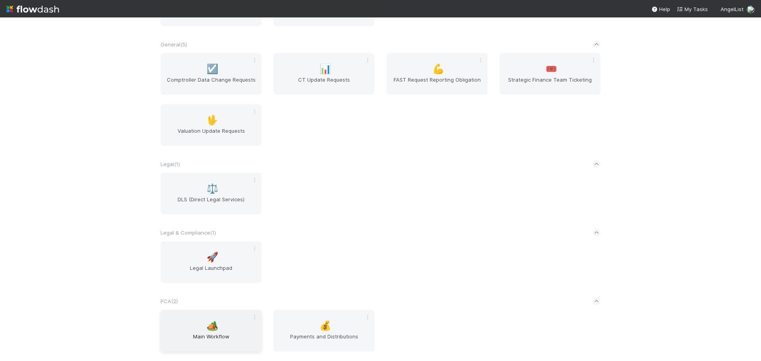
click at [210, 329] on span "🏕️" at bounding box center [212, 326] width 12 height 10
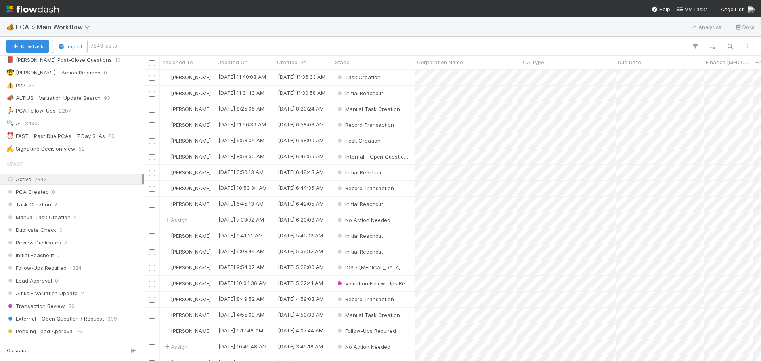
scroll to position [119, 0]
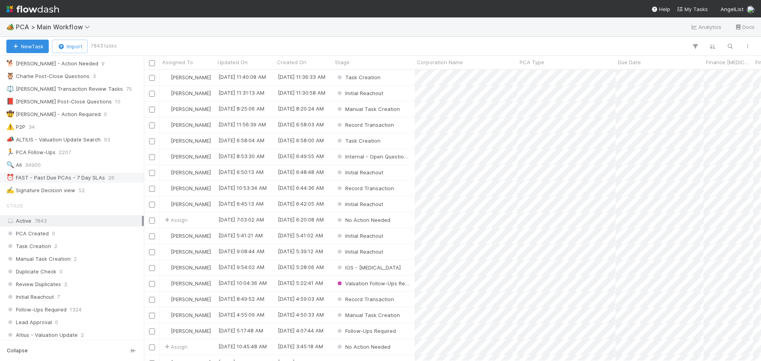
click at [84, 178] on div "⏰ FAST - Past Due PCAs - 7 Day SLAs" at bounding box center [55, 178] width 99 height 10
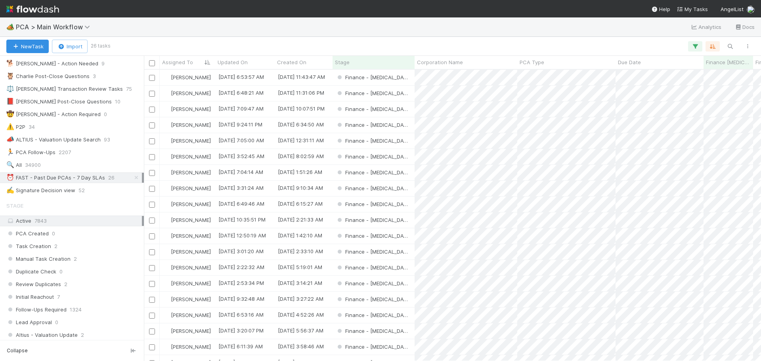
scroll to position [285, 611]
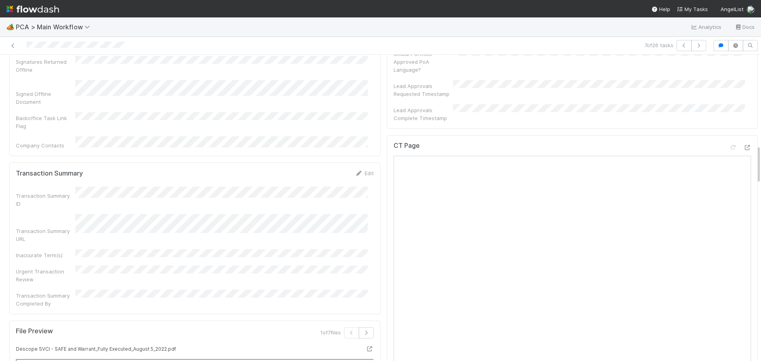
scroll to position [634, 0]
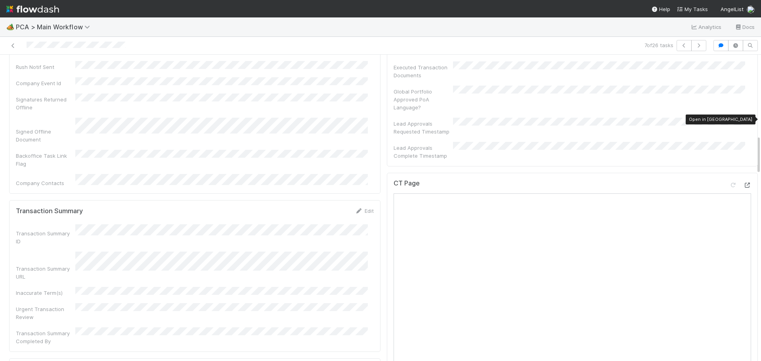
click at [743, 183] on icon at bounding box center [747, 185] width 8 height 5
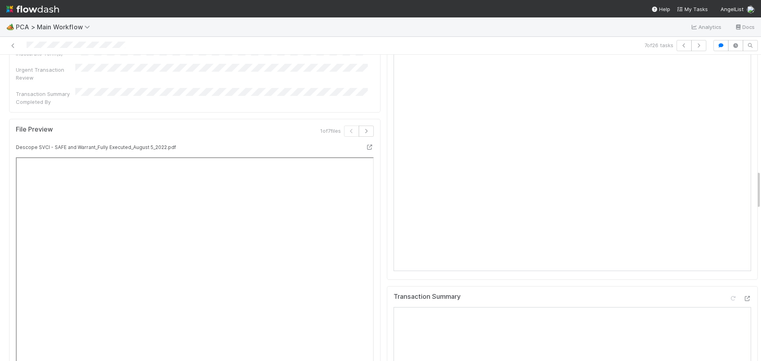
scroll to position [911, 0]
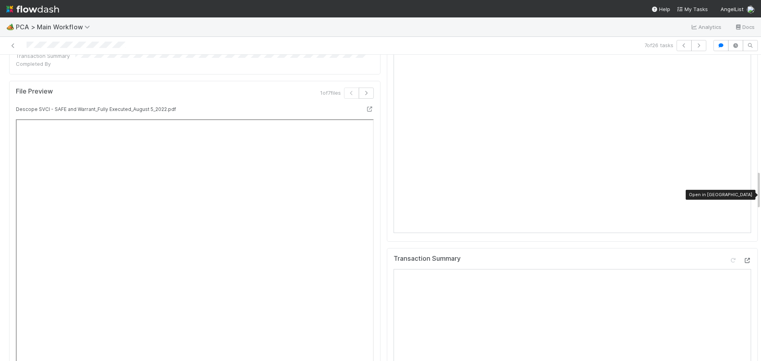
click at [743, 258] on icon at bounding box center [747, 260] width 8 height 5
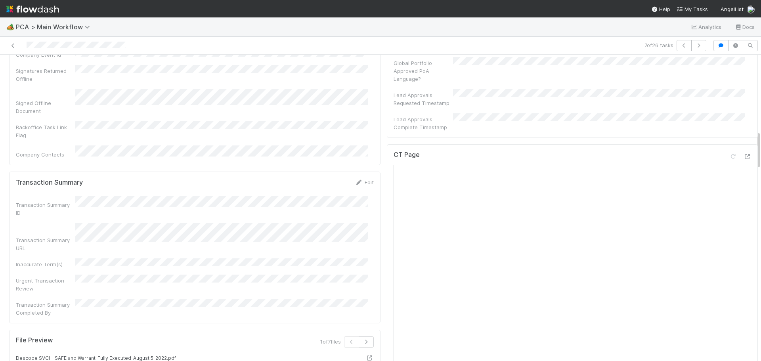
scroll to position [594, 0]
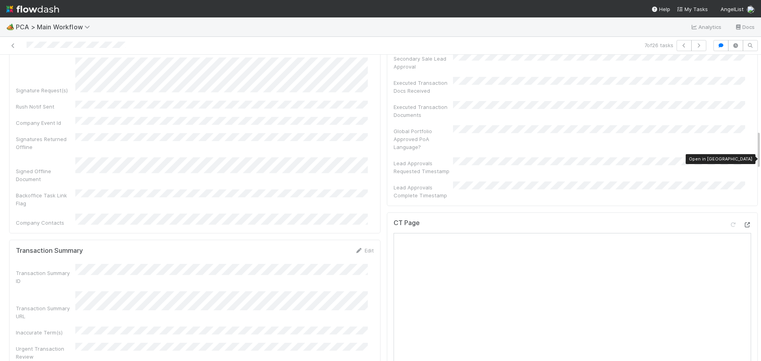
click at [743, 222] on icon at bounding box center [747, 224] width 8 height 5
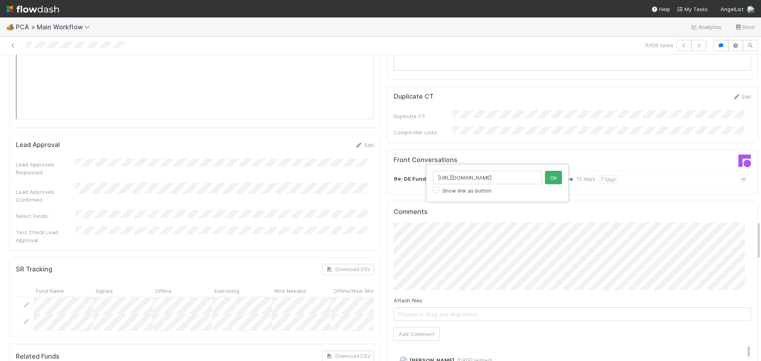
scroll to position [0, 225]
type input "https://comptroller.internal.angellist.com/v/review_data_change_requests?compan…"
click at [553, 175] on button "Ok" at bounding box center [553, 177] width 17 height 13
click at [409, 327] on button "Add Comment" at bounding box center [417, 333] width 46 height 13
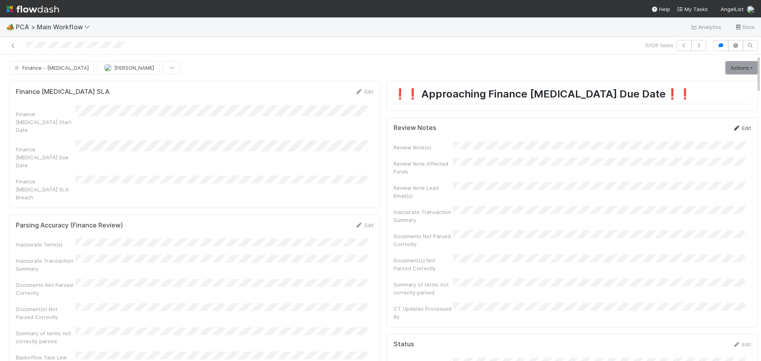
click at [737, 129] on link "Edit" at bounding box center [741, 128] width 19 height 6
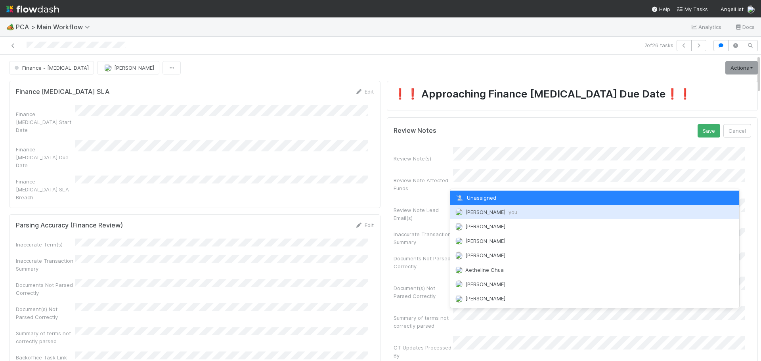
click at [489, 214] on span "[PERSON_NAME] you" at bounding box center [491, 212] width 52 height 6
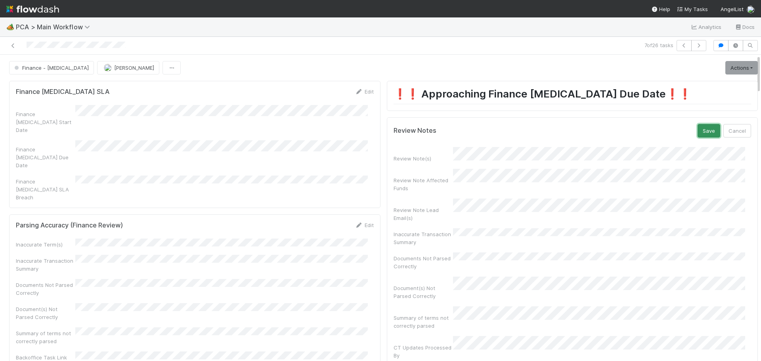
click at [697, 133] on button "Save" at bounding box center [708, 130] width 23 height 13
click at [725, 62] on link "Actions" at bounding box center [741, 67] width 32 height 13
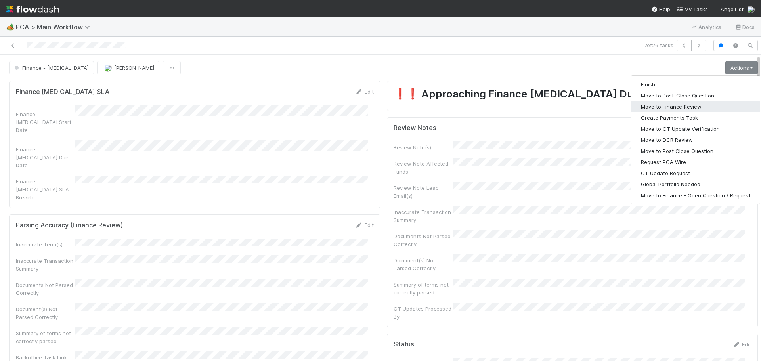
click at [687, 103] on button "Move to Finance Review" at bounding box center [695, 106] width 128 height 11
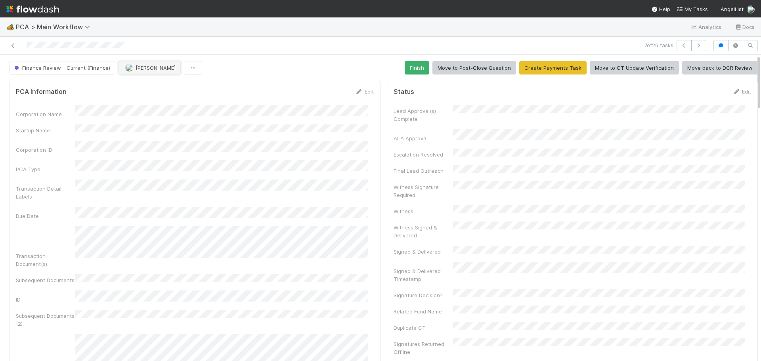
click at [140, 69] on span "[PERSON_NAME]" at bounding box center [156, 68] width 40 height 6
click at [139, 87] on span "Ronalie Nova" at bounding box center [144, 87] width 32 height 6
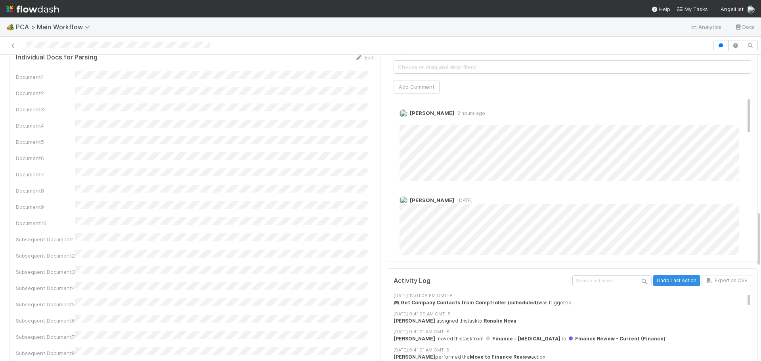
scroll to position [793, 0]
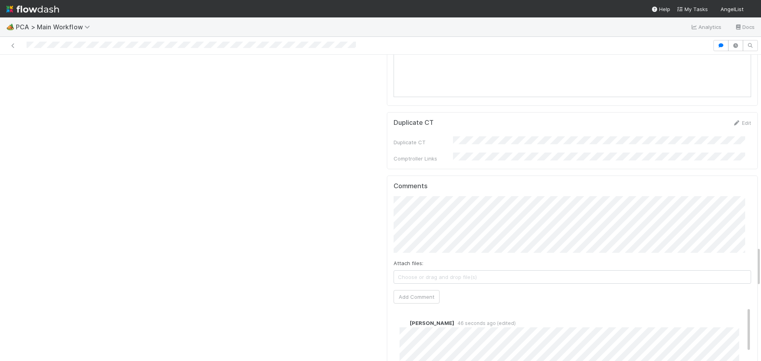
scroll to position [1466, 0]
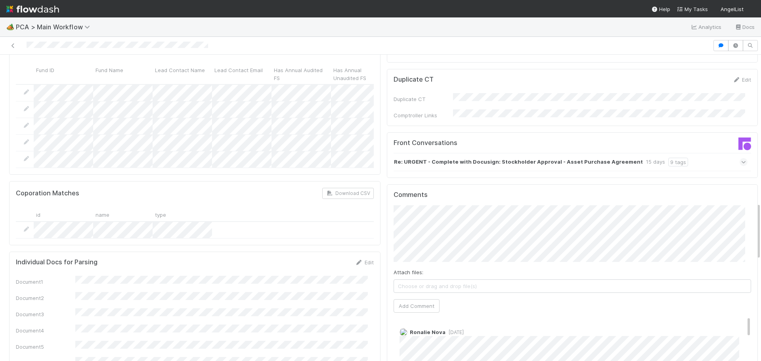
scroll to position [793, 0]
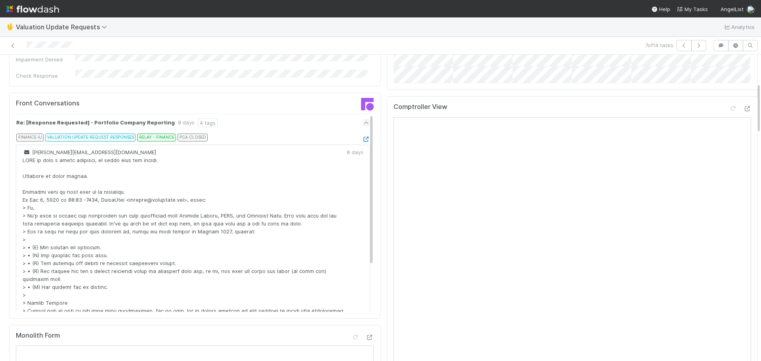
scroll to position [141, 0]
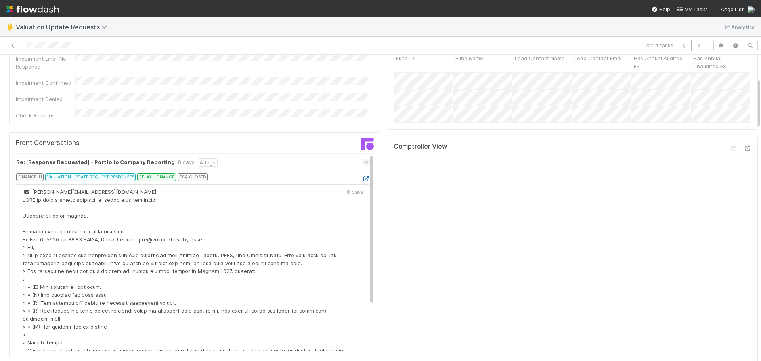
click at [362, 176] on icon at bounding box center [366, 178] width 8 height 5
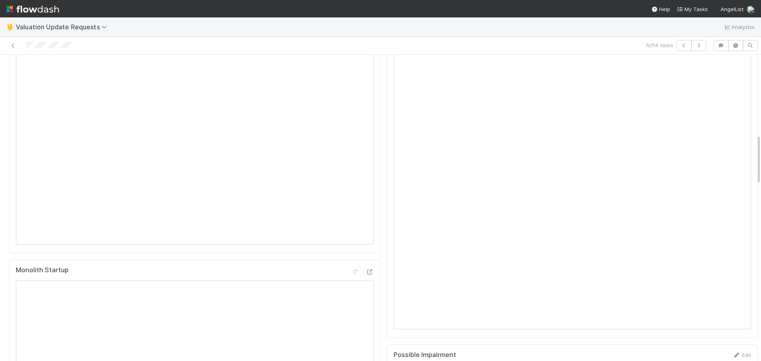
scroll to position [480, 0]
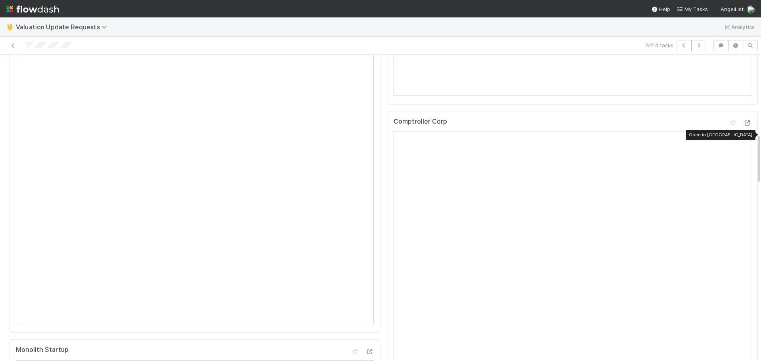
click at [743, 126] on icon at bounding box center [747, 122] width 8 height 5
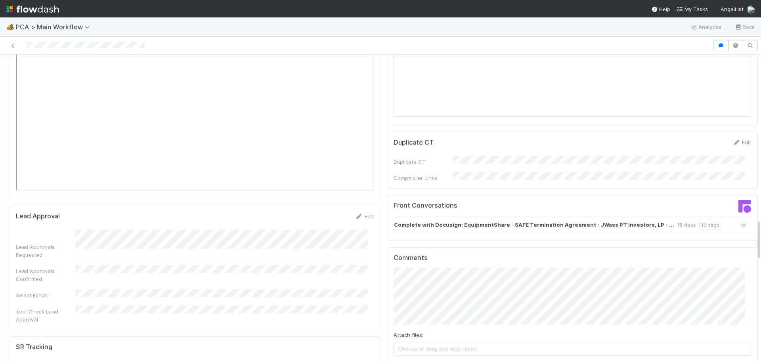
scroll to position [1330, 0]
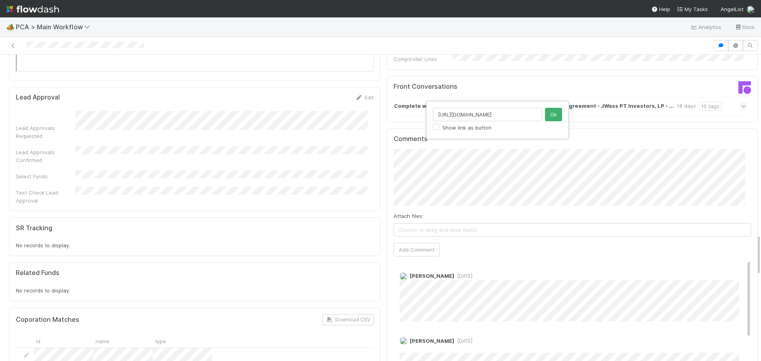
drag, startPoint x: 514, startPoint y: 117, endPoint x: 424, endPoint y: 114, distance: 89.6
click at [424, 114] on div "[URL][DOMAIN_NAME] Show link as button Ok" at bounding box center [380, 180] width 761 height 361
drag, startPoint x: 504, startPoint y: 113, endPoint x: 428, endPoint y: 113, distance: 75.7
click at [428, 113] on div "[URL][DOMAIN_NAME] Show link as button Ok" at bounding box center [497, 120] width 143 height 38
click at [554, 115] on button "Ok" at bounding box center [553, 114] width 17 height 13
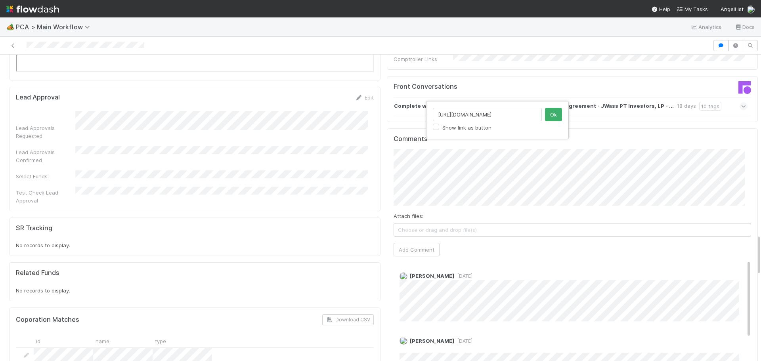
scroll to position [0, 133]
type input "https://comptroller.internal.angellist.com/v/corporations/0197c3b729997c5a96fe6…"
click at [552, 116] on button "Ok" at bounding box center [553, 114] width 17 height 13
type input "https://comptroller.internal.angellist.com/v/corporations/ec3825cee3c5489fafc89…"
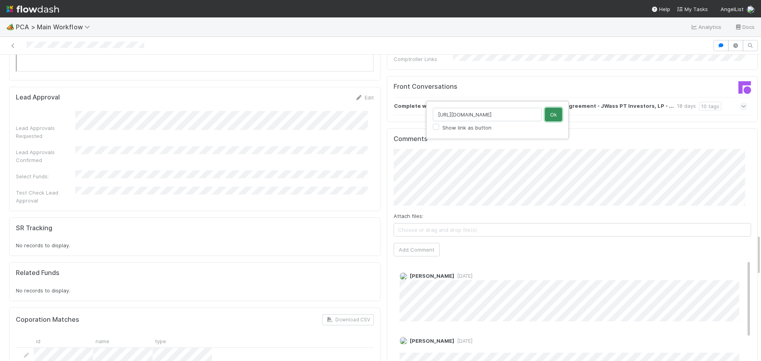
click at [550, 115] on button "Ok" at bounding box center [553, 114] width 17 height 13
click at [418, 243] on button "Add Comment" at bounding box center [417, 249] width 46 height 13
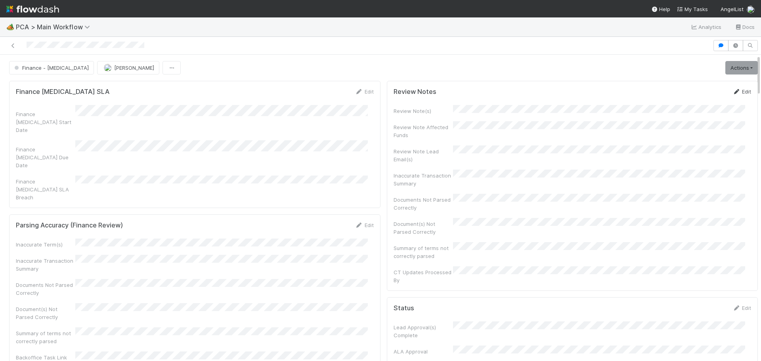
click at [732, 90] on link "Edit" at bounding box center [741, 91] width 19 height 6
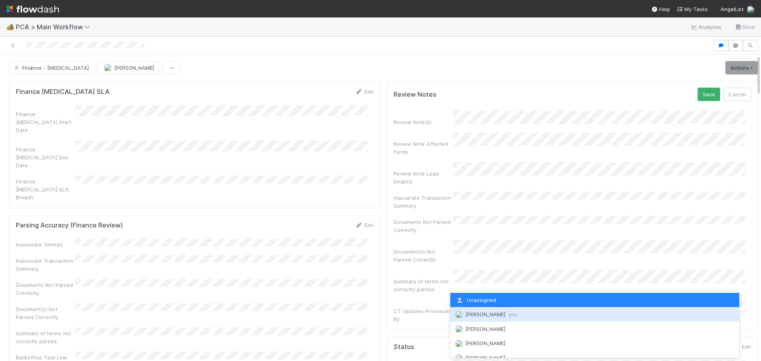
click at [494, 311] on span "Marenz Trajano you" at bounding box center [491, 314] width 52 height 6
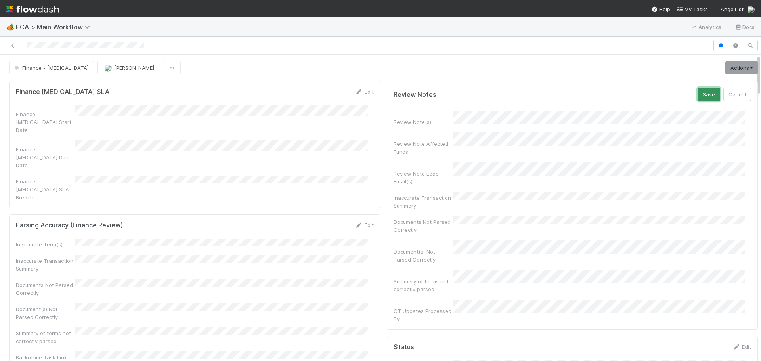
click at [697, 94] on button "Save" at bounding box center [708, 94] width 23 height 13
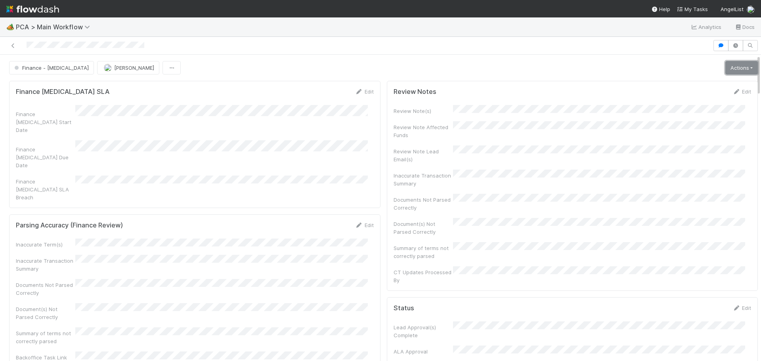
click at [725, 67] on link "Actions" at bounding box center [741, 67] width 32 height 13
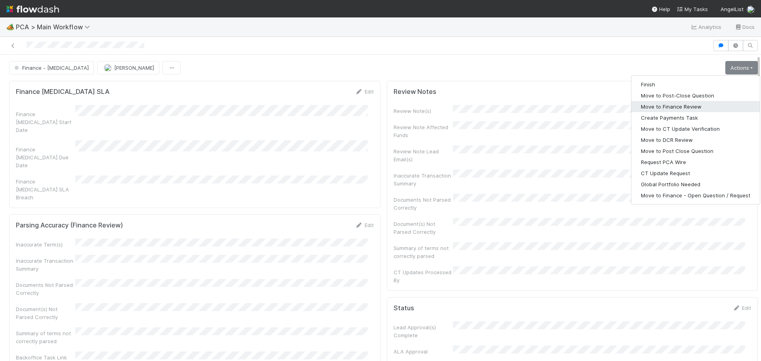
click at [665, 110] on button "Move to Finance Review" at bounding box center [695, 106] width 128 height 11
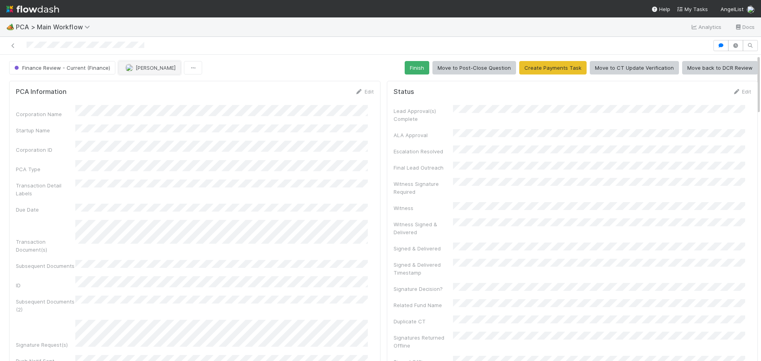
click at [152, 71] on button "[PERSON_NAME]" at bounding box center [149, 67] width 62 height 13
click at [164, 90] on div "Ronalie Nova" at bounding box center [169, 87] width 112 height 14
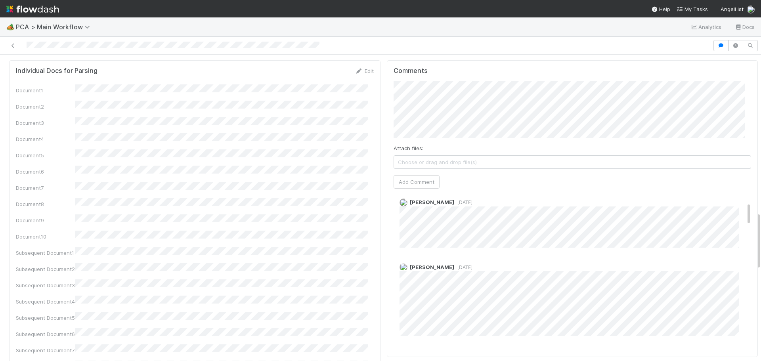
scroll to position [159, 0]
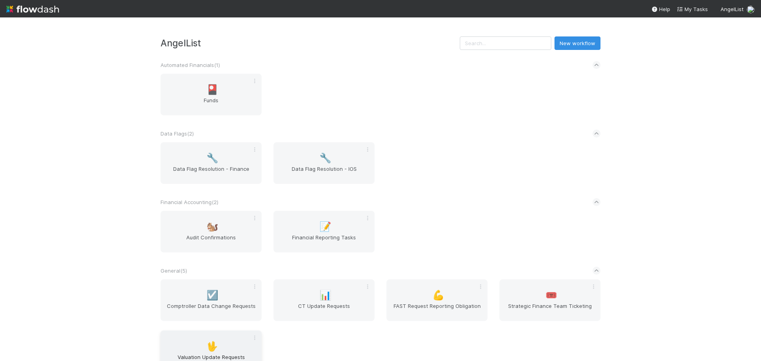
scroll to position [226, 0]
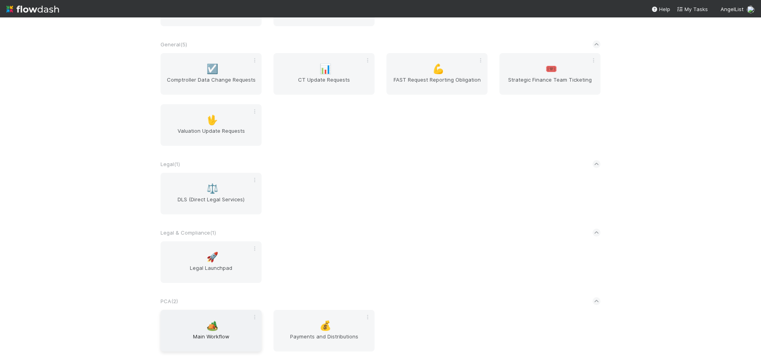
click at [211, 328] on span "🏕️" at bounding box center [212, 326] width 12 height 10
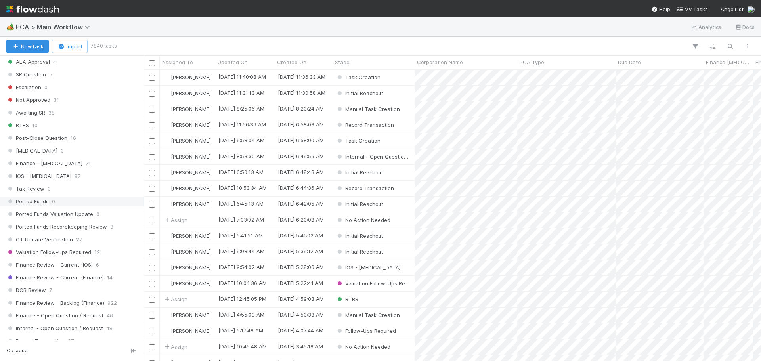
scroll to position [515, 0]
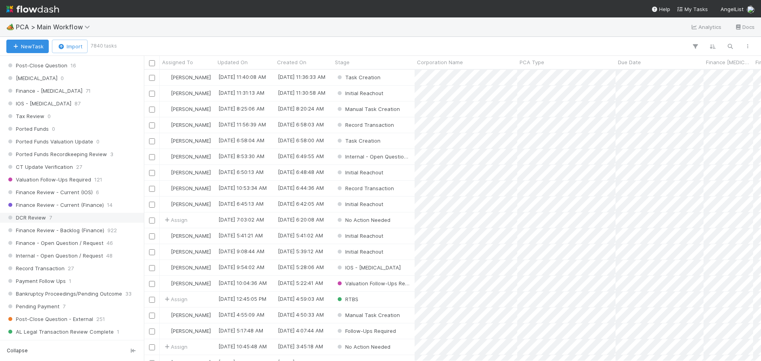
click at [71, 217] on div "DCR Review 7" at bounding box center [74, 218] width 136 height 10
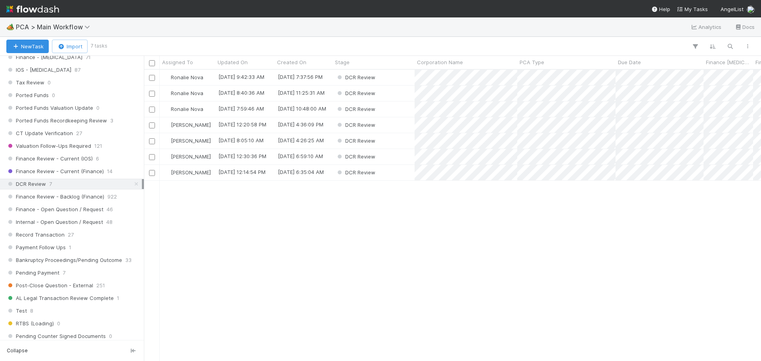
scroll to position [476, 0]
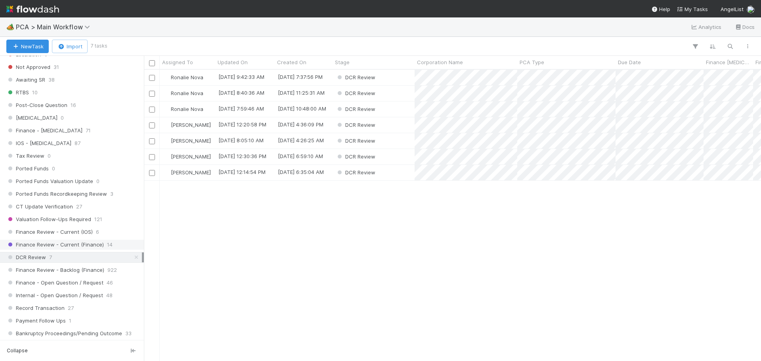
click at [91, 248] on span "Finance Review - Current (Finance)" at bounding box center [54, 245] width 97 height 10
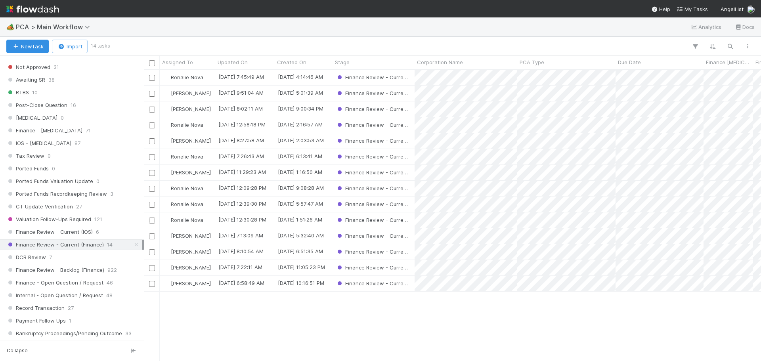
scroll to position [285, 611]
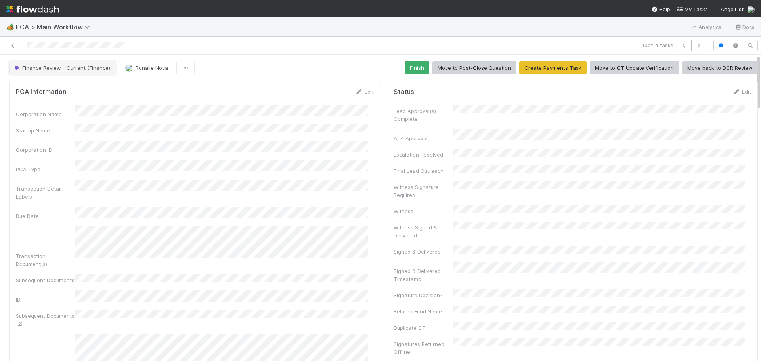
click at [93, 70] on span "Finance Review - Current (Finance)" at bounding box center [61, 68] width 97 height 6
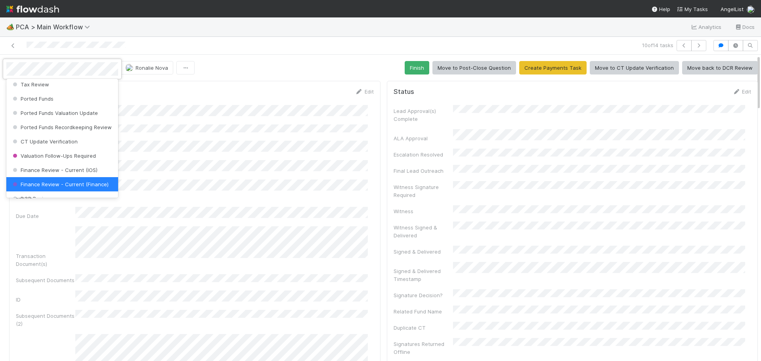
scroll to position [396, 0]
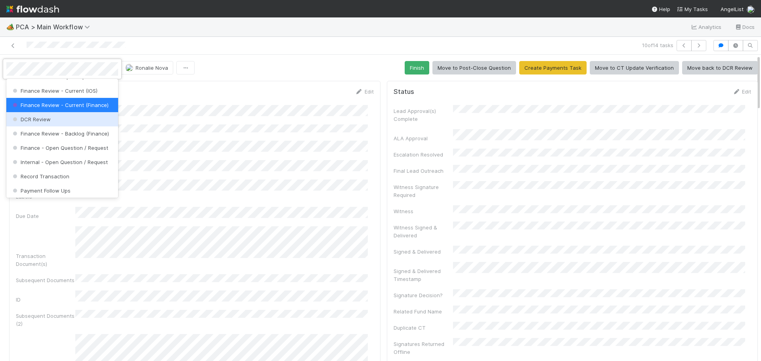
click at [61, 126] on div "DCR Review" at bounding box center [62, 119] width 112 height 14
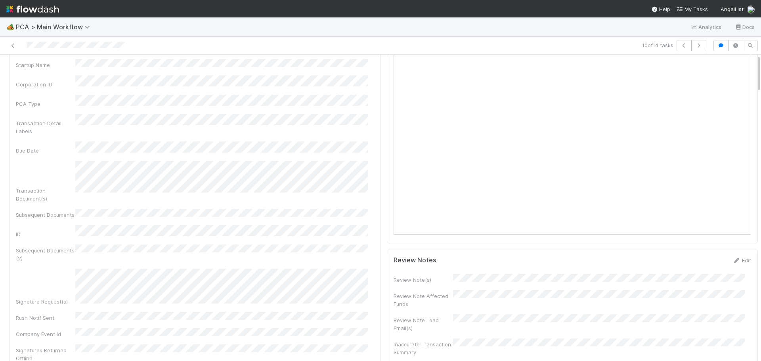
scroll to position [0, 0]
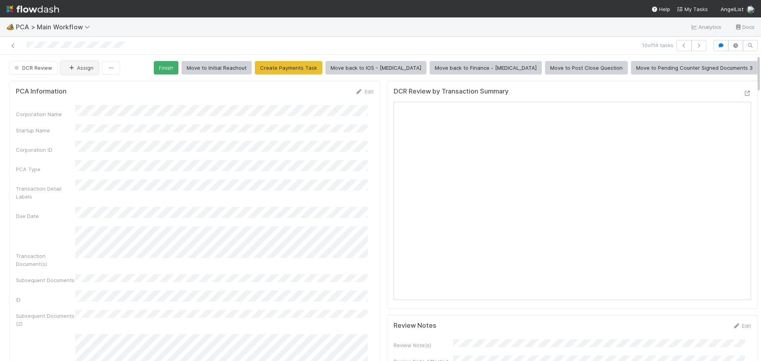
click at [84, 74] on button "Assign" at bounding box center [80, 67] width 38 height 13
click at [104, 93] on div "Ronalie Nova" at bounding box center [113, 87] width 112 height 14
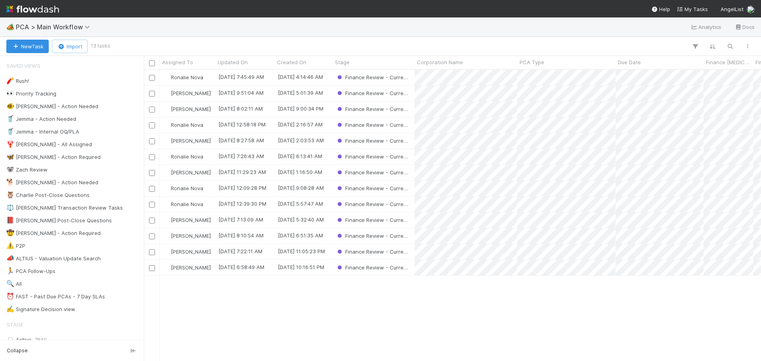
scroll to position [285, 611]
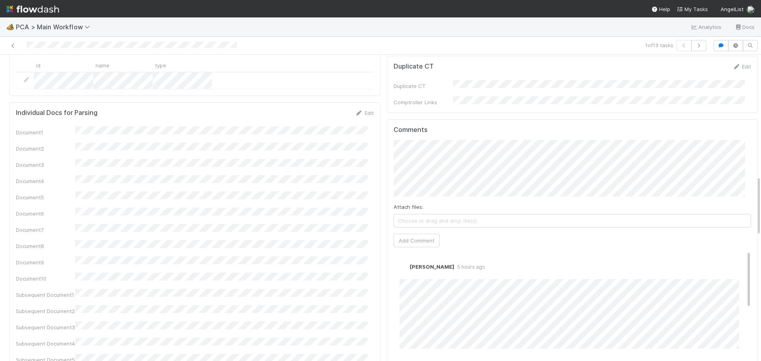
scroll to position [832, 0]
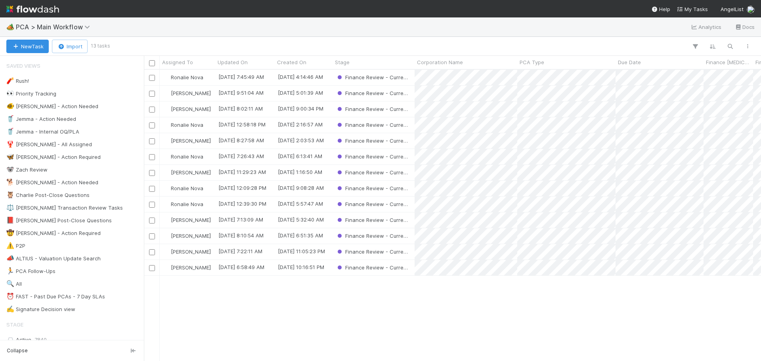
scroll to position [285, 611]
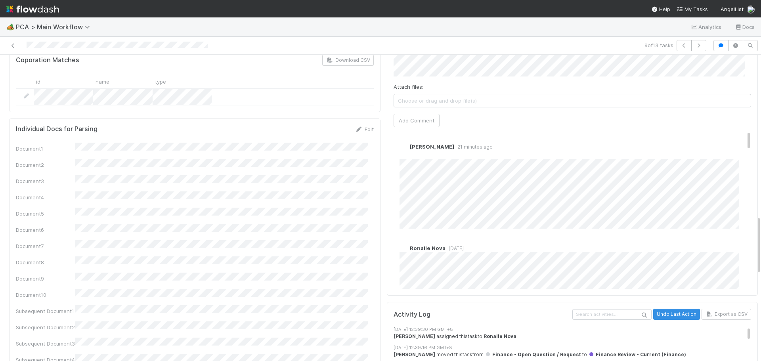
scroll to position [832, 0]
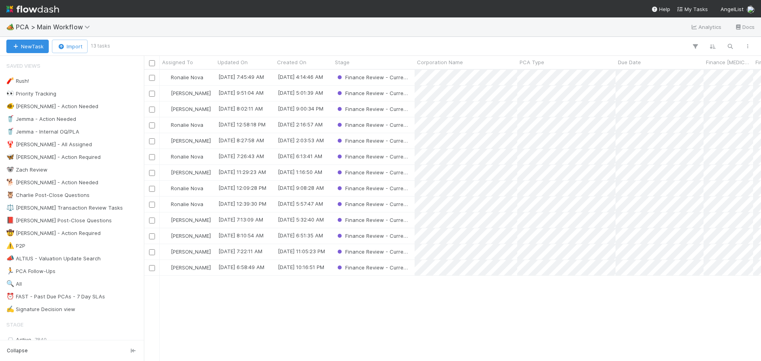
scroll to position [6, 6]
